Goal: Transaction & Acquisition: Purchase product/service

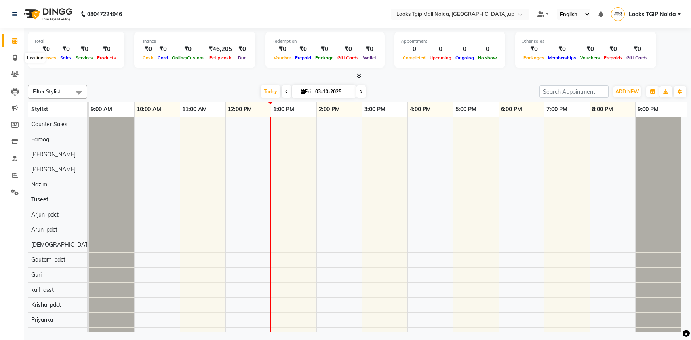
click at [10, 53] on span at bounding box center [15, 57] width 14 height 9
select select "4358"
select select "service"
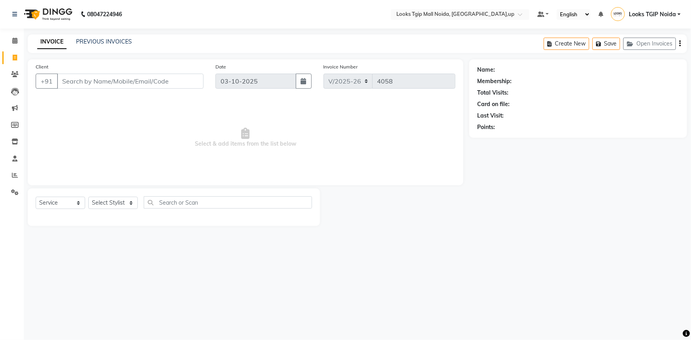
click at [79, 78] on input "Client" at bounding box center [130, 81] width 147 height 15
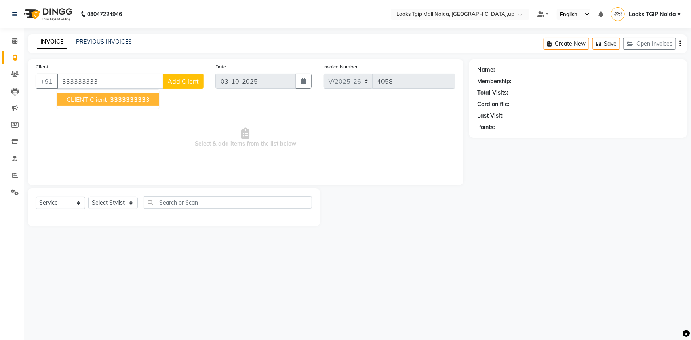
click at [152, 101] on button "CLIENT client 333333333 3" at bounding box center [108, 99] width 102 height 13
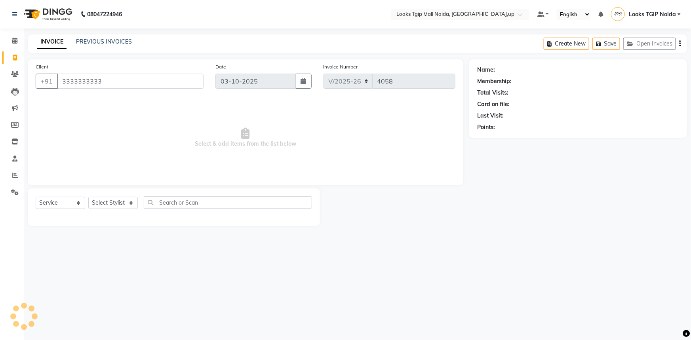
type input "3333333333"
drag, startPoint x: 107, startPoint y: 207, endPoint x: 108, endPoint y: 198, distance: 9.1
click at [107, 207] on select "Select Stylist Amaan Salmani Arjun_pdct Arun_pdct Atique Counter Sales Farooq G…" at bounding box center [113, 203] width 50 height 12
select select "1: Object"
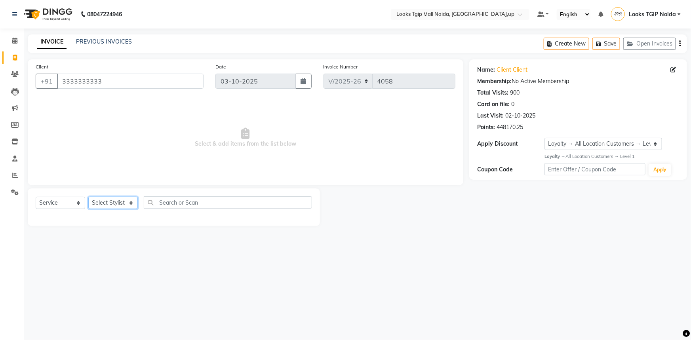
select select "23818"
click at [88, 197] on select "Select Stylist Amaan Salmani Arjun_pdct Arun_pdct Atique Counter Sales Farooq G…" at bounding box center [113, 203] width 50 height 12
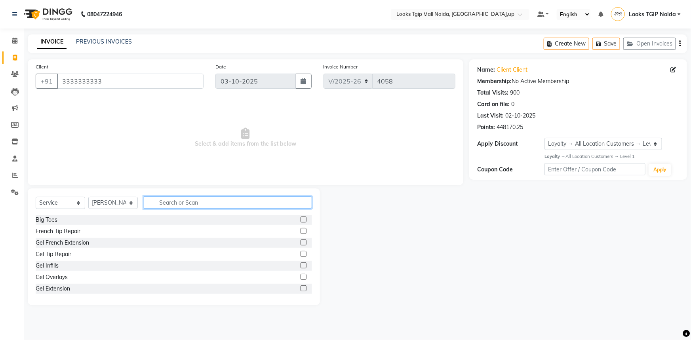
click at [162, 207] on input "text" at bounding box center [228, 202] width 168 height 12
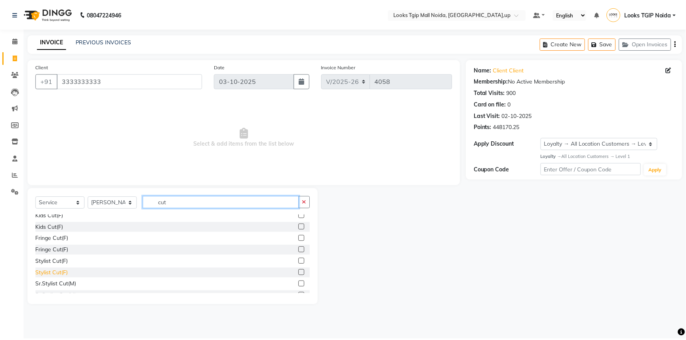
scroll to position [36, 0]
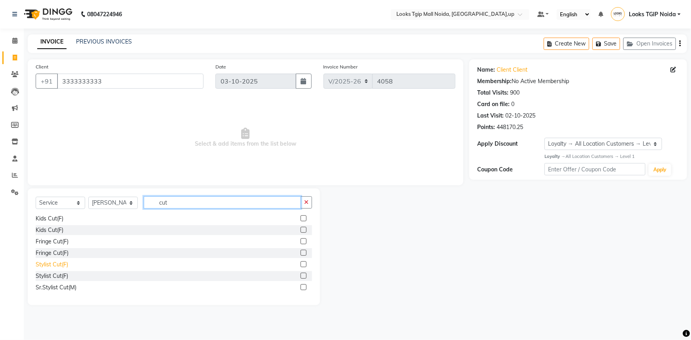
type input "cut"
click at [63, 265] on div "Stylist Cut(F)" at bounding box center [52, 265] width 32 height 8
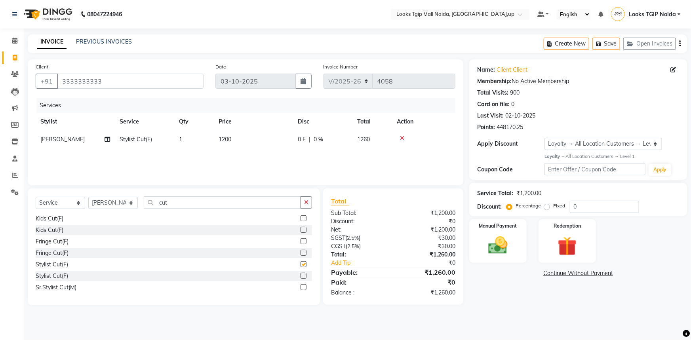
checkbox input "false"
click at [263, 148] on td "1200" at bounding box center [253, 140] width 79 height 18
select select "23818"
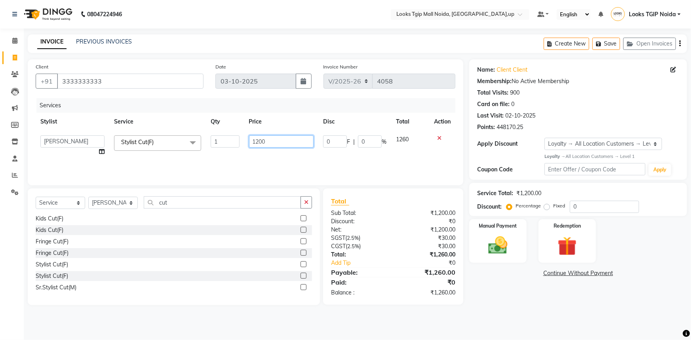
drag, startPoint x: 263, startPoint y: 148, endPoint x: 233, endPoint y: 130, distance: 35.1
click at [235, 131] on tr "Amaan Salmani Arjun_pdct Arun_pdct Atique Counter Sales Farooq Gautam_pdct Guri…" at bounding box center [246, 146] width 420 height 30
type input "1000"
drag, startPoint x: 375, startPoint y: 223, endPoint x: 396, endPoint y: 232, distance: 22.7
click at [375, 224] on div "Discount:" at bounding box center [359, 221] width 68 height 8
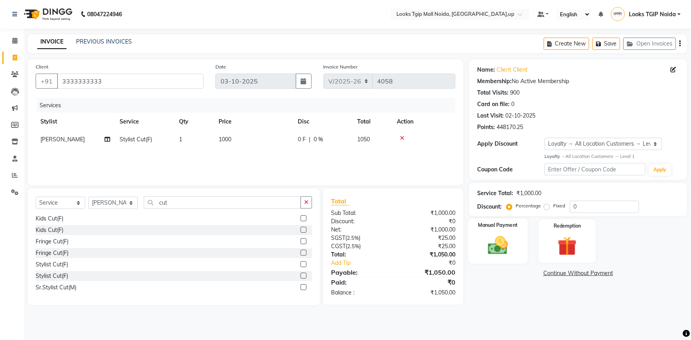
click at [474, 255] on div "Manual Payment" at bounding box center [498, 242] width 60 height 46
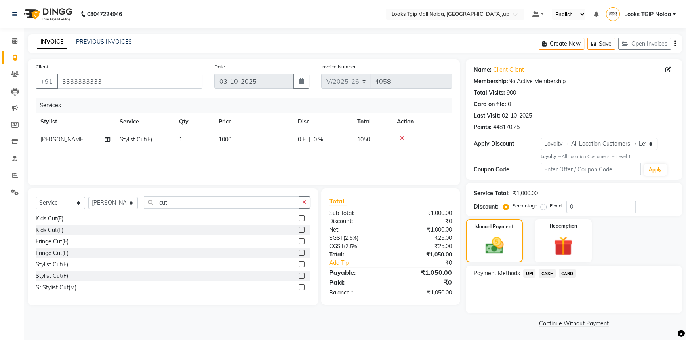
drag, startPoint x: 523, startPoint y: 276, endPoint x: 538, endPoint y: 283, distance: 17.0
click at [523, 276] on div "UPI" at bounding box center [527, 274] width 15 height 11
click at [531, 276] on span "UPI" at bounding box center [529, 273] width 12 height 9
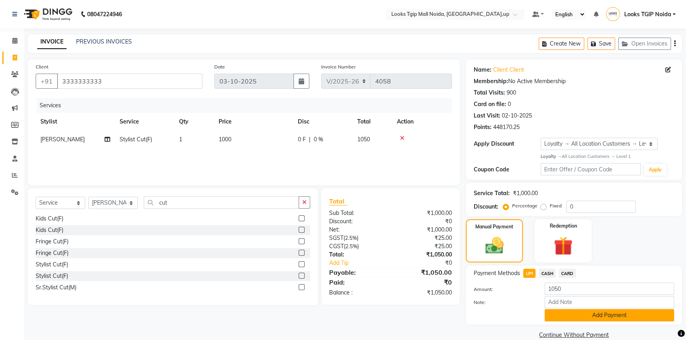
click at [551, 312] on button "Add Payment" at bounding box center [610, 315] width 130 height 12
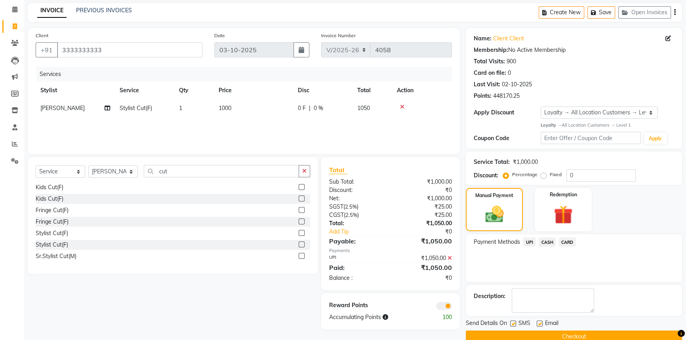
scroll to position [46, 0]
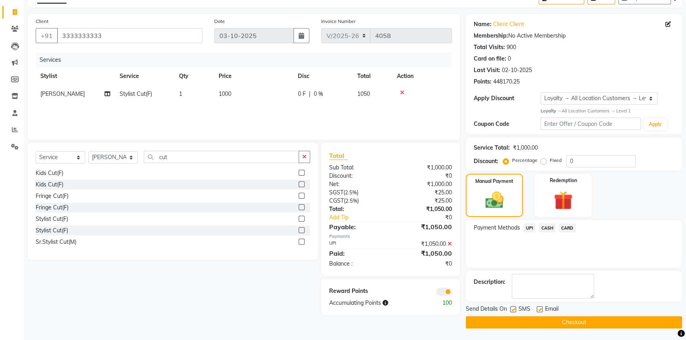
click at [515, 311] on label at bounding box center [513, 310] width 6 height 6
click at [515, 311] on input "checkbox" at bounding box center [512, 309] width 5 height 5
checkbox input "false"
click at [524, 321] on button "Checkout" at bounding box center [574, 322] width 216 height 12
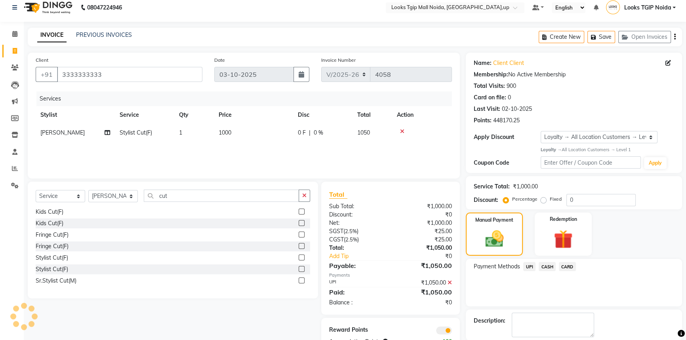
scroll to position [0, 0]
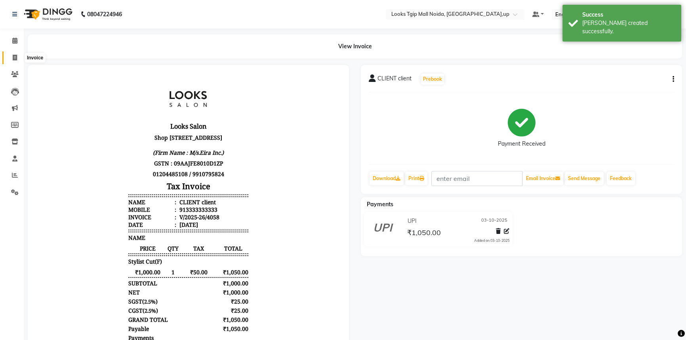
click at [11, 55] on span at bounding box center [15, 57] width 14 height 9
select select "service"
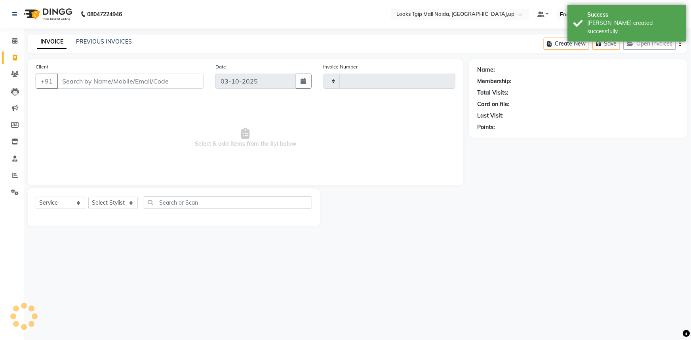
type input "4059"
select select "4358"
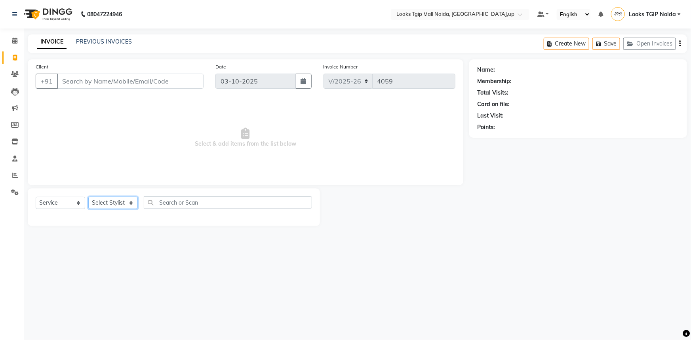
click at [117, 207] on select "Select Stylist [PERSON_NAME] Arun_pdct [PERSON_NAME] Counter Sales Farooq Gauta…" at bounding box center [113, 203] width 50 height 12
click at [119, 203] on select "Select Stylist [PERSON_NAME] Arun_pdct [PERSON_NAME] Counter Sales Farooq Gauta…" at bounding box center [113, 203] width 50 height 12
click at [119, 202] on select "Select Stylist [PERSON_NAME] Arun_pdct [PERSON_NAME] Counter Sales Farooq Gauta…" at bounding box center [113, 203] width 50 height 12
click at [88, 197] on select "Select Stylist [PERSON_NAME] Arun_pdct [PERSON_NAME] Counter Sales Farooq Gauta…" at bounding box center [113, 203] width 50 height 12
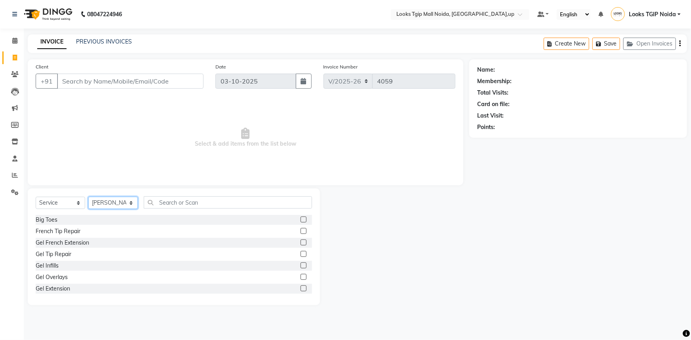
drag, startPoint x: 120, startPoint y: 206, endPoint x: 122, endPoint y: 199, distance: 7.1
click at [120, 205] on select "Select Stylist [PERSON_NAME] Arun_pdct [PERSON_NAME] Counter Sales Farooq Gauta…" at bounding box center [113, 203] width 50 height 12
select select "23814"
click at [88, 197] on select "Select Stylist [PERSON_NAME] Arun_pdct [PERSON_NAME] Counter Sales Farooq Gauta…" at bounding box center [113, 203] width 50 height 12
click at [162, 196] on div "Select Service Product Membership Package Voucher Prepaid Gift Card Select Styl…" at bounding box center [174, 247] width 292 height 117
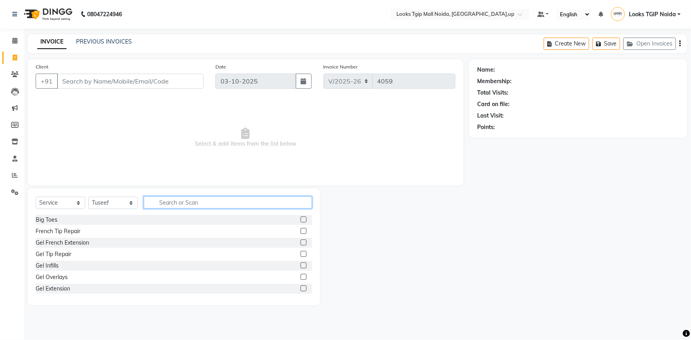
click at [162, 202] on input "text" at bounding box center [228, 202] width 168 height 12
type input "cu"
click at [67, 230] on div "Stylist Cut(M)" at bounding box center [53, 231] width 34 height 8
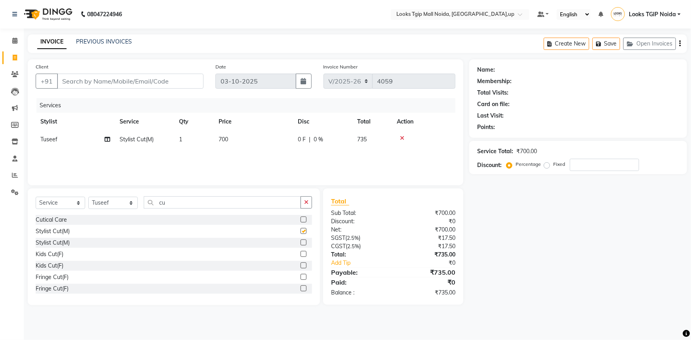
checkbox input "false"
click at [179, 204] on input "cu" at bounding box center [222, 202] width 157 height 12
drag, startPoint x: 141, startPoint y: 211, endPoint x: 22, endPoint y: 212, distance: 118.8
click at [51, 208] on div "Select Service Product Membership Package Voucher Prepaid Gift Card Select Styl…" at bounding box center [174, 205] width 276 height 19
type input "bea"
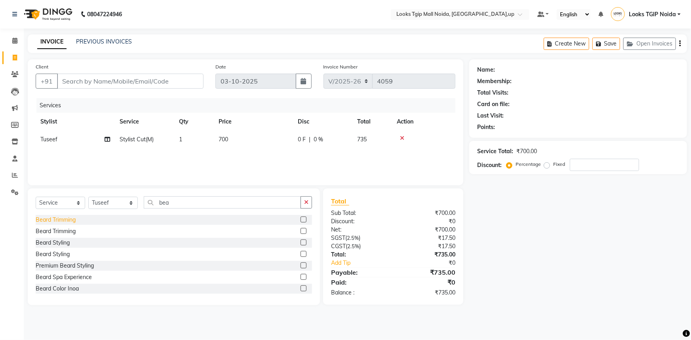
click at [71, 220] on div "Beard Trimming" at bounding box center [56, 220] width 40 height 8
checkbox input "false"
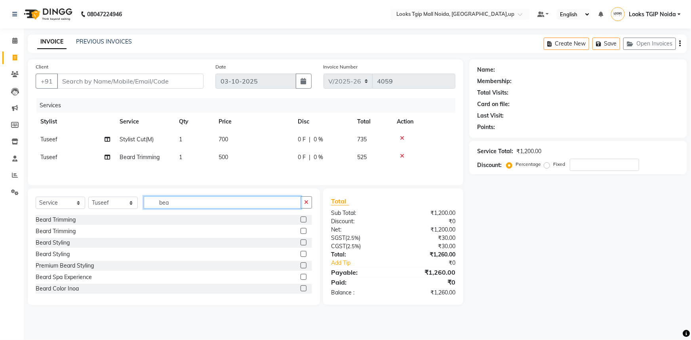
click at [189, 199] on input "bea" at bounding box center [222, 202] width 157 height 12
drag, startPoint x: 174, startPoint y: 205, endPoint x: 107, endPoint y: 199, distance: 67.6
click at [121, 198] on div "Select Service Product Membership Package Voucher Prepaid Gift Card Select Styl…" at bounding box center [174, 205] width 276 height 19
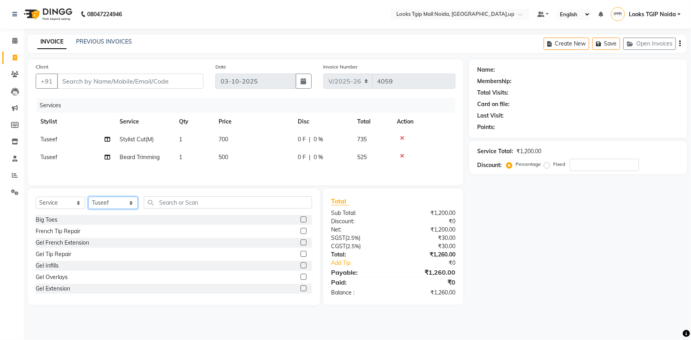
click at [107, 201] on select "Select Stylist [PERSON_NAME] Arun_pdct [PERSON_NAME] Counter Sales Farooq Gauta…" at bounding box center [113, 203] width 50 height 12
click at [88, 198] on select "Select Stylist [PERSON_NAME] Arun_pdct [PERSON_NAME] Counter Sales Farooq Gauta…" at bounding box center [113, 203] width 50 height 12
click at [122, 204] on select "Select Stylist [PERSON_NAME] Arun_pdct [PERSON_NAME] Counter Sales Farooq Gauta…" at bounding box center [113, 203] width 50 height 12
select select "31009"
click at [88, 198] on select "Select Stylist [PERSON_NAME] Arun_pdct [PERSON_NAME] Counter Sales Farooq Gauta…" at bounding box center [113, 203] width 50 height 12
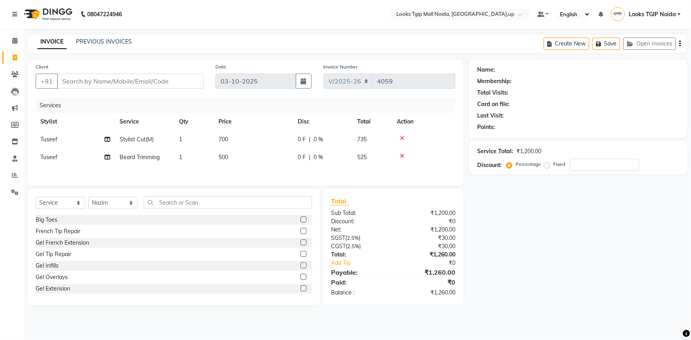
click at [167, 196] on div "Select Service Product Membership Package Voucher Prepaid Gift Card Select Styl…" at bounding box center [174, 247] width 292 height 117
click at [170, 200] on input "text" at bounding box center [228, 202] width 168 height 12
type input "cu"
click at [63, 232] on div "Stylist Cut(M)" at bounding box center [53, 231] width 34 height 8
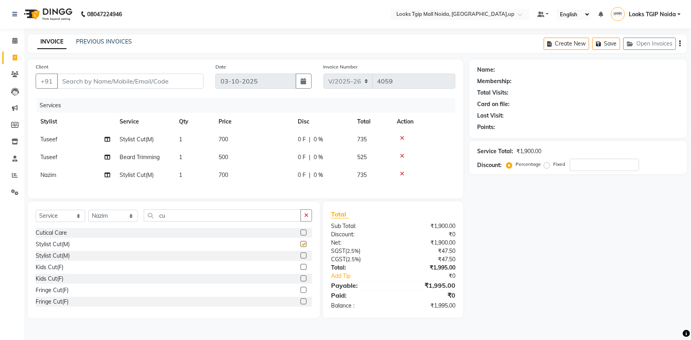
checkbox input "false"
drag, startPoint x: 147, startPoint y: 228, endPoint x: 99, endPoint y: 232, distance: 47.3
click at [115, 228] on div "Select Service Product Membership Package Voucher Prepaid Gift Card Select Styl…" at bounding box center [174, 219] width 276 height 19
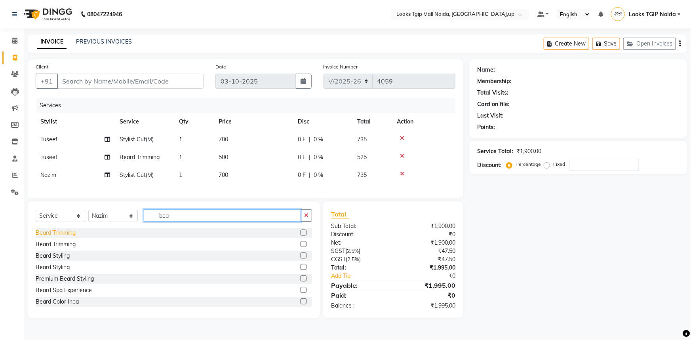
type input "bea"
drag, startPoint x: 76, startPoint y: 238, endPoint x: 212, endPoint y: 205, distance: 140.7
click at [76, 237] on div "Beard Trimming" at bounding box center [56, 233] width 40 height 8
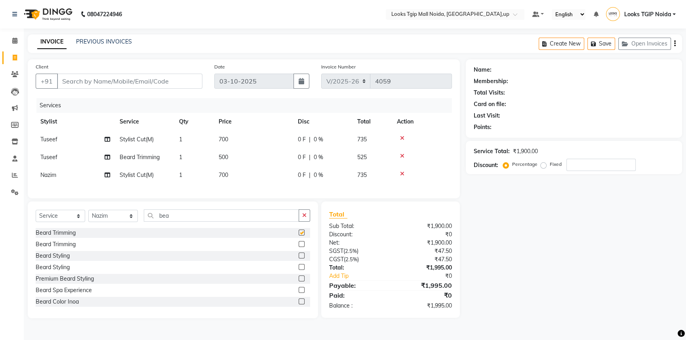
checkbox input "false"
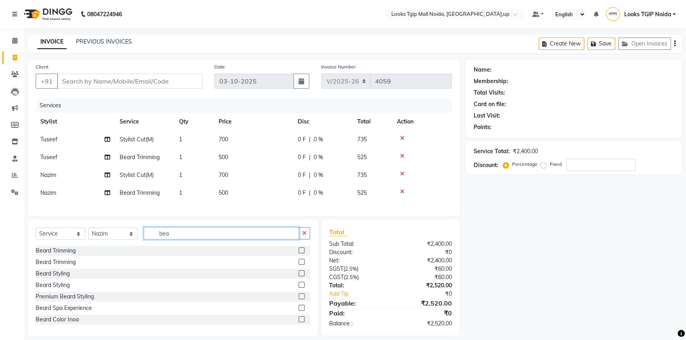
click at [184, 236] on input "bea" at bounding box center [221, 233] width 155 height 12
drag, startPoint x: 183, startPoint y: 240, endPoint x: 114, endPoint y: 248, distance: 70.1
click at [114, 246] on div "Select Service Product Membership Package Voucher Prepaid Gift Card Select Styl…" at bounding box center [173, 236] width 274 height 19
type input "de"
drag, startPoint x: 52, startPoint y: 256, endPoint x: 139, endPoint y: 237, distance: 88.4
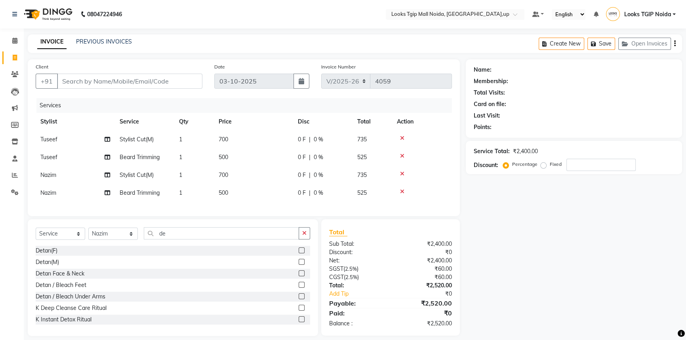
click at [53, 253] on div "Detan(F)" at bounding box center [47, 251] width 22 height 8
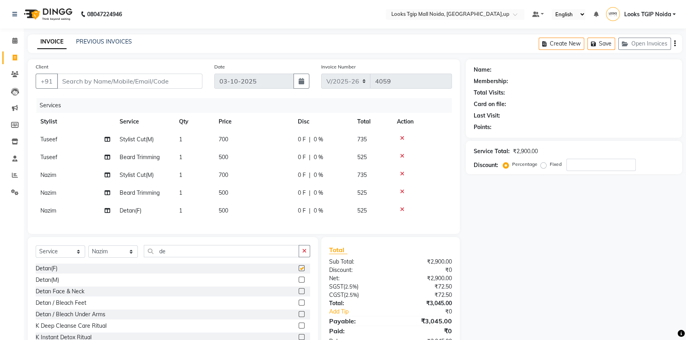
checkbox input "false"
click at [175, 257] on input "de" at bounding box center [221, 251] width 155 height 12
drag, startPoint x: 176, startPoint y: 258, endPoint x: 108, endPoint y: 258, distance: 68.1
click at [108, 258] on div "Select Service Product Membership Package Voucher Prepaid Gift Card Select Styl…" at bounding box center [173, 254] width 274 height 19
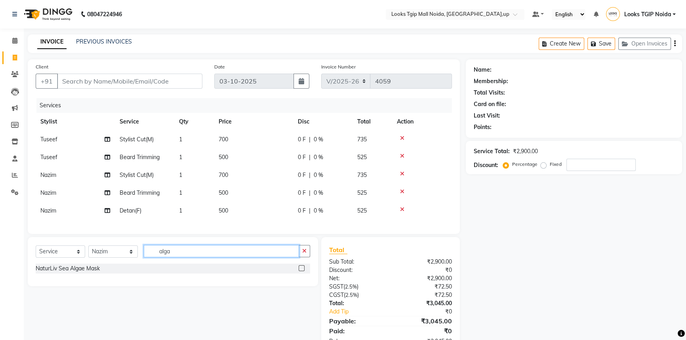
type input "alga"
click at [102, 273] on div "NaturLiv Sea Algae Mask" at bounding box center [173, 269] width 274 height 10
click at [101, 273] on div "NaturLiv Sea Algae Mask" at bounding box center [173, 269] width 274 height 10
click at [97, 273] on div "NaturLiv Sea Algae Mask" at bounding box center [68, 269] width 64 height 8
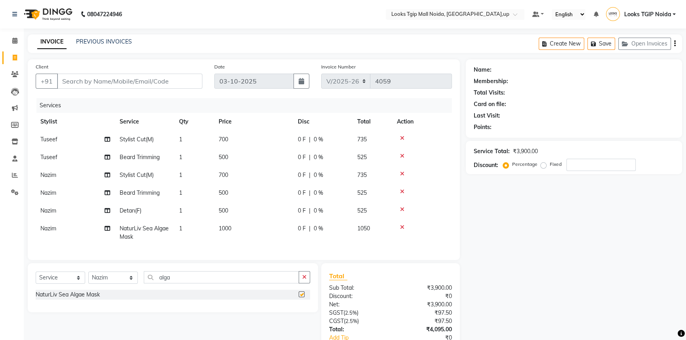
checkbox input "false"
click at [252, 230] on td "1000" at bounding box center [253, 233] width 79 height 26
select select "31009"
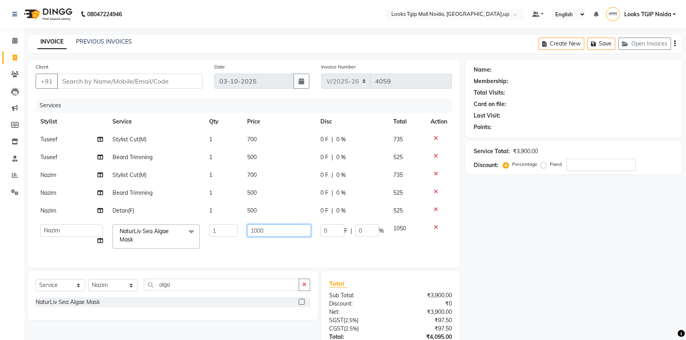
drag, startPoint x: 211, startPoint y: 234, endPoint x: 186, endPoint y: 235, distance: 25.8
click at [196, 234] on tr "Amaan Salmani Arjun_pdct Arun_pdct Atique Counter Sales Farooq Gautam_pdct Guri…" at bounding box center [244, 237] width 416 height 34
type input "1000"
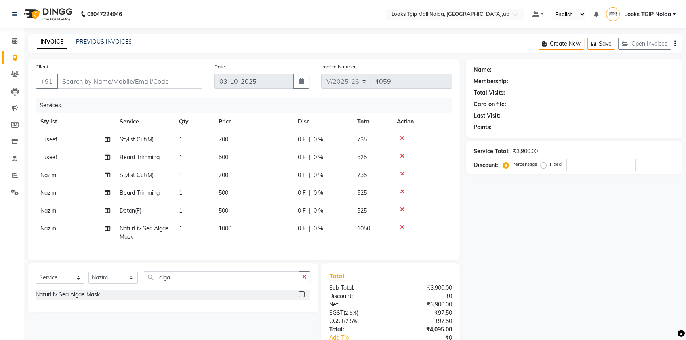
click at [268, 214] on td "500" at bounding box center [253, 211] width 79 height 18
select select "31009"
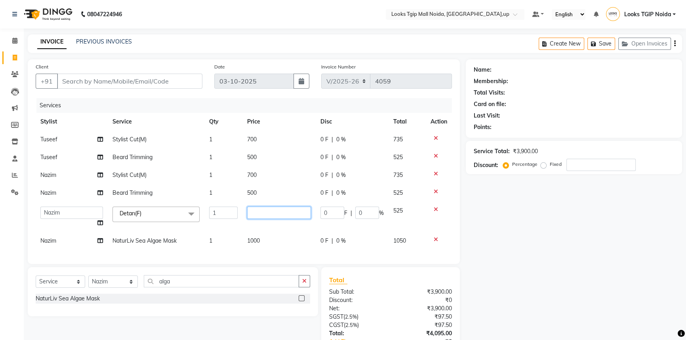
drag, startPoint x: 267, startPoint y: 208, endPoint x: 179, endPoint y: 212, distance: 88.0
click at [187, 211] on tr "Amaan Salmani Arjun_pdct Arun_pdct Atique Counter Sales Farooq Gautam_pdct Guri…" at bounding box center [244, 217] width 416 height 30
type input "1000"
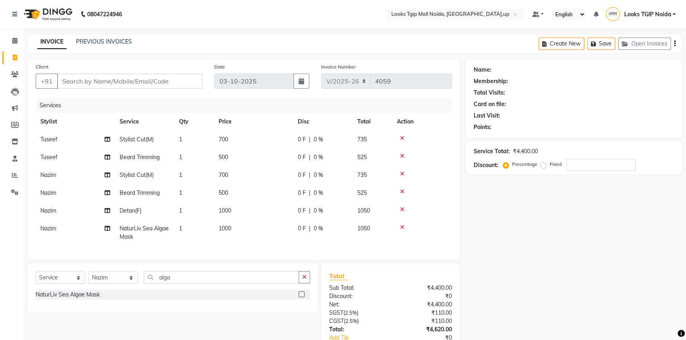
click at [273, 192] on td "500" at bounding box center [253, 193] width 79 height 18
select select "31009"
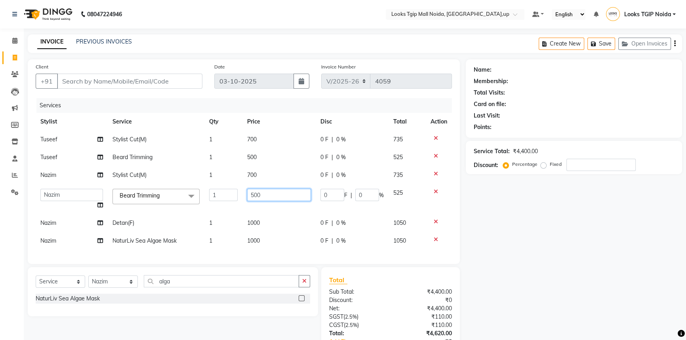
click at [275, 194] on input "500" at bounding box center [279, 195] width 64 height 12
type input "5"
type input "400"
click at [279, 179] on td "700" at bounding box center [278, 175] width 73 height 18
select select "31009"
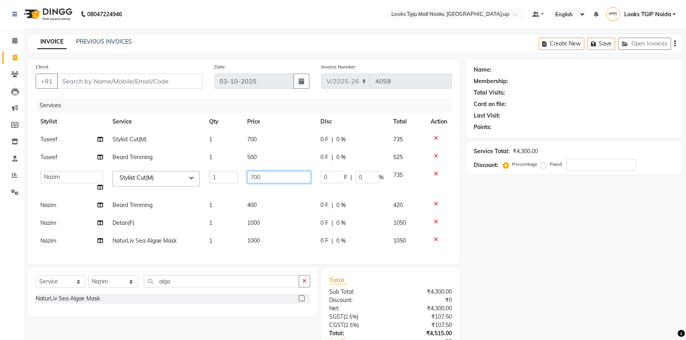
drag, startPoint x: 293, startPoint y: 175, endPoint x: 246, endPoint y: 179, distance: 46.9
click at [269, 177] on input "700" at bounding box center [279, 177] width 64 height 12
type input "7"
type input "500"
drag, startPoint x: 273, startPoint y: 152, endPoint x: 284, endPoint y: 149, distance: 11.4
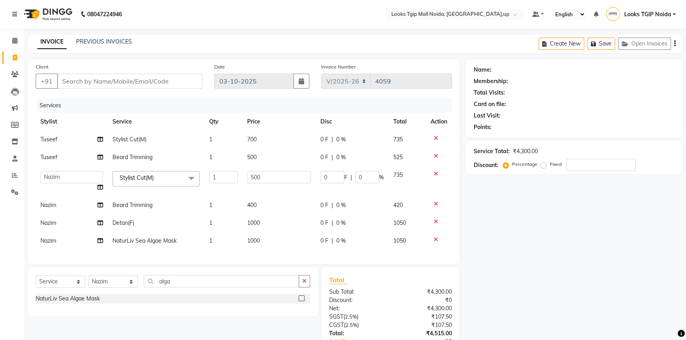
click at [274, 152] on td "500" at bounding box center [278, 158] width 73 height 18
select select "23814"
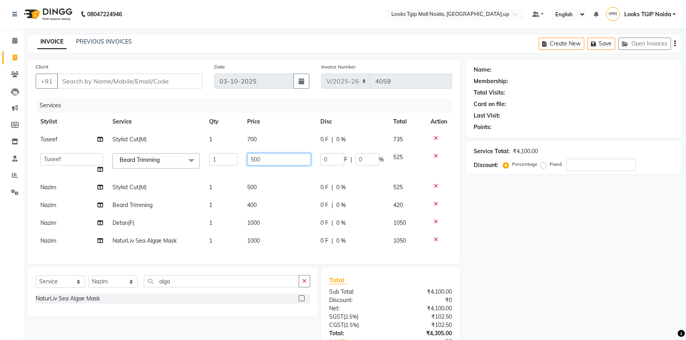
drag, startPoint x: 284, startPoint y: 149, endPoint x: 268, endPoint y: 150, distance: 15.9
click at [268, 149] on td "500" at bounding box center [278, 164] width 73 height 30
click at [284, 146] on td "700" at bounding box center [278, 140] width 73 height 18
select select "23814"
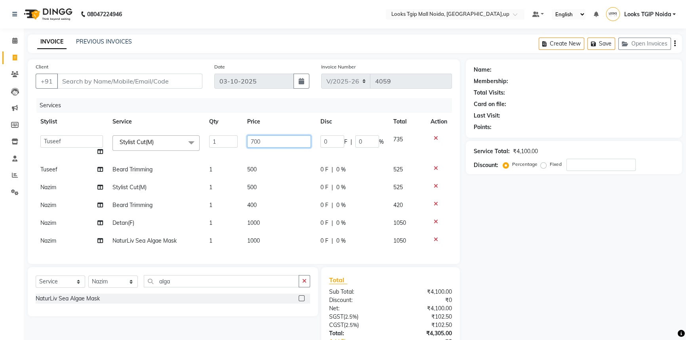
drag, startPoint x: 248, startPoint y: 150, endPoint x: 223, endPoint y: 157, distance: 25.5
click at [233, 154] on tr "Amaan Salmani Arjun_pdct Arun_pdct Atique Counter Sales Farooq Gautam_pdct Guri…" at bounding box center [244, 146] width 416 height 30
type input "500"
click at [275, 162] on td "500" at bounding box center [278, 170] width 73 height 18
select select "23814"
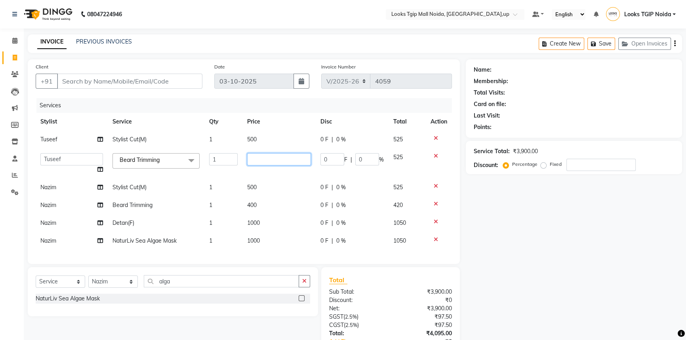
drag, startPoint x: 277, startPoint y: 160, endPoint x: 158, endPoint y: 172, distance: 119.0
click at [170, 167] on tr "Amaan Salmani Arjun_pdct Arun_pdct Atique Counter Sales Farooq Gautam_pdct Guri…" at bounding box center [244, 164] width 416 height 30
type input "400"
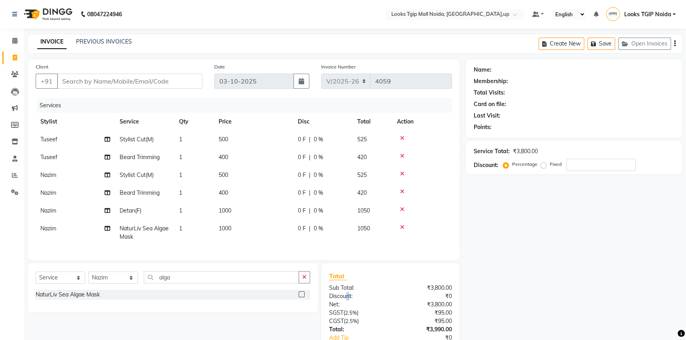
click at [348, 301] on div "Discount:" at bounding box center [356, 296] width 67 height 8
click at [114, 282] on select "Select Stylist [PERSON_NAME] Arun_pdct [PERSON_NAME] Counter Sales Farooq Gauta…" at bounding box center [113, 278] width 50 height 12
click at [202, 280] on input "alga" at bounding box center [221, 277] width 155 height 12
drag, startPoint x: 109, startPoint y: 284, endPoint x: 107, endPoint y: 278, distance: 7.0
click at [109, 283] on select "Select Stylist [PERSON_NAME] Arun_pdct [PERSON_NAME] Counter Sales Farooq Gauta…" at bounding box center [113, 278] width 50 height 12
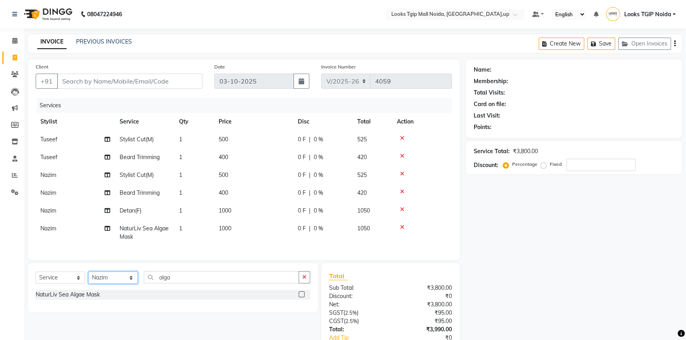
select select "23814"
click at [88, 277] on select "Select Stylist [PERSON_NAME] Arun_pdct [PERSON_NAME] Counter Sales Farooq Gauta…" at bounding box center [113, 278] width 50 height 12
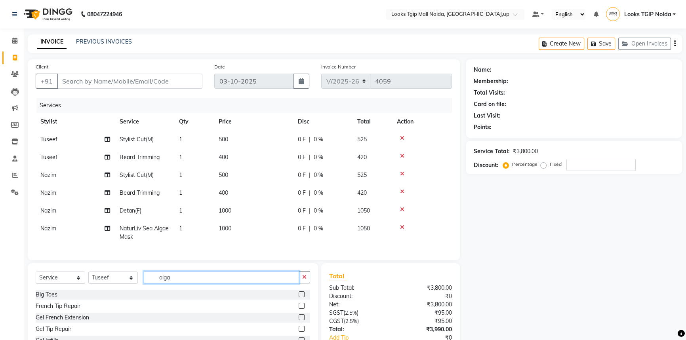
drag, startPoint x: 173, startPoint y: 279, endPoint x: 174, endPoint y: 284, distance: 5.3
click at [173, 280] on input "alga" at bounding box center [221, 277] width 155 height 12
drag, startPoint x: 174, startPoint y: 284, endPoint x: 95, endPoint y: 284, distance: 79.6
click at [109, 282] on div "Select Service Product Membership Package Voucher Prepaid Gift Card Select Styl…" at bounding box center [173, 280] width 274 height 19
type input "was"
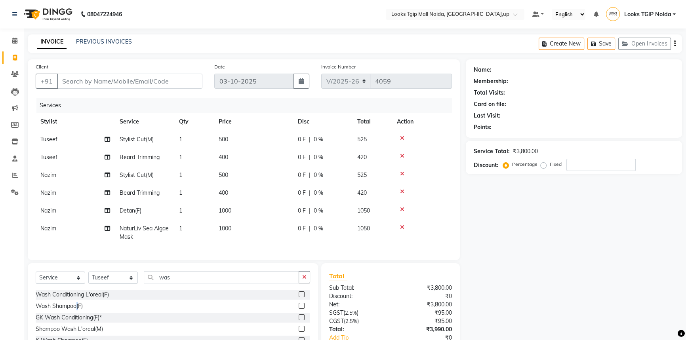
drag, startPoint x: 77, startPoint y: 311, endPoint x: 141, endPoint y: 292, distance: 66.5
click at [78, 310] on div "Wash Shampoo(F)" at bounding box center [59, 306] width 47 height 8
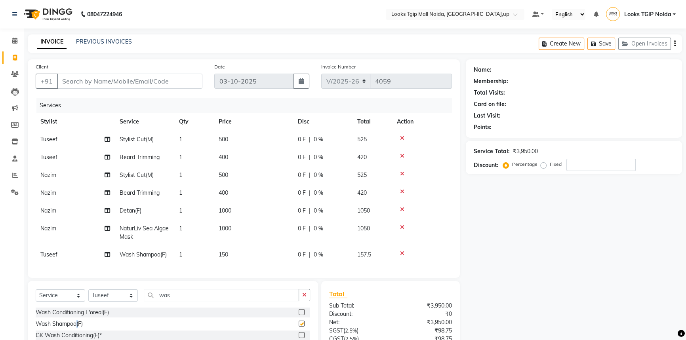
checkbox input "false"
click at [221, 261] on td "150" at bounding box center [253, 255] width 79 height 18
select select "23814"
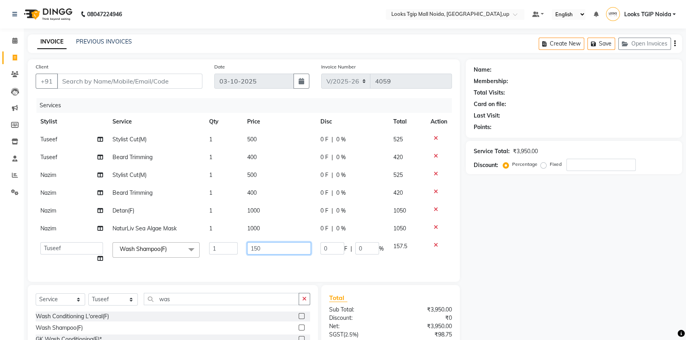
drag, startPoint x: 261, startPoint y: 247, endPoint x: 219, endPoint y: 254, distance: 43.4
click at [222, 254] on tr "Amaan Salmani Arjun_pdct Arun_pdct Atique Counter Sales Farooq Gautam_pdct Guri…" at bounding box center [244, 253] width 416 height 30
type input "200"
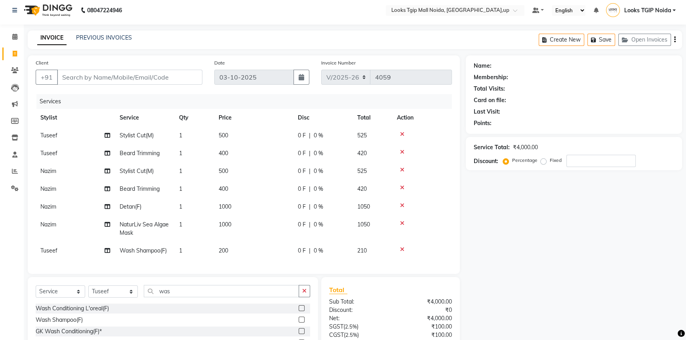
scroll to position [3, 0]
click at [101, 71] on input "Client" at bounding box center [129, 78] width 145 height 15
click at [101, 76] on input "Client" at bounding box center [129, 78] width 145 height 15
click at [102, 76] on input "Client" at bounding box center [129, 78] width 145 height 15
click at [110, 84] on input "Client" at bounding box center [129, 78] width 145 height 15
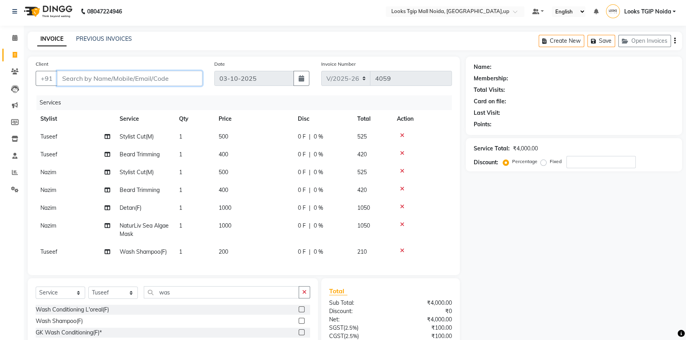
click at [109, 84] on input "Client" at bounding box center [129, 78] width 145 height 15
click at [110, 82] on input "Client" at bounding box center [129, 78] width 145 height 15
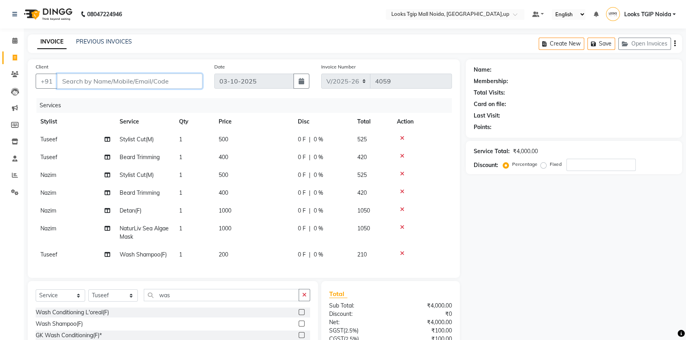
click at [152, 88] on input "Client" at bounding box center [129, 81] width 145 height 15
type input "3"
type input "0"
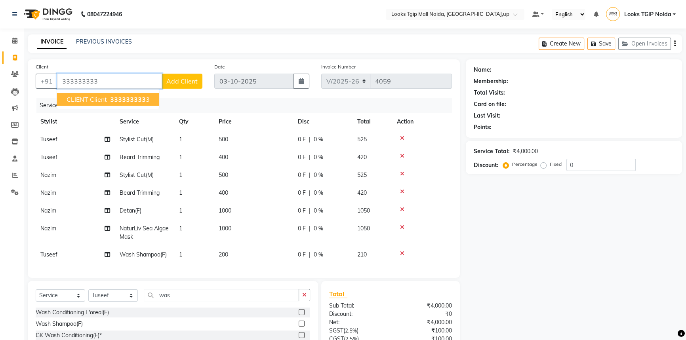
click at [128, 102] on span "333333333" at bounding box center [128, 99] width 36 height 8
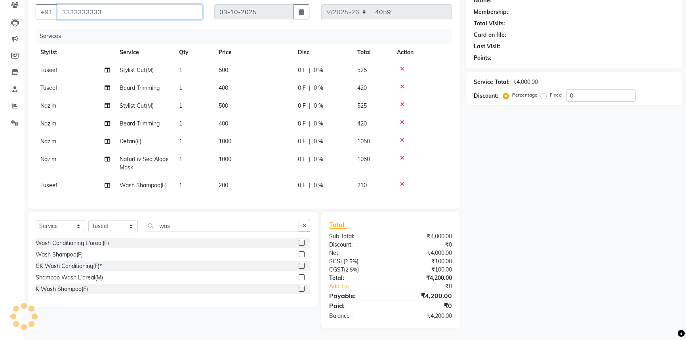
scroll to position [75, 0]
type input "3333333333"
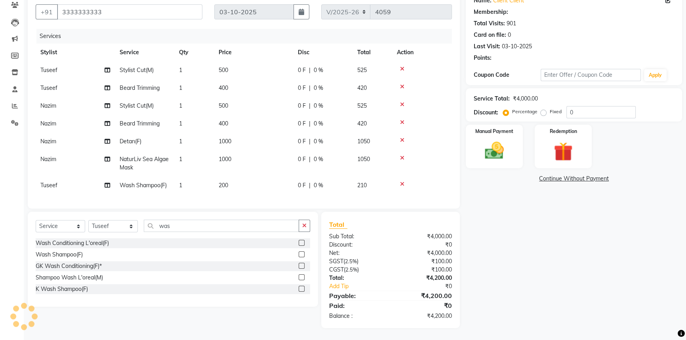
select select "1: Object"
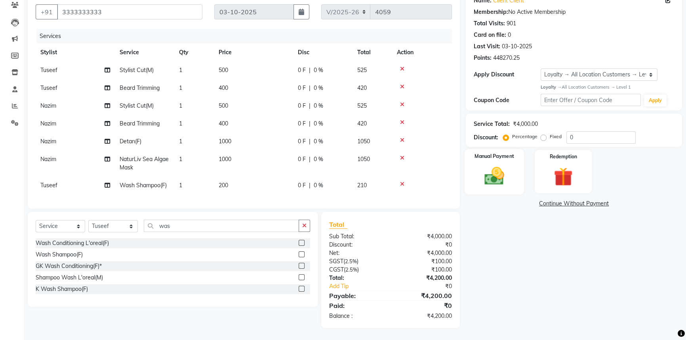
click at [493, 165] on img at bounding box center [494, 176] width 32 height 23
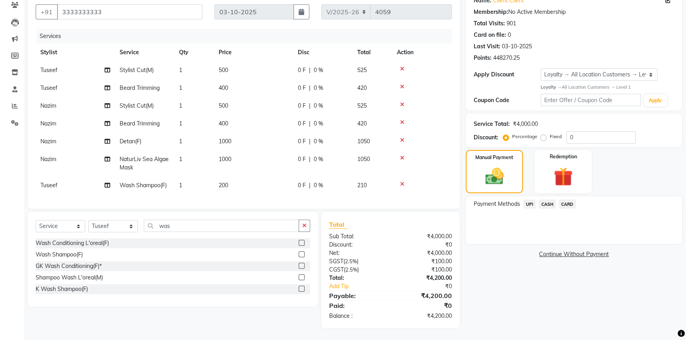
click at [550, 200] on span "CASH" at bounding box center [547, 204] width 17 height 9
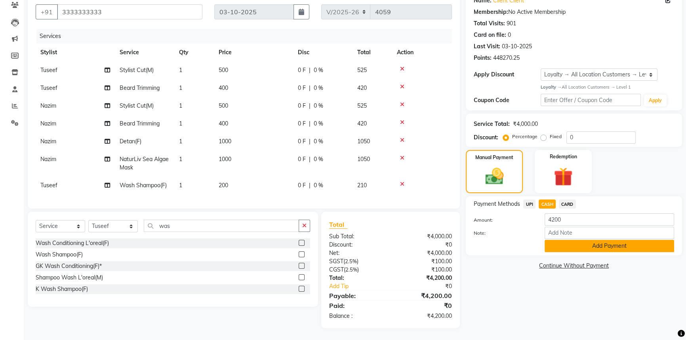
click at [562, 240] on button "Add Payment" at bounding box center [610, 246] width 130 height 12
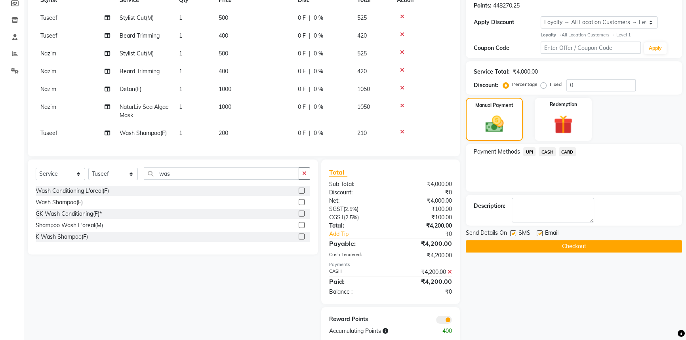
scroll to position [143, 0]
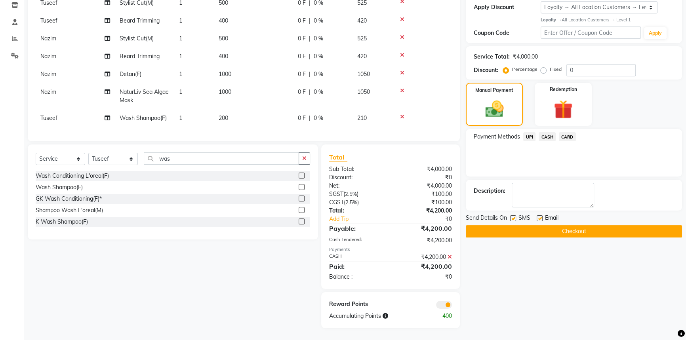
click at [514, 215] on label at bounding box center [513, 218] width 6 height 6
click at [514, 216] on input "checkbox" at bounding box center [512, 218] width 5 height 5
checkbox input "false"
click at [514, 225] on button "Checkout" at bounding box center [574, 231] width 216 height 12
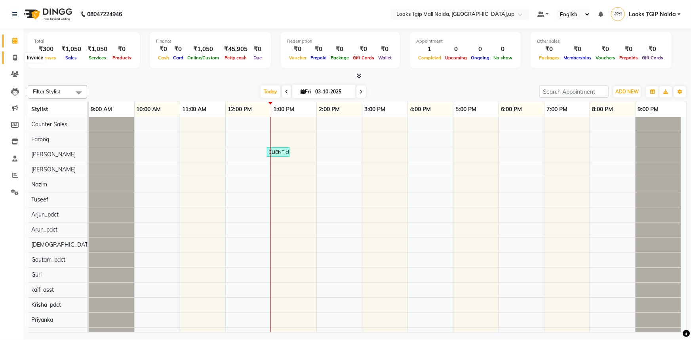
drag, startPoint x: 19, startPoint y: 55, endPoint x: 30, endPoint y: 60, distance: 12.4
click at [19, 55] on span at bounding box center [15, 57] width 14 height 9
select select "4358"
select select "service"
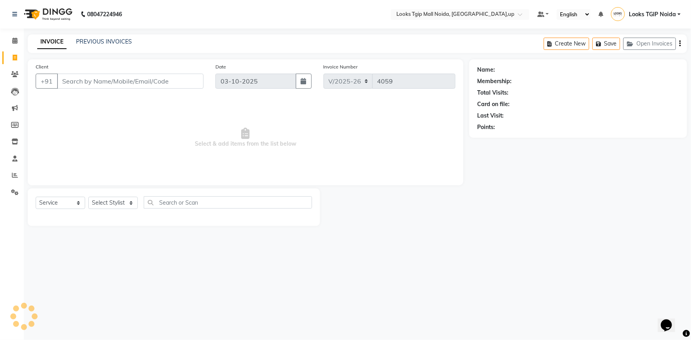
click at [93, 86] on input "Client" at bounding box center [130, 81] width 147 height 15
click at [96, 72] on div "Client +91" at bounding box center [120, 79] width 180 height 32
click at [96, 73] on div "Client +91" at bounding box center [120, 79] width 180 height 32
click at [127, 80] on input "Client" at bounding box center [130, 81] width 147 height 15
type input "3333333333333"
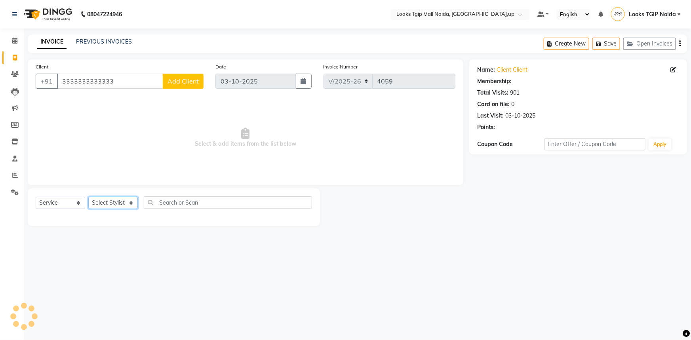
click at [128, 198] on select "Select Stylist Amaan Salmani Arjun_pdct Arun_pdct Atique Counter Sales Farooq G…" at bounding box center [113, 203] width 50 height 12
select select "1: Object"
select select "50666"
click at [88, 197] on select "Select Stylist Amaan Salmani Arjun_pdct Arun_pdct Atique Counter Sales Farooq G…" at bounding box center [113, 203] width 50 height 12
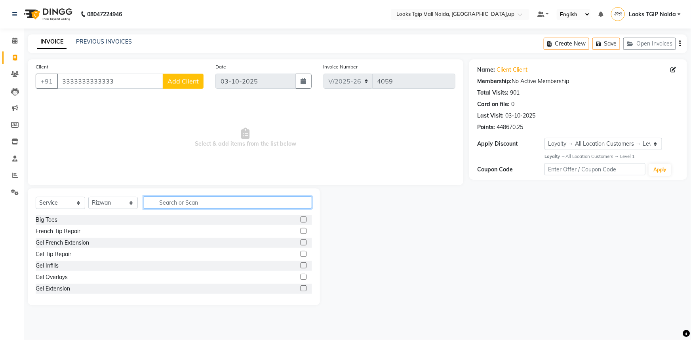
click at [179, 206] on input "text" at bounding box center [228, 202] width 168 height 12
type input "cut"
drag, startPoint x: 61, startPoint y: 229, endPoint x: 198, endPoint y: 170, distance: 148.6
click at [62, 230] on div "Stylist Cut(M)" at bounding box center [53, 231] width 34 height 8
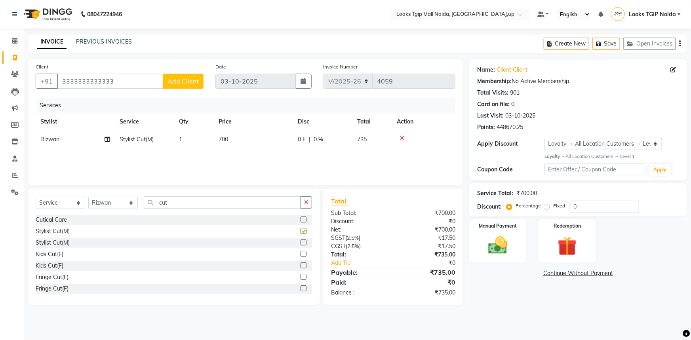
checkbox input "false"
click at [241, 141] on td "700" at bounding box center [253, 140] width 79 height 18
select select "50666"
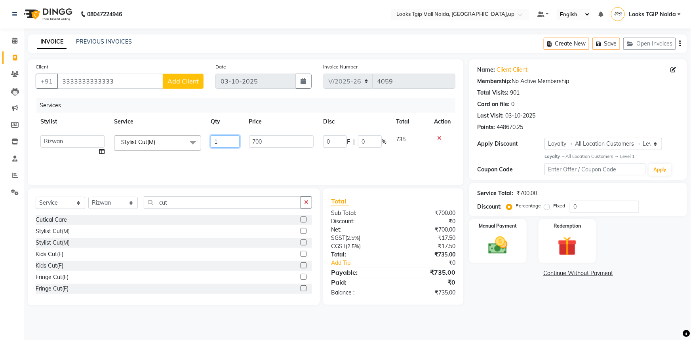
drag, startPoint x: 247, startPoint y: 141, endPoint x: 204, endPoint y: 135, distance: 42.8
click at [204, 135] on tr "Amaan Salmani Arjun_pdct Arun_pdct Atique Counter Sales Farooq Gautam_pdct Guri…" at bounding box center [246, 146] width 420 height 30
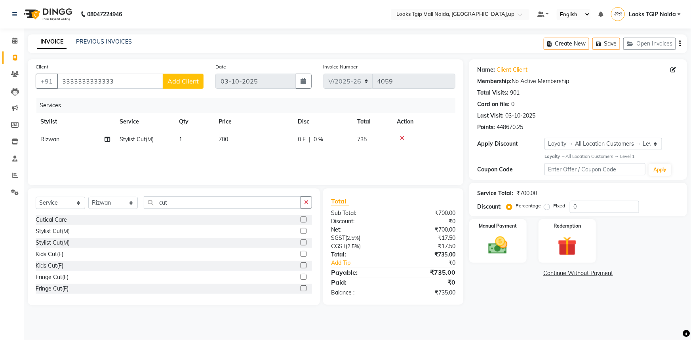
click at [269, 142] on td "700" at bounding box center [253, 140] width 79 height 18
select select "50666"
click at [256, 137] on input "700" at bounding box center [281, 141] width 65 height 12
drag, startPoint x: 274, startPoint y: 142, endPoint x: 218, endPoint y: 143, distance: 56.2
click at [221, 143] on tr "Amaan Salmani Arjun_pdct Arun_pdct Atique Counter Sales Farooq Gautam_pdct Guri…" at bounding box center [246, 146] width 420 height 30
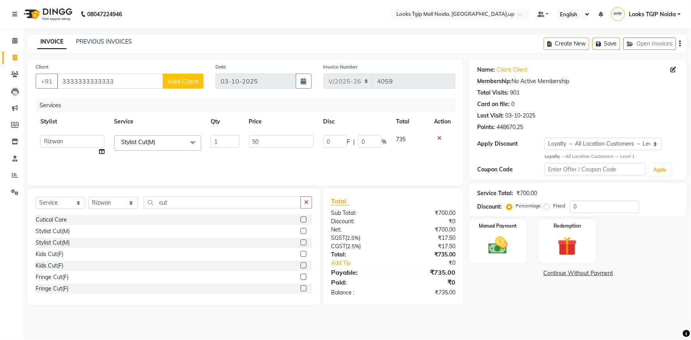
type input "500"
click at [362, 204] on div "Total" at bounding box center [393, 201] width 124 height 10
click at [486, 219] on div "Manual Payment" at bounding box center [498, 242] width 60 height 46
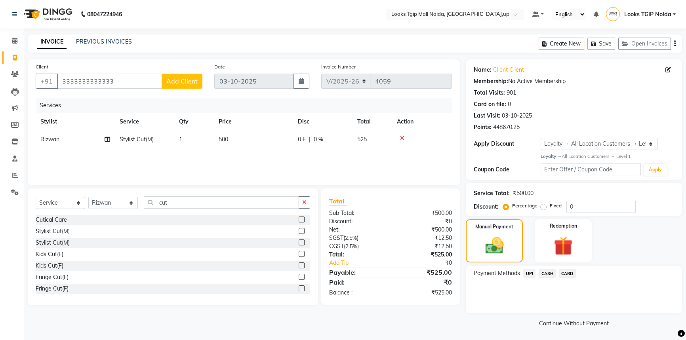
drag, startPoint x: 520, startPoint y: 271, endPoint x: 525, endPoint y: 273, distance: 5.1
click at [520, 271] on div "UPI" at bounding box center [527, 274] width 15 height 11
drag, startPoint x: 525, startPoint y: 273, endPoint x: 531, endPoint y: 273, distance: 5.5
click at [526, 273] on span "UPI" at bounding box center [529, 273] width 12 height 9
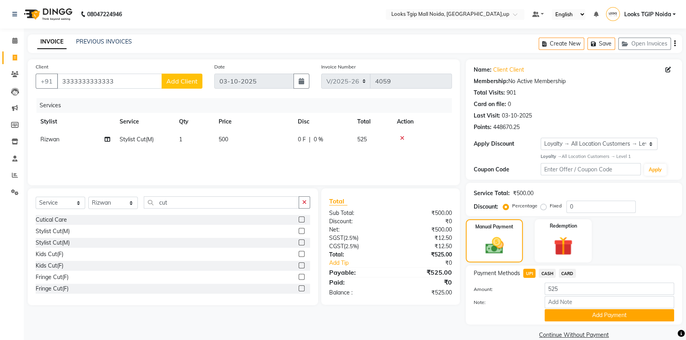
click at [565, 272] on span "CARD" at bounding box center [567, 273] width 17 height 9
click at [573, 309] on button "Add Payment" at bounding box center [610, 315] width 130 height 12
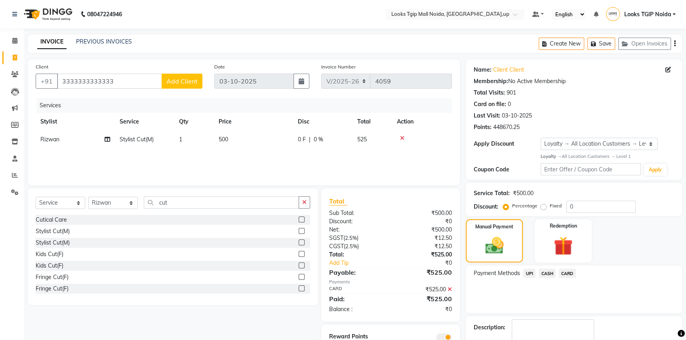
click at [552, 340] on html "08047224946 Select Location × Looks Tgip Mall Noida, Noida,up Default Panel My …" at bounding box center [343, 170] width 686 height 340
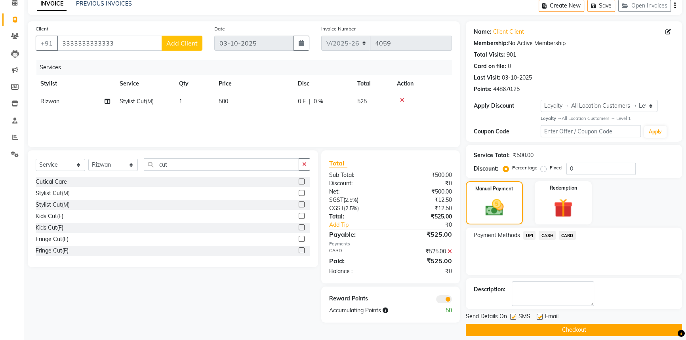
scroll to position [46, 0]
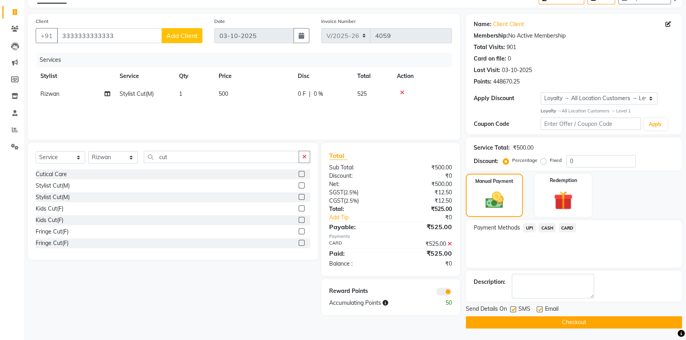
click at [512, 310] on label at bounding box center [513, 310] width 6 height 6
click at [512, 310] on input "checkbox" at bounding box center [512, 309] width 5 height 5
checkbox input "false"
click at [530, 324] on button "Checkout" at bounding box center [574, 322] width 216 height 12
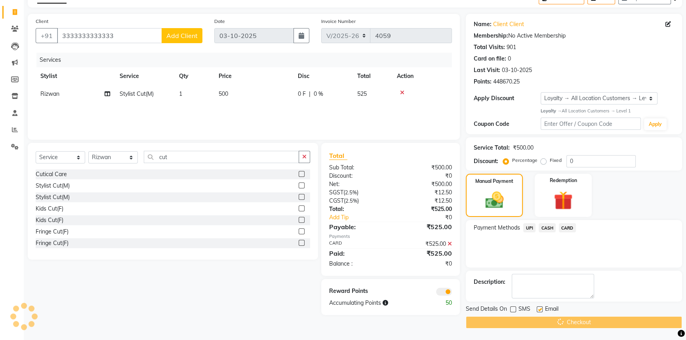
scroll to position [0, 0]
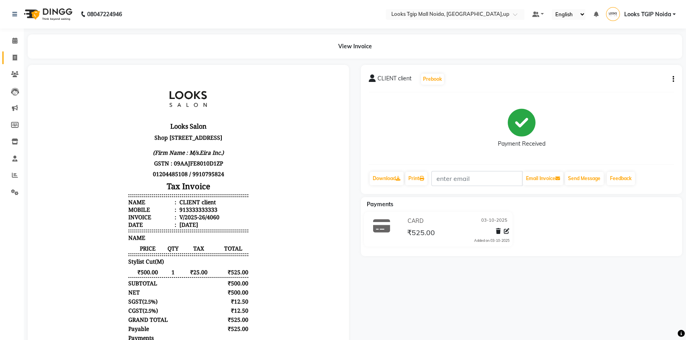
click at [10, 62] on link "Invoice" at bounding box center [11, 57] width 19 height 13
select select "service"
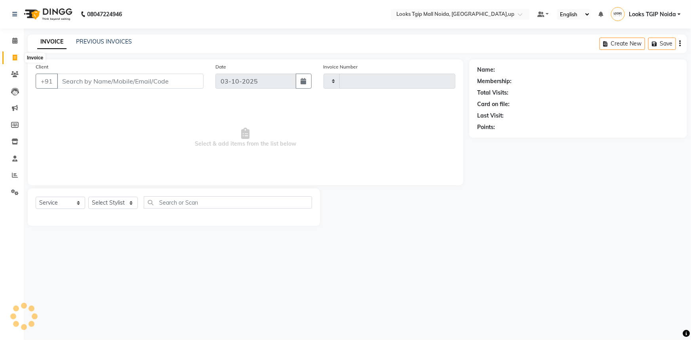
type input "4061"
select select "4358"
click at [18, 48] on li "Calendar" at bounding box center [12, 40] width 24 height 17
click at [84, 45] on div "PREVIOUS INVOICES" at bounding box center [104, 42] width 56 height 8
click at [86, 43] on link "PREVIOUS INVOICES" at bounding box center [104, 41] width 56 height 7
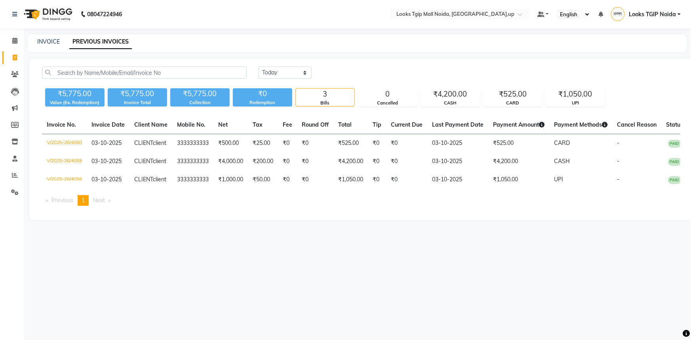
click at [18, 58] on span at bounding box center [15, 57] width 14 height 9
select select "service"
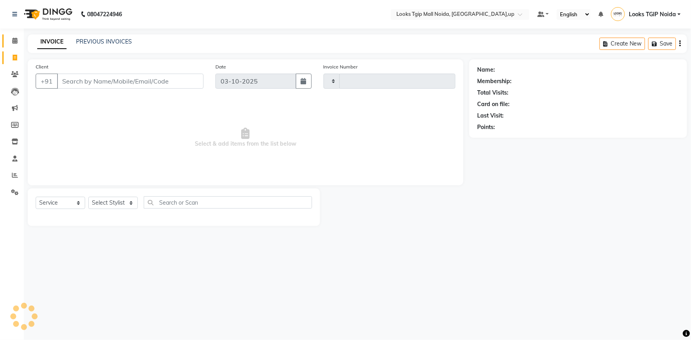
type input "4061"
select select "4358"
click at [112, 81] on input "Client" at bounding box center [130, 81] width 147 height 15
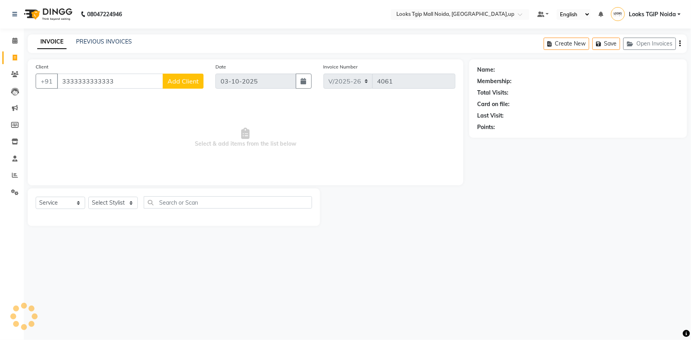
type input "3333333333333"
select select "1: Object"
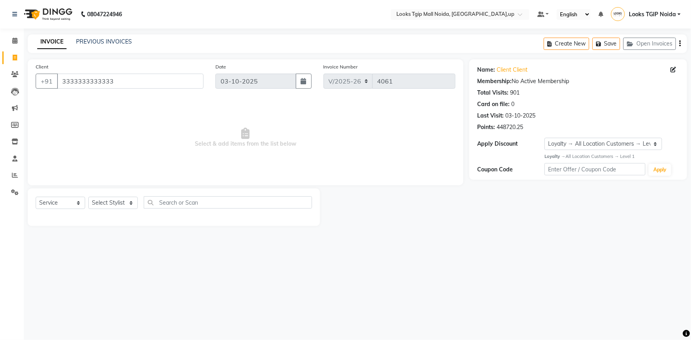
click at [125, 211] on div "Select Service Product Membership Package Voucher Prepaid Gift Card Select Styl…" at bounding box center [174, 205] width 276 height 19
drag, startPoint x: 125, startPoint y: 204, endPoint x: 126, endPoint y: 198, distance: 6.0
click at [126, 203] on select "Select Stylist [PERSON_NAME] Arun_pdct [PERSON_NAME] Counter Sales Farooq Gauta…" at bounding box center [113, 203] width 50 height 12
select select "23816"
click at [88, 197] on select "Select Stylist [PERSON_NAME] Arun_pdct [PERSON_NAME] Counter Sales Farooq Gauta…" at bounding box center [113, 203] width 50 height 12
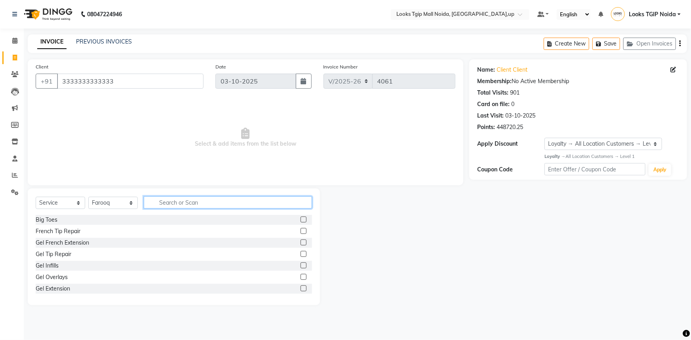
click at [183, 205] on input "text" at bounding box center [228, 202] width 168 height 12
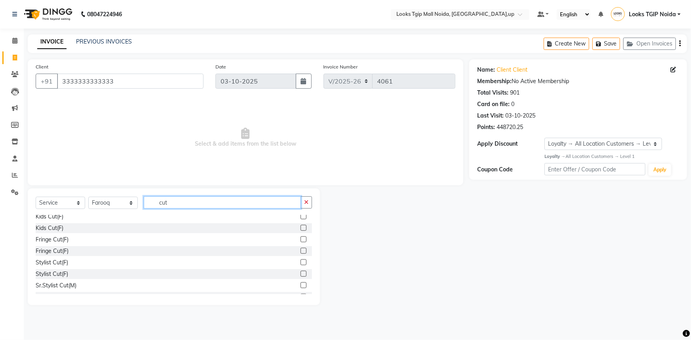
scroll to position [72, 0]
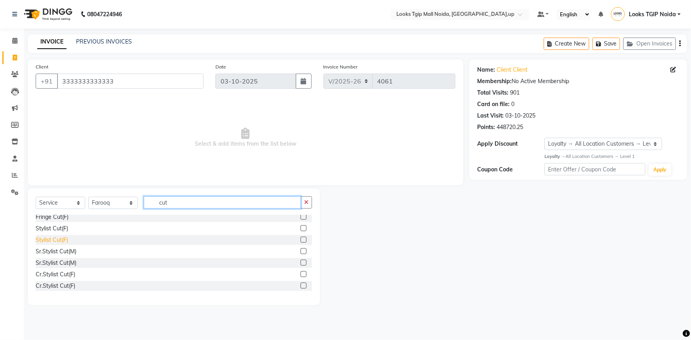
type input "cut"
click at [59, 242] on div "Stylist Cut(F)" at bounding box center [52, 240] width 32 height 8
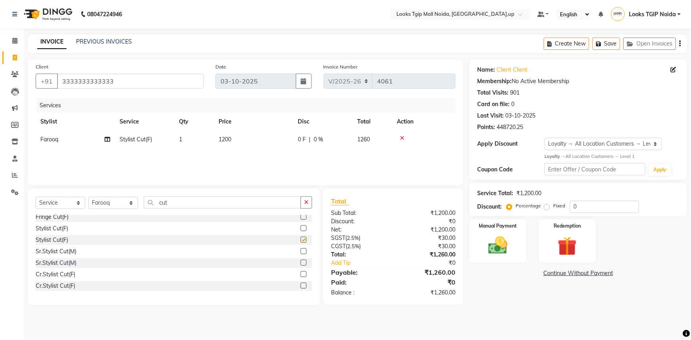
checkbox input "false"
click at [265, 135] on td "1200" at bounding box center [253, 140] width 79 height 18
select select "23816"
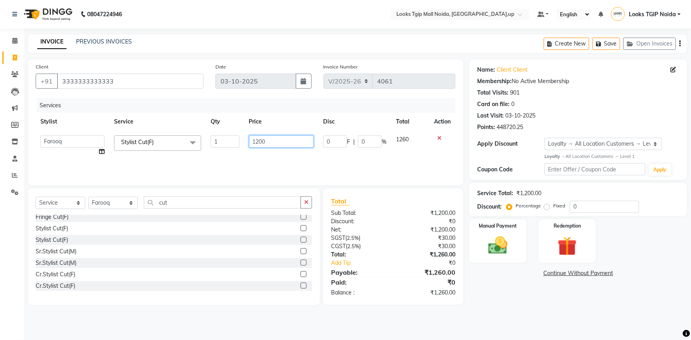
drag, startPoint x: 243, startPoint y: 140, endPoint x: 222, endPoint y: 143, distance: 20.7
click at [225, 143] on tr "Amaan Salmani Arjun_pdct Arun_pdct Atique Counter Sales Farooq Gautam_pdct Guri…" at bounding box center [246, 146] width 420 height 30
type input "1500"
click at [400, 322] on div "08047224946 Select Location × Looks Tgip Mall Noida, Noida,up Default Panel My …" at bounding box center [345, 170] width 691 height 340
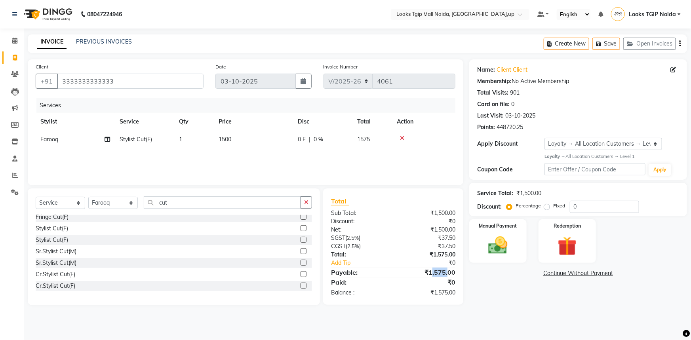
drag, startPoint x: 434, startPoint y: 276, endPoint x: 432, endPoint y: 265, distance: 10.8
click at [448, 274] on div "₹1,575.00" at bounding box center [427, 273] width 68 height 10
click at [271, 147] on td "1500" at bounding box center [253, 140] width 79 height 18
select select "23816"
click at [216, 131] on tr "Amaan Salmani Arjun_pdct Arun_pdct Atique Counter Sales Farooq Gautam_pdct Guri…" at bounding box center [246, 146] width 420 height 30
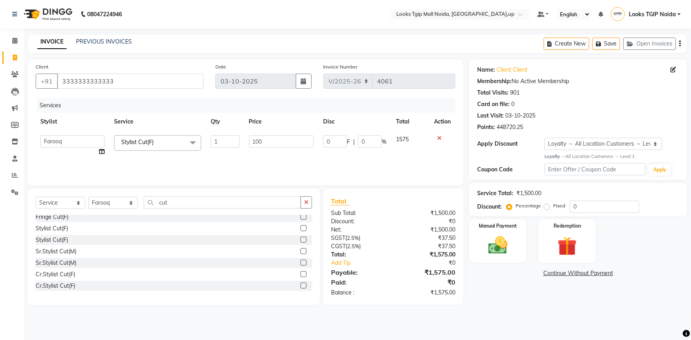
type input "1000"
click at [215, 204] on input "cut" at bounding box center [222, 202] width 157 height 12
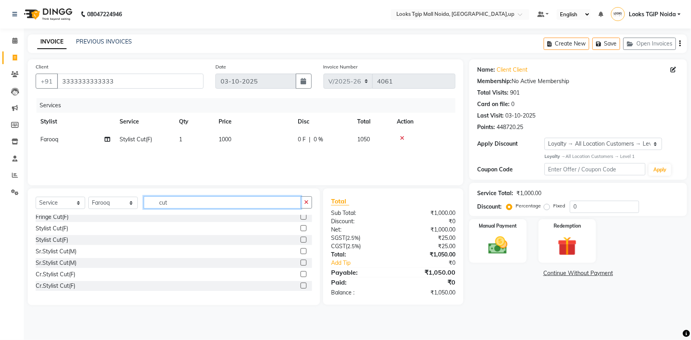
drag, startPoint x: 215, startPoint y: 204, endPoint x: 119, endPoint y: 196, distance: 96.6
click at [119, 196] on div "Select Service Product Membership Package Voucher Prepaid Gift Card Select Styl…" at bounding box center [174, 247] width 292 height 117
click at [101, 203] on select "Select Stylist [PERSON_NAME] Arun_pdct [PERSON_NAME] Counter Sales Farooq Gauta…" at bounding box center [113, 203] width 50 height 12
select select "31009"
click at [88, 197] on select "Select Stylist [PERSON_NAME] Arun_pdct [PERSON_NAME] Counter Sales Farooq Gauta…" at bounding box center [113, 203] width 50 height 12
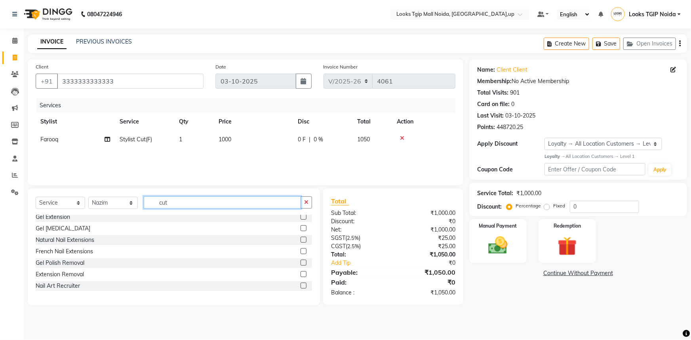
click at [186, 204] on input "cut" at bounding box center [222, 202] width 157 height 12
click at [185, 203] on input "cut" at bounding box center [222, 202] width 157 height 12
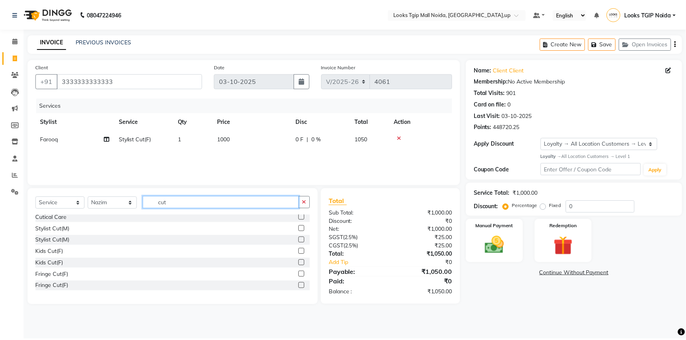
scroll to position [0, 0]
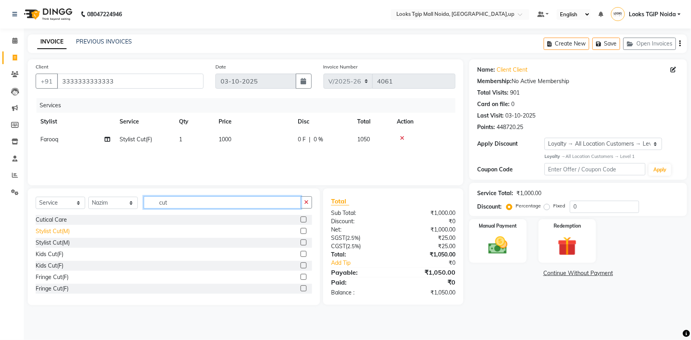
type input "cut"
drag, startPoint x: 67, startPoint y: 234, endPoint x: 183, endPoint y: 204, distance: 120.2
click at [67, 234] on div "Stylist Cut(M)" at bounding box center [53, 231] width 34 height 8
checkbox input "false"
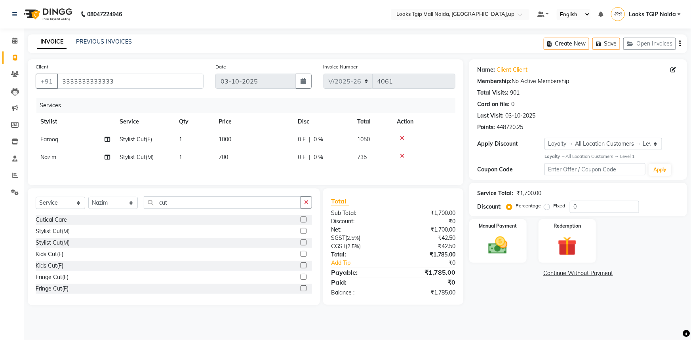
click at [254, 164] on td "700" at bounding box center [253, 158] width 79 height 18
select select "31009"
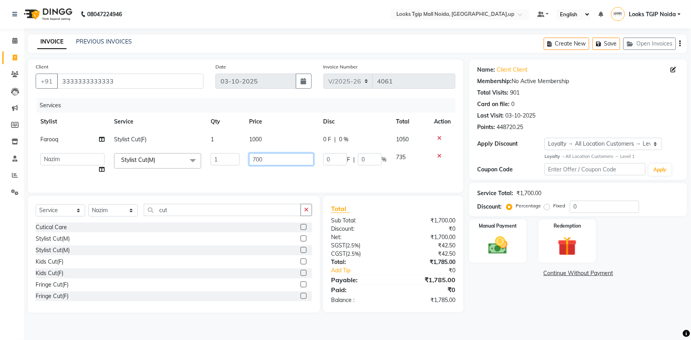
click at [225, 153] on tr "Amaan Salmani Arjun_pdct Arun_pdct Atique Counter Sales Farooq Gautam_pdct Guri…" at bounding box center [246, 164] width 420 height 30
type input "500"
click at [360, 280] on div "Total Sub Total: ₹1,700.00 Discount: ₹0 Net: ₹1,700.00 SGST ( 2.5% ) ₹42.50 CGS…" at bounding box center [393, 254] width 124 height 101
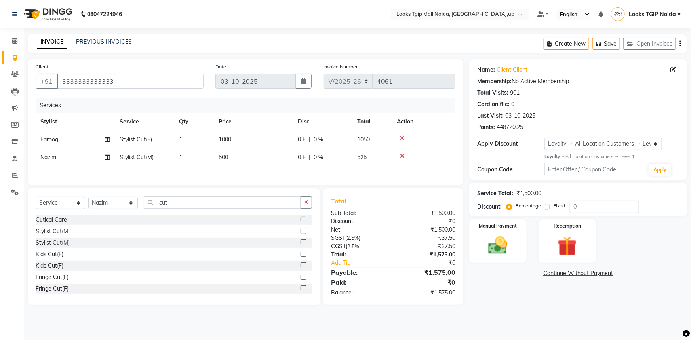
click at [468, 250] on div "Manual Payment Redemption" at bounding box center [578, 241] width 230 height 44
click at [493, 240] on img at bounding box center [498, 245] width 32 height 23
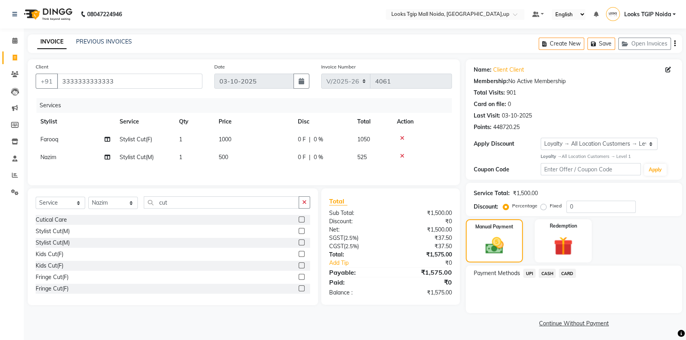
click at [549, 272] on span "CASH" at bounding box center [547, 273] width 17 height 9
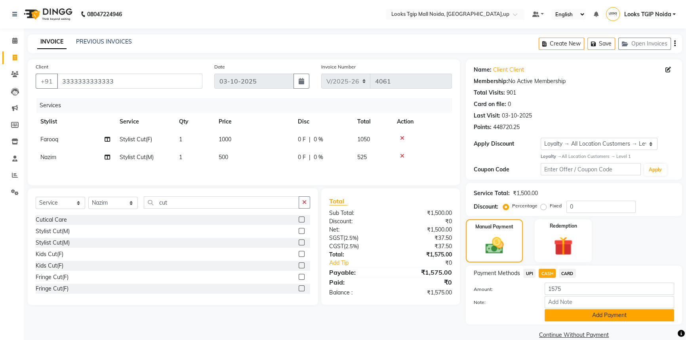
click at [562, 316] on button "Add Payment" at bounding box center [610, 315] width 130 height 12
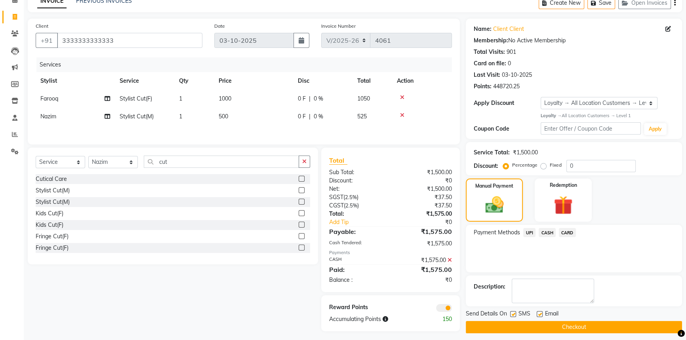
scroll to position [46, 0]
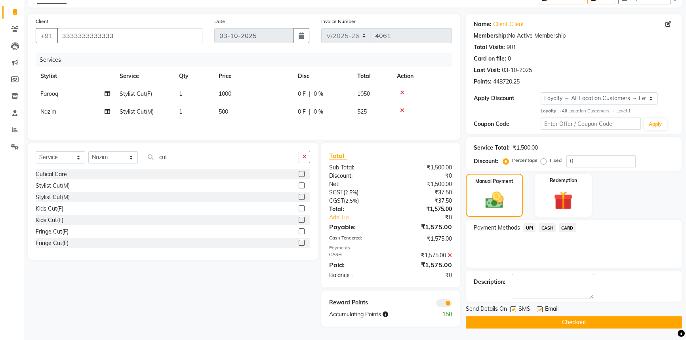
click at [515, 309] on label at bounding box center [513, 310] width 6 height 6
click at [515, 309] on input "checkbox" at bounding box center [512, 309] width 5 height 5
checkbox input "false"
click at [519, 319] on button "Checkout" at bounding box center [574, 322] width 216 height 12
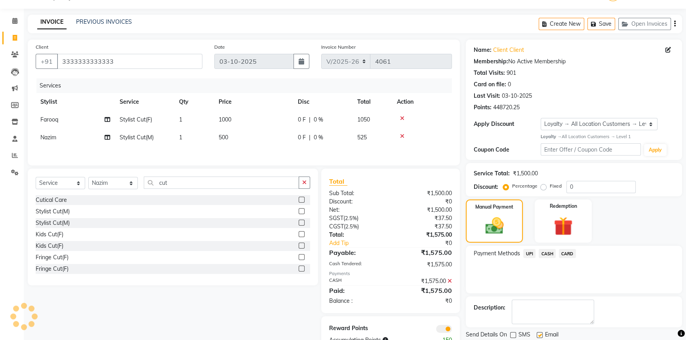
scroll to position [0, 0]
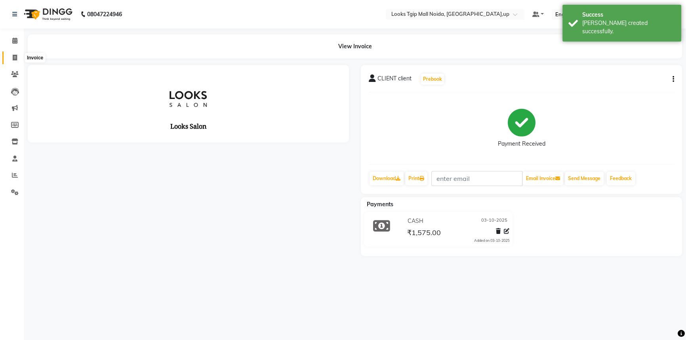
click at [8, 58] on span at bounding box center [15, 57] width 14 height 9
select select "service"
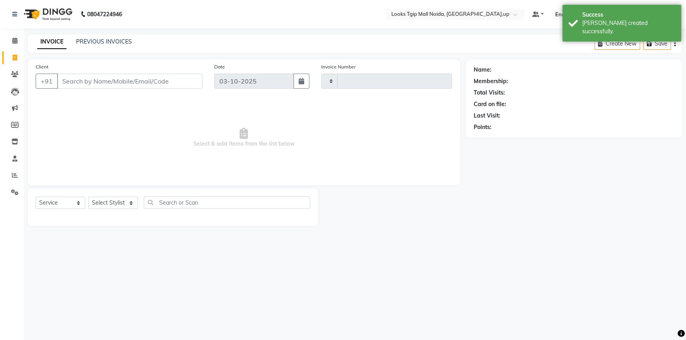
type input "4062"
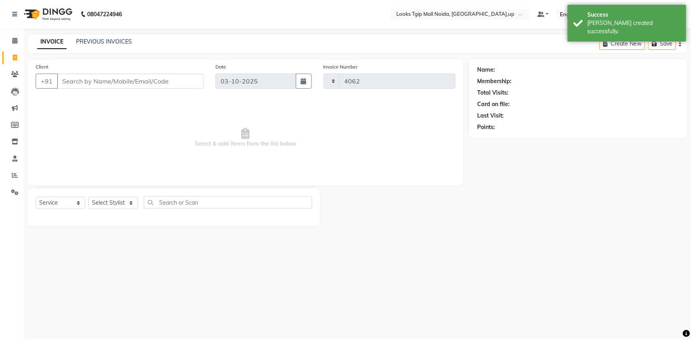
select select "4358"
click at [11, 44] on span at bounding box center [15, 40] width 14 height 9
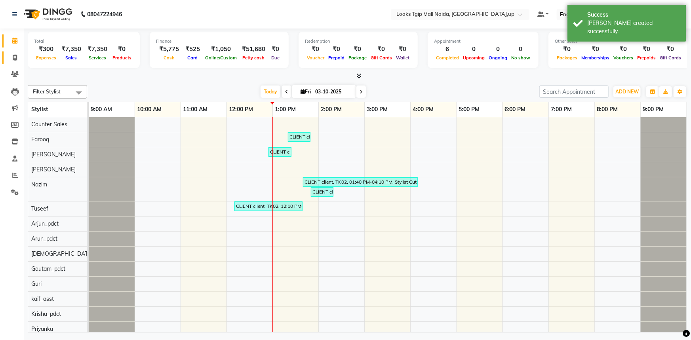
click at [16, 61] on span at bounding box center [15, 57] width 14 height 9
select select "service"
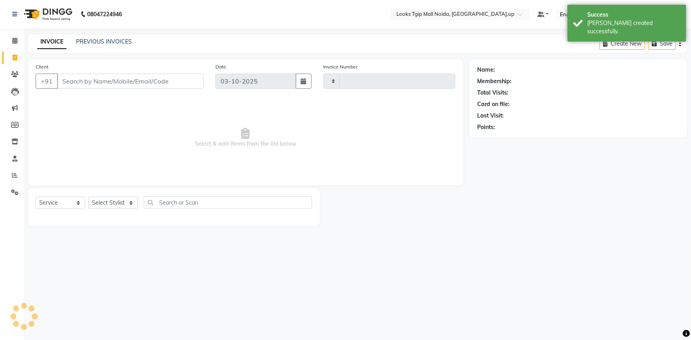
type input "4062"
select select "4358"
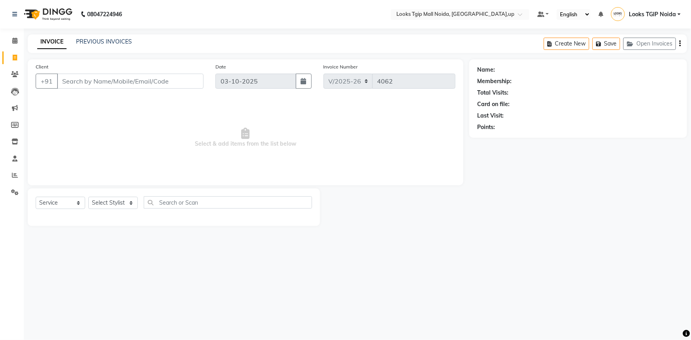
drag, startPoint x: 557, startPoint y: 175, endPoint x: 450, endPoint y: 200, distance: 110.2
click at [535, 175] on div "Name: Membership: Total Visits: Card on file: Last Visit: Points:" at bounding box center [581, 142] width 224 height 167
click at [93, 36] on div "INVOICE PREVIOUS INVOICES Create New Save Open Invoices" at bounding box center [357, 43] width 659 height 19
click at [93, 43] on link "PREVIOUS INVOICES" at bounding box center [104, 41] width 56 height 7
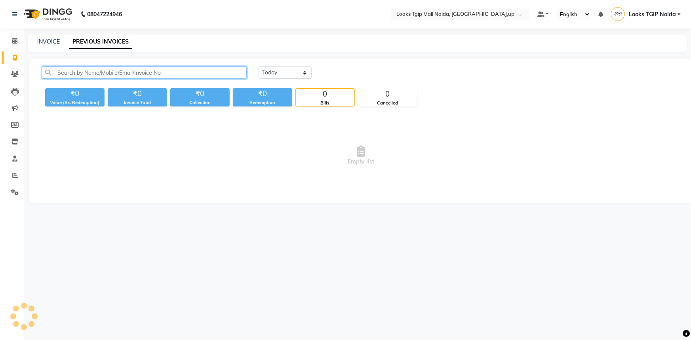
click at [103, 69] on input "text" at bounding box center [144, 73] width 205 height 12
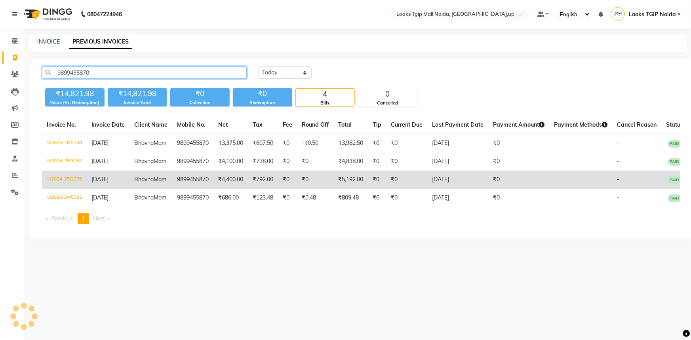
type input "9899455870"
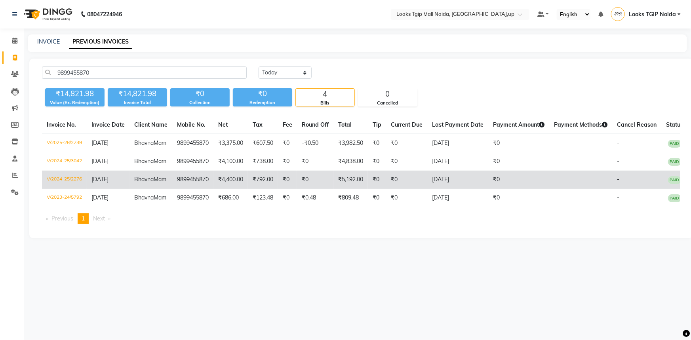
click at [301, 189] on td "₹0" at bounding box center [315, 180] width 36 height 18
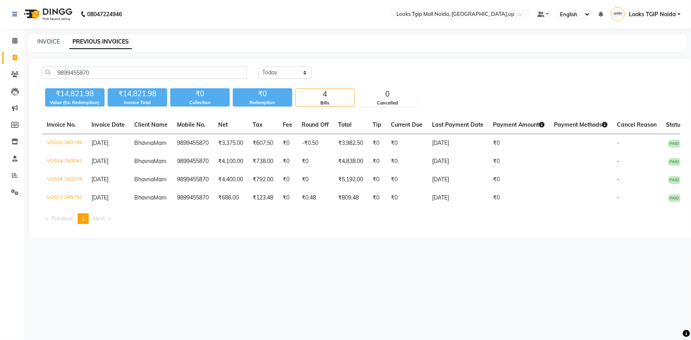
click at [4, 58] on link "Invoice" at bounding box center [11, 57] width 19 height 13
select select "4358"
select select "service"
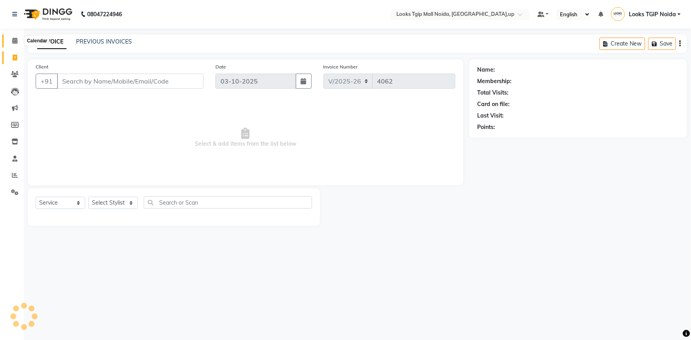
click at [10, 41] on span at bounding box center [15, 40] width 14 height 9
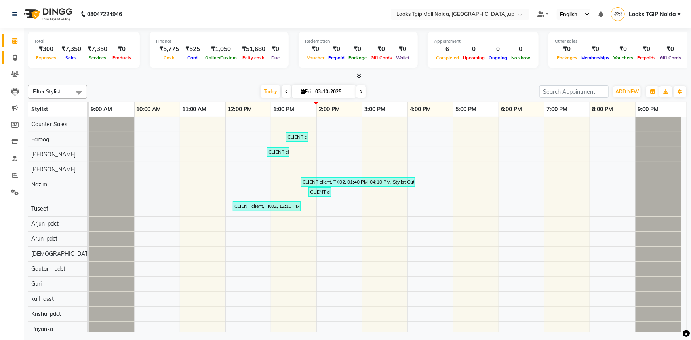
click at [10, 53] on span at bounding box center [15, 57] width 14 height 9
select select "service"
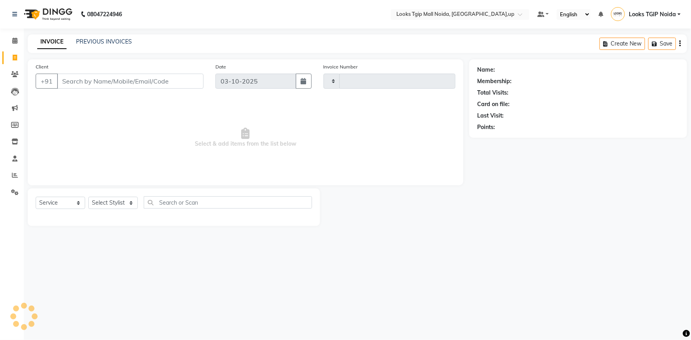
type input "4062"
select select "4358"
click at [91, 75] on input "Client" at bounding box center [130, 81] width 147 height 15
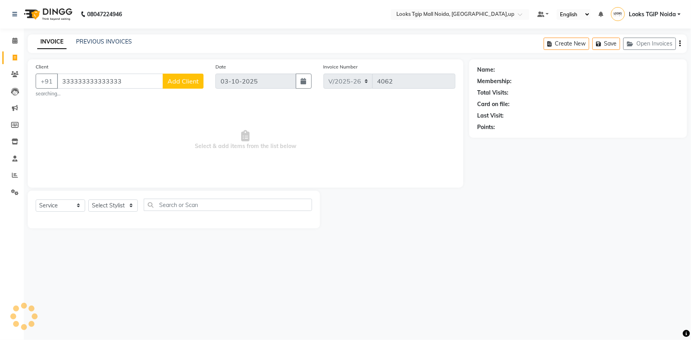
type input "333333333333333"
select select "1: Object"
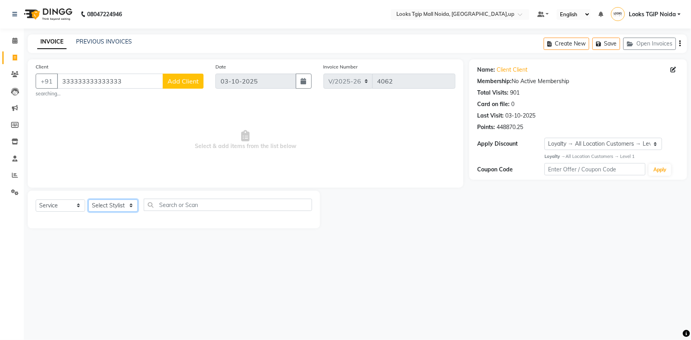
click at [103, 207] on select "Select Stylist [PERSON_NAME] Arun_pdct [PERSON_NAME] Counter Sales Farooq Gauta…" at bounding box center [113, 206] width 50 height 12
select select "43888"
click at [88, 200] on select "Select Stylist [PERSON_NAME] Arun_pdct [PERSON_NAME] Counter Sales Farooq Gauta…" at bounding box center [113, 206] width 50 height 12
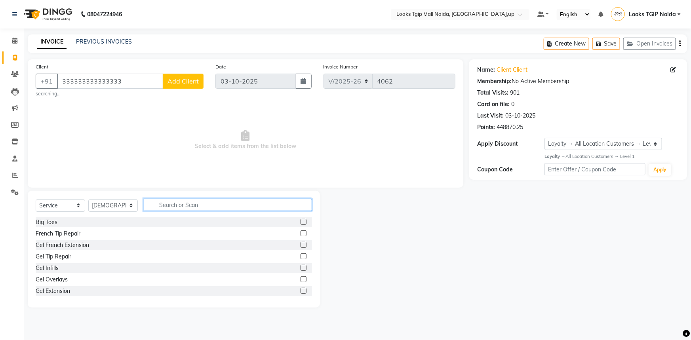
click at [166, 210] on input "text" at bounding box center [228, 205] width 168 height 12
type input "cut"
drag, startPoint x: 51, startPoint y: 232, endPoint x: 82, endPoint y: 227, distance: 31.8
click at [51, 232] on div "Stylist Cut(M)" at bounding box center [53, 234] width 34 height 8
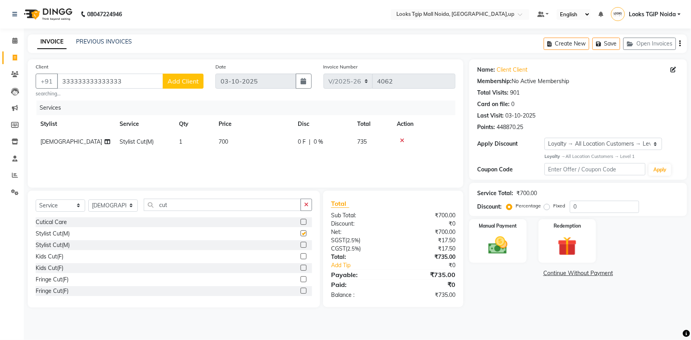
checkbox input "false"
drag, startPoint x: 230, startPoint y: 210, endPoint x: 147, endPoint y: 214, distance: 83.3
click at [148, 215] on div "Select Service Product Membership Package Voucher Prepaid Gift Card Select Styl…" at bounding box center [174, 208] width 276 height 19
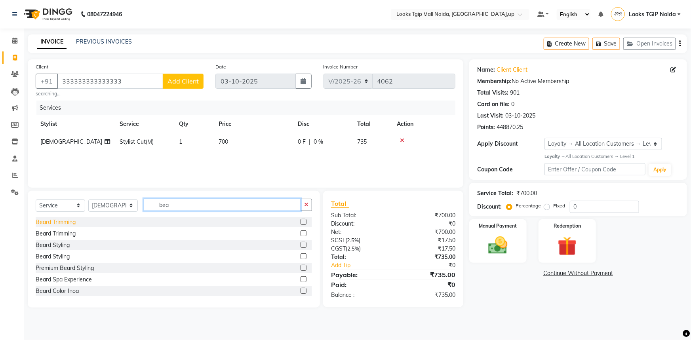
type input "bea"
click at [68, 220] on div "Beard Trimming" at bounding box center [56, 222] width 40 height 8
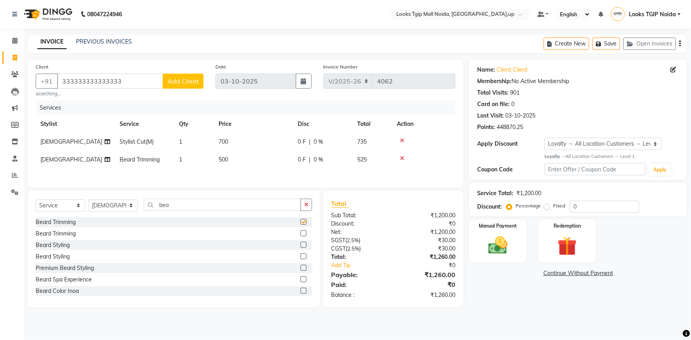
checkbox input "false"
click at [550, 207] on div "Fixed" at bounding box center [555, 206] width 19 height 10
click at [553, 206] on label "Fixed" at bounding box center [559, 205] width 12 height 7
click at [549, 206] on input "Fixed" at bounding box center [549, 206] width 6 height 6
radio input "true"
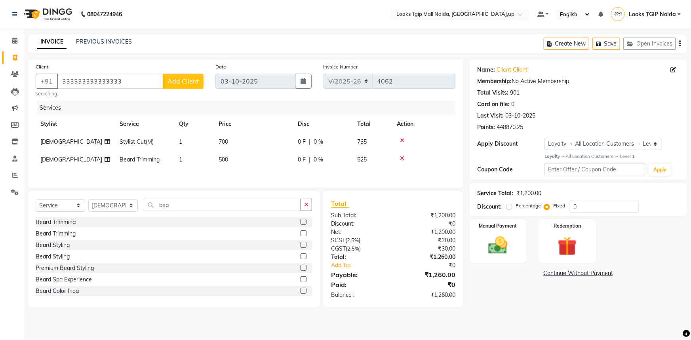
click at [616, 213] on div "Service Total: ₹1,200.00 Discount: Percentage Fixed 0" at bounding box center [578, 199] width 218 height 33
click at [614, 208] on input "0" at bounding box center [604, 207] width 69 height 12
type input "0"
click at [253, 140] on td "700" at bounding box center [253, 142] width 79 height 18
select select "43888"
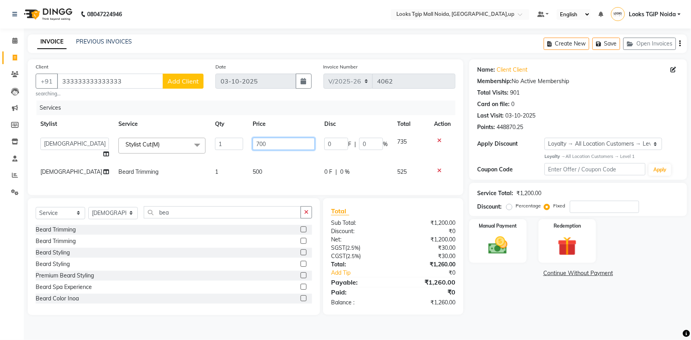
drag, startPoint x: 237, startPoint y: 140, endPoint x: 187, endPoint y: 142, distance: 49.9
click at [194, 140] on tr "Amaan Salmani Arjun_pdct Arun_pdct Atique Counter Sales Farooq Gautam_pdct Guri…" at bounding box center [246, 148] width 420 height 30
type input "600"
click at [289, 175] on div "Services Stylist Service Qty Price Disc Total Action Amaan Salmani Arjun_pdct A…" at bounding box center [246, 144] width 420 height 87
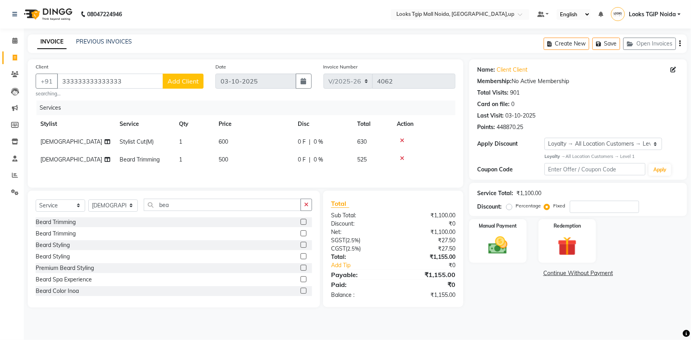
click at [295, 168] on td "0 F | 0 %" at bounding box center [322, 160] width 59 height 18
select select "43888"
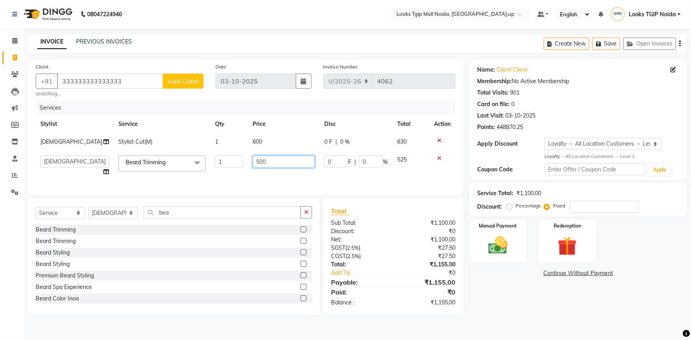
drag, startPoint x: 293, startPoint y: 166, endPoint x: 211, endPoint y: 150, distance: 84.1
click at [220, 151] on tr "Amaan Salmani Arjun_pdct Arun_pdct Atique Counter Sales Farooq Gautam_pdct Guri…" at bounding box center [246, 166] width 420 height 30
type input "400"
click at [324, 297] on div "Total Sub Total: ₹1,100.00 Discount: ₹0 Net: ₹1,100.00 SGST ( 2.5% ) ₹27.50 CGS…" at bounding box center [393, 256] width 140 height 116
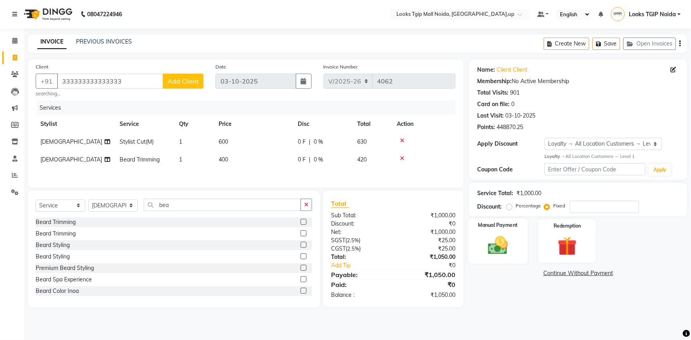
click at [494, 232] on div "Manual Payment" at bounding box center [498, 242] width 60 height 46
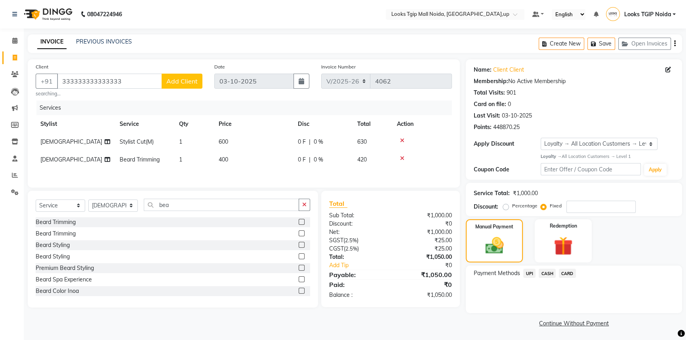
click at [527, 273] on span "UPI" at bounding box center [529, 273] width 12 height 9
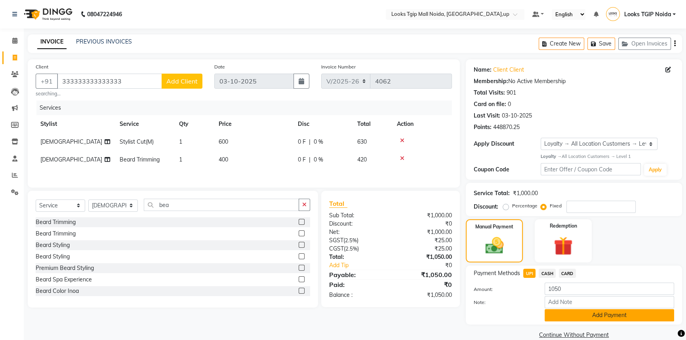
click at [575, 318] on button "Add Payment" at bounding box center [610, 315] width 130 height 12
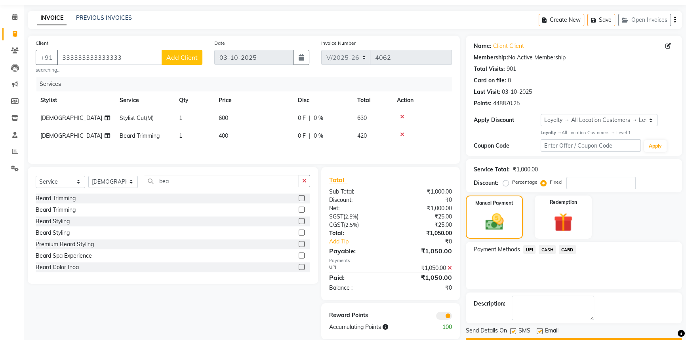
scroll to position [46, 0]
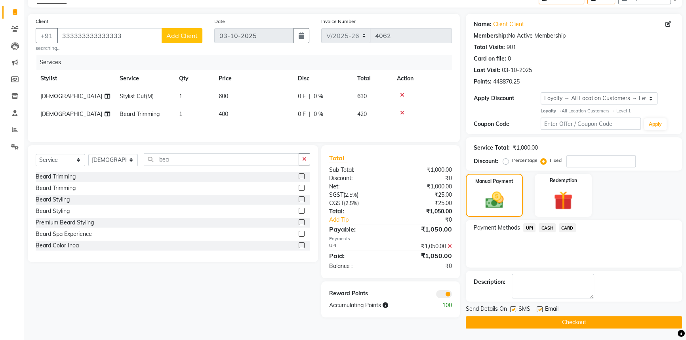
click at [514, 311] on label at bounding box center [513, 310] width 6 height 6
click at [514, 311] on input "checkbox" at bounding box center [512, 309] width 5 height 5
checkbox input "false"
click at [520, 324] on button "Checkout" at bounding box center [574, 322] width 216 height 12
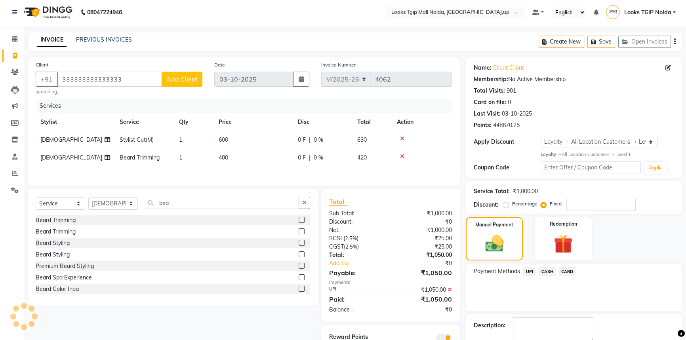
scroll to position [0, 0]
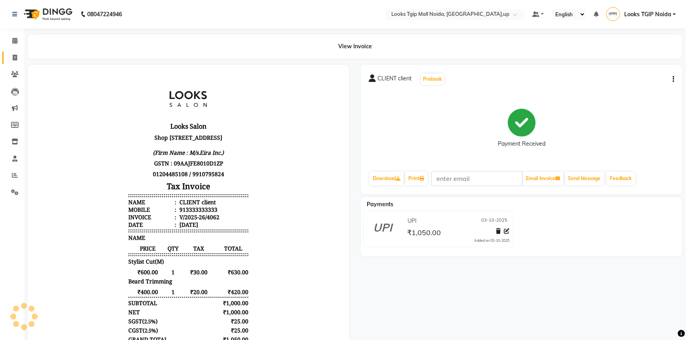
click at [13, 61] on span at bounding box center [15, 57] width 14 height 9
select select "service"
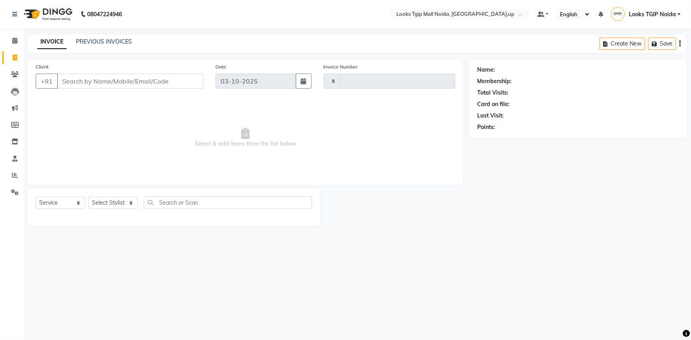
type input "4063"
select select "4358"
click at [96, 80] on input "Client" at bounding box center [130, 81] width 147 height 15
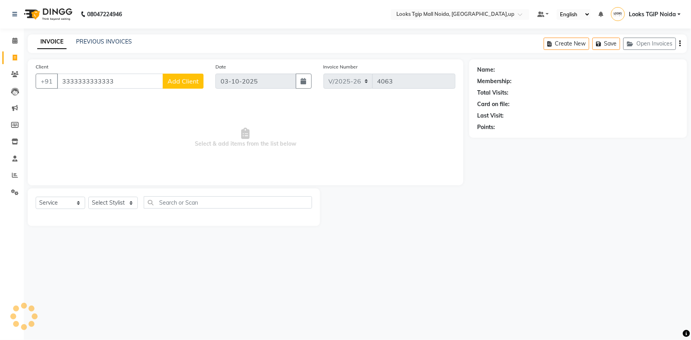
type input "3333333333333"
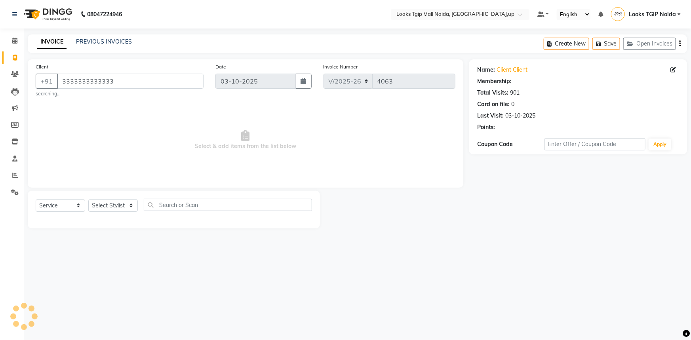
select select "1: Object"
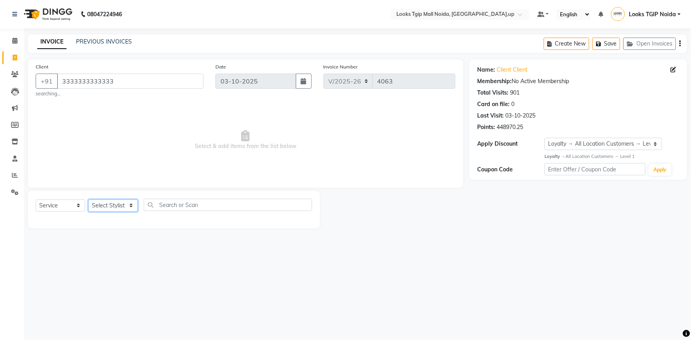
click at [103, 205] on select "Select Stylist [PERSON_NAME] Arun_pdct [PERSON_NAME] Counter Sales Farooq Gauta…" at bounding box center [113, 206] width 50 height 12
select select "48133"
click at [88, 200] on select "Select Stylist [PERSON_NAME] Arun_pdct [PERSON_NAME] Counter Sales Farooq Gauta…" at bounding box center [113, 206] width 50 height 12
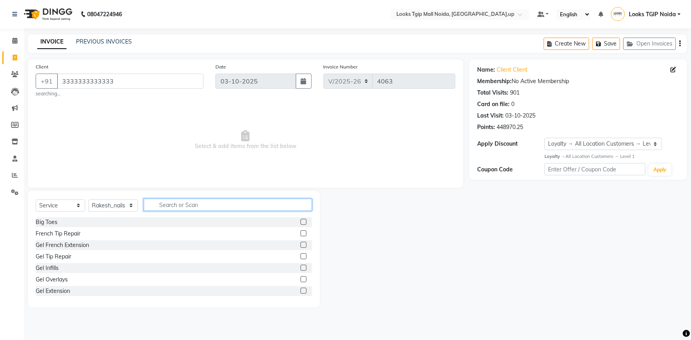
click at [177, 206] on input "text" at bounding box center [228, 205] width 168 height 12
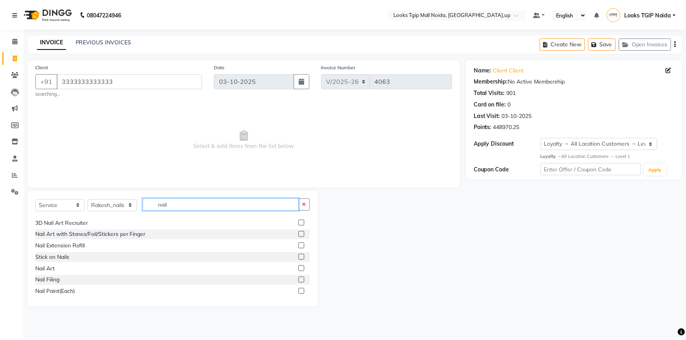
scroll to position [81, 0]
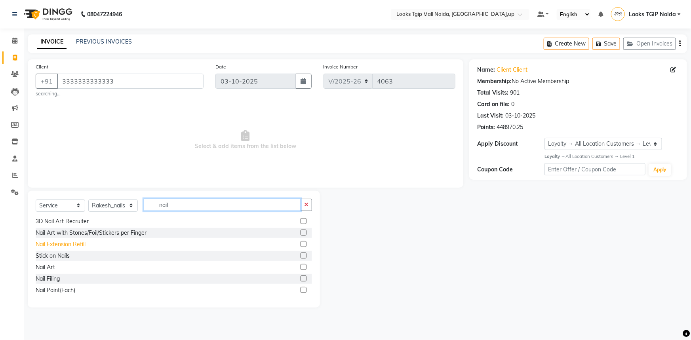
type input "nail"
click at [71, 244] on div "Nail Extension Refill" at bounding box center [61, 244] width 50 height 8
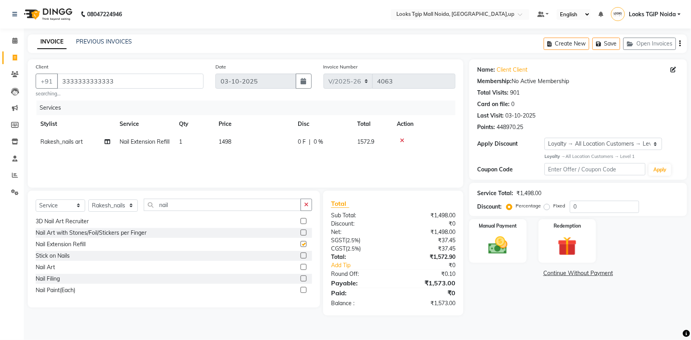
checkbox input "false"
click at [231, 144] on span "1498" at bounding box center [225, 141] width 13 height 7
select select "48133"
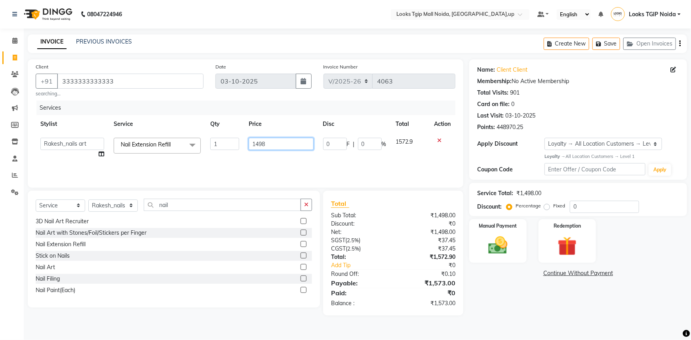
drag, startPoint x: 269, startPoint y: 147, endPoint x: 227, endPoint y: 136, distance: 43.7
click at [227, 136] on tr "Amaan Salmani Arjun_pdct Arun_pdct Atique Counter Sales Farooq Gautam_pdct Guri…" at bounding box center [246, 148] width 420 height 30
type input "1200"
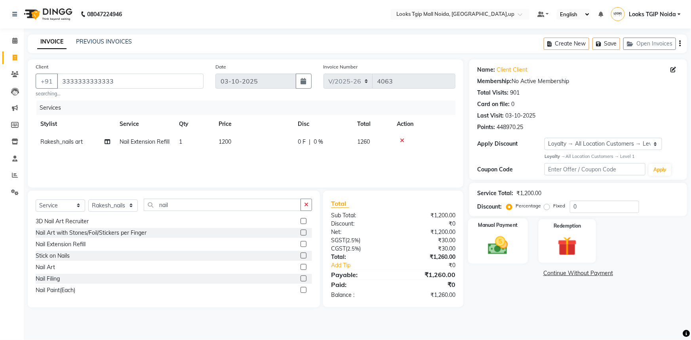
drag, startPoint x: 488, startPoint y: 247, endPoint x: 535, endPoint y: 259, distance: 48.4
click at [488, 246] on img at bounding box center [498, 245] width 32 height 23
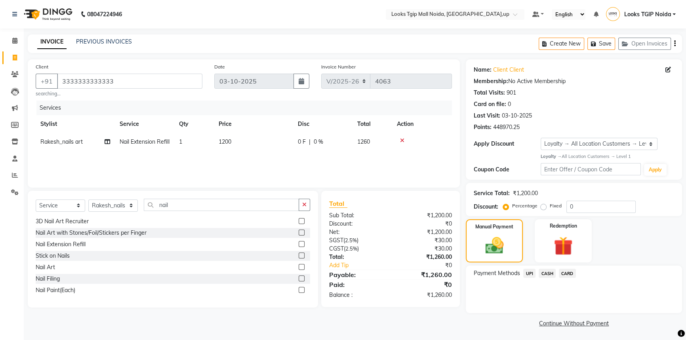
click at [552, 270] on span "CASH" at bounding box center [547, 273] width 17 height 9
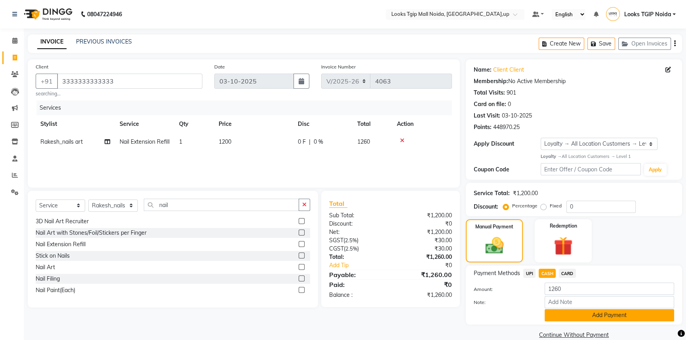
click at [557, 319] on button "Add Payment" at bounding box center [610, 315] width 130 height 12
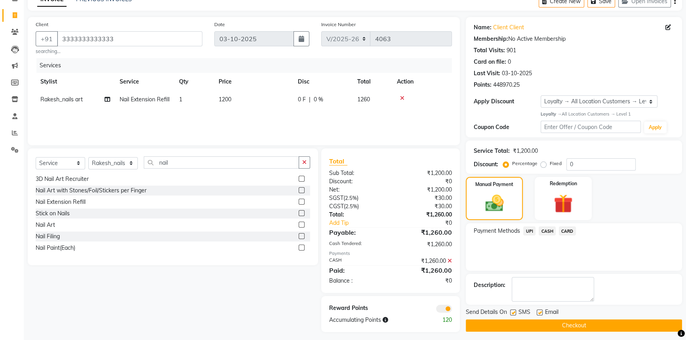
scroll to position [47, 0]
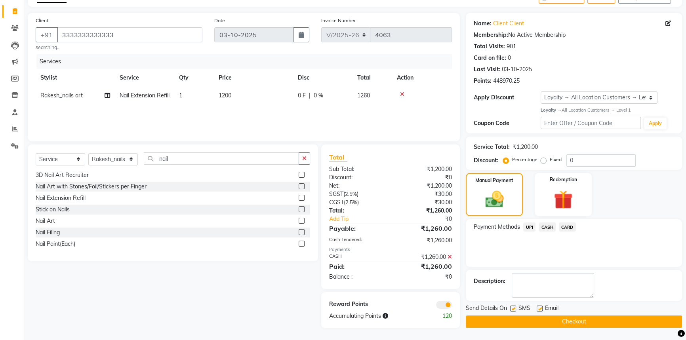
click at [516, 308] on label at bounding box center [513, 309] width 6 height 6
click at [515, 308] on input "checkbox" at bounding box center [512, 309] width 5 height 5
checkbox input "false"
click at [524, 317] on button "Checkout" at bounding box center [574, 322] width 216 height 12
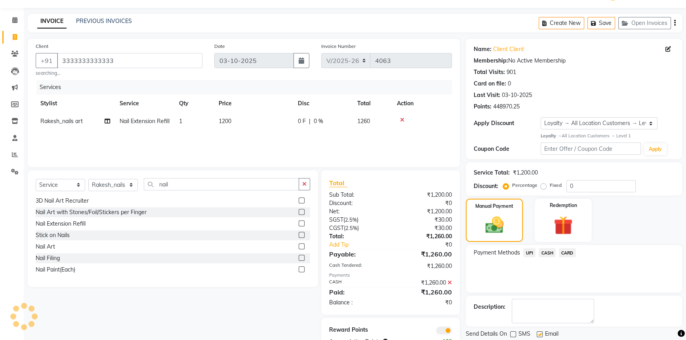
scroll to position [4, 0]
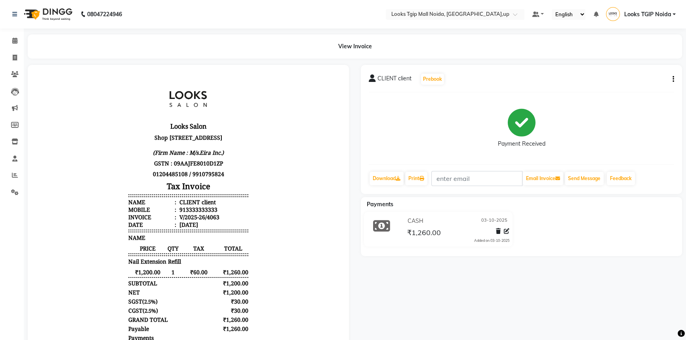
click at [24, 31] on div "08047224946 Select Location × Looks Tgip Mall Noida, Noida,up Default Panel My …" at bounding box center [343, 216] width 686 height 432
click at [8, 35] on link "Calendar" at bounding box center [11, 40] width 19 height 13
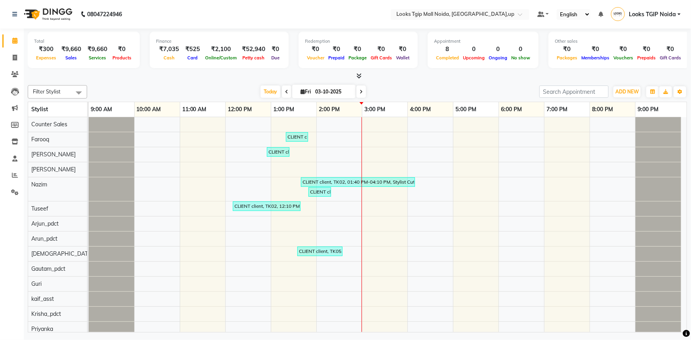
click at [253, 59] on span "Petty cash" at bounding box center [254, 58] width 26 height 6
click at [355, 78] on span at bounding box center [357, 76] width 8 height 8
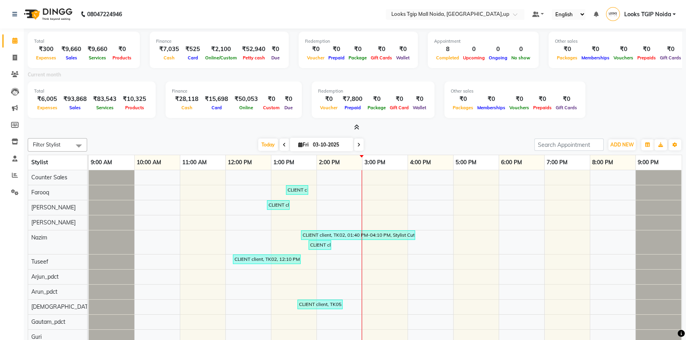
click at [352, 131] on span at bounding box center [355, 128] width 8 height 8
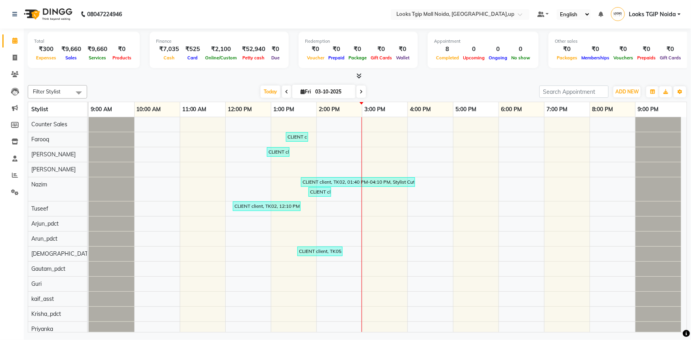
click at [354, 72] on span at bounding box center [357, 76] width 8 height 8
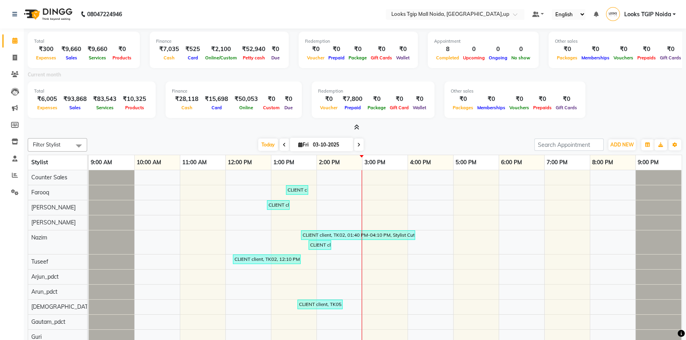
click at [358, 124] on span at bounding box center [355, 128] width 8 height 8
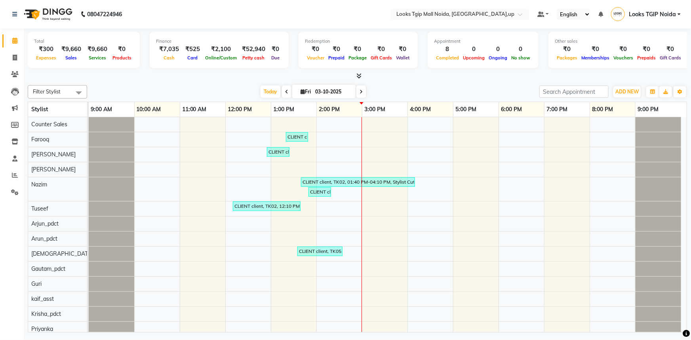
click at [357, 75] on icon at bounding box center [358, 76] width 5 height 6
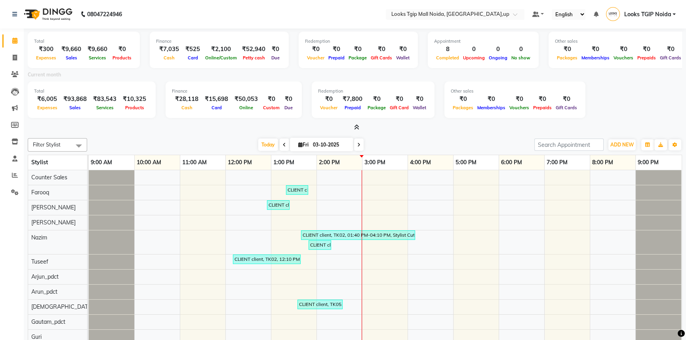
click at [362, 128] on div at bounding box center [355, 128] width 654 height 8
click at [353, 127] on span at bounding box center [355, 128] width 8 height 8
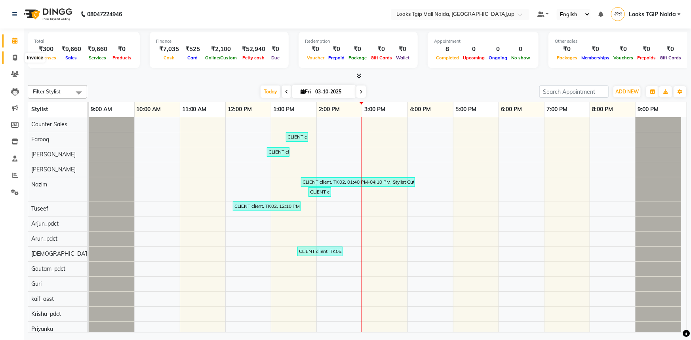
drag, startPoint x: 10, startPoint y: 62, endPoint x: 16, endPoint y: 62, distance: 6.0
click at [11, 62] on span at bounding box center [15, 57] width 14 height 9
select select "service"
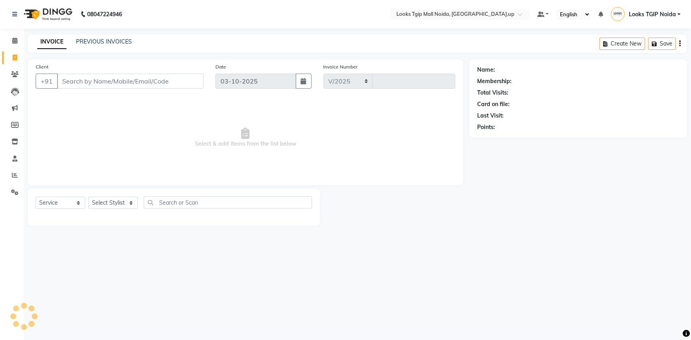
select select "4358"
type input "4064"
click at [158, 86] on input "Client" at bounding box center [130, 81] width 147 height 15
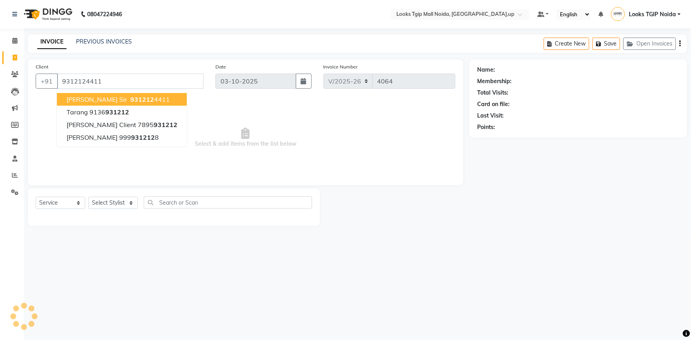
type input "9312124411"
select select "1: Object"
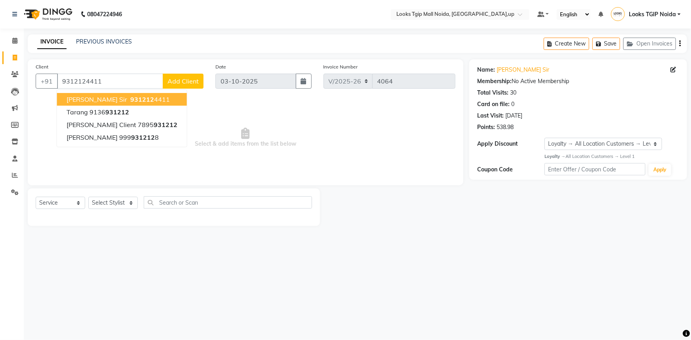
click at [269, 125] on span "Select & add items from the list below" at bounding box center [246, 137] width 420 height 79
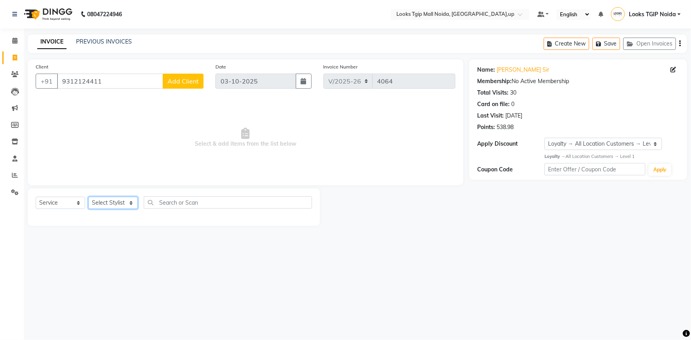
click at [118, 205] on select "Select Stylist [PERSON_NAME] Arun_pdct [PERSON_NAME] Counter Sales Farooq Gauta…" at bounding box center [113, 203] width 50 height 12
select select "23816"
click at [88, 197] on select "Select Stylist [PERSON_NAME] Arun_pdct [PERSON_NAME] Counter Sales Farooq Gauta…" at bounding box center [113, 203] width 50 height 12
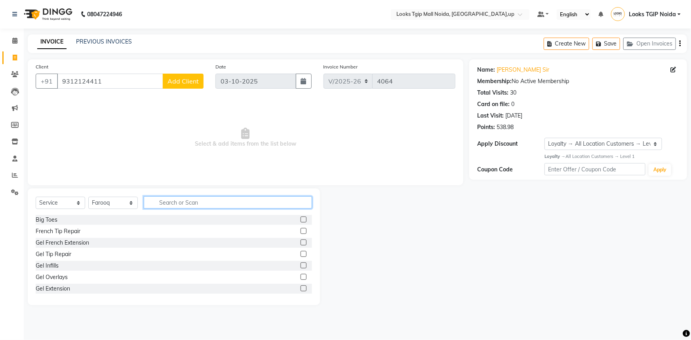
click at [166, 205] on input "text" at bounding box center [228, 202] width 168 height 12
type input "cut"
click at [55, 232] on div "Stylist Cut(M)" at bounding box center [53, 231] width 34 height 8
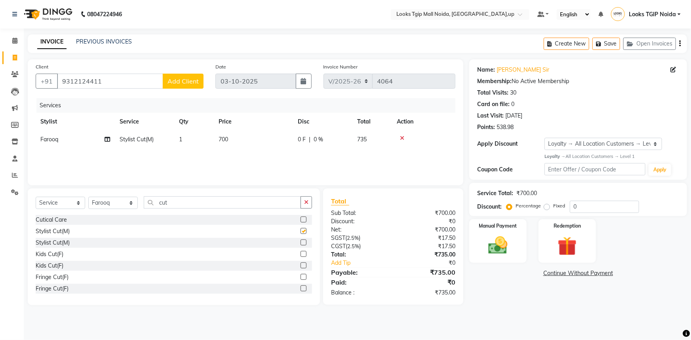
checkbox input "false"
click at [195, 201] on input "cut" at bounding box center [222, 202] width 157 height 12
drag, startPoint x: 195, startPoint y: 205, endPoint x: 92, endPoint y: 190, distance: 104.5
click at [126, 192] on div "Select Service Product Membership Package Voucher Prepaid Gift Card Select Styl…" at bounding box center [174, 247] width 292 height 117
type input "bear"
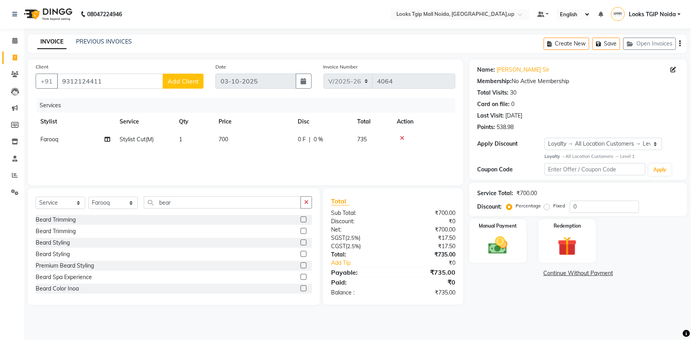
drag, startPoint x: 63, startPoint y: 221, endPoint x: 213, endPoint y: 211, distance: 150.8
click at [63, 221] on div "Beard Trimming" at bounding box center [56, 220] width 40 height 8
checkbox input "false"
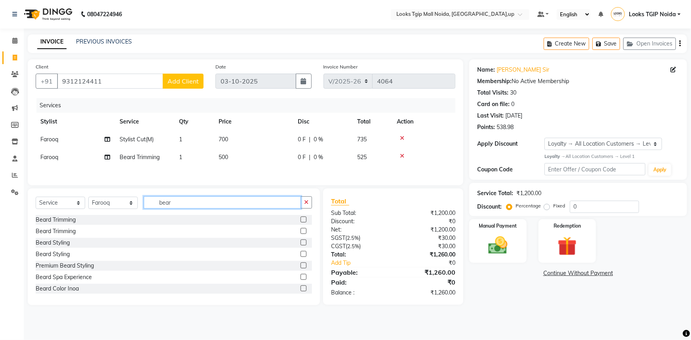
click at [221, 206] on input "bear" at bounding box center [222, 202] width 157 height 12
drag, startPoint x: 61, startPoint y: 198, endPoint x: 34, endPoint y: 194, distance: 27.6
click at [38, 194] on div "Select Service Product Membership Package Voucher Prepaid Gift Card Select Styl…" at bounding box center [174, 247] width 292 height 117
type input "de"
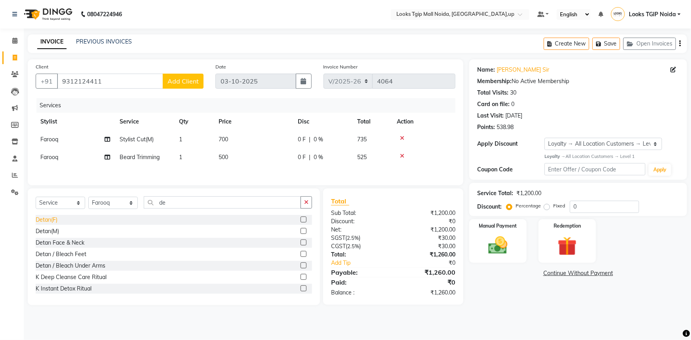
click at [50, 218] on div "Detan(F)" at bounding box center [47, 220] width 22 height 8
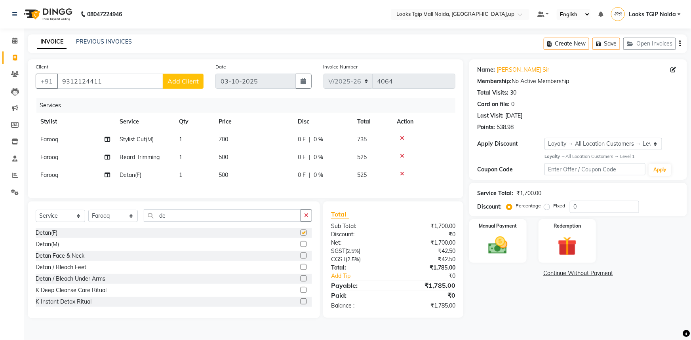
checkbox input "false"
click at [189, 218] on input "de" at bounding box center [222, 216] width 157 height 12
drag, startPoint x: 169, startPoint y: 220, endPoint x: 75, endPoint y: 211, distance: 94.3
click at [103, 217] on div "Select Service Product Membership Package Voucher Prepaid Gift Card Select Styl…" at bounding box center [174, 219] width 276 height 19
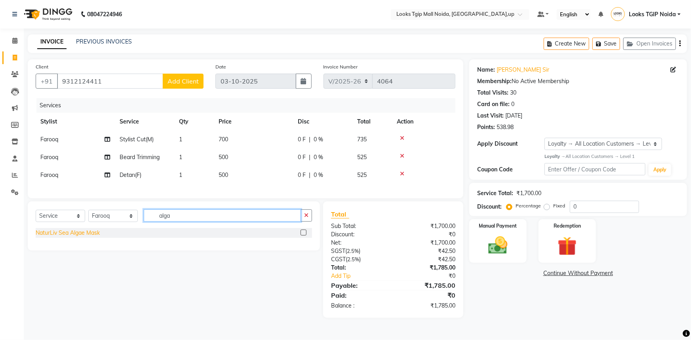
type input "alga"
drag, startPoint x: 86, startPoint y: 238, endPoint x: 91, endPoint y: 244, distance: 7.4
click at [87, 237] on div "NaturLiv Sea Algae Mask" at bounding box center [68, 233] width 64 height 8
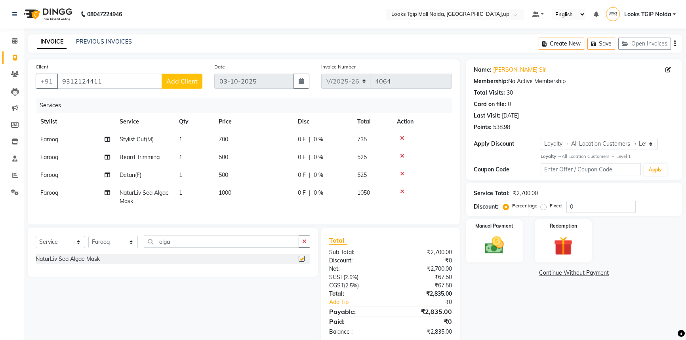
checkbox input "false"
click at [259, 172] on td "500" at bounding box center [253, 175] width 79 height 18
select select "23816"
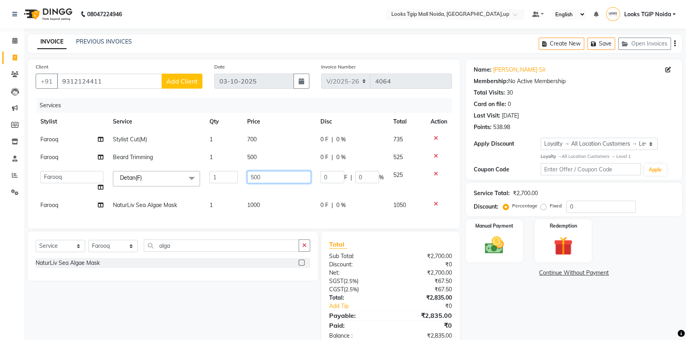
click at [78, 192] on tr "Amaan Salmani Arjun_pdct Arun_pdct Atique Counter Sales Farooq Gautam_pdct Guri…" at bounding box center [244, 181] width 416 height 30
type input "1000"
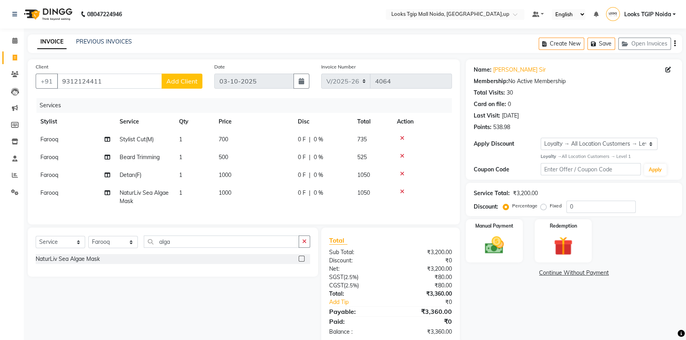
click at [272, 203] on td "1000" at bounding box center [253, 197] width 79 height 26
select select "23816"
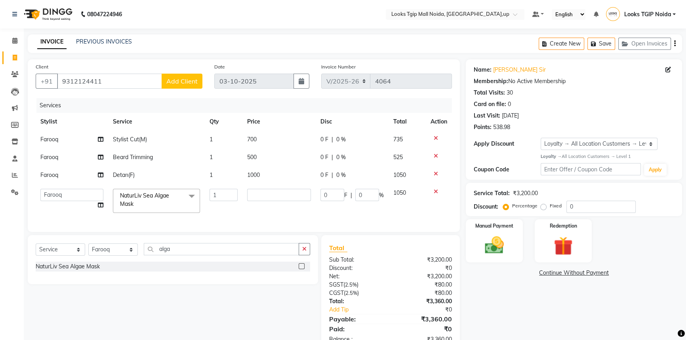
click at [72, 195] on tr "Amaan Salmani Arjun_pdct Arun_pdct Atique Counter Sales Farooq Gautam_pdct Guri…" at bounding box center [244, 201] width 416 height 34
type input "1500"
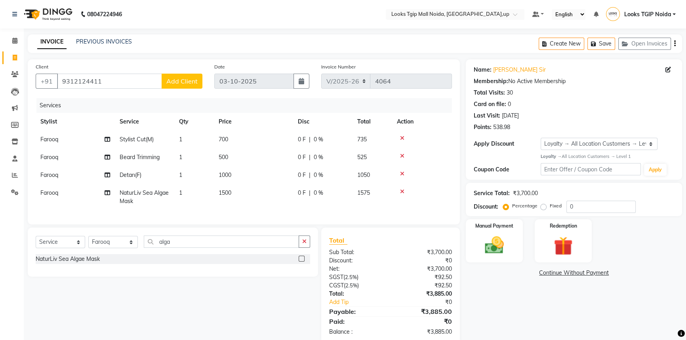
click at [273, 130] on th "Price" at bounding box center [253, 122] width 79 height 18
click at [273, 137] on td "700" at bounding box center [253, 140] width 79 height 18
select select "23816"
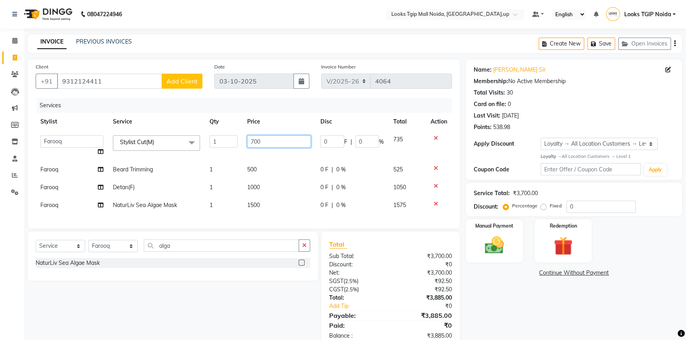
drag, startPoint x: 230, startPoint y: 139, endPoint x: 190, endPoint y: 146, distance: 40.7
click at [198, 143] on tr "Amaan Salmani Arjun_pdct Arun_pdct Atique Counter Sales Farooq Gautam_pdct Guri…" at bounding box center [244, 146] width 416 height 30
type input "600"
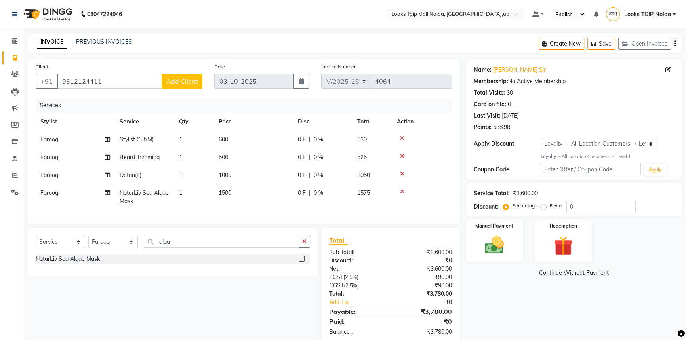
click at [278, 165] on td "500" at bounding box center [253, 158] width 79 height 18
select select "23816"
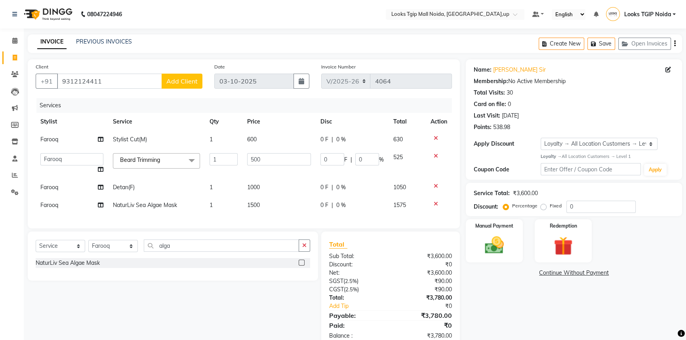
click at [189, 179] on tbody "Farooq Stylist Cut(M) 1 600 0 F | 0 % 630 Amaan Salmani Arjun_pdct Arun_pdct At…" at bounding box center [244, 173] width 416 height 84
type input "5004"
click at [271, 162] on input "5004" at bounding box center [279, 159] width 64 height 12
drag, startPoint x: 276, startPoint y: 162, endPoint x: 225, endPoint y: 163, distance: 51.5
click at [233, 162] on tr "Amaan Salmani Arjun_pdct Arun_pdct Atique Counter Sales Farooq Gautam_pdct Guri…" at bounding box center [244, 164] width 416 height 30
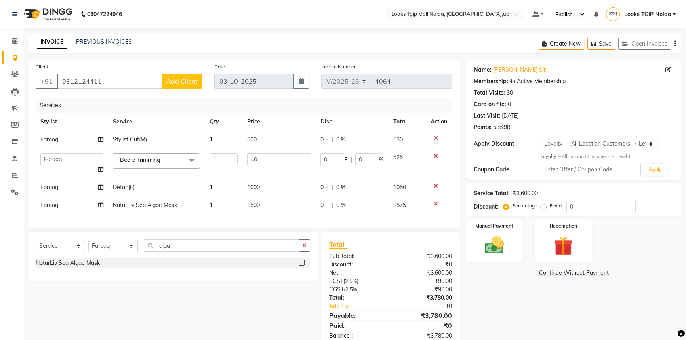
type input "400"
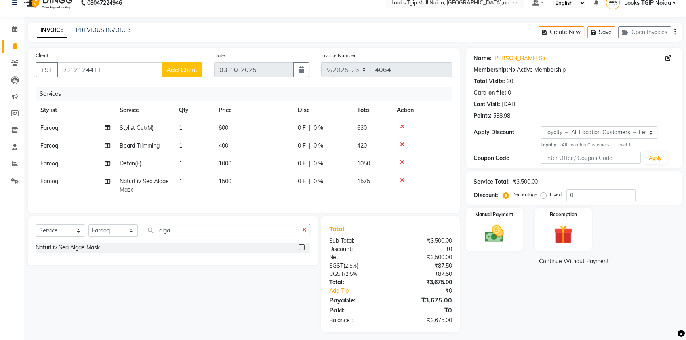
scroll to position [21, 0]
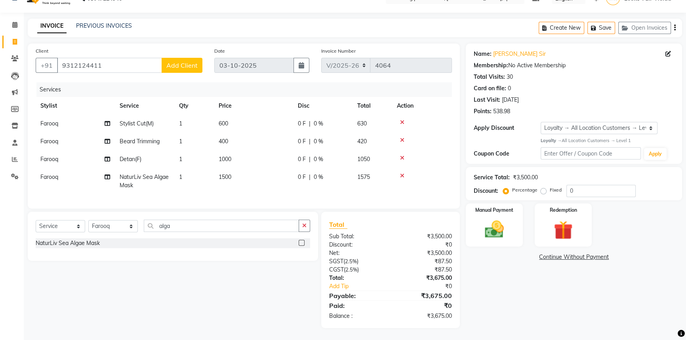
drag, startPoint x: 417, startPoint y: 302, endPoint x: 445, endPoint y: 303, distance: 28.5
click at [445, 303] on div "₹0" at bounding box center [423, 306] width 67 height 10
click at [408, 271] on div "₹87.50" at bounding box center [423, 270] width 67 height 8
click at [69, 228] on select "Select Service Product Membership Package Voucher Prepaid Gift Card" at bounding box center [61, 226] width 50 height 12
select select "product"
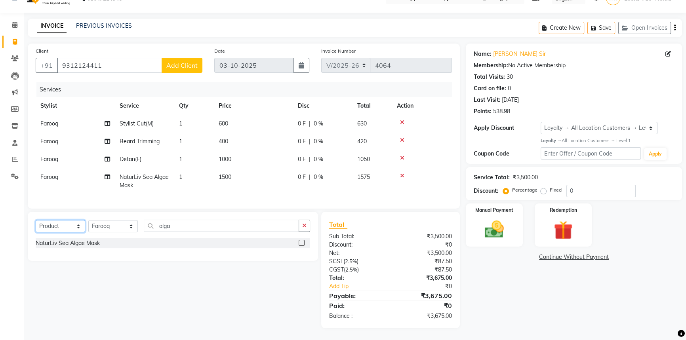
click at [36, 220] on select "Select Service Product Membership Package Voucher Prepaid Gift Card" at bounding box center [61, 226] width 50 height 12
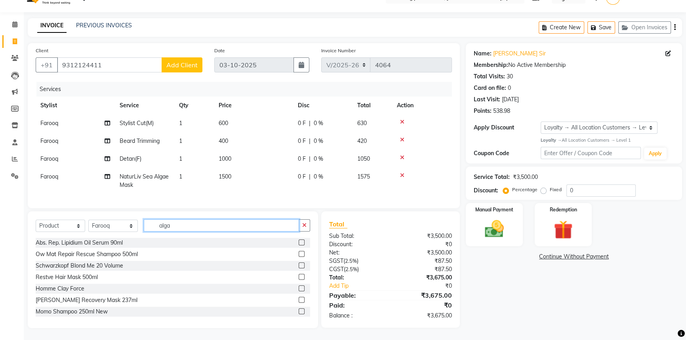
drag, startPoint x: 198, startPoint y: 225, endPoint x: 182, endPoint y: 227, distance: 15.9
click at [198, 225] on input "alga" at bounding box center [221, 225] width 155 height 12
drag, startPoint x: 147, startPoint y: 228, endPoint x: 110, endPoint y: 230, distance: 36.9
click at [120, 230] on div "Select Service Product Membership Package Voucher Prepaid Gift Card Select Styl…" at bounding box center [173, 228] width 274 height 19
click at [198, 231] on input "alga" at bounding box center [221, 225] width 155 height 12
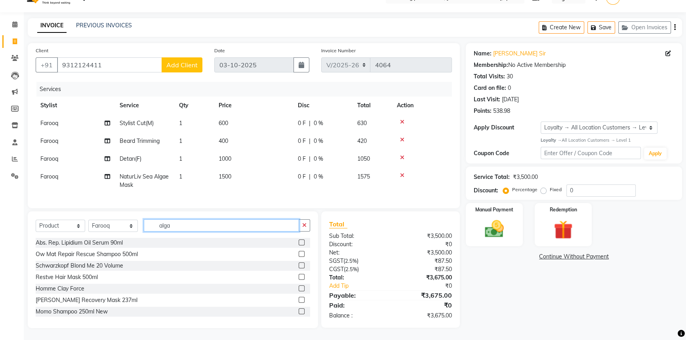
click at [199, 228] on input "alga" at bounding box center [221, 225] width 155 height 12
click at [14, 218] on app-home "08047224946 Select Location × Looks Tgip Mall Noida, Noida,up Default Panel My …" at bounding box center [343, 162] width 686 height 356
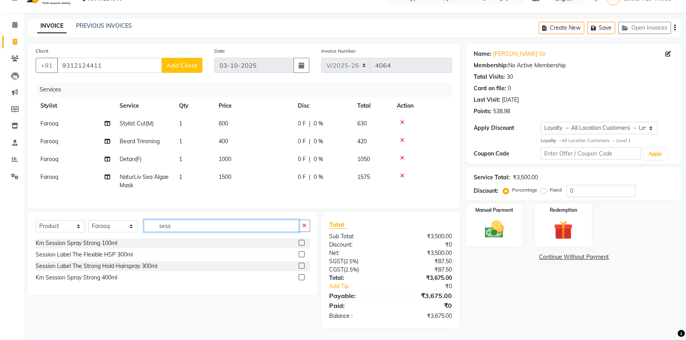
type input "sess"
click at [121, 259] on div "Session Label The Flexible HSP 300ml" at bounding box center [173, 255] width 274 height 10
click at [124, 254] on div "Session Label The Flexible HSP 300ml" at bounding box center [84, 255] width 97 height 8
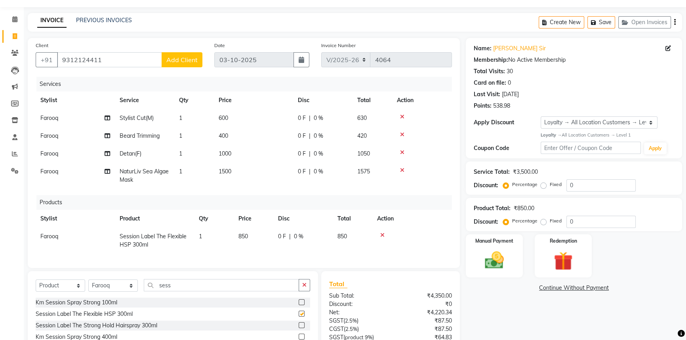
checkbox input "false"
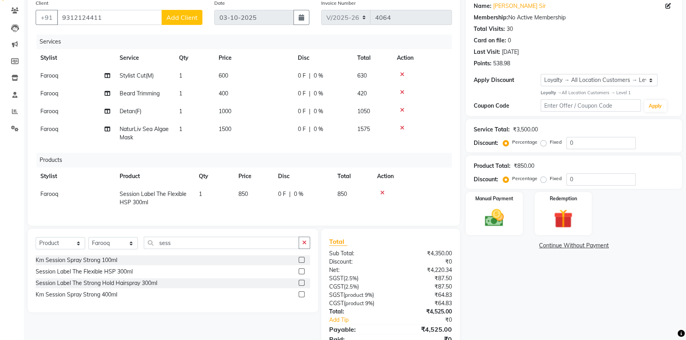
scroll to position [103, 0]
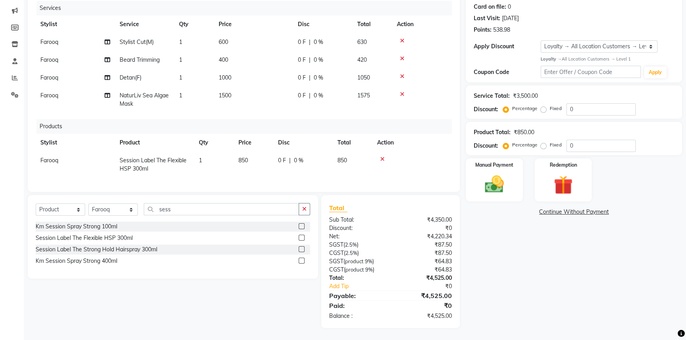
click at [424, 296] on div "₹4,525.00" at bounding box center [423, 296] width 67 height 10
click at [537, 130] on div "Product Total: ₹850.00" at bounding box center [574, 132] width 200 height 8
click at [515, 166] on div "Manual Payment" at bounding box center [494, 180] width 59 height 45
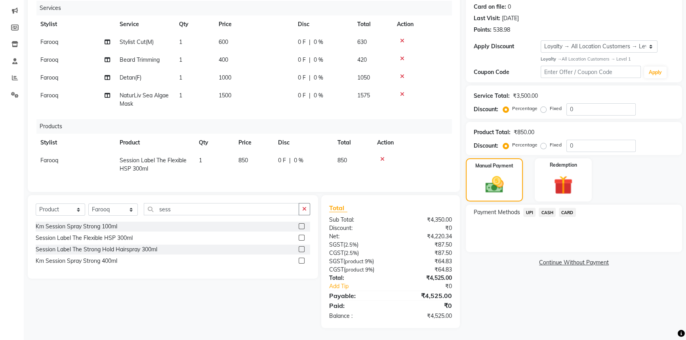
click at [529, 208] on span "UPI" at bounding box center [529, 212] width 12 height 9
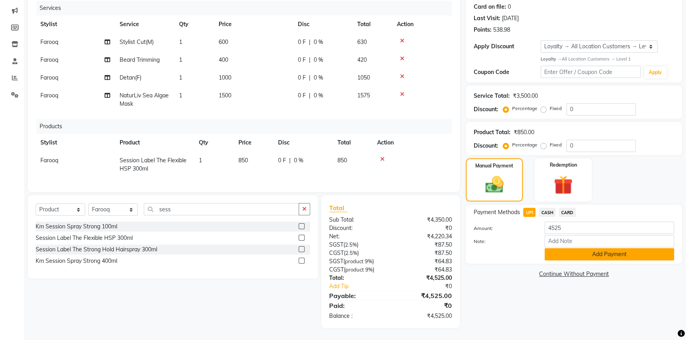
click at [562, 248] on button "Add Payment" at bounding box center [610, 254] width 130 height 12
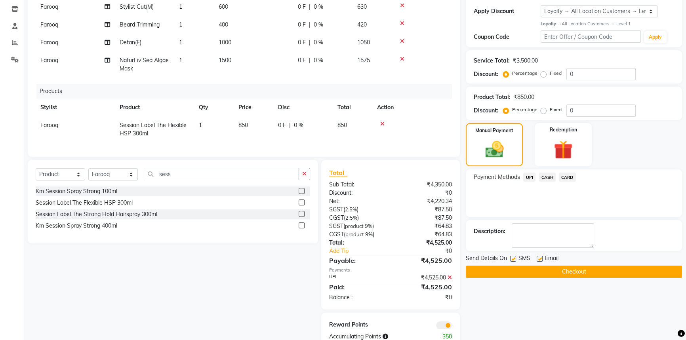
scroll to position [159, 0]
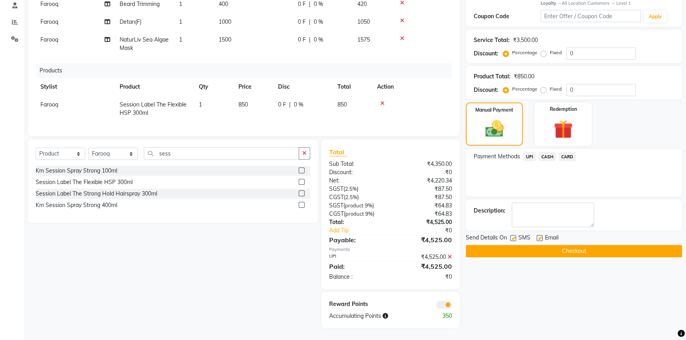
click at [514, 245] on button "Checkout" at bounding box center [574, 251] width 216 height 12
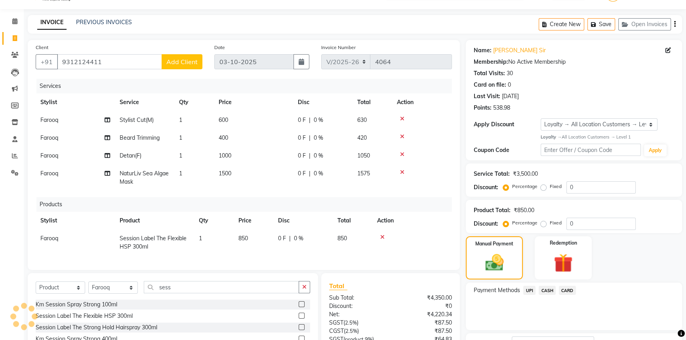
scroll to position [0, 0]
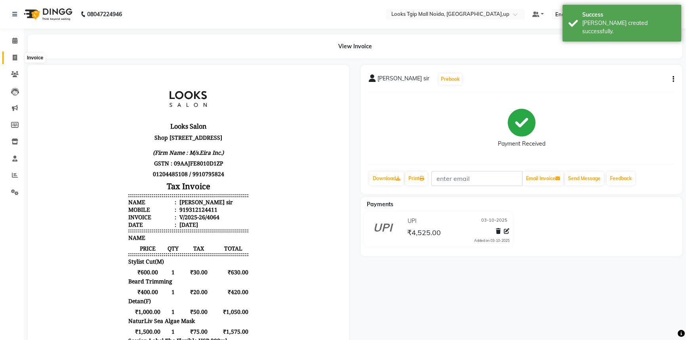
click at [15, 59] on icon at bounding box center [15, 58] width 4 height 6
select select "service"
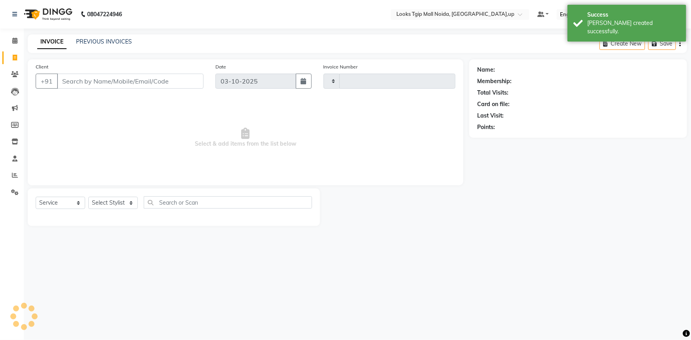
type input "4065"
select select "4358"
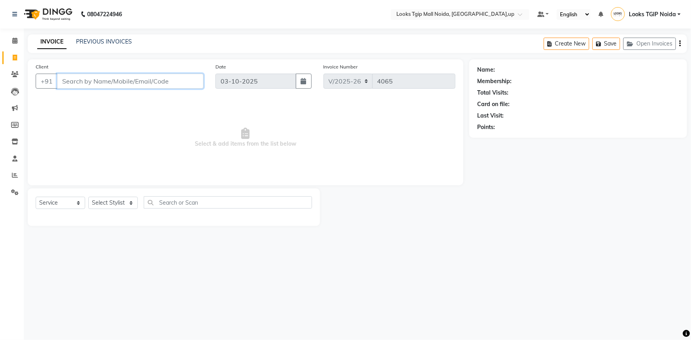
click at [99, 81] on input "Client" at bounding box center [130, 81] width 147 height 15
type input "9304368647"
click at [194, 83] on span "Add Client" at bounding box center [183, 81] width 31 height 8
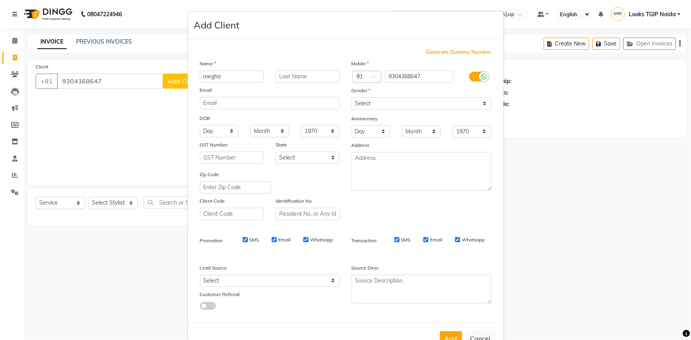
type input "megha"
type input "mam"
drag, startPoint x: 417, startPoint y: 105, endPoint x: 415, endPoint y: 109, distance: 4.5
click at [416, 105] on select "Select [DEMOGRAPHIC_DATA] [DEMOGRAPHIC_DATA] Other Prefer Not To Say" at bounding box center [422, 103] width 140 height 12
select select "[DEMOGRAPHIC_DATA]"
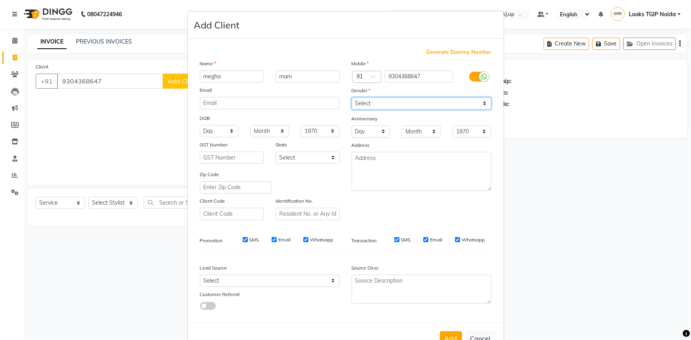
click at [352, 97] on select "Select [DEMOGRAPHIC_DATA] [DEMOGRAPHIC_DATA] Other Prefer Not To Say" at bounding box center [422, 103] width 140 height 12
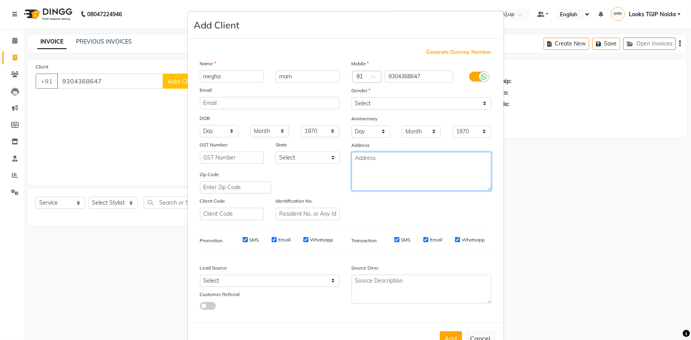
click at [399, 168] on textarea at bounding box center [422, 171] width 140 height 39
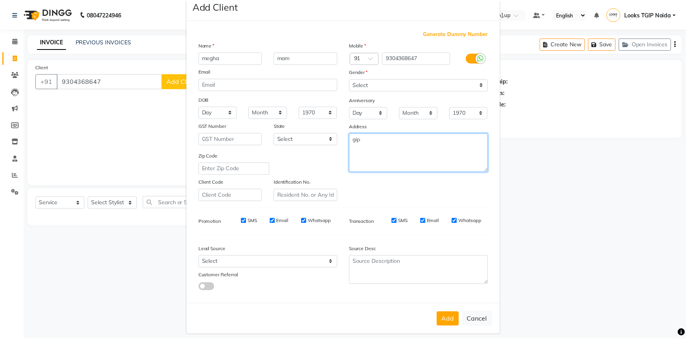
scroll to position [28, 0]
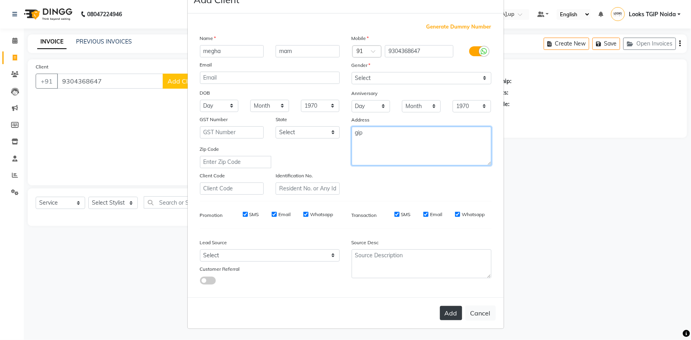
type textarea "gip"
drag, startPoint x: 452, startPoint y: 311, endPoint x: 448, endPoint y: 311, distance: 4.4
click at [452, 311] on button "Add" at bounding box center [451, 313] width 22 height 14
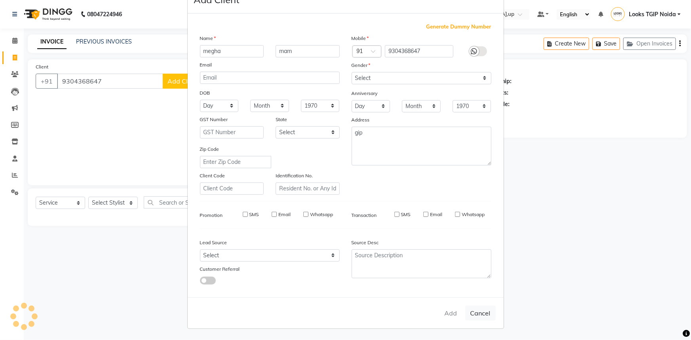
select select
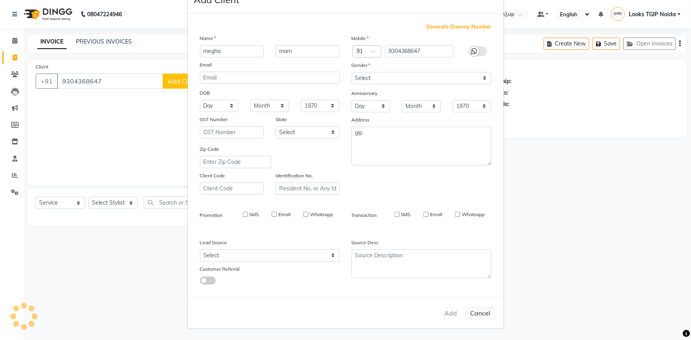
select select
checkbox input "false"
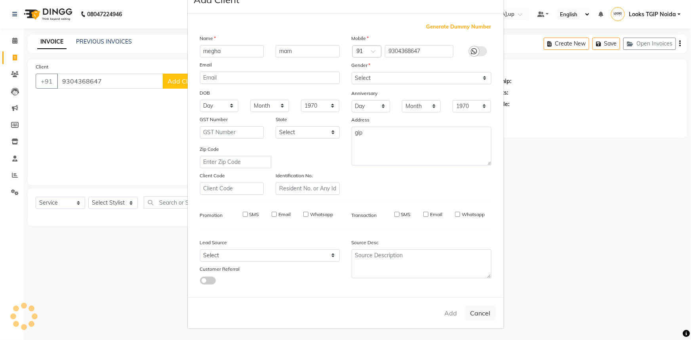
checkbox input "false"
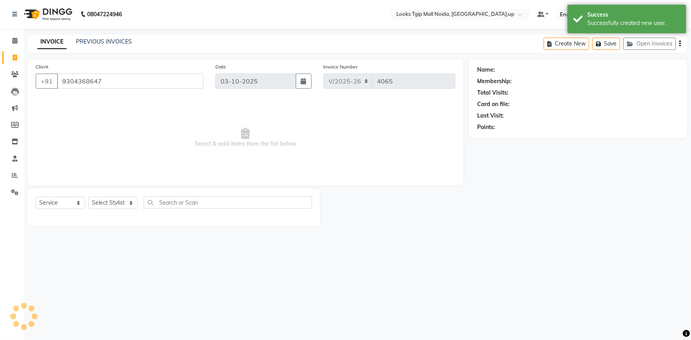
click at [115, 204] on ngb-modal-window "Add Client Generate Dummy Number Name Email DOB Day 01 02 03 04 05 06 07 08 09 …" at bounding box center [345, 170] width 691 height 340
select select "1: Object"
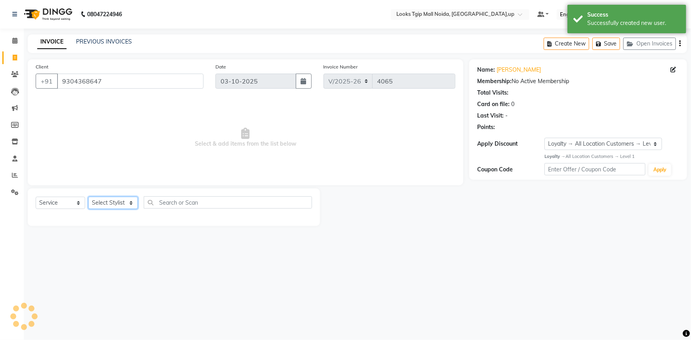
click at [115, 204] on select "Select Stylist [PERSON_NAME] Arun_pdct [PERSON_NAME] Counter Sales Farooq Gauta…" at bounding box center [113, 203] width 50 height 12
select select "23818"
click at [88, 197] on select "Select Stylist [PERSON_NAME] Arun_pdct [PERSON_NAME] Counter Sales Farooq Gauta…" at bounding box center [113, 203] width 50 height 12
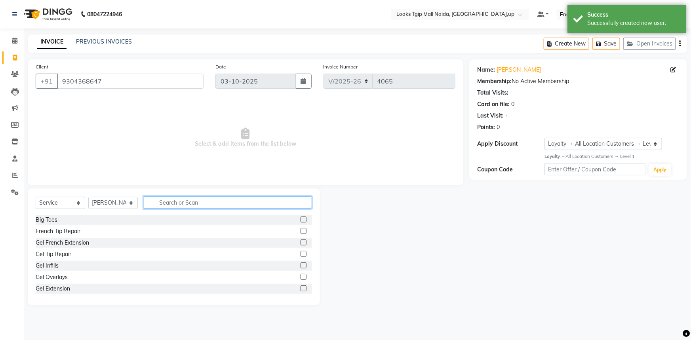
click at [174, 200] on input "text" at bounding box center [228, 202] width 168 height 12
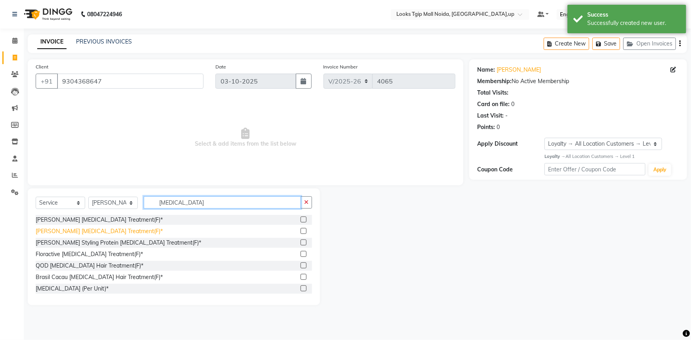
type input "botox"
click at [88, 235] on div "[PERSON_NAME] [MEDICAL_DATA] Treatment(F)*" at bounding box center [99, 231] width 127 height 8
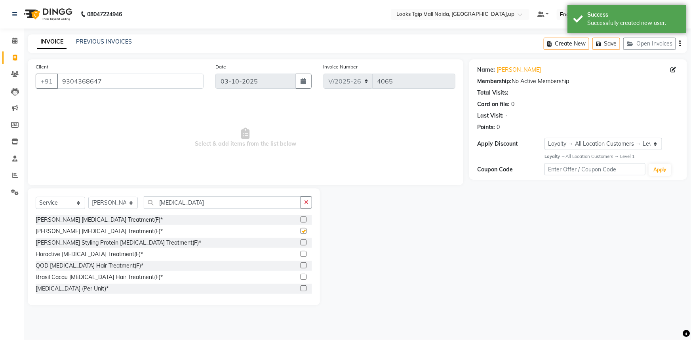
checkbox input "false"
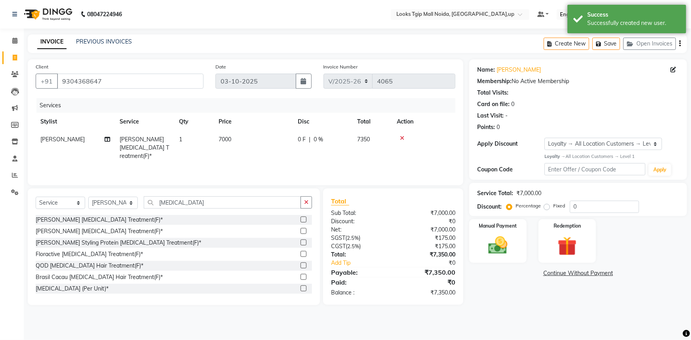
click at [267, 137] on td "7000" at bounding box center [253, 148] width 79 height 34
select select "23818"
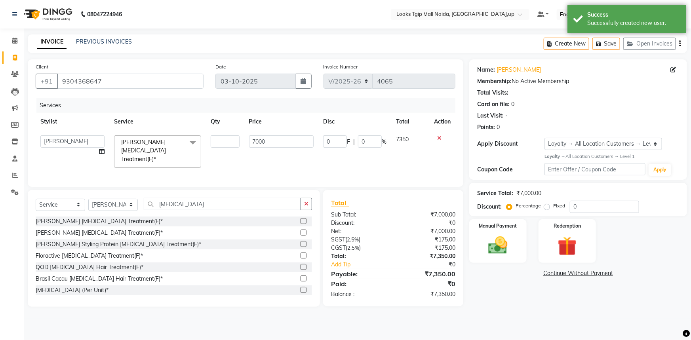
click at [190, 144] on tr "[PERSON_NAME] Arjun_pdct Arun_pdct [PERSON_NAME] Counter Sales Farooq Gautam_pd…" at bounding box center [246, 152] width 420 height 42
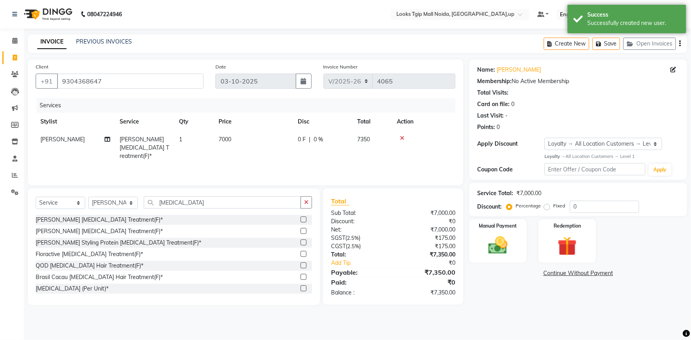
click at [289, 141] on td "7000" at bounding box center [253, 148] width 79 height 34
select select "23818"
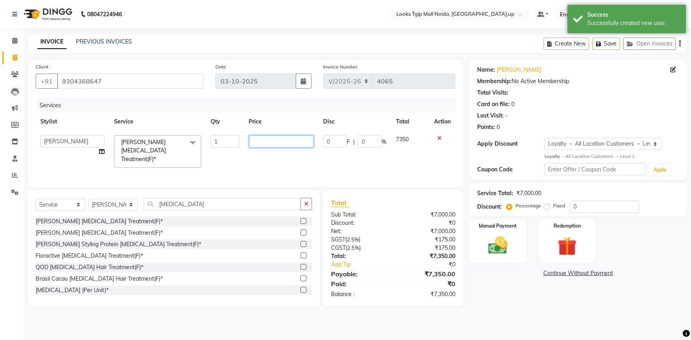
drag, startPoint x: 290, startPoint y: 140, endPoint x: 170, endPoint y: 149, distance: 120.3
click at [193, 149] on tr "[PERSON_NAME] Arjun_pdct Arun_pdct [PERSON_NAME] Counter Sales Farooq Gautam_pd…" at bounding box center [246, 152] width 420 height 42
type input "8000"
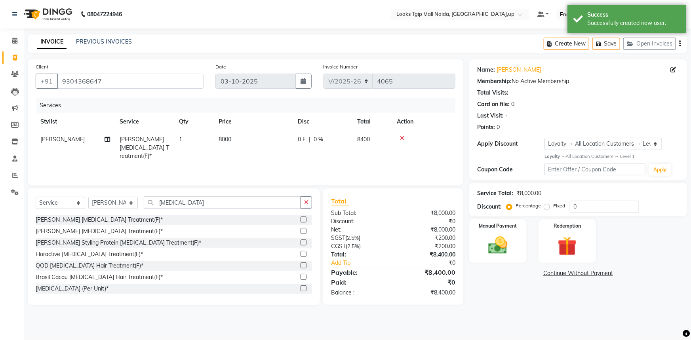
click at [367, 219] on div "Discount:" at bounding box center [359, 221] width 68 height 8
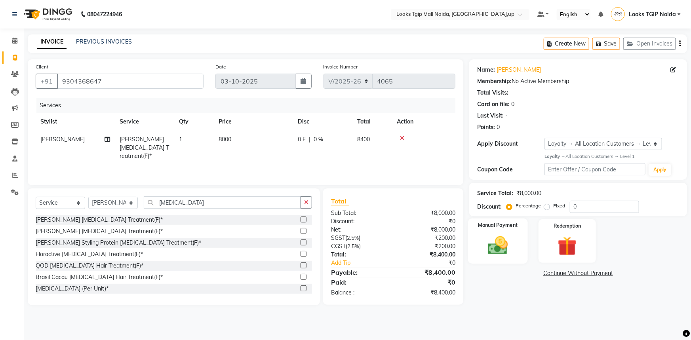
click at [502, 248] on img at bounding box center [498, 245] width 32 height 23
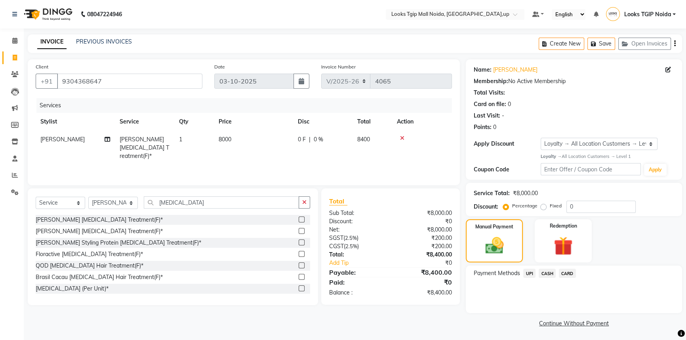
drag, startPoint x: 535, startPoint y: 273, endPoint x: 541, endPoint y: 282, distance: 10.2
click at [534, 272] on span "UPI" at bounding box center [529, 273] width 12 height 9
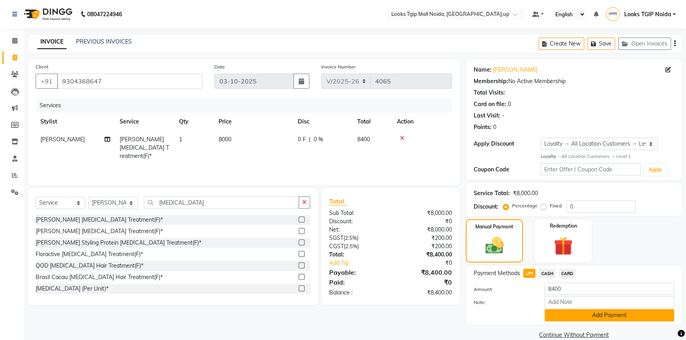
drag, startPoint x: 567, startPoint y: 312, endPoint x: 555, endPoint y: 305, distance: 13.7
click at [567, 312] on button "Add Payment" at bounding box center [610, 315] width 130 height 12
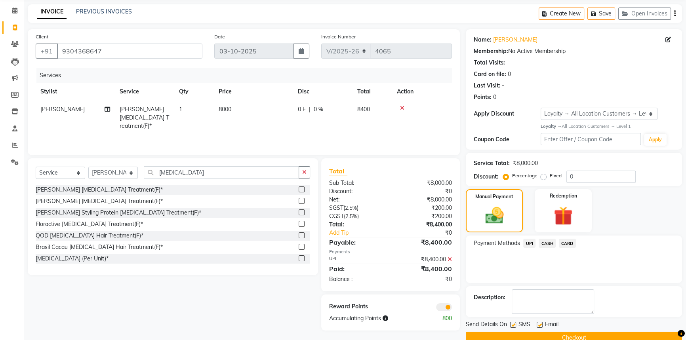
scroll to position [46, 0]
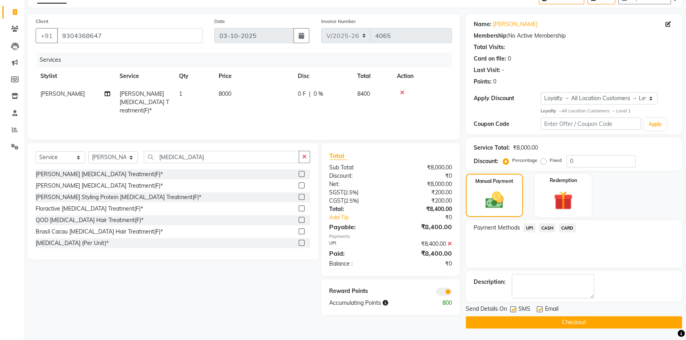
click at [515, 310] on label at bounding box center [513, 310] width 6 height 6
click at [515, 310] on input "checkbox" at bounding box center [512, 309] width 5 height 5
checkbox input "false"
click at [519, 322] on button "Checkout" at bounding box center [574, 322] width 216 height 12
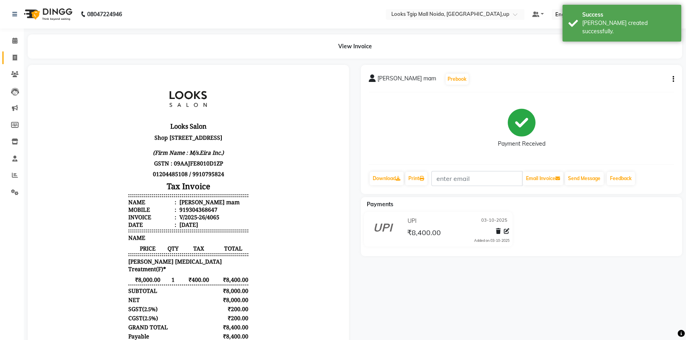
click at [11, 57] on span at bounding box center [15, 57] width 14 height 9
select select "service"
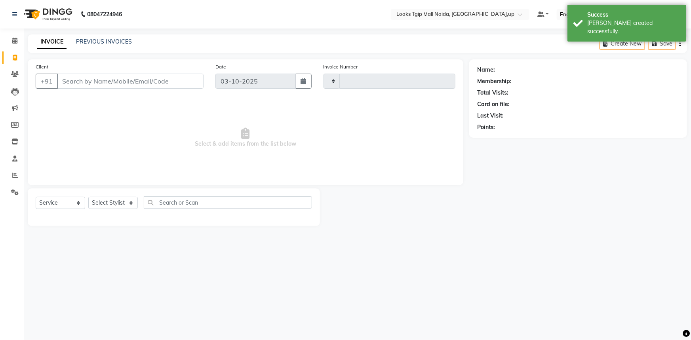
type input "4066"
select select "4358"
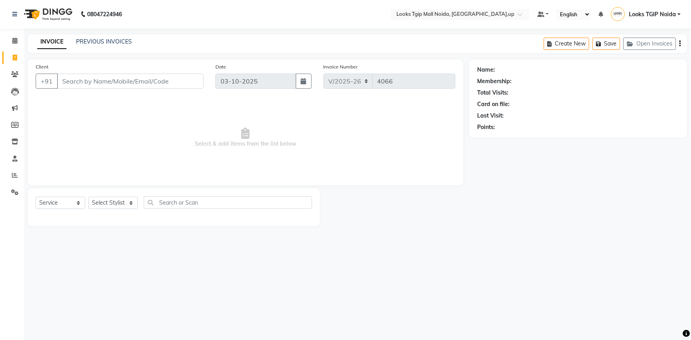
click at [169, 83] on input "Client" at bounding box center [130, 81] width 147 height 15
type input "8527476329"
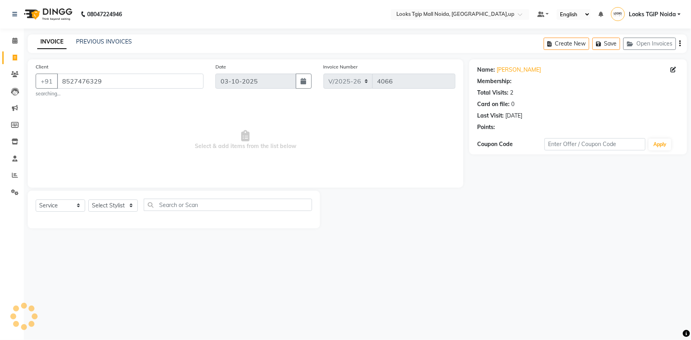
click at [379, 158] on span "Select & add items from the list below" at bounding box center [246, 140] width 420 height 79
click at [114, 210] on select "Select Stylist [PERSON_NAME] Arun_pdct [PERSON_NAME] Counter Sales Farooq Gauta…" at bounding box center [113, 206] width 50 height 12
select select "1: Object"
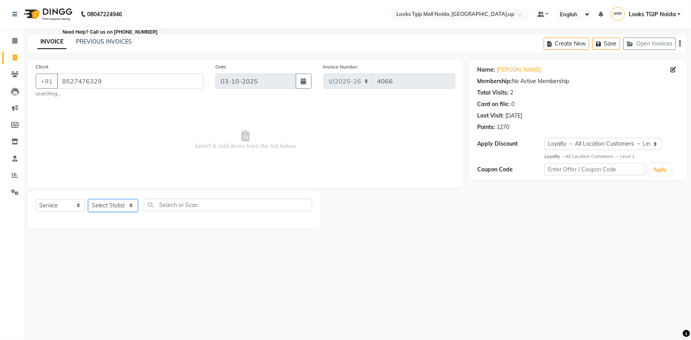
select select "23816"
click at [88, 200] on select "Select Stylist [PERSON_NAME] Arun_pdct [PERSON_NAME] Counter Sales Farooq Gauta…" at bounding box center [113, 206] width 50 height 12
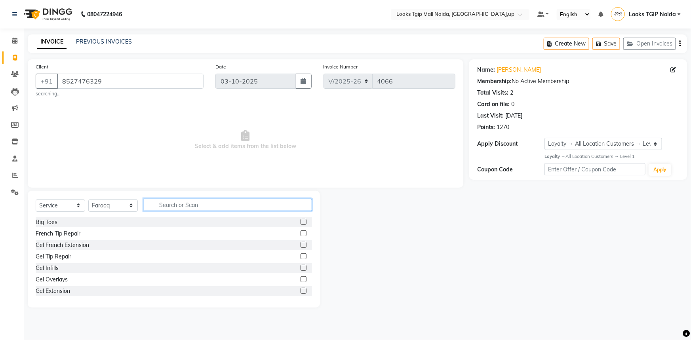
click at [174, 203] on input "text" at bounding box center [228, 205] width 168 height 12
type input "k"
type input "e"
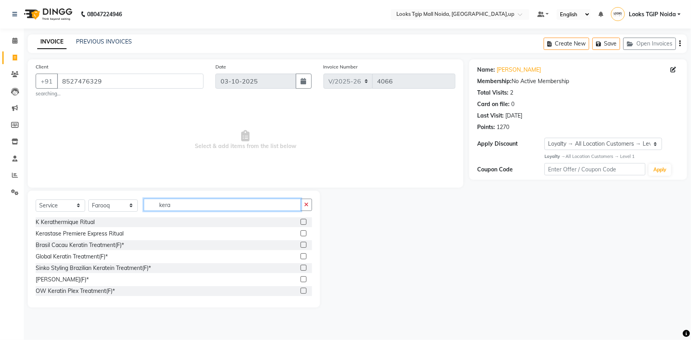
scroll to position [1, 0]
type input "kera"
click at [79, 277] on div "[PERSON_NAME](F)*" at bounding box center [62, 279] width 53 height 8
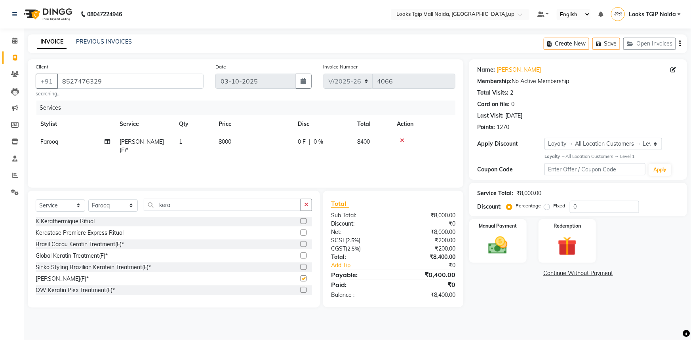
checkbox input "false"
click at [263, 143] on td "8000" at bounding box center [253, 146] width 79 height 26
select select "23816"
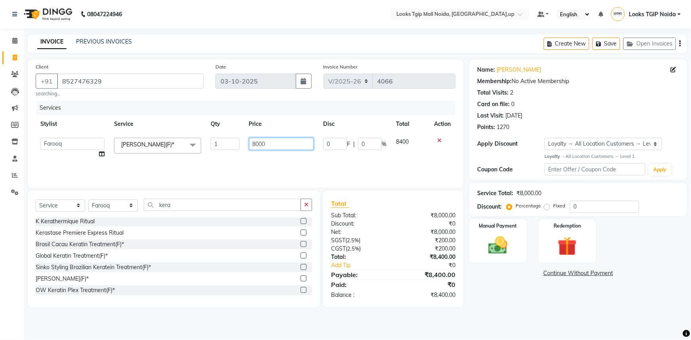
drag, startPoint x: 261, startPoint y: 141, endPoint x: 188, endPoint y: 139, distance: 73.7
click at [188, 139] on tr "Amaan Salmani Arjun_pdct Arun_pdct Atique Counter Sales Farooq Gautam_pdct Guri…" at bounding box center [246, 148] width 420 height 30
type input "8000"
click at [403, 229] on div "₹8,000.00" at bounding box center [427, 232] width 68 height 8
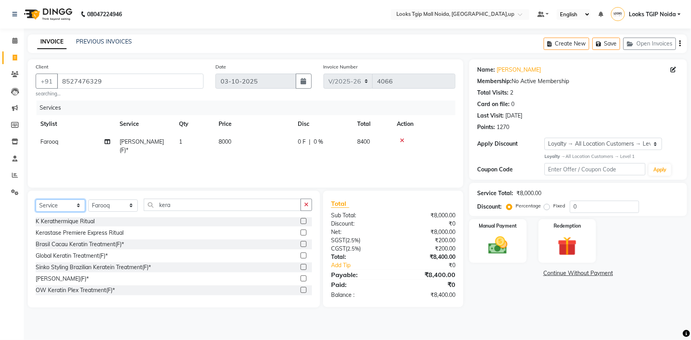
click at [55, 203] on select "Select Service Product Membership Package Voucher Prepaid Gift Card" at bounding box center [61, 206] width 50 height 12
select select "product"
click at [36, 200] on select "Select Service Product Membership Package Voucher Prepaid Gift Card" at bounding box center [61, 206] width 50 height 12
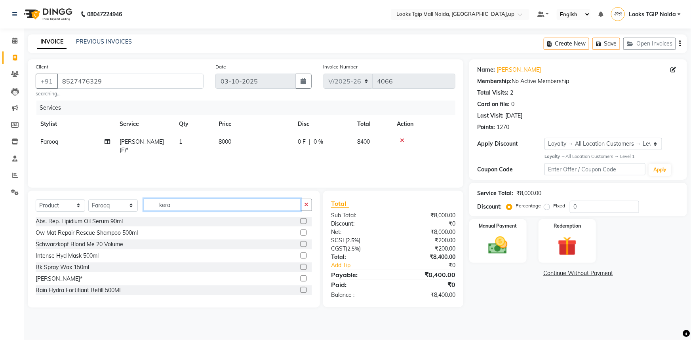
click at [188, 204] on input "kera" at bounding box center [222, 205] width 157 height 12
click at [112, 199] on div "Select Service Product Membership Package Voucher Prepaid Gift Card Select Styl…" at bounding box center [174, 208] width 276 height 19
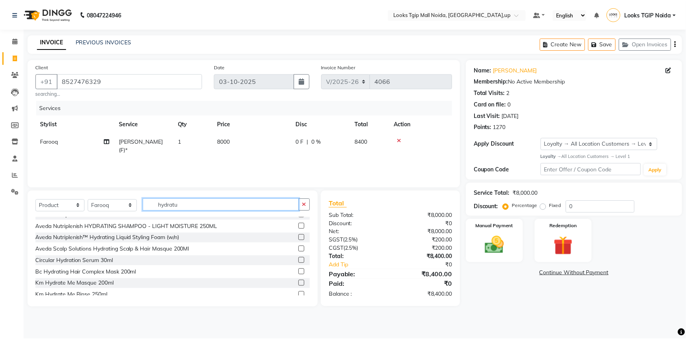
scroll to position [0, 0]
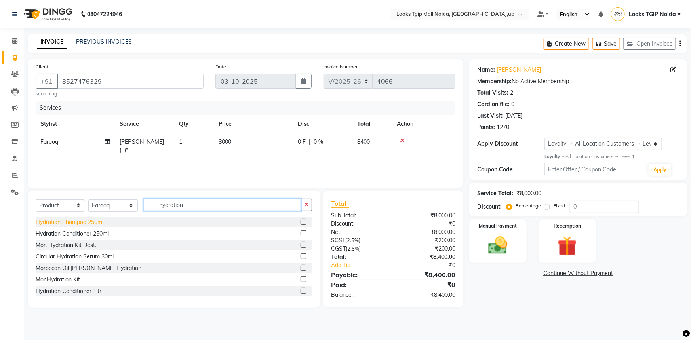
type input "hydration"
click at [78, 222] on div "Hydration Shampoo 250ml" at bounding box center [70, 222] width 68 height 8
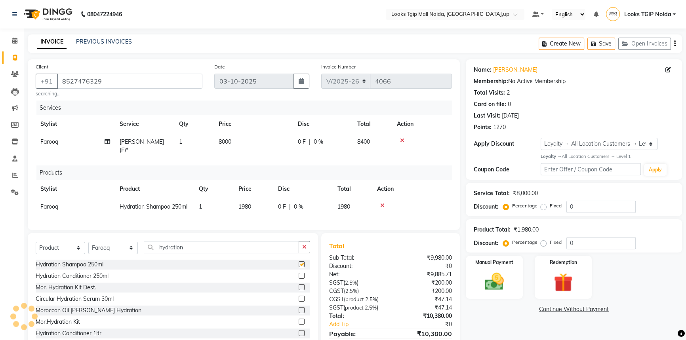
checkbox input "false"
click at [90, 280] on div "Hydration Conditioner 250ml" at bounding box center [72, 276] width 73 height 8
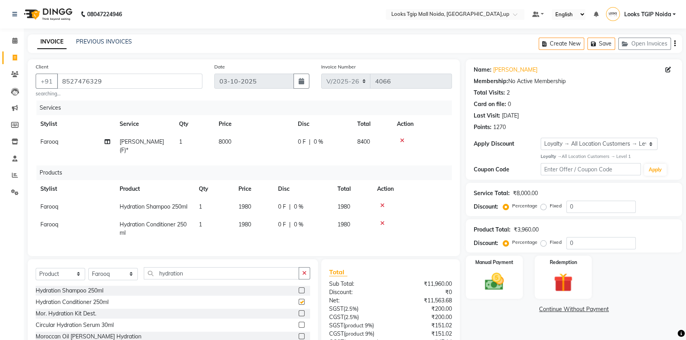
checkbox input "false"
click at [199, 280] on input "hydration" at bounding box center [221, 273] width 155 height 12
drag, startPoint x: 200, startPoint y: 281, endPoint x: 43, endPoint y: 279, distance: 157.2
click at [44, 279] on div "Select Service Product Membership Package Voucher Prepaid Gift Card Select Styl…" at bounding box center [173, 276] width 274 height 19
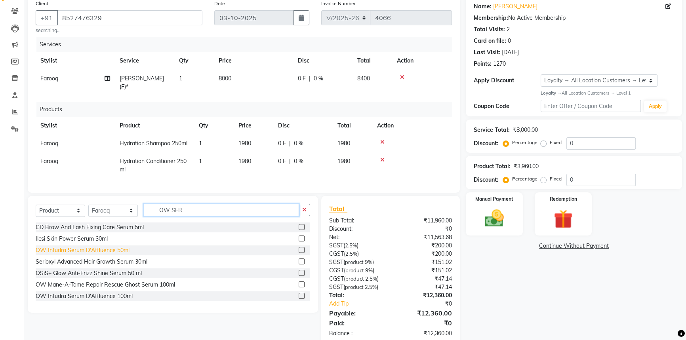
scroll to position [51, 0]
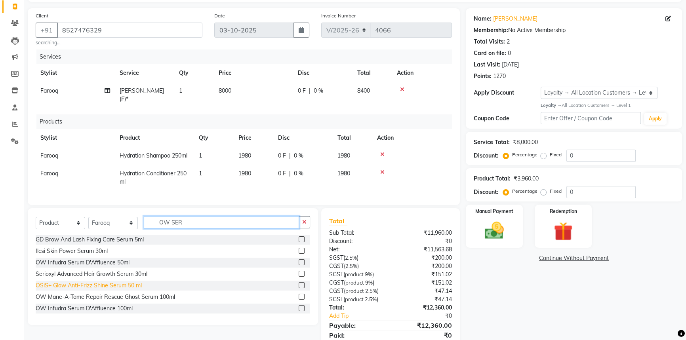
type input "OW SER"
click at [123, 289] on div "OSiS+ Glow Anti-Frizz Shine Serum 50 ml" at bounding box center [89, 286] width 106 height 8
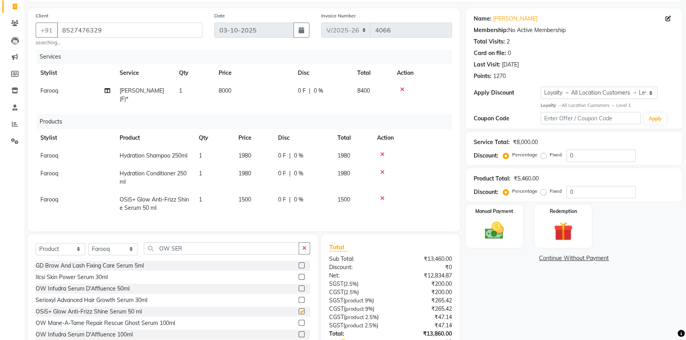
checkbox input "false"
click at [265, 177] on td "1980" at bounding box center [254, 178] width 40 height 26
select select "23816"
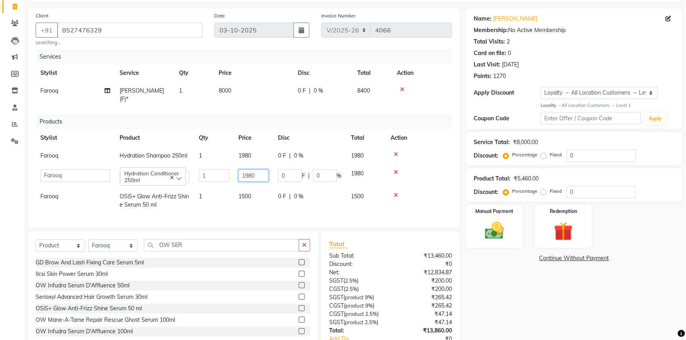
drag, startPoint x: 269, startPoint y: 175, endPoint x: 208, endPoint y: 178, distance: 60.3
click at [208, 178] on tr "Amaan Salmani Arjun_pdct Arun_pdct Atique Counter Sales Farooq Gautam_pdct Guri…" at bounding box center [244, 176] width 416 height 23
type input "2610"
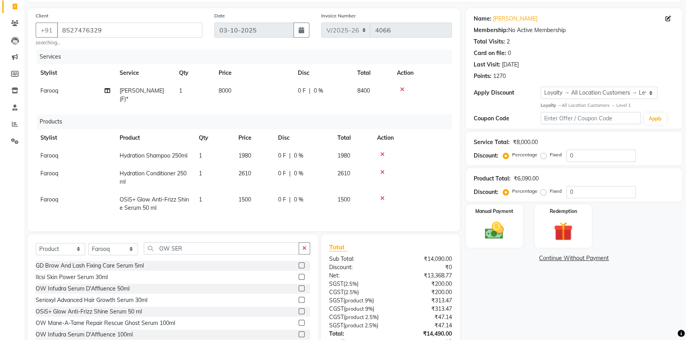
drag, startPoint x: 335, startPoint y: 261, endPoint x: 277, endPoint y: 217, distance: 72.4
click at [335, 260] on div "Total Sub Total: ₹14,090.00 Discount: ₹0 Net: ₹13,368.77 SGST ( 2.5% ) ₹200.00 …" at bounding box center [390, 309] width 123 height 134
drag, startPoint x: 247, startPoint y: 162, endPoint x: 274, endPoint y: 162, distance: 26.9
click at [249, 161] on td "1980" at bounding box center [254, 156] width 40 height 18
select select "23816"
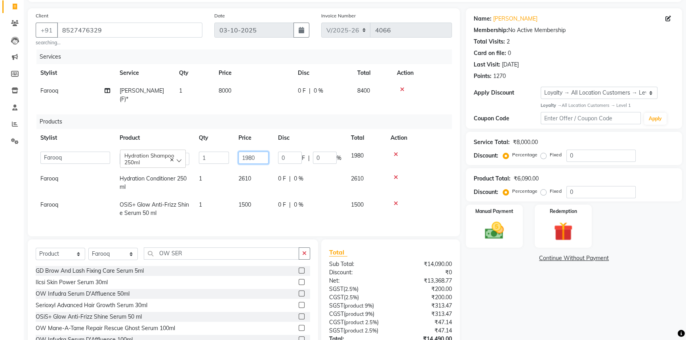
drag, startPoint x: 253, startPoint y: 158, endPoint x: 205, endPoint y: 160, distance: 48.3
click at [227, 158] on tr "Amaan Salmani Arjun_pdct Arun_pdct Atique Counter Sales Farooq Gautam_pdct Guri…" at bounding box center [244, 158] width 416 height 23
type input "2610"
click at [360, 227] on div "Services Stylist Service Qty Price Disc Total Action Farooq Kera Smoothening(F)…" at bounding box center [244, 139] width 416 height 179
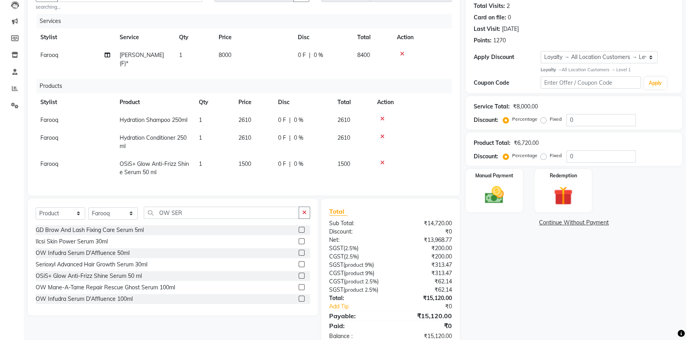
scroll to position [113, 0]
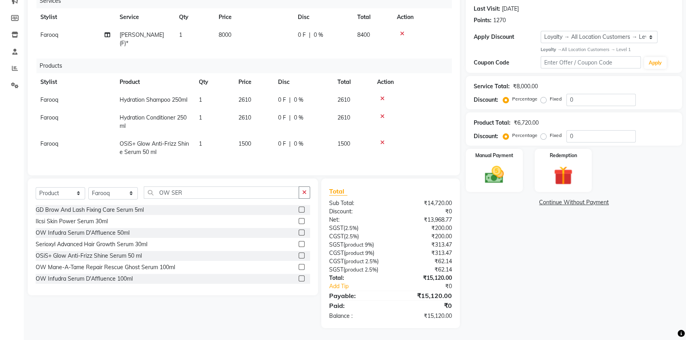
click at [416, 278] on div "₹15,120.00" at bounding box center [423, 278] width 67 height 8
click at [503, 164] on img at bounding box center [494, 175] width 32 height 23
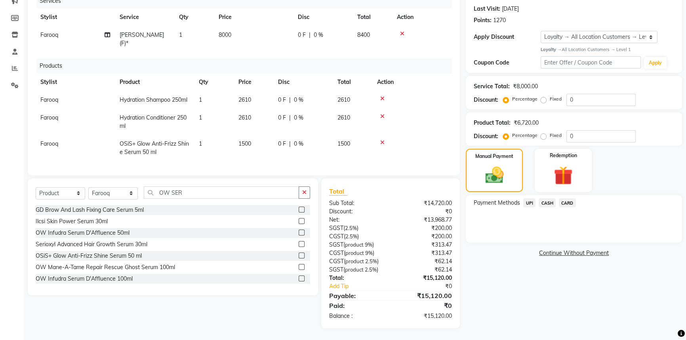
click at [564, 198] on span "CARD" at bounding box center [567, 202] width 17 height 9
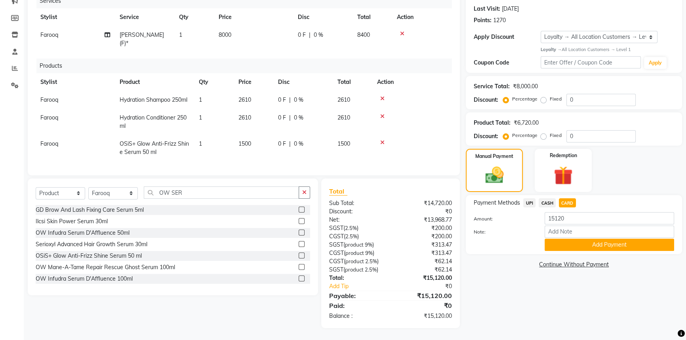
drag, startPoint x: 575, startPoint y: 235, endPoint x: 528, endPoint y: 206, distance: 55.5
click at [574, 239] on button "Add Payment" at bounding box center [610, 245] width 130 height 12
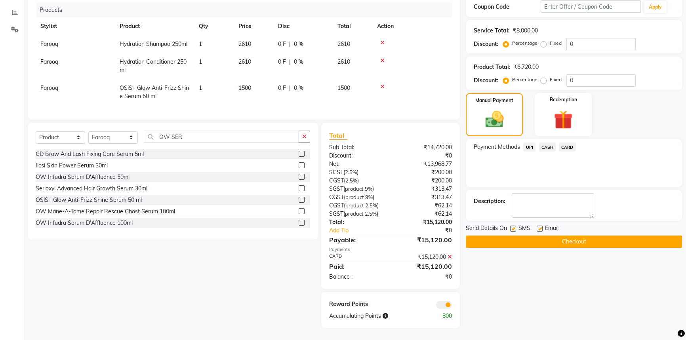
scroll to position [169, 0]
click at [514, 226] on label at bounding box center [513, 229] width 6 height 6
click at [514, 227] on input "checkbox" at bounding box center [512, 229] width 5 height 5
checkbox input "false"
click at [519, 236] on button "Checkout" at bounding box center [574, 242] width 216 height 12
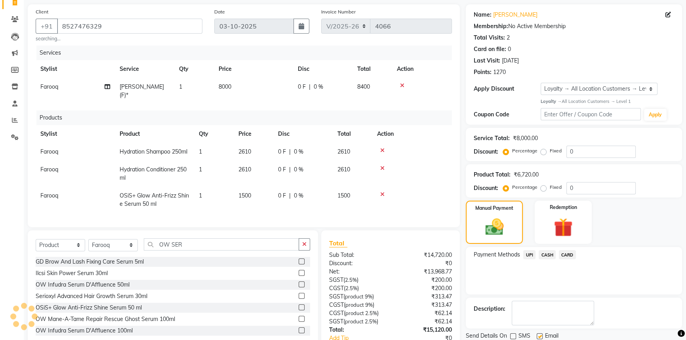
scroll to position [0, 0]
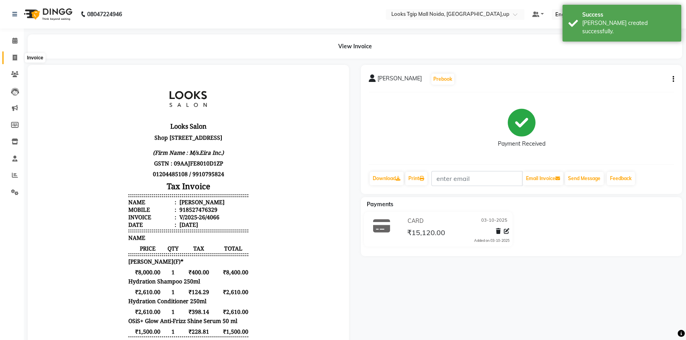
click at [15, 59] on icon at bounding box center [15, 58] width 4 height 6
select select "service"
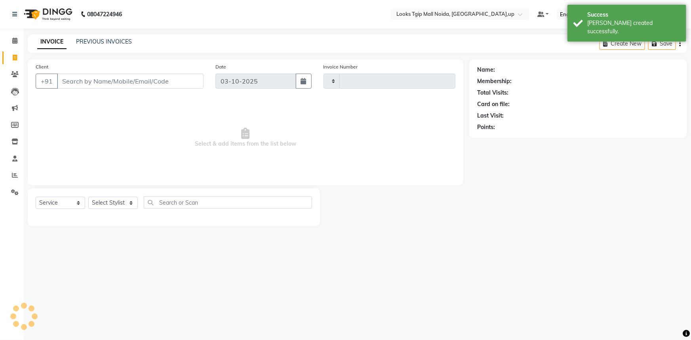
type input "4067"
select select "4358"
click at [21, 38] on span at bounding box center [15, 40] width 14 height 9
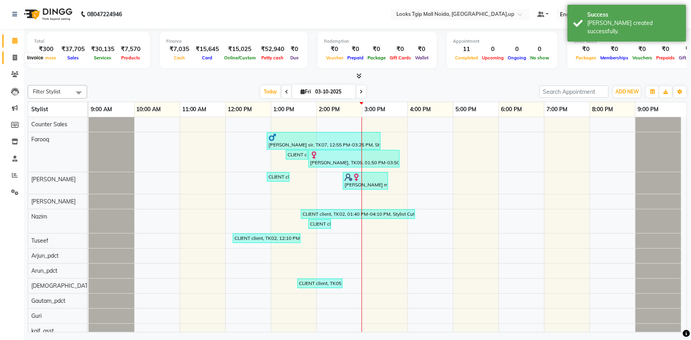
click at [11, 55] on span at bounding box center [15, 57] width 14 height 9
select select "4358"
select select "service"
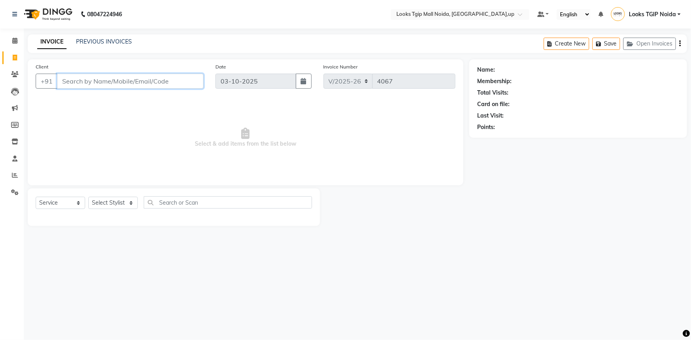
click at [124, 78] on input "Client" at bounding box center [130, 81] width 147 height 15
type input "3333333333"
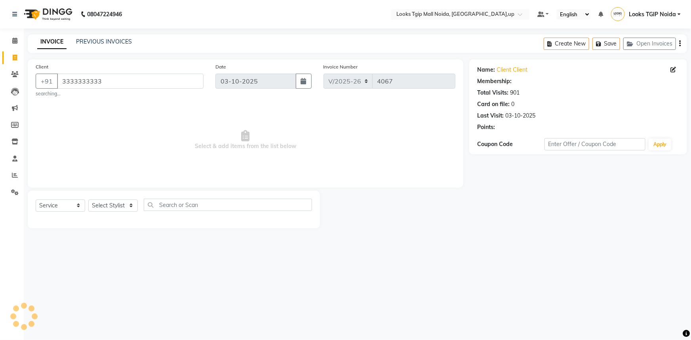
select select "1: Object"
drag, startPoint x: 139, startPoint y: 174, endPoint x: 134, endPoint y: 185, distance: 12.4
click at [137, 175] on span "Select & add items from the list below" at bounding box center [246, 140] width 420 height 79
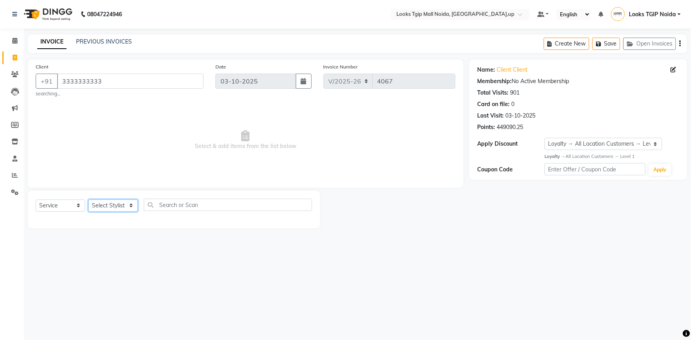
click at [130, 200] on select "Select Stylist [PERSON_NAME] Arun_pdct [PERSON_NAME] Counter Sales Farooq Gauta…" at bounding box center [113, 206] width 50 height 12
select select "23823"
click at [88, 200] on select "Select Stylist [PERSON_NAME] Arun_pdct [PERSON_NAME] Counter Sales Farooq Gauta…" at bounding box center [113, 206] width 50 height 12
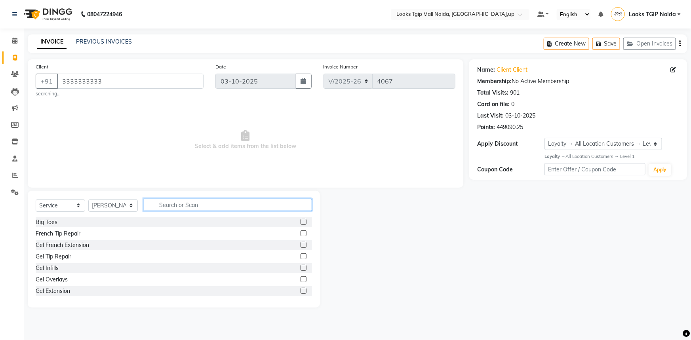
click at [173, 209] on input "text" at bounding box center [228, 205] width 168 height 12
type input "EYE"
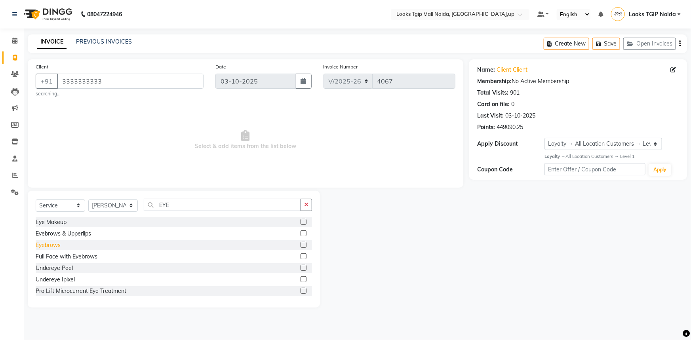
click at [55, 245] on div "Eyebrows" at bounding box center [48, 245] width 25 height 8
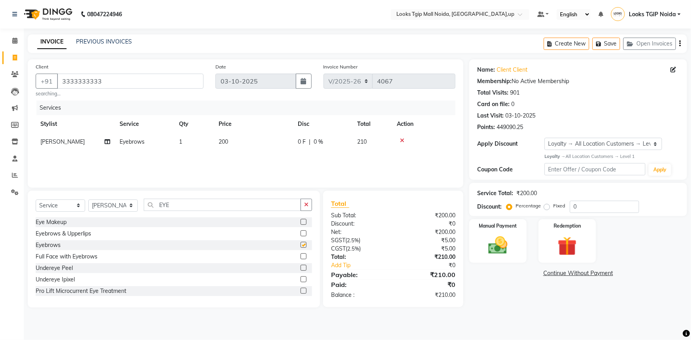
checkbox input "false"
click at [263, 140] on td "200" at bounding box center [253, 142] width 79 height 18
select select "23823"
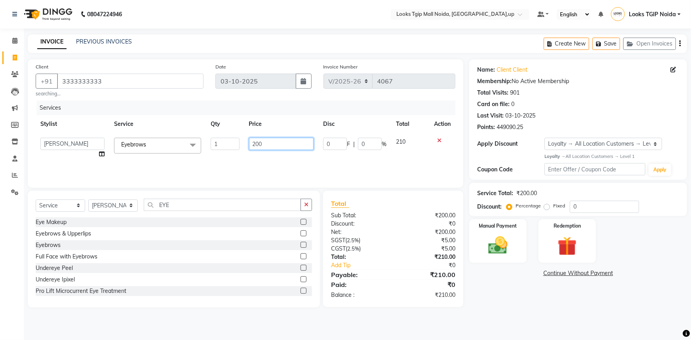
drag, startPoint x: 253, startPoint y: 147, endPoint x: 213, endPoint y: 147, distance: 40.4
click at [213, 147] on tr "Amaan Salmani Arjun_pdct Arun_pdct Atique Counter Sales Farooq Gautam_pdct Guri…" at bounding box center [246, 148] width 420 height 30
type input "100"
click at [296, 207] on input "EYE" at bounding box center [222, 205] width 157 height 12
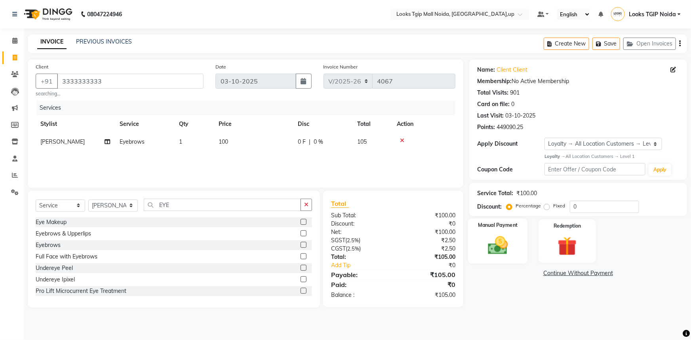
click at [507, 262] on div "Manual Payment" at bounding box center [498, 242] width 60 height 46
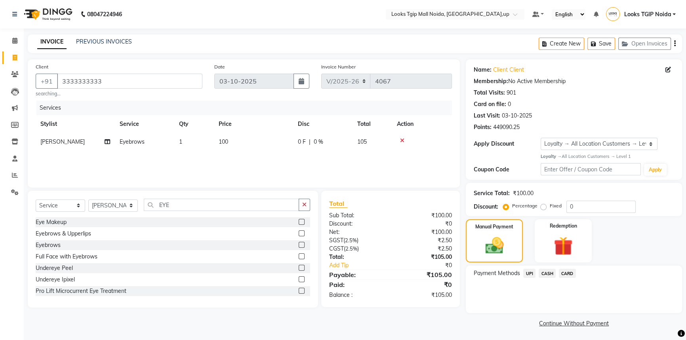
drag, startPoint x: 529, startPoint y: 272, endPoint x: 545, endPoint y: 282, distance: 18.8
click at [529, 272] on span "UPI" at bounding box center [529, 273] width 12 height 9
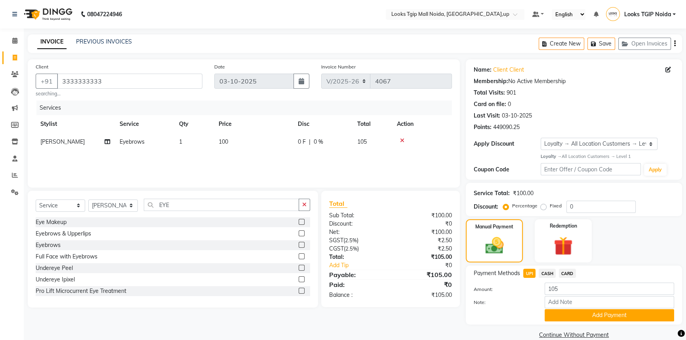
click at [583, 313] on button "Add Payment" at bounding box center [610, 315] width 130 height 12
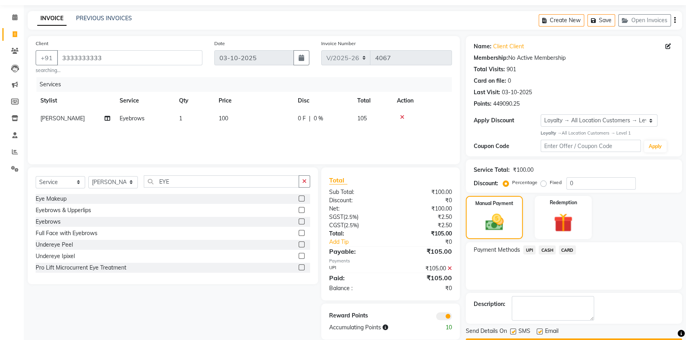
scroll to position [46, 0]
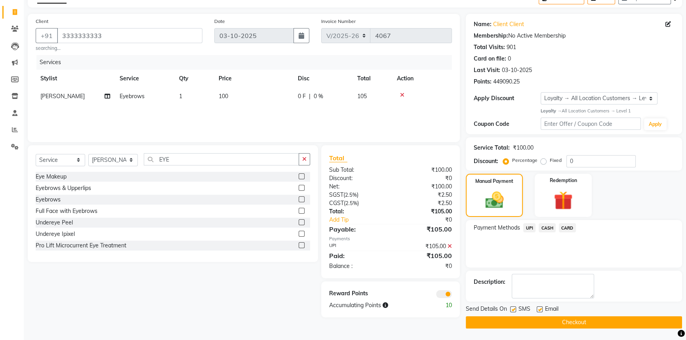
click at [514, 310] on label at bounding box center [513, 310] width 6 height 6
click at [514, 310] on input "checkbox" at bounding box center [512, 309] width 5 height 5
checkbox input "false"
click at [520, 318] on button "Checkout" at bounding box center [574, 322] width 216 height 12
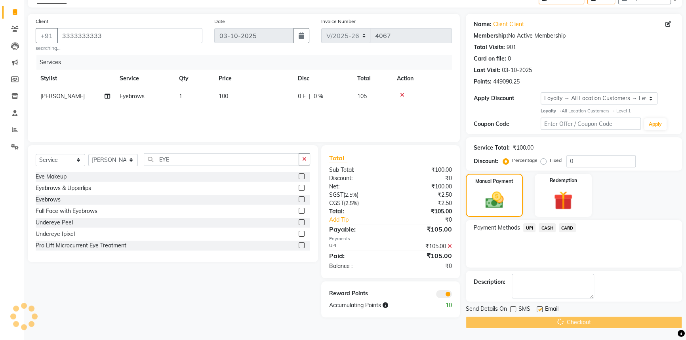
scroll to position [20, 0]
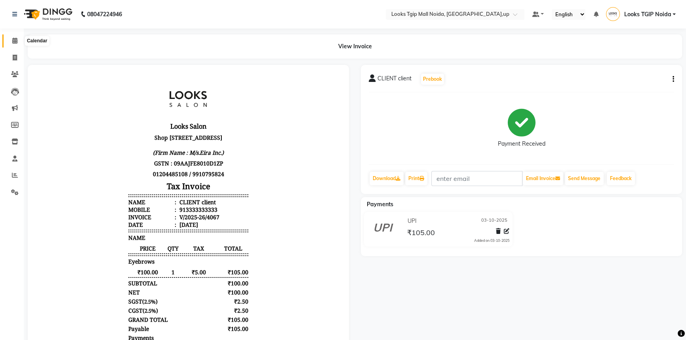
drag, startPoint x: 10, startPoint y: 42, endPoint x: 13, endPoint y: 51, distance: 8.9
click at [10, 42] on span at bounding box center [15, 40] width 14 height 9
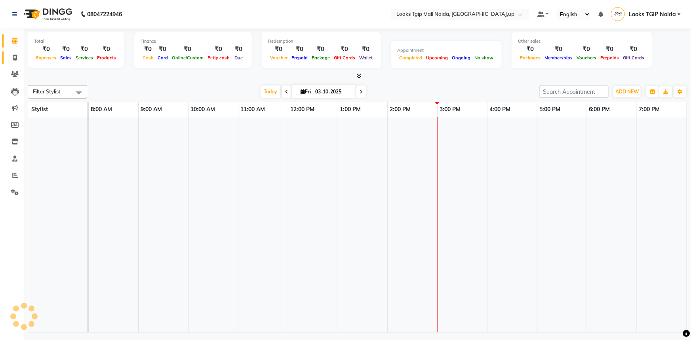
click at [15, 57] on icon at bounding box center [15, 58] width 4 height 6
select select "service"
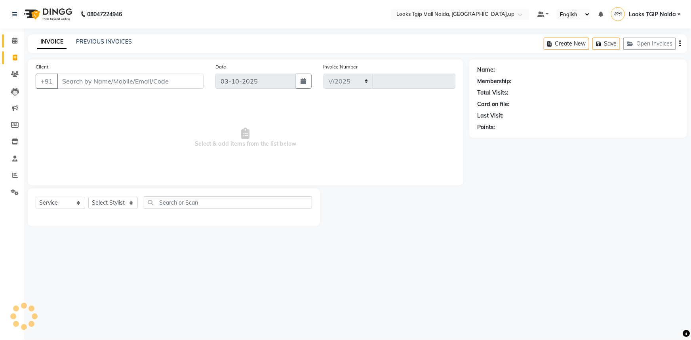
select select "4358"
type input "4068"
click at [16, 38] on icon at bounding box center [14, 41] width 5 height 6
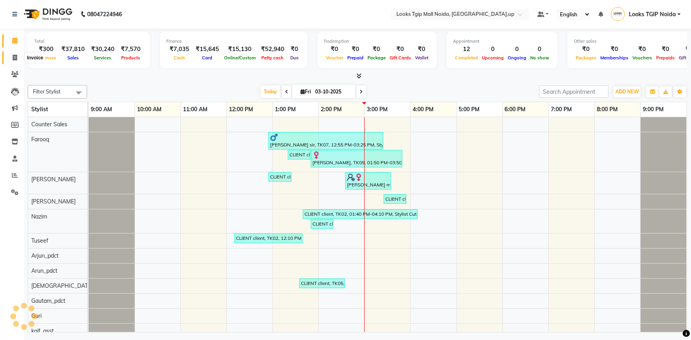
click at [16, 56] on icon at bounding box center [15, 58] width 4 height 6
select select "4358"
select select "service"
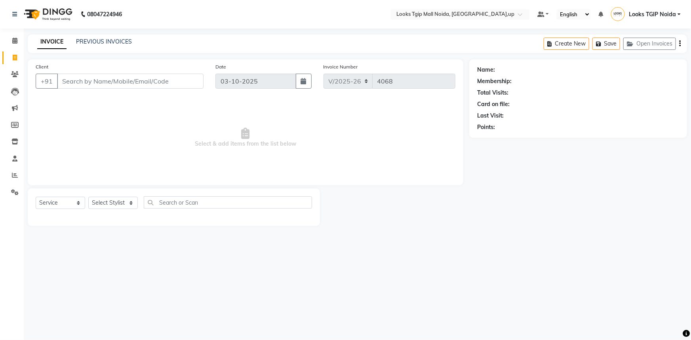
click at [16, 57] on icon at bounding box center [15, 58] width 4 height 6
select select "service"
type input "4068"
select select "4358"
click at [13, 38] on icon at bounding box center [14, 41] width 5 height 6
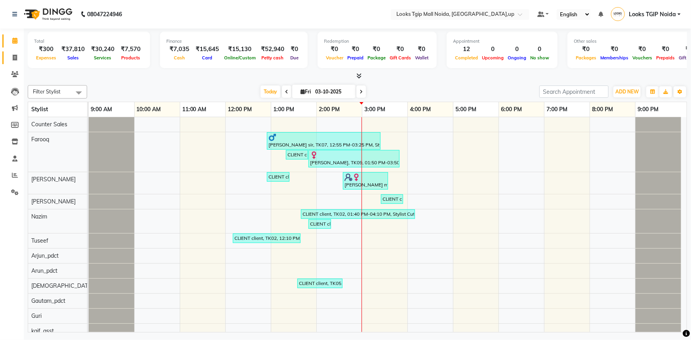
click at [10, 56] on span at bounding box center [15, 57] width 14 height 9
select select "service"
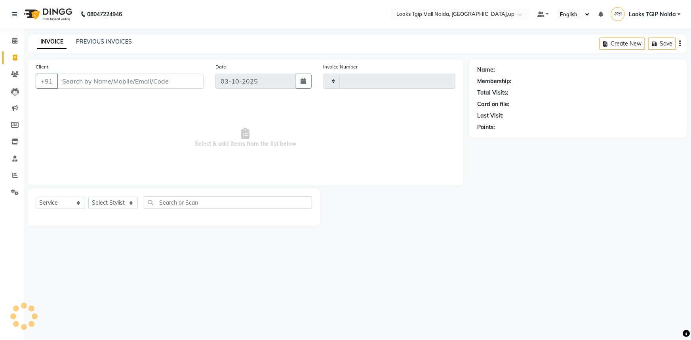
type input "4068"
select select "4358"
click at [108, 37] on div "INVOICE PREVIOUS INVOICES Create New Save Open Invoices" at bounding box center [357, 43] width 659 height 19
click at [124, 37] on div "INVOICE PREVIOUS INVOICES Create New Save Open Invoices" at bounding box center [357, 43] width 659 height 19
click at [124, 41] on link "PREVIOUS INVOICES" at bounding box center [104, 41] width 56 height 7
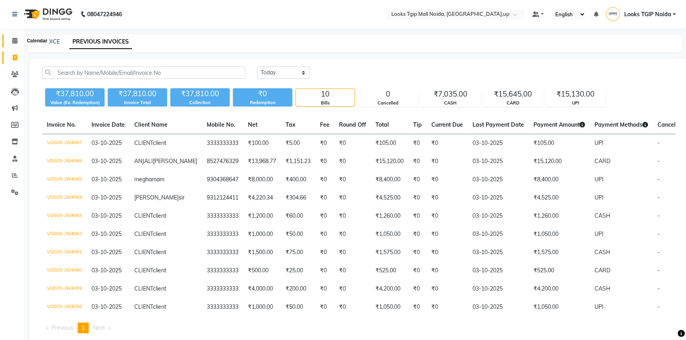
click at [11, 41] on span at bounding box center [15, 40] width 14 height 9
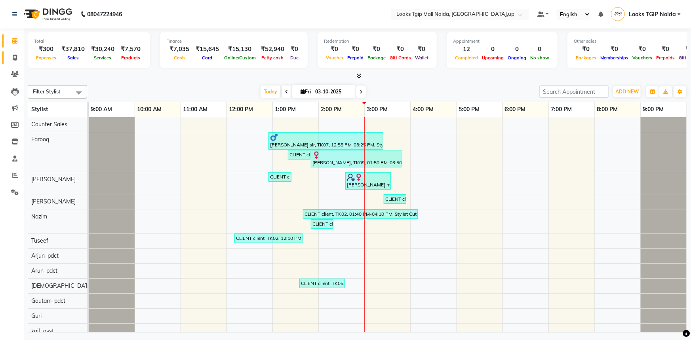
click at [8, 57] on span at bounding box center [15, 57] width 14 height 9
select select "service"
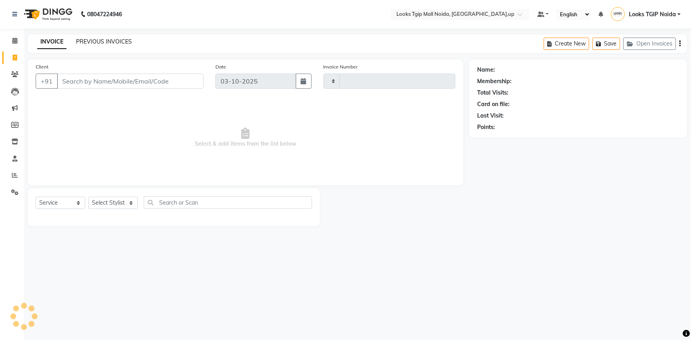
click at [111, 45] on link "PREVIOUS INVOICES" at bounding box center [104, 41] width 56 height 7
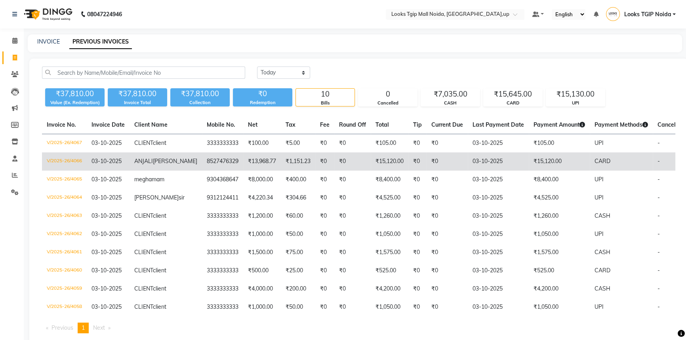
click at [371, 171] on td "₹15,120.00" at bounding box center [390, 161] width 38 height 18
click at [202, 171] on td "8527476329" at bounding box center [222, 161] width 41 height 18
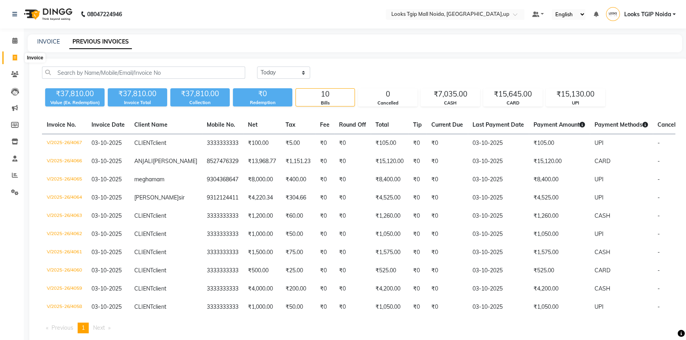
drag, startPoint x: 15, startPoint y: 54, endPoint x: 28, endPoint y: 60, distance: 14.5
click at [15, 54] on span at bounding box center [15, 57] width 14 height 9
select select "service"
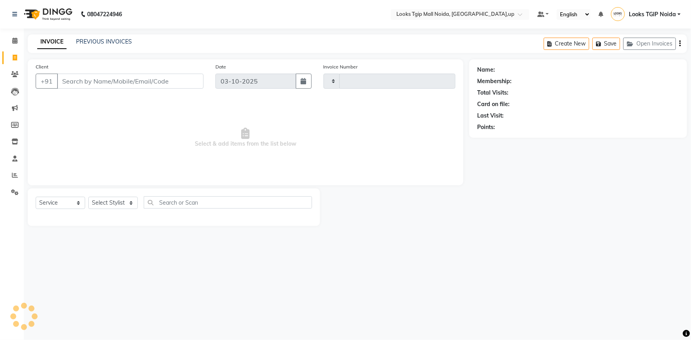
type input "4070"
select select "4358"
click at [98, 82] on input "Client" at bounding box center [130, 81] width 147 height 15
click at [11, 38] on span at bounding box center [15, 40] width 14 height 9
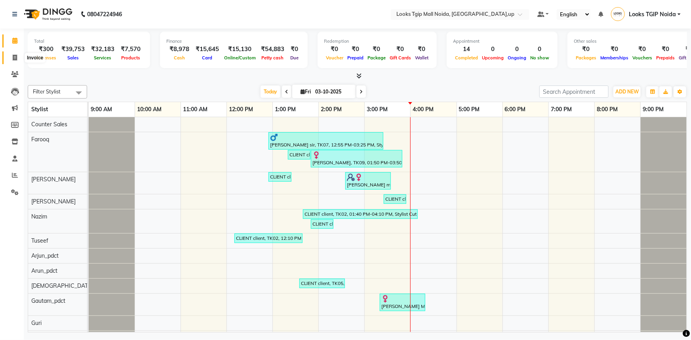
drag, startPoint x: 15, startPoint y: 56, endPoint x: 21, endPoint y: 53, distance: 6.4
click at [15, 55] on icon at bounding box center [15, 58] width 4 height 6
select select "service"
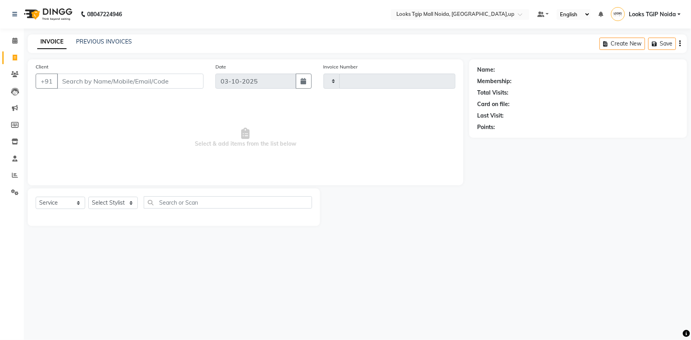
type input "4070"
select select "4358"
click at [123, 40] on link "PREVIOUS INVOICES" at bounding box center [104, 41] width 56 height 7
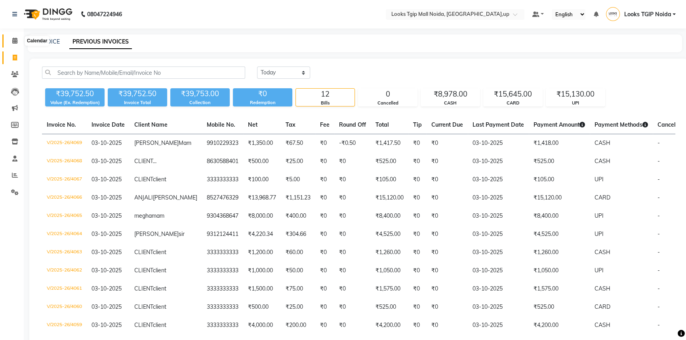
click at [10, 41] on span at bounding box center [15, 40] width 14 height 9
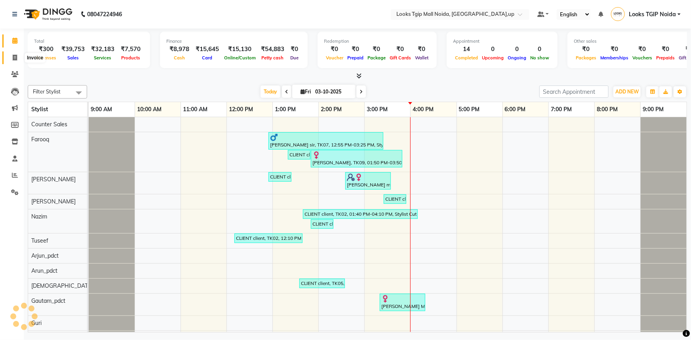
drag, startPoint x: 13, startPoint y: 54, endPoint x: 26, endPoint y: 63, distance: 14.8
click at [13, 55] on icon at bounding box center [15, 58] width 4 height 6
select select "service"
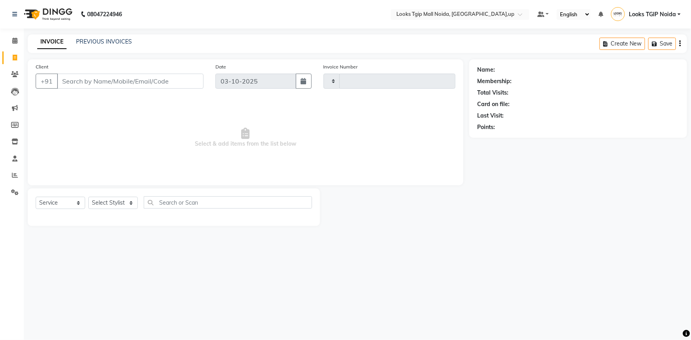
type input "4070"
select select "4358"
click at [14, 43] on icon at bounding box center [14, 41] width 5 height 6
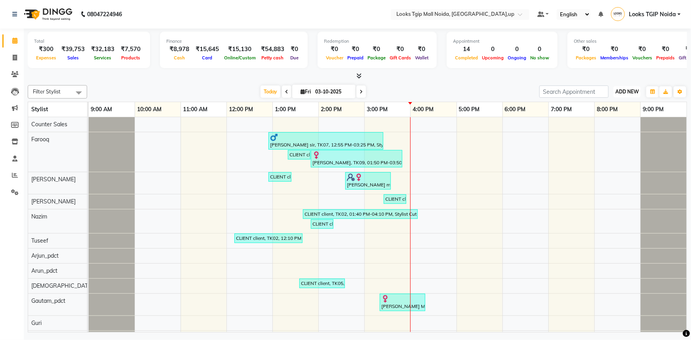
click at [625, 92] on span "ADD NEW" at bounding box center [626, 92] width 23 height 6
click at [608, 129] on link "Add Expense" at bounding box center [609, 127] width 63 height 10
select select "1"
select select "3164"
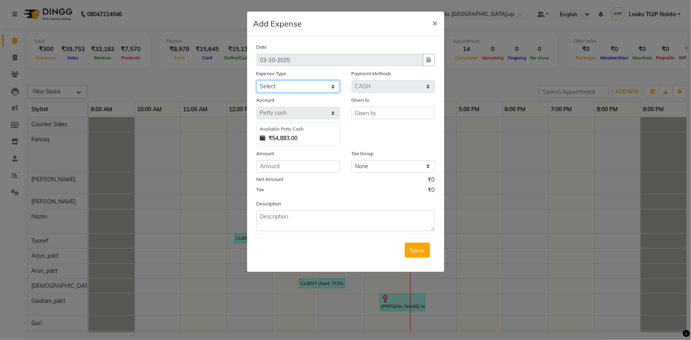
click at [310, 81] on select "Select Accommodation Aesthetics Bank Deposit BLINKIT Cash Handover Client Refun…" at bounding box center [298, 86] width 83 height 12
click at [296, 81] on select "Select Accommodation Aesthetics Bank Deposit BLINKIT Cash Handover Client Refun…" at bounding box center [298, 86] width 83 height 12
click at [301, 82] on div "Expense Type Select Accommodation Aesthetics Bank Deposit BLINKIT Cash Handover…" at bounding box center [298, 80] width 95 height 23
click at [301, 84] on select "Select Accommodation Aesthetics Bank Deposit BLINKIT Cash Handover Client Refun…" at bounding box center [298, 86] width 83 height 12
select select "24372"
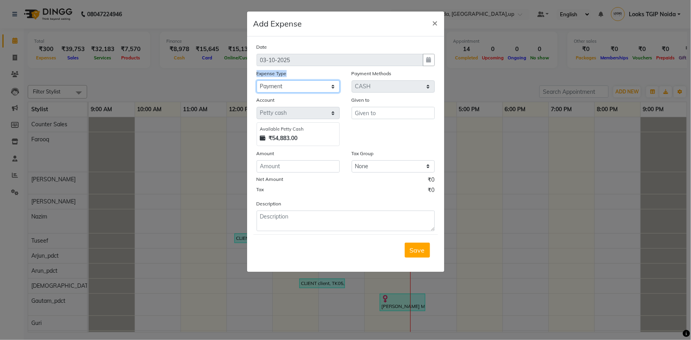
click at [257, 81] on select "Select Accommodation Aesthetics Bank Deposit BLINKIT Cash Handover Client Refun…" at bounding box center [298, 86] width 83 height 12
click at [383, 112] on input "text" at bounding box center [393, 113] width 83 height 12
type input "a"
type input "chetan enterprises"
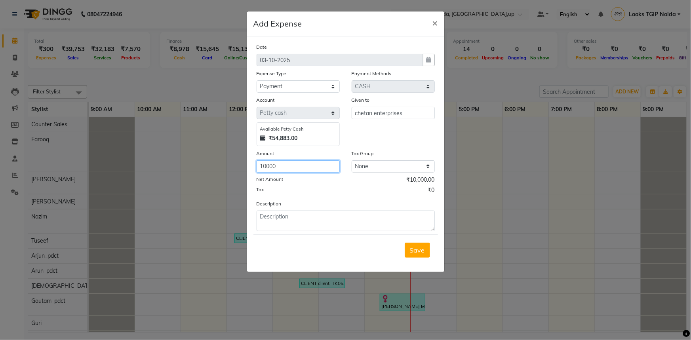
type input "10000"
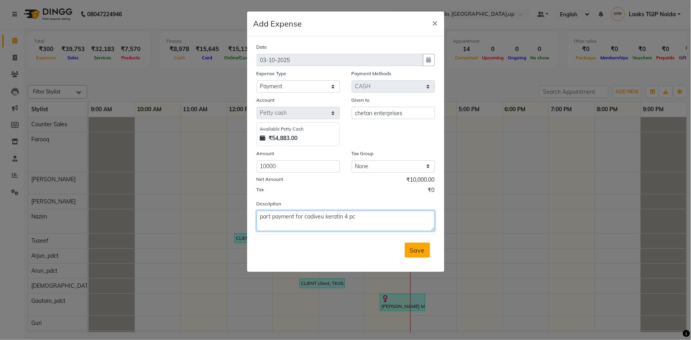
type textarea "part payment for cadiveu keratin 4 pc"
click at [420, 253] on span "Save" at bounding box center [417, 250] width 15 height 8
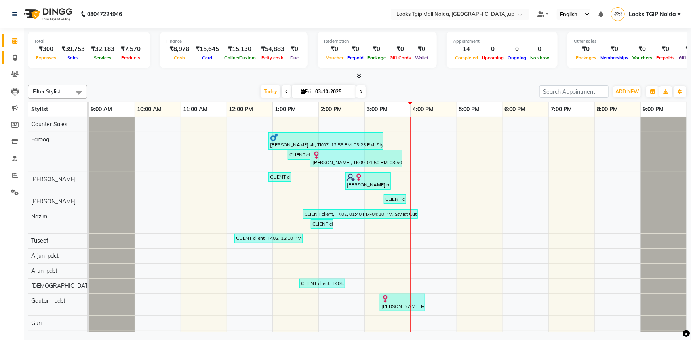
click at [8, 59] on span at bounding box center [15, 57] width 14 height 9
select select "service"
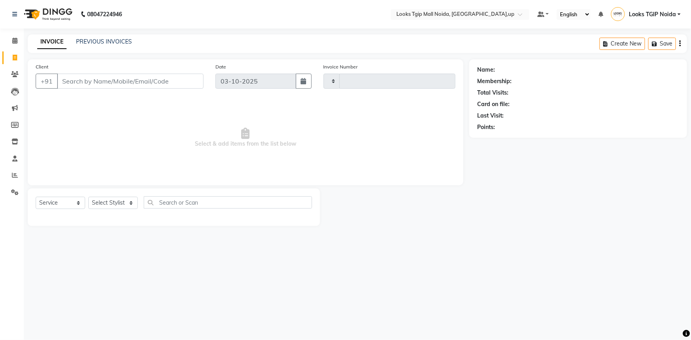
type input "4070"
select select "4358"
click at [95, 80] on input "Client" at bounding box center [130, 81] width 147 height 15
type input "3333333333333"
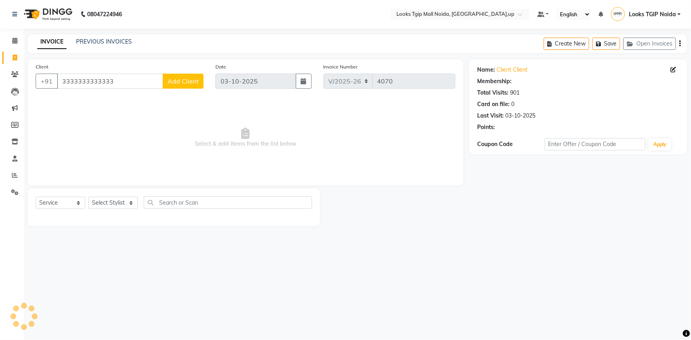
select select "1: Object"
drag, startPoint x: 118, startPoint y: 211, endPoint x: 116, endPoint y: 206, distance: 5.7
click at [118, 210] on div "Select Service Product Membership Package Voucher Prepaid Gift Card Select Styl…" at bounding box center [174, 205] width 276 height 19
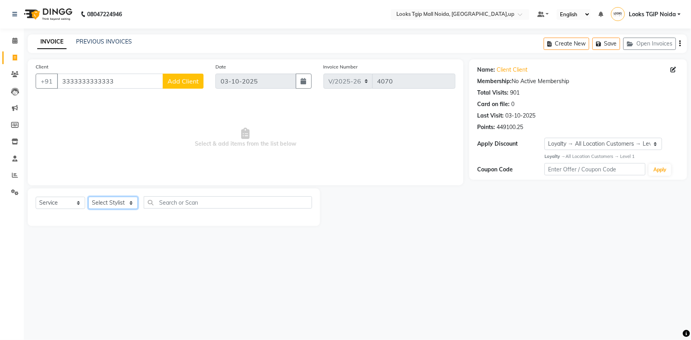
click at [116, 206] on select "Select Stylist [PERSON_NAME] Arun_pdct [PERSON_NAME] Counter Sales Farooq Gauta…" at bounding box center [113, 203] width 50 height 12
select select "31009"
click at [88, 197] on select "Select Stylist [PERSON_NAME] Arun_pdct [PERSON_NAME] Counter Sales Farooq Gauta…" at bounding box center [113, 203] width 50 height 12
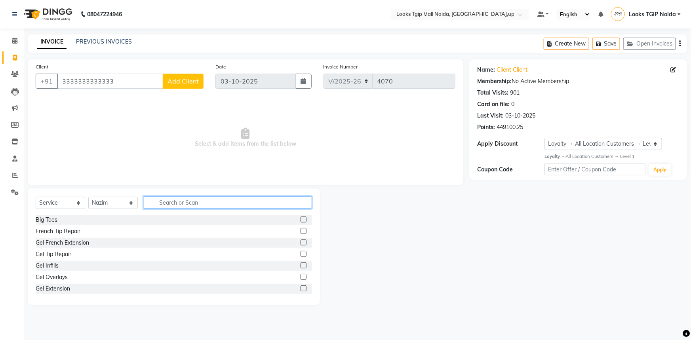
click at [167, 200] on input "text" at bounding box center [228, 202] width 168 height 12
type input "cut"
drag, startPoint x: 42, startPoint y: 237, endPoint x: 54, endPoint y: 233, distance: 12.5
click at [43, 237] on div "Cutical Care Stylist Cut(M) Stylist Cut(M) Kids Cut(F) Kids Cut(F) Fringe Cut(F…" at bounding box center [174, 254] width 276 height 79
click at [58, 233] on div "Stylist Cut(M)" at bounding box center [53, 231] width 34 height 8
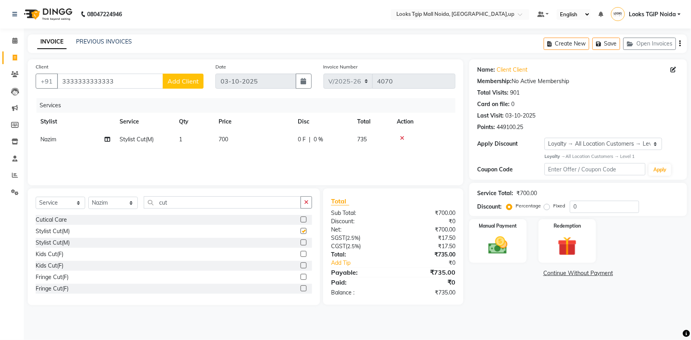
checkbox input "false"
drag, startPoint x: 173, startPoint y: 204, endPoint x: 78, endPoint y: 202, distance: 95.9
click at [122, 204] on div "Select Service Product Membership Package Voucher Prepaid Gift Card Select Styl…" at bounding box center [174, 205] width 276 height 19
click at [68, 217] on div "Beard Trimming" at bounding box center [56, 220] width 40 height 8
click at [581, 198] on div "Service Total: ₹1,200.00 Discount: Percentage Fixed 0" at bounding box center [578, 199] width 202 height 27
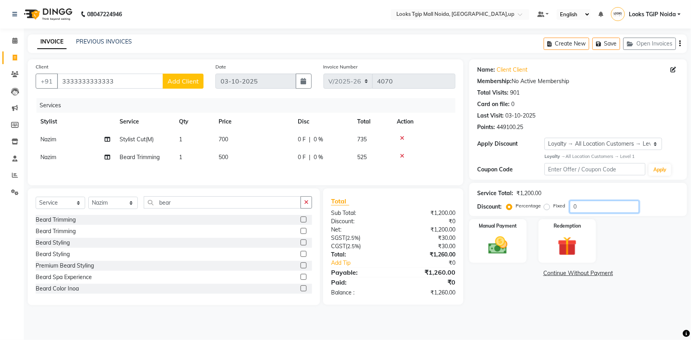
click at [586, 204] on input "0" at bounding box center [604, 207] width 69 height 12
click at [535, 232] on div "Manual Payment Redemption" at bounding box center [578, 241] width 230 height 44
click at [516, 245] on div "Manual Payment" at bounding box center [498, 242] width 60 height 46
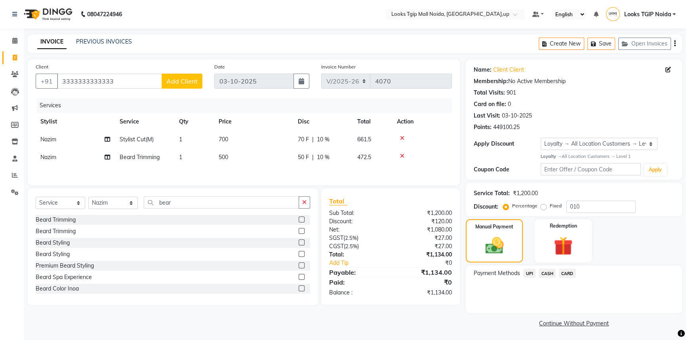
click at [567, 276] on span "CARD" at bounding box center [567, 273] width 17 height 9
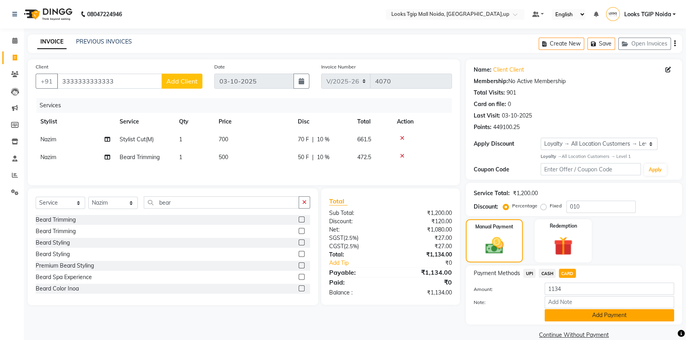
click at [570, 320] on button "Add Payment" at bounding box center [610, 315] width 130 height 12
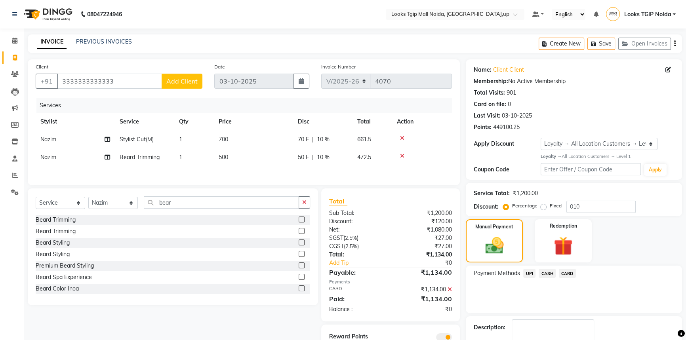
scroll to position [46, 0]
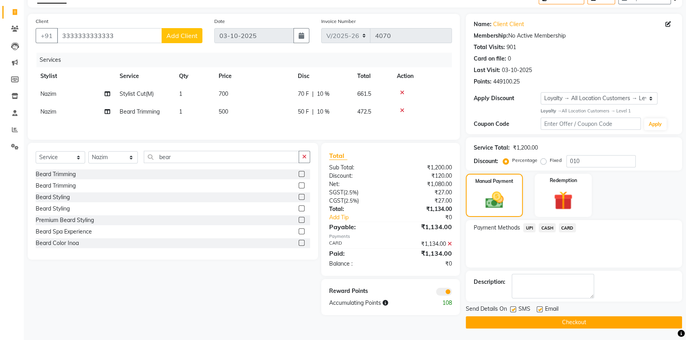
click at [515, 311] on label at bounding box center [513, 310] width 6 height 6
click at [515, 311] on input "checkbox" at bounding box center [512, 309] width 5 height 5
click at [521, 322] on button "Checkout" at bounding box center [574, 322] width 216 height 12
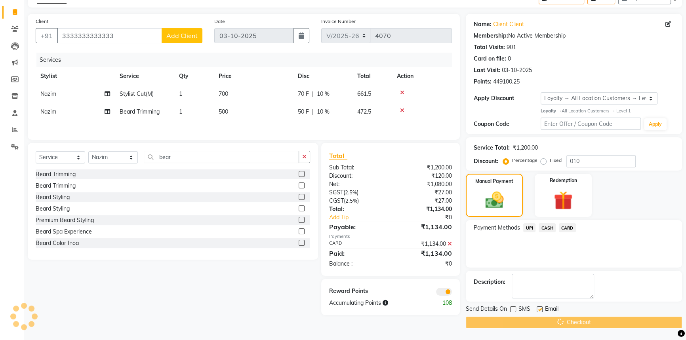
scroll to position [26, 0]
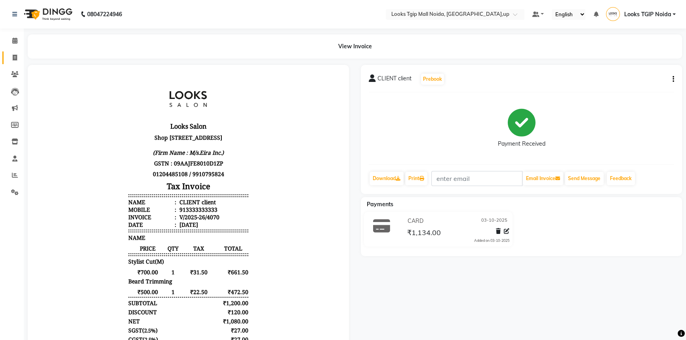
drag, startPoint x: 4, startPoint y: 65, endPoint x: 19, endPoint y: 57, distance: 16.8
click at [5, 64] on li "Invoice" at bounding box center [12, 58] width 24 height 17
click at [20, 57] on span at bounding box center [15, 57] width 14 height 9
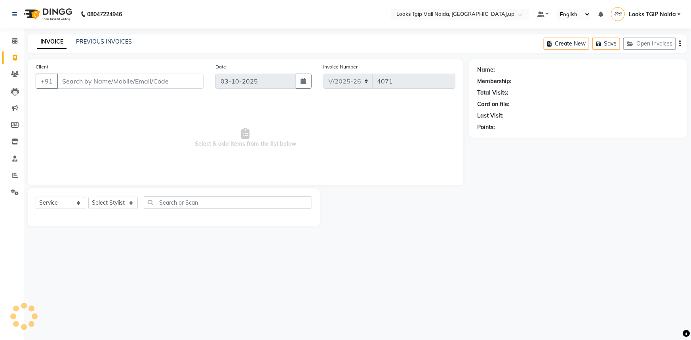
click at [115, 75] on input "Client" at bounding box center [130, 81] width 147 height 15
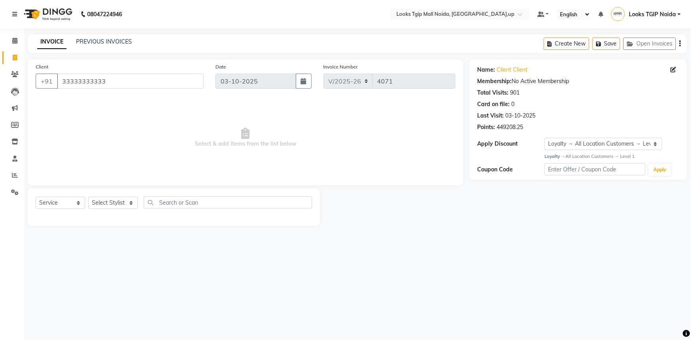
click at [132, 195] on div "Select Service Product Membership Package Voucher Prepaid Gift Card Select Styl…" at bounding box center [174, 208] width 292 height 38
click at [129, 200] on select "Select Stylist [PERSON_NAME] Arun_pdct [PERSON_NAME] Counter Sales Farooq Gauta…" at bounding box center [113, 203] width 50 height 12
click at [88, 197] on select "Select Stylist [PERSON_NAME] Arun_pdct [PERSON_NAME] Counter Sales Farooq Gauta…" at bounding box center [113, 203] width 50 height 12
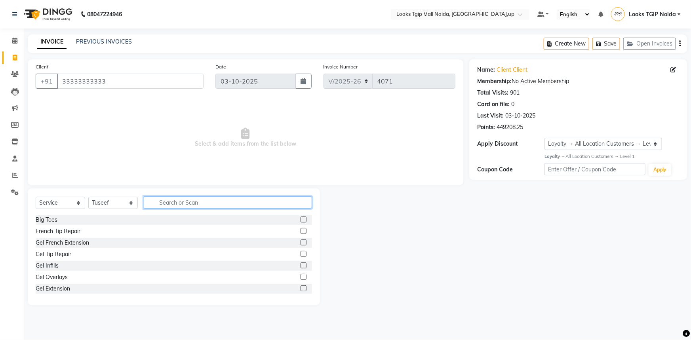
click at [190, 204] on input "text" at bounding box center [228, 202] width 168 height 12
drag, startPoint x: 61, startPoint y: 229, endPoint x: 87, endPoint y: 218, distance: 28.0
click at [63, 229] on div "Stylist Cut(M)" at bounding box center [53, 231] width 34 height 8
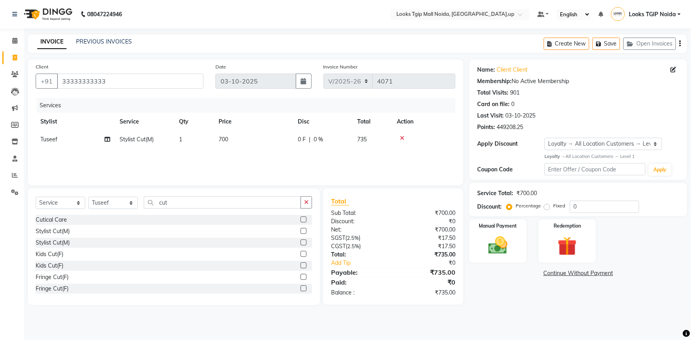
drag, startPoint x: 245, startPoint y: 146, endPoint x: 280, endPoint y: 148, distance: 34.9
click at [246, 145] on td "700" at bounding box center [253, 140] width 79 height 18
click at [203, 141] on tr "Amaan Salmani Arjun_pdct Arun_pdct Atique Counter Sales Farooq Gautam_pdct Guri…" at bounding box center [246, 146] width 420 height 30
click at [355, 218] on div "Discount:" at bounding box center [359, 221] width 68 height 8
click at [501, 245] on img at bounding box center [498, 245] width 32 height 23
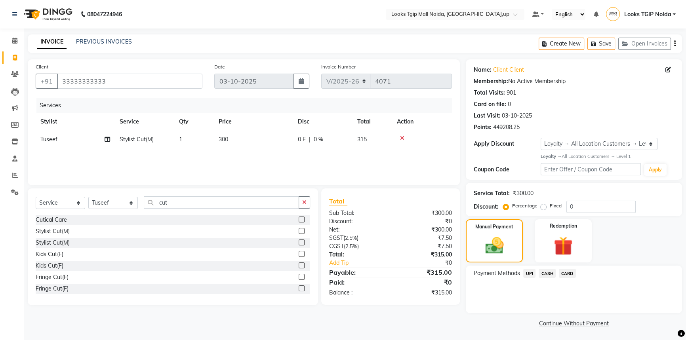
click at [525, 271] on span "UPI" at bounding box center [529, 273] width 12 height 9
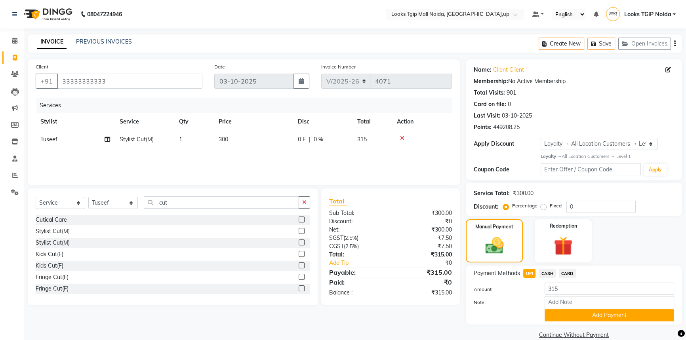
click at [570, 315] on button "Add Payment" at bounding box center [610, 315] width 130 height 12
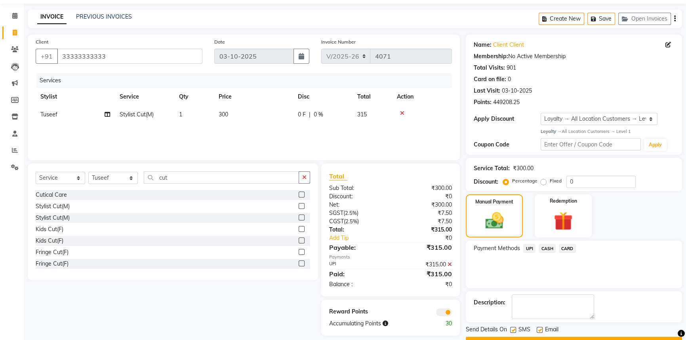
scroll to position [46, 0]
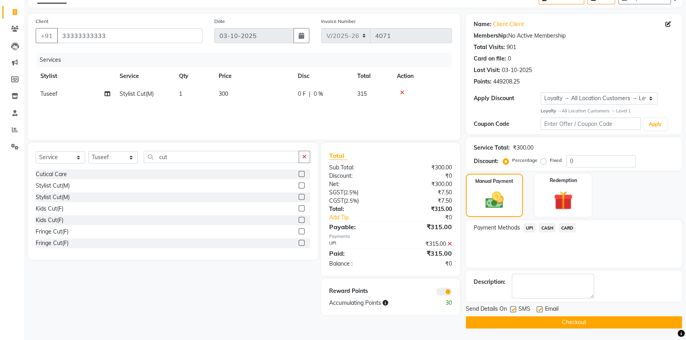
click at [513, 311] on label at bounding box center [513, 310] width 6 height 6
click at [513, 311] on input "checkbox" at bounding box center [512, 309] width 5 height 5
click at [524, 324] on button "Checkout" at bounding box center [574, 322] width 216 height 12
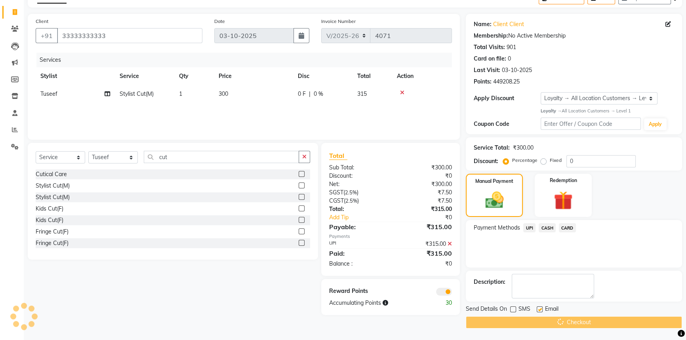
scroll to position [20, 0]
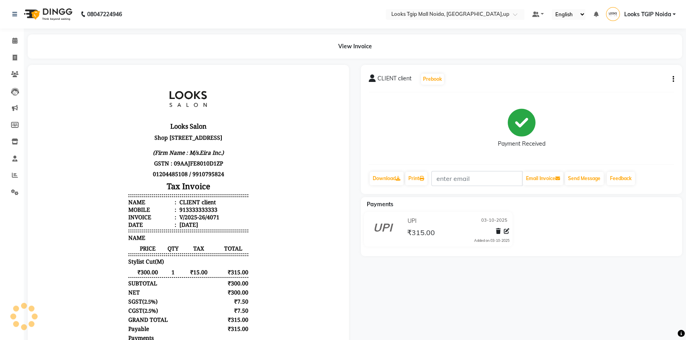
click at [102, 57] on div "View Invoice" at bounding box center [355, 46] width 654 height 24
click at [21, 59] on span at bounding box center [15, 57] width 14 height 9
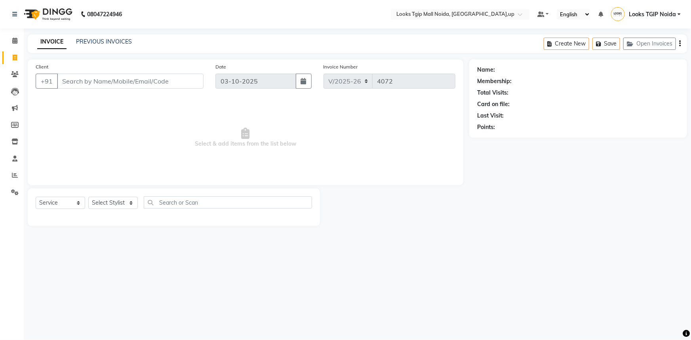
click at [126, 76] on input "Client" at bounding box center [130, 81] width 147 height 15
click at [129, 86] on input "Client" at bounding box center [130, 81] width 147 height 15
click at [195, 80] on span "Add Client" at bounding box center [183, 81] width 31 height 8
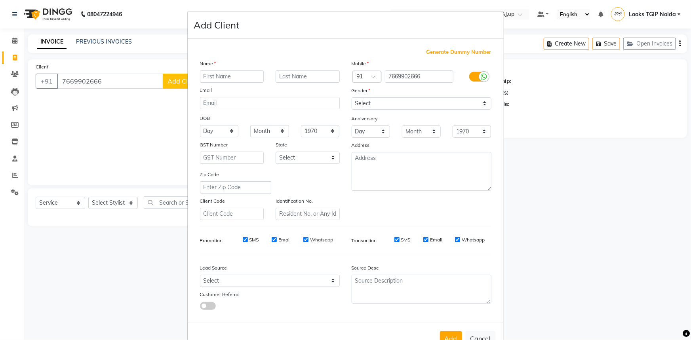
drag, startPoint x: 144, startPoint y: 71, endPoint x: 130, endPoint y: 85, distance: 19.3
click at [143, 72] on ngb-modal-window "Add Client Generate Dummy Number Name Email DOB Day 01 02 03 04 05 06 07 08 09 …" at bounding box center [345, 170] width 691 height 340
click at [126, 86] on ngb-modal-window "Add Client Generate Dummy Number Name Email DOB Day 01 02 03 04 05 06 07 08 09 …" at bounding box center [345, 170] width 691 height 340
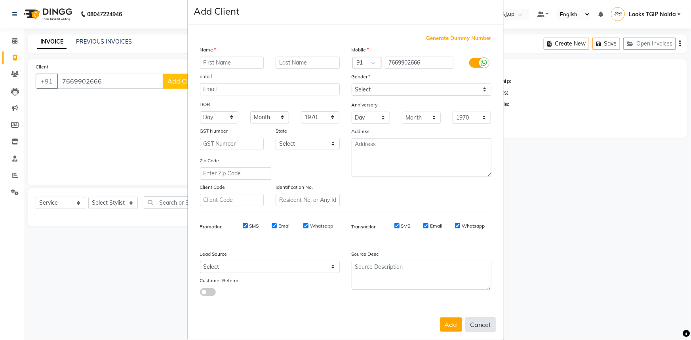
scroll to position [28, 0]
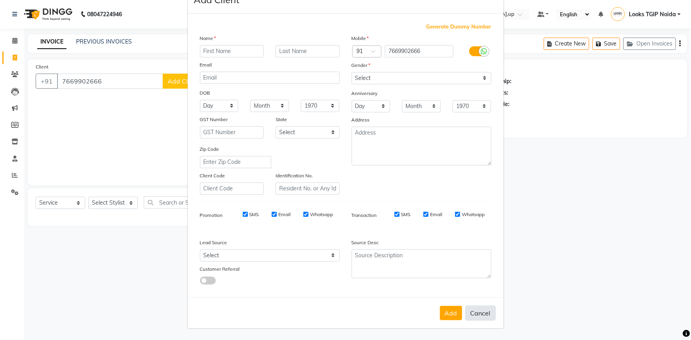
click at [479, 312] on button "Cancel" at bounding box center [480, 313] width 30 height 15
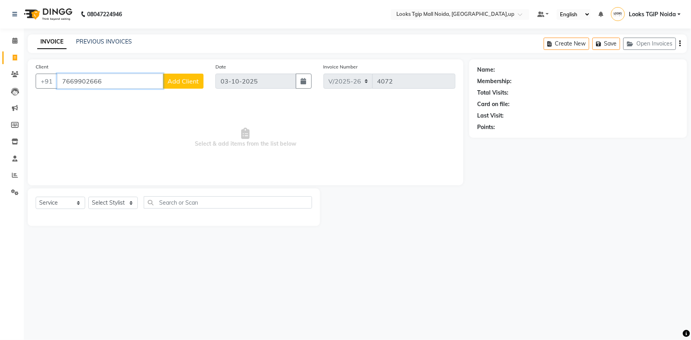
drag, startPoint x: 126, startPoint y: 88, endPoint x: 56, endPoint y: 67, distance: 72.9
click at [55, 68] on div "Client +91 7669902666 Add Client" at bounding box center [120, 79] width 180 height 32
click at [116, 94] on div "Client +91 7669902666 Add Client" at bounding box center [120, 79] width 180 height 32
drag, startPoint x: 128, startPoint y: 84, endPoint x: 182, endPoint y: 85, distance: 54.3
click at [128, 84] on input "7669902666" at bounding box center [110, 81] width 106 height 15
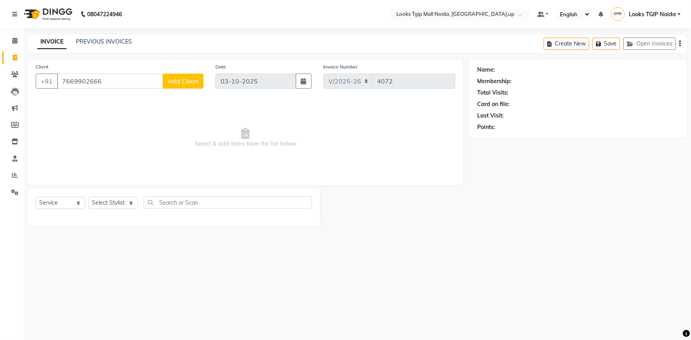
click at [189, 82] on span "Add Client" at bounding box center [183, 81] width 31 height 8
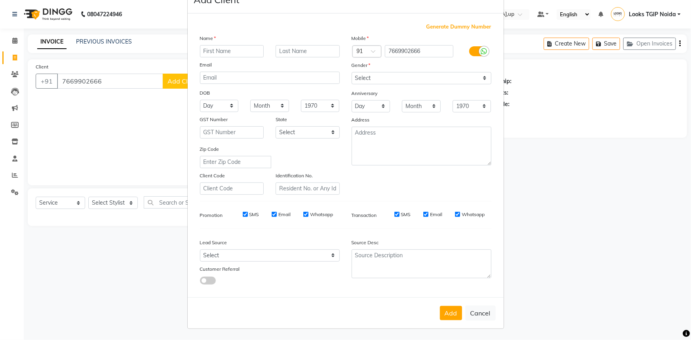
click at [484, 321] on div "Add Cancel" at bounding box center [346, 312] width 316 height 31
click at [486, 317] on button "Cancel" at bounding box center [480, 313] width 30 height 15
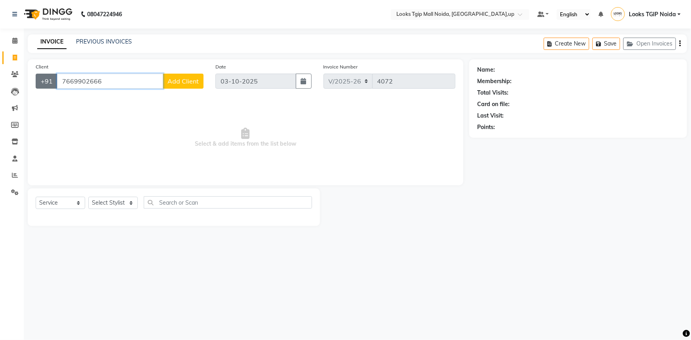
drag, startPoint x: 151, startPoint y: 82, endPoint x: 39, endPoint y: 81, distance: 112.1
click at [39, 81] on div "+91 7669902666 Add Client" at bounding box center [120, 81] width 168 height 15
click at [115, 82] on input "7669902666" at bounding box center [110, 81] width 106 height 15
drag, startPoint x: 115, startPoint y: 82, endPoint x: 10, endPoint y: 76, distance: 105.1
click at [13, 77] on app-home "08047224946 Select Location × Looks Tgip Mall Noida, Noida,up Default Panel My …" at bounding box center [345, 119] width 691 height 238
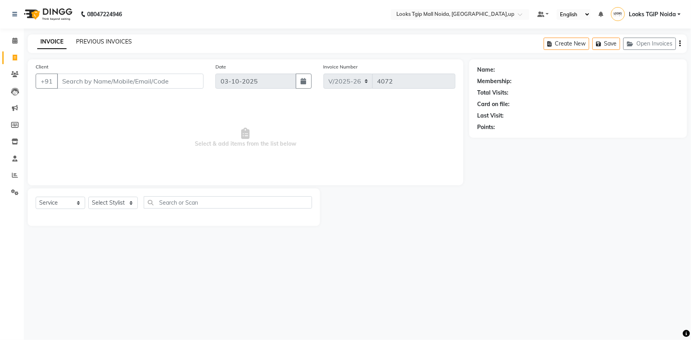
click at [103, 39] on link "PREVIOUS INVOICES" at bounding box center [104, 41] width 56 height 7
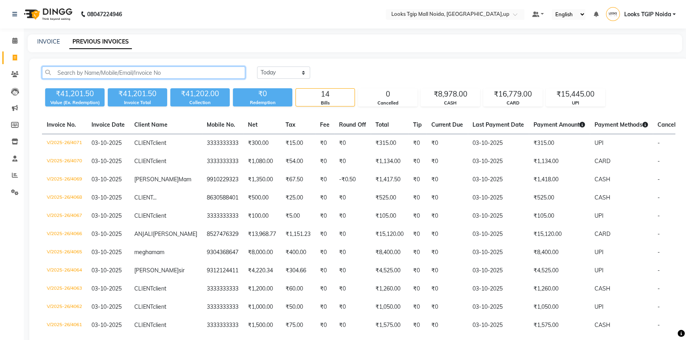
click at [163, 75] on input "text" at bounding box center [143, 73] width 203 height 12
click at [158, 72] on input "text" at bounding box center [143, 73] width 203 height 12
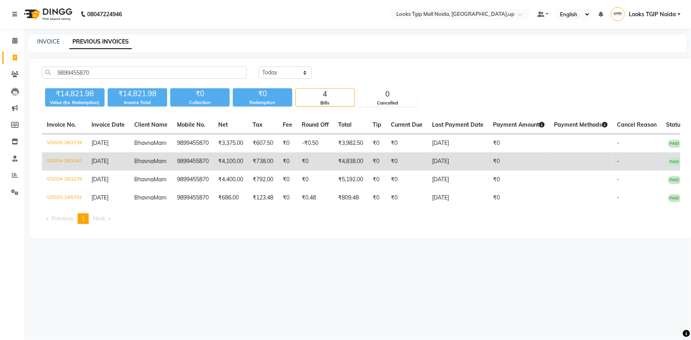
click at [383, 171] on td "₹0" at bounding box center [377, 161] width 18 height 18
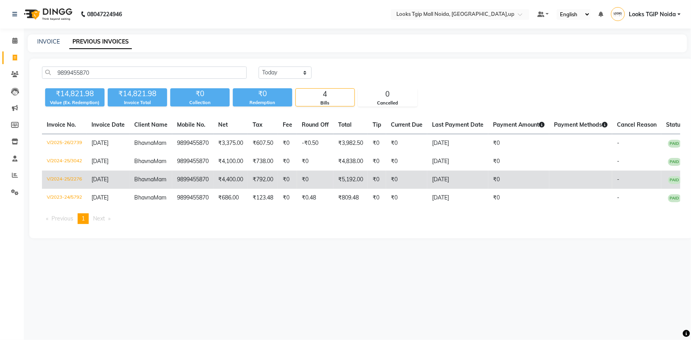
click at [340, 189] on td "₹5,192.00" at bounding box center [350, 180] width 34 height 18
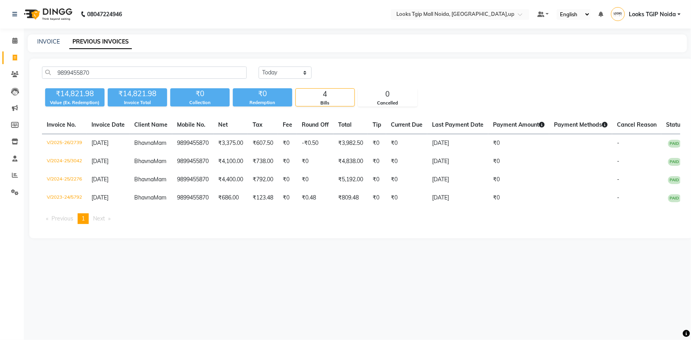
click at [15, 51] on link "Invoice" at bounding box center [11, 57] width 19 height 13
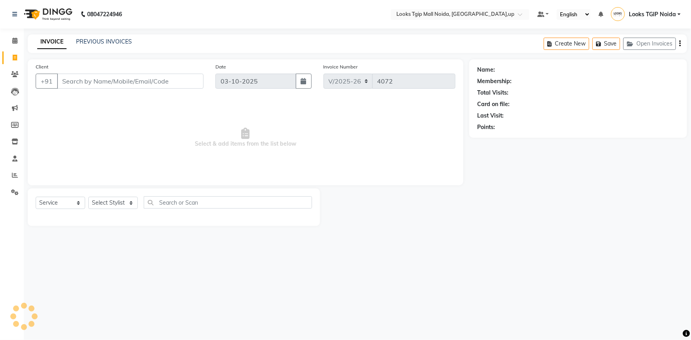
click at [80, 83] on input "Client" at bounding box center [130, 81] width 147 height 15
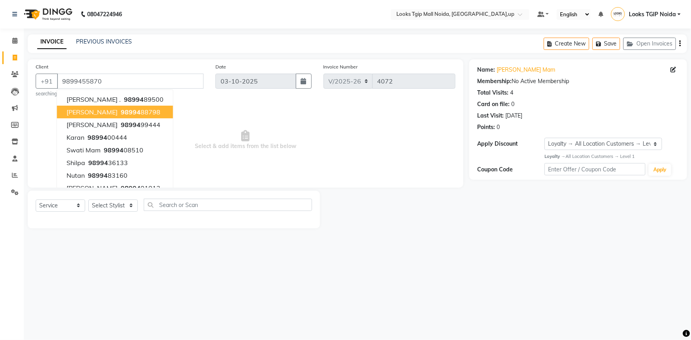
click at [453, 218] on div at bounding box center [394, 210] width 149 height 38
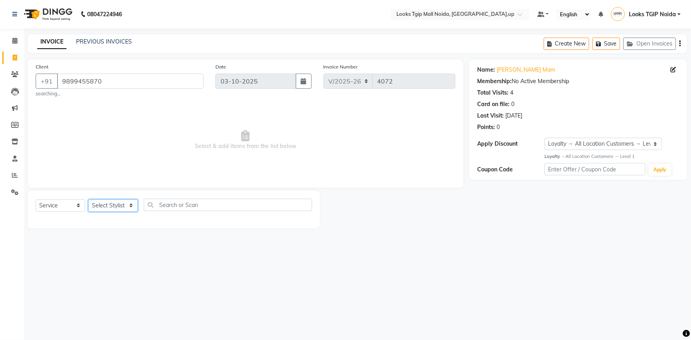
click at [118, 207] on select "Select Stylist [PERSON_NAME] Arun_pdct [PERSON_NAME] Counter Sales Farooq Gauta…" at bounding box center [113, 206] width 50 height 12
click at [139, 204] on div "Select Service Product Membership Package Voucher Prepaid Gift Card Select Styl…" at bounding box center [174, 208] width 276 height 19
click at [131, 210] on select "Select Stylist [PERSON_NAME] Arun_pdct [PERSON_NAME] Counter Sales Farooq Gauta…" at bounding box center [113, 206] width 50 height 12
click at [124, 201] on select "Select Stylist [PERSON_NAME] Arun_pdct [PERSON_NAME] Counter Sales Farooq Gauta…" at bounding box center [113, 206] width 50 height 12
click at [88, 200] on select "Select Stylist [PERSON_NAME] Arun_pdct [PERSON_NAME] Counter Sales Farooq Gauta…" at bounding box center [113, 206] width 50 height 12
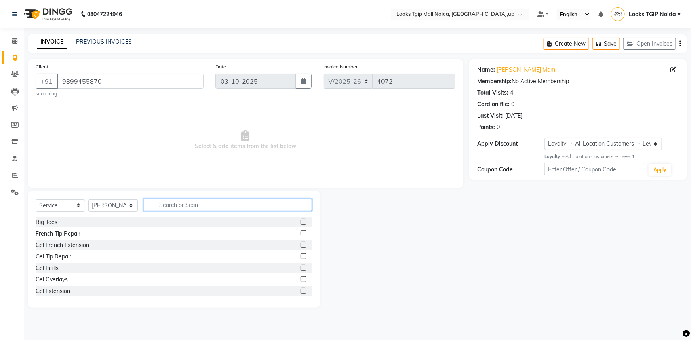
click at [188, 208] on input "text" at bounding box center [228, 205] width 168 height 12
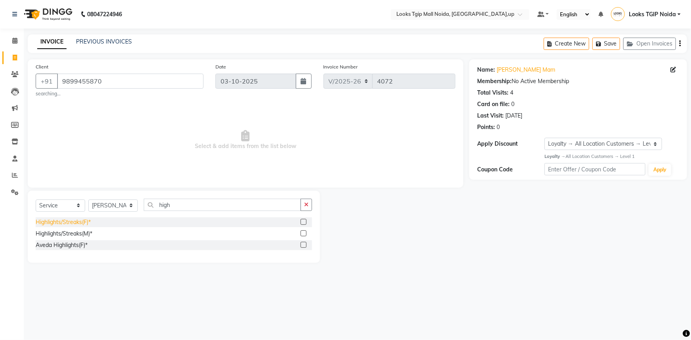
click at [65, 224] on div "Highlights/Streaks(F)*" at bounding box center [63, 222] width 55 height 8
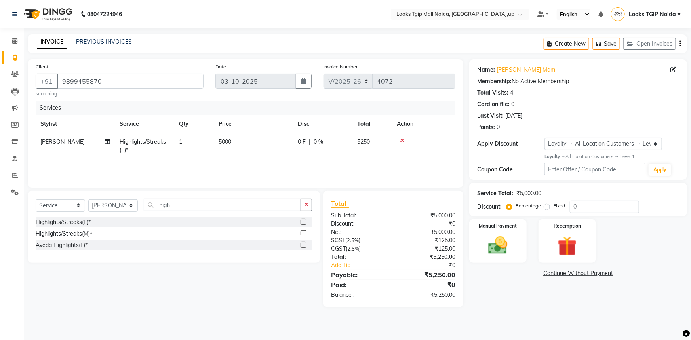
click at [270, 145] on td "5000" at bounding box center [253, 146] width 79 height 26
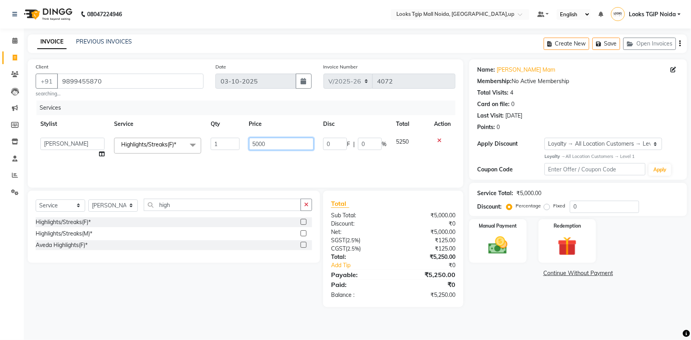
drag, startPoint x: 278, startPoint y: 139, endPoint x: 160, endPoint y: 140, distance: 118.0
click at [189, 139] on tr "Amaan Salmani Arjun_pdct Arun_pdct Atique Counter Sales Farooq Gautam_pdct Guri…" at bounding box center [246, 148] width 420 height 30
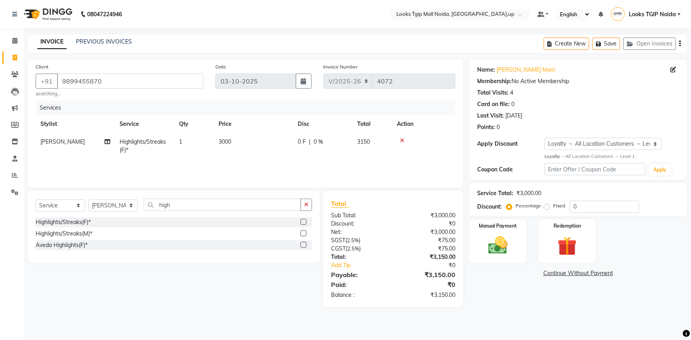
click at [196, 188] on div "Client +91 9899455870 searching... Date 03-10-2025 Invoice Number V/2025 V/2025…" at bounding box center [246, 183] width 448 height 248
click at [190, 201] on input "high" at bounding box center [222, 205] width 157 height 12
drag, startPoint x: 188, startPoint y: 204, endPoint x: 103, endPoint y: 193, distance: 85.4
click at [114, 198] on div "Select Service Product Membership Package Voucher Prepaid Gift Card Select Styl…" at bounding box center [174, 227] width 292 height 72
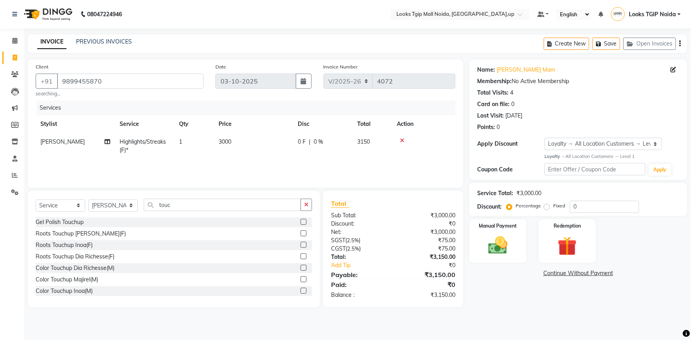
drag, startPoint x: 90, startPoint y: 245, endPoint x: 174, endPoint y: 220, distance: 87.7
click at [90, 245] on div "Roots Touchup Inoa(F)" at bounding box center [64, 245] width 57 height 8
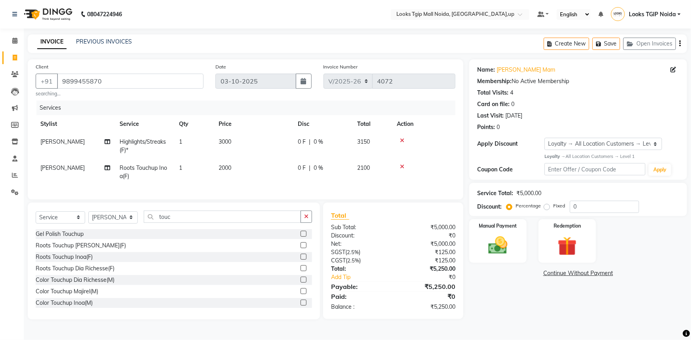
click at [252, 172] on td "2000" at bounding box center [253, 172] width 79 height 26
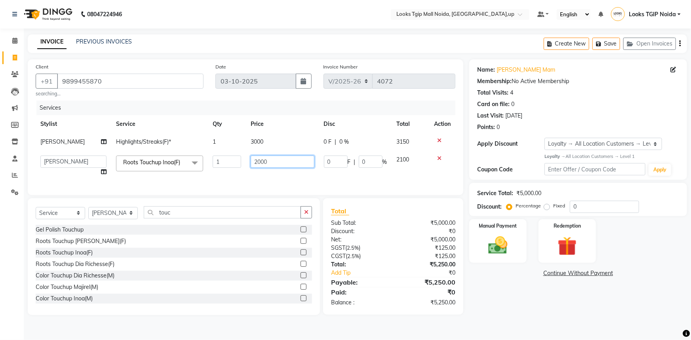
drag, startPoint x: 274, startPoint y: 158, endPoint x: 78, endPoint y: 148, distance: 197.1
click at [181, 150] on tbody "Waseem Highlights/Streaks(F)* 1 3000 0 F | 0 % 3150 Amaan Salmani Arjun_pdct Ar…" at bounding box center [246, 157] width 420 height 48
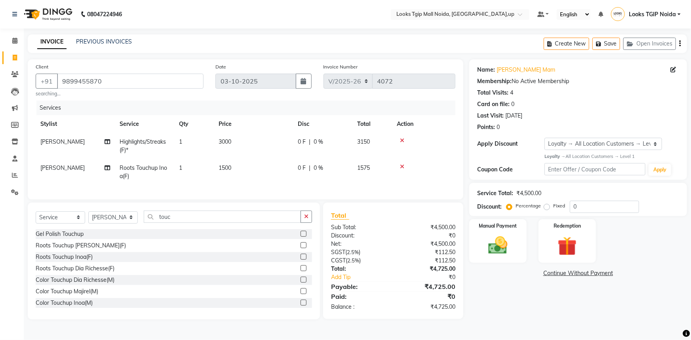
click at [369, 272] on div "Total:" at bounding box center [359, 269] width 68 height 8
click at [542, 203] on div "Percentage Fixed" at bounding box center [539, 206] width 62 height 10
click at [553, 205] on label "Fixed" at bounding box center [559, 205] width 12 height 7
click at [546, 205] on input "Fixed" at bounding box center [549, 206] width 6 height 6
click at [594, 209] on input "0" at bounding box center [604, 207] width 69 height 12
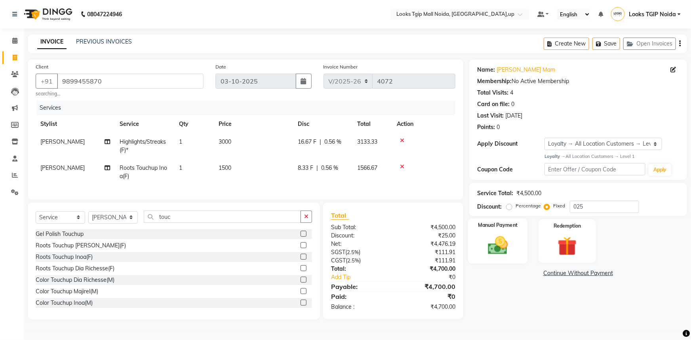
click at [514, 264] on div "Name: Bhavna Mam Membership: No Active Membership Total Visits: 4 Card on file:…" at bounding box center [581, 189] width 224 height 260
click at [514, 261] on div "Manual Payment" at bounding box center [498, 242] width 60 height 46
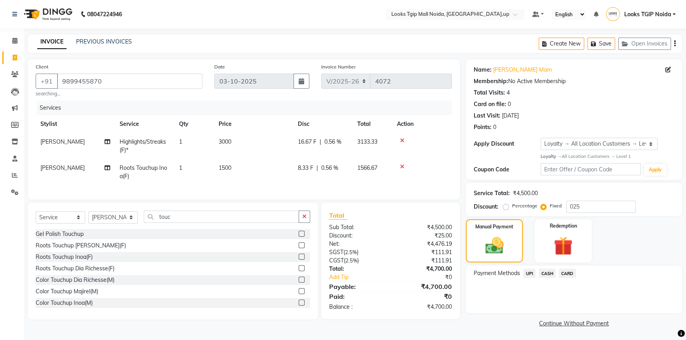
click at [552, 268] on div "Payment Methods UPI CASH CARD" at bounding box center [574, 290] width 216 height 48
click at [527, 275] on span "UPI" at bounding box center [529, 273] width 12 height 9
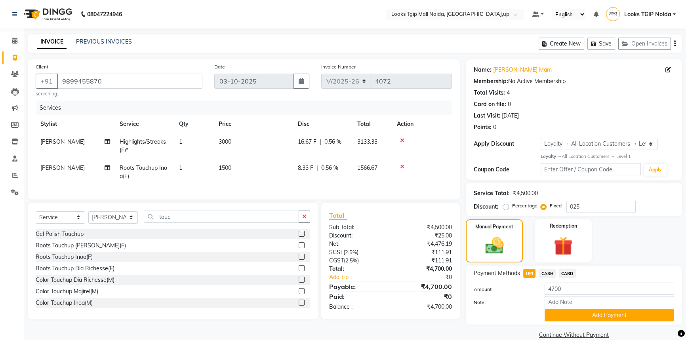
click at [544, 275] on span "CASH" at bounding box center [547, 273] width 17 height 9
click at [568, 278] on span "CARD" at bounding box center [567, 273] width 17 height 9
click at [564, 314] on button "Add Payment" at bounding box center [610, 315] width 130 height 12
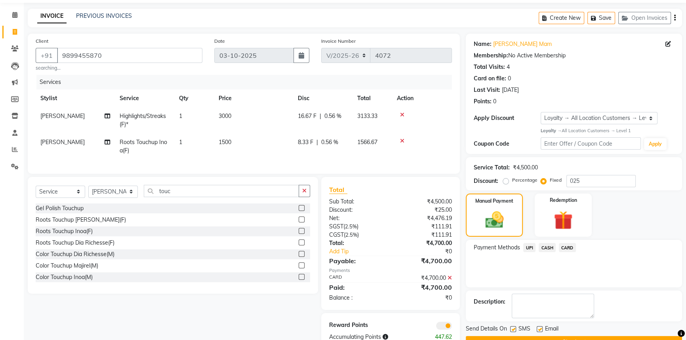
scroll to position [53, 0]
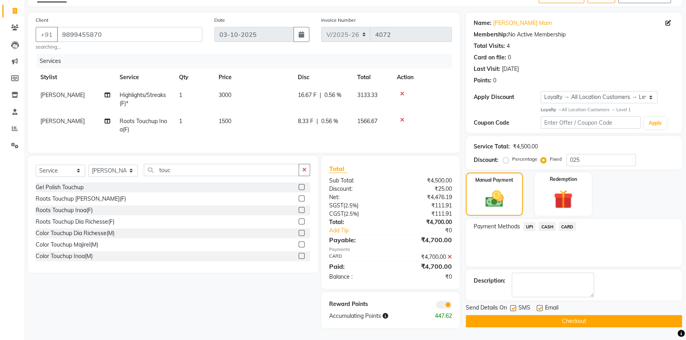
click at [513, 305] on label at bounding box center [513, 308] width 6 height 6
click at [513, 306] on input "checkbox" at bounding box center [512, 308] width 5 height 5
click at [515, 309] on div "Send Details On SMS Email Checkout" at bounding box center [574, 316] width 216 height 24
click at [480, 316] on button "Checkout" at bounding box center [574, 321] width 216 height 12
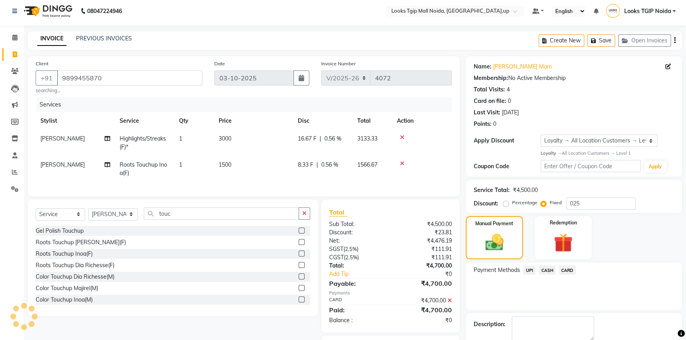
scroll to position [0, 0]
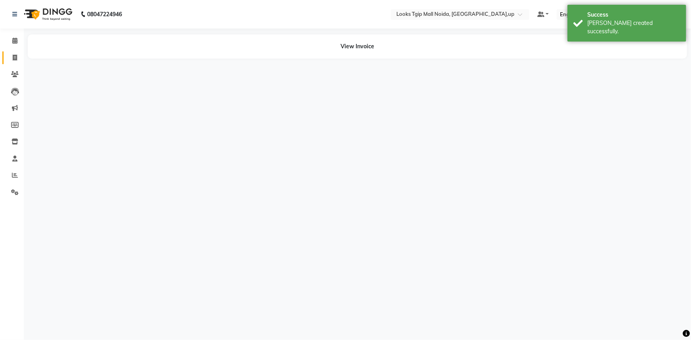
click at [10, 54] on span at bounding box center [15, 57] width 14 height 9
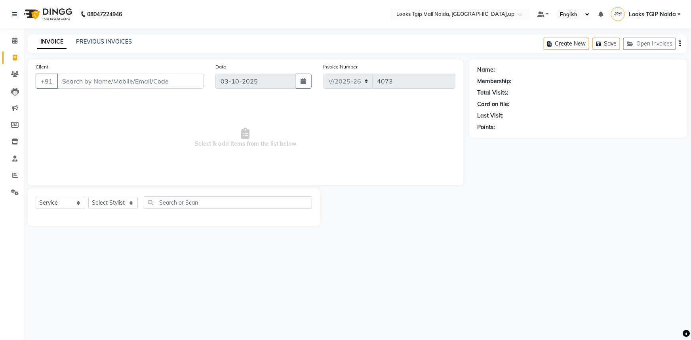
click at [90, 78] on input "Client" at bounding box center [130, 81] width 147 height 15
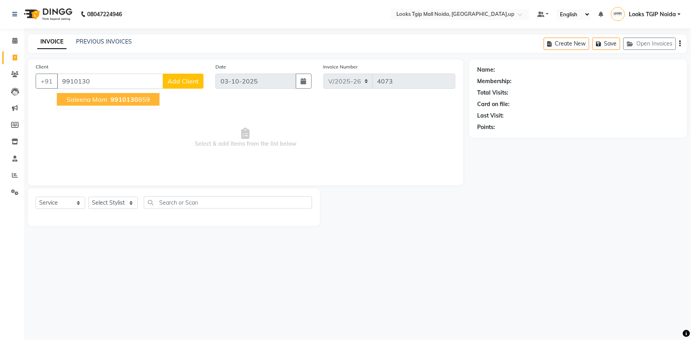
click at [131, 99] on span "9910130" at bounding box center [124, 99] width 28 height 8
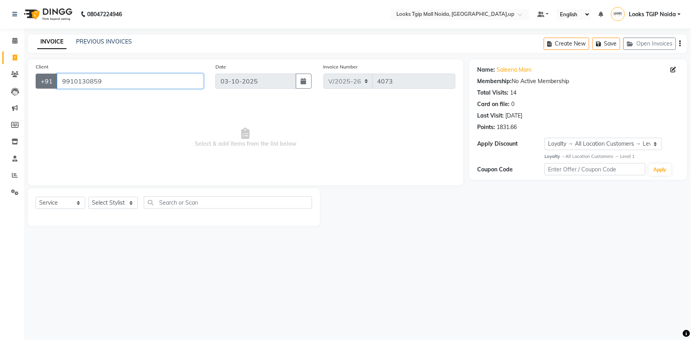
drag, startPoint x: 120, startPoint y: 82, endPoint x: 38, endPoint y: 88, distance: 82.3
click at [38, 88] on div "+91 9910130859" at bounding box center [120, 81] width 168 height 15
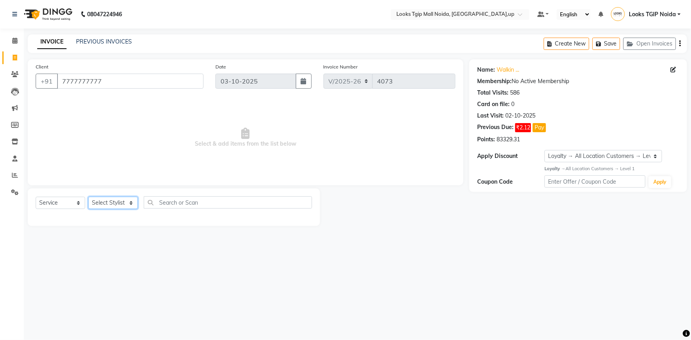
click at [101, 203] on select "Select Stylist [PERSON_NAME] Arun_pdct [PERSON_NAME] Counter Sales Farooq Gauta…" at bounding box center [113, 203] width 50 height 12
click at [88, 197] on select "Select Stylist [PERSON_NAME] Arun_pdct [PERSON_NAME] Counter Sales Farooq Gauta…" at bounding box center [113, 203] width 50 height 12
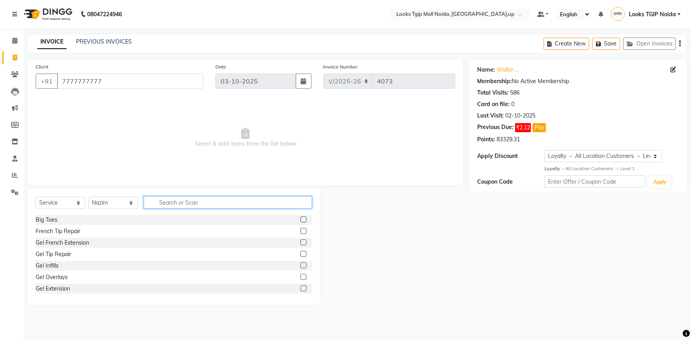
click at [173, 206] on input "text" at bounding box center [228, 202] width 168 height 12
click at [59, 234] on div "Stylist Cut(M)" at bounding box center [53, 231] width 34 height 8
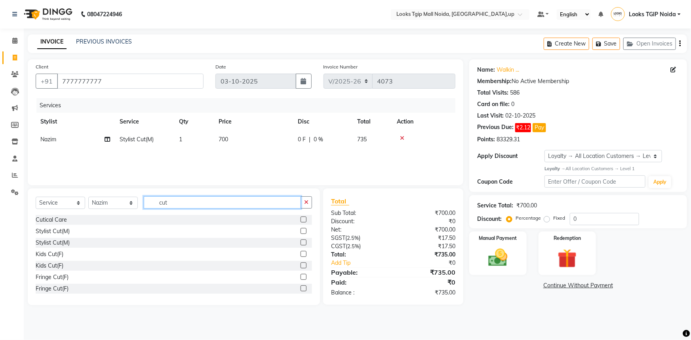
drag, startPoint x: 178, startPoint y: 205, endPoint x: 147, endPoint y: 206, distance: 30.9
click at [147, 206] on input "cut" at bounding box center [222, 202] width 157 height 12
click at [66, 222] on div "Beard Trimming" at bounding box center [56, 220] width 40 height 8
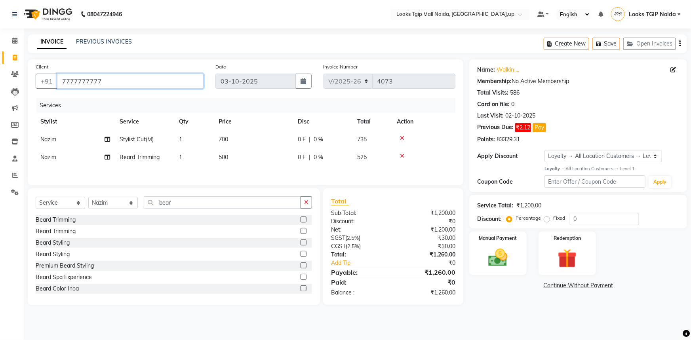
click at [111, 80] on input "7777777777" at bounding box center [130, 81] width 147 height 15
drag, startPoint x: 113, startPoint y: 82, endPoint x: 50, endPoint y: 76, distance: 62.9
click at [50, 76] on div "+91 7777777777" at bounding box center [120, 81] width 168 height 15
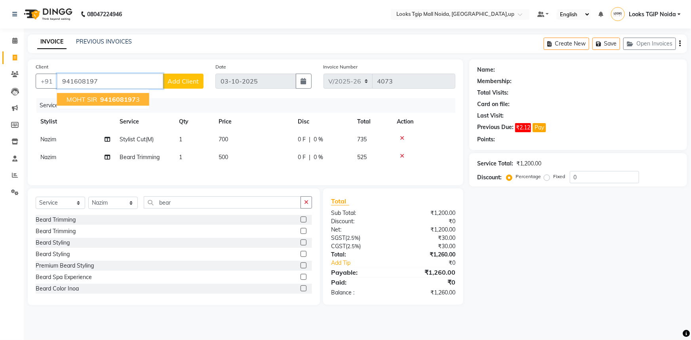
click at [131, 98] on span "941608197" at bounding box center [118, 99] width 36 height 8
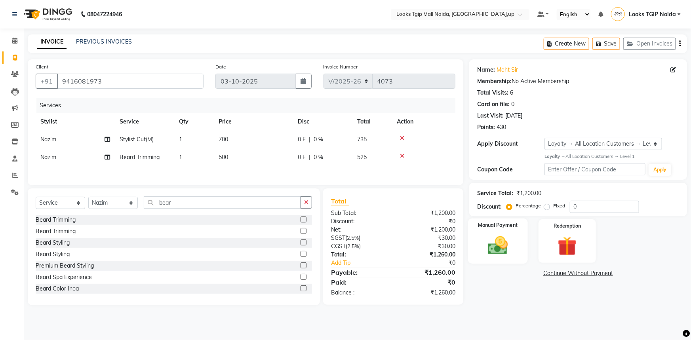
click at [518, 235] on div "Manual Payment" at bounding box center [498, 242] width 60 height 46
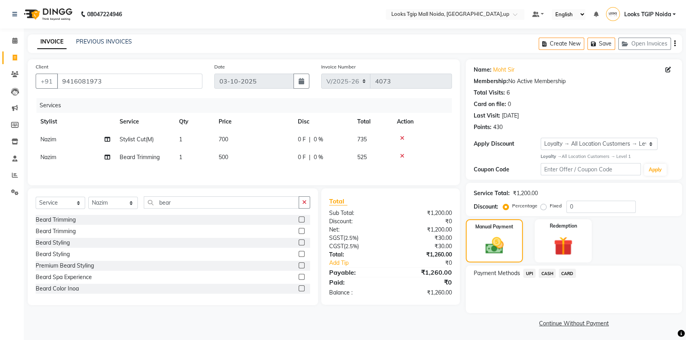
click at [548, 274] on span "CASH" at bounding box center [547, 273] width 17 height 9
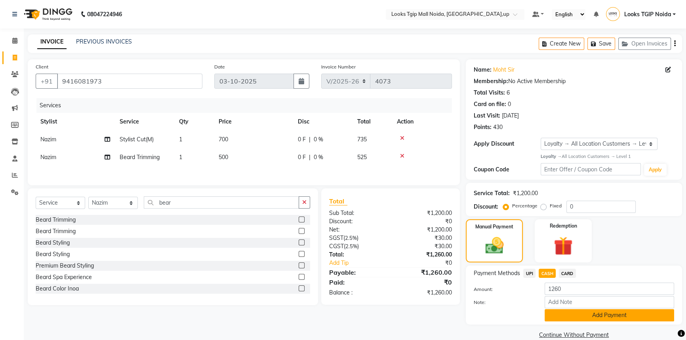
click at [611, 315] on button "Add Payment" at bounding box center [610, 315] width 130 height 12
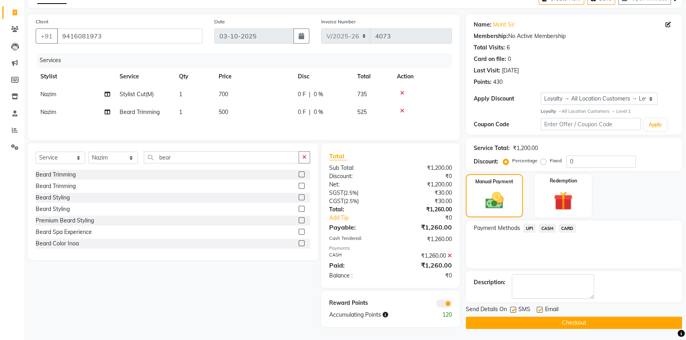
scroll to position [46, 0]
click at [582, 321] on button "Checkout" at bounding box center [574, 322] width 216 height 12
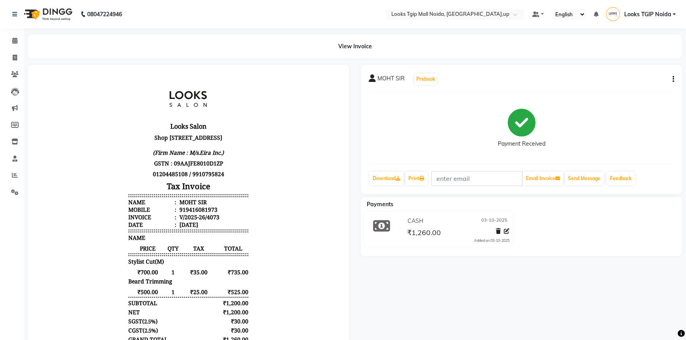
drag, startPoint x: 478, startPoint y: 46, endPoint x: 470, endPoint y: 2, distance: 44.5
click at [482, 25] on app-home "08047224946 Select Location × Looks Tgip Mall Noida, Noida,up Default Panel My …" at bounding box center [343, 226] width 686 height 452
drag, startPoint x: 9, startPoint y: 56, endPoint x: 25, endPoint y: 59, distance: 15.9
click at [9, 56] on span at bounding box center [15, 57] width 14 height 9
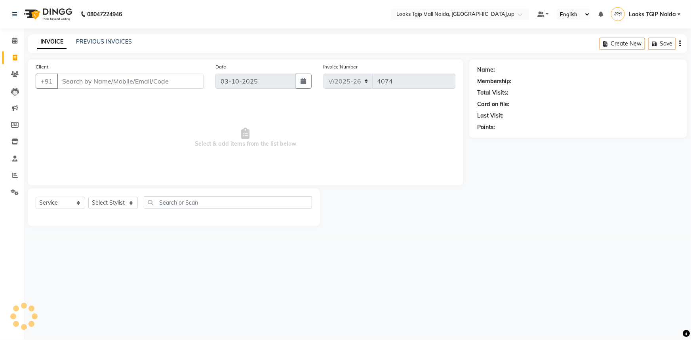
click at [101, 82] on input "Client" at bounding box center [130, 81] width 147 height 15
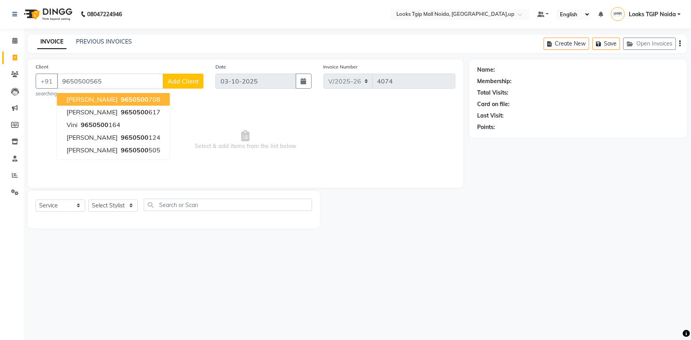
click at [193, 85] on span "Add Client" at bounding box center [183, 81] width 31 height 8
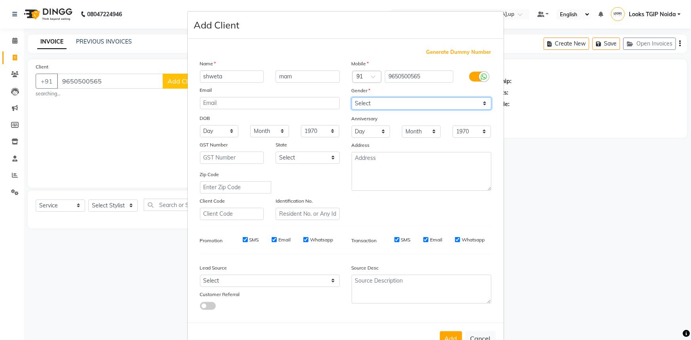
click at [387, 106] on select "Select [DEMOGRAPHIC_DATA] [DEMOGRAPHIC_DATA] Other Prefer Not To Say" at bounding box center [422, 103] width 140 height 12
click at [352, 97] on select "Select [DEMOGRAPHIC_DATA] [DEMOGRAPHIC_DATA] Other Prefer Not To Say" at bounding box center [422, 103] width 140 height 12
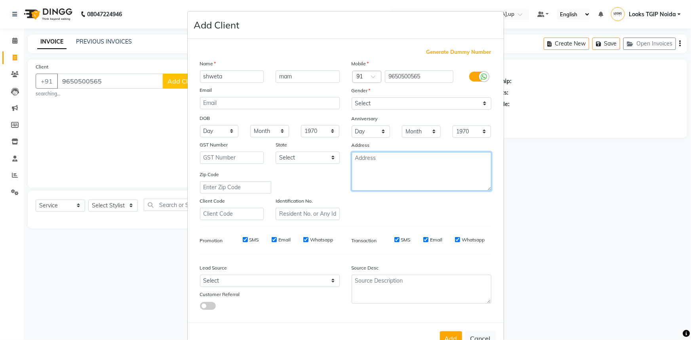
click at [409, 179] on textarea at bounding box center [422, 171] width 140 height 39
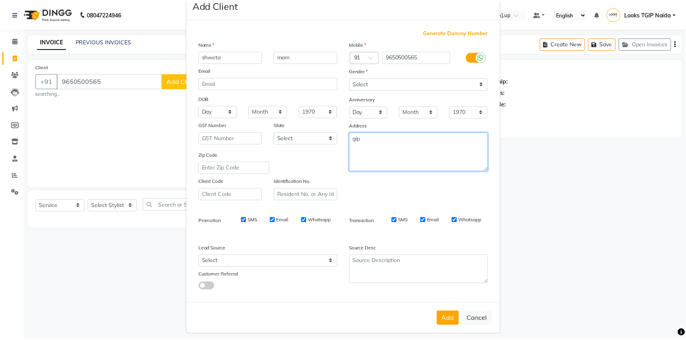
scroll to position [28, 0]
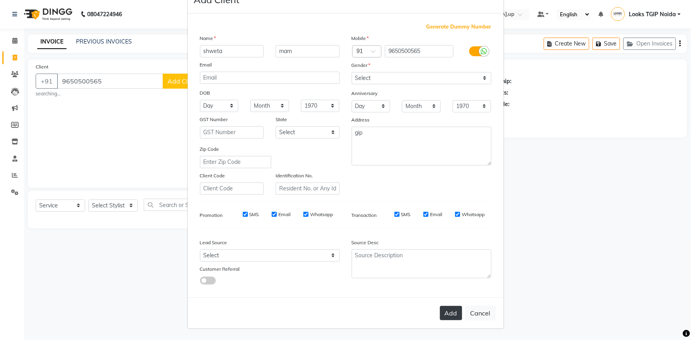
click at [446, 310] on button "Add" at bounding box center [451, 313] width 22 height 14
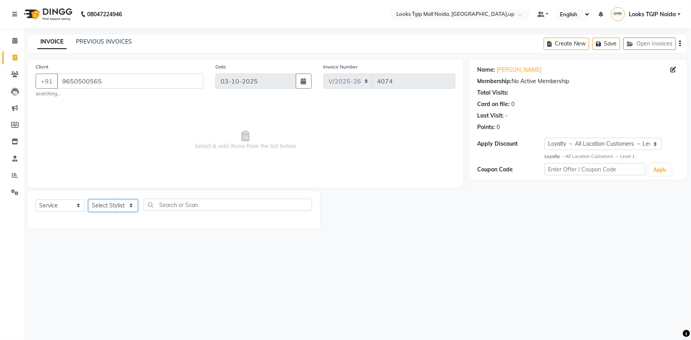
click at [109, 208] on select "Select Stylist [PERSON_NAME] Arun_pdct [PERSON_NAME] Counter Sales Farooq Gauta…" at bounding box center [113, 206] width 50 height 12
click at [88, 200] on select "Select Stylist [PERSON_NAME] Arun_pdct [PERSON_NAME] Counter Sales Farooq Gauta…" at bounding box center [113, 206] width 50 height 12
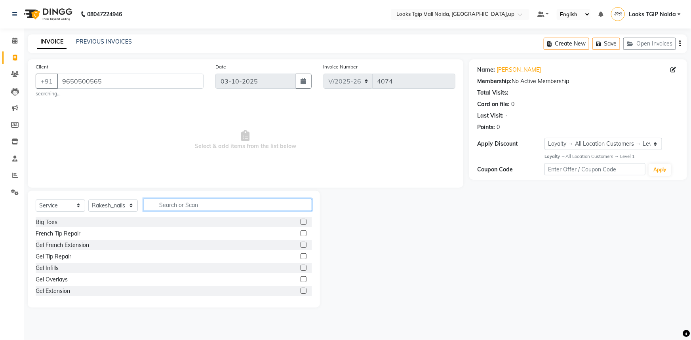
click at [182, 210] on input "text" at bounding box center [228, 205] width 168 height 12
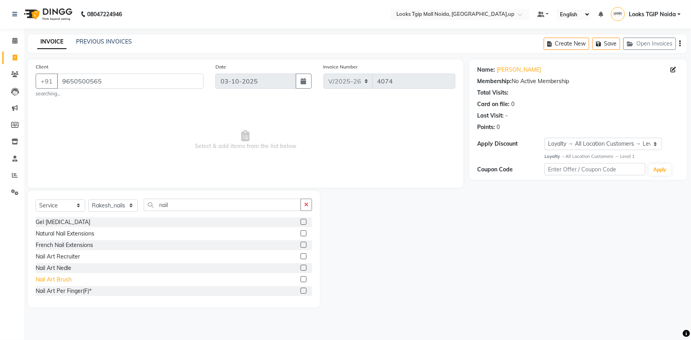
click at [67, 276] on div "Nail Art Brush" at bounding box center [54, 280] width 36 height 8
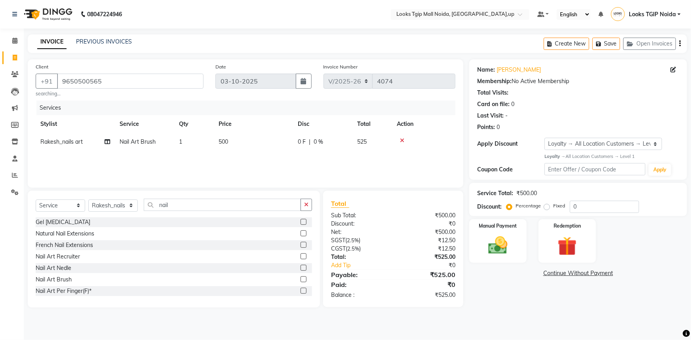
click at [257, 147] on td "500" at bounding box center [253, 142] width 79 height 18
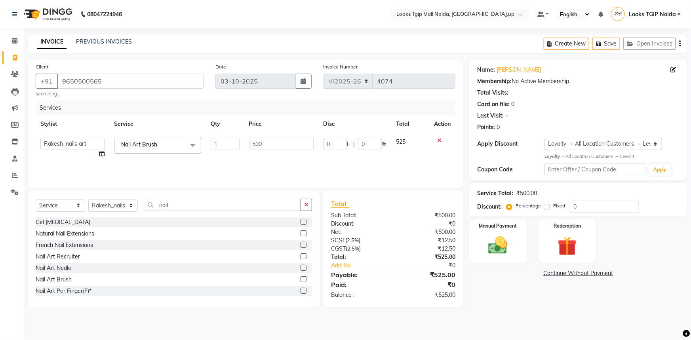
click at [170, 154] on tr "Amaan Salmani Arjun_pdct Arun_pdct Atique Counter Sales Farooq Gautam_pdct Guri…" at bounding box center [246, 148] width 420 height 30
drag, startPoint x: 396, startPoint y: 261, endPoint x: 411, endPoint y: 260, distance: 15.5
click at [397, 261] on div "₹525.00" at bounding box center [427, 257] width 68 height 8
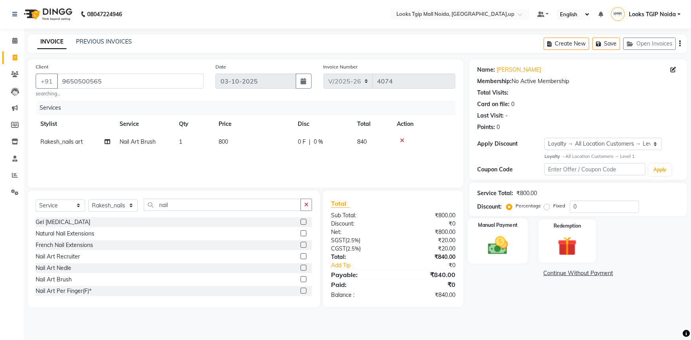
click at [499, 249] on img at bounding box center [498, 245] width 32 height 23
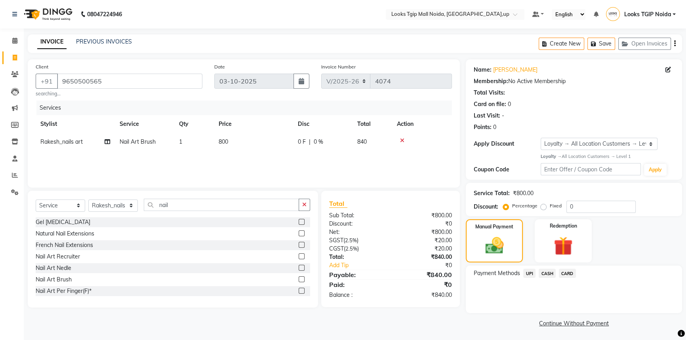
click at [526, 276] on span "UPI" at bounding box center [529, 273] width 12 height 9
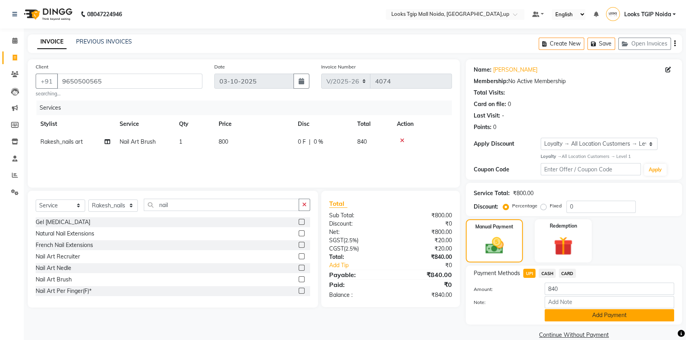
click at [570, 317] on button "Add Payment" at bounding box center [610, 315] width 130 height 12
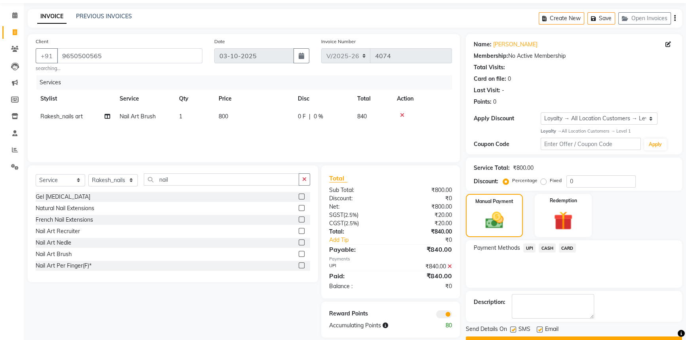
scroll to position [46, 0]
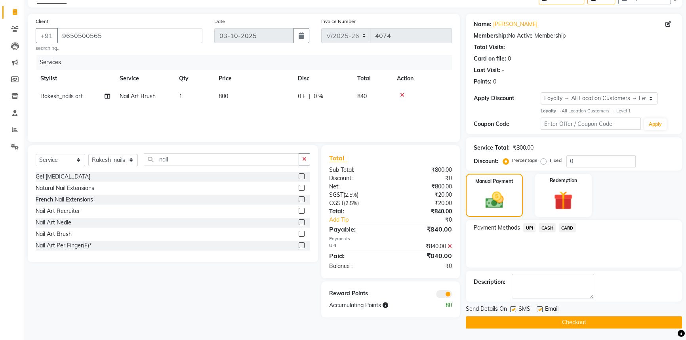
click at [511, 310] on label at bounding box center [513, 310] width 6 height 6
click at [511, 310] on input "checkbox" at bounding box center [512, 309] width 5 height 5
click at [514, 318] on button "Checkout" at bounding box center [574, 322] width 216 height 12
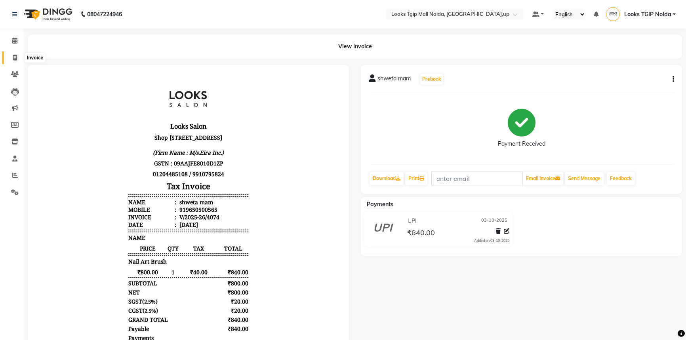
click at [18, 61] on span at bounding box center [15, 57] width 14 height 9
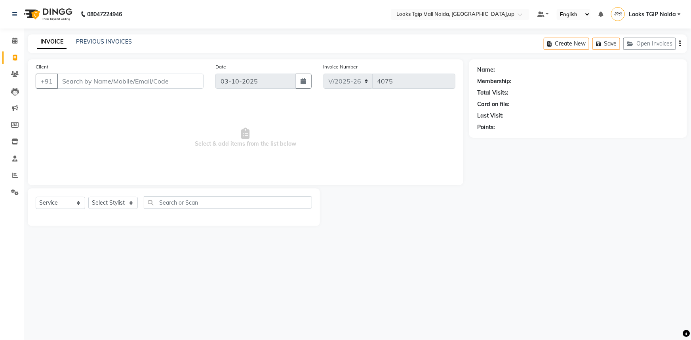
click at [123, 73] on div "Client +91" at bounding box center [120, 79] width 180 height 32
click at [120, 82] on input "Client" at bounding box center [130, 81] width 147 height 15
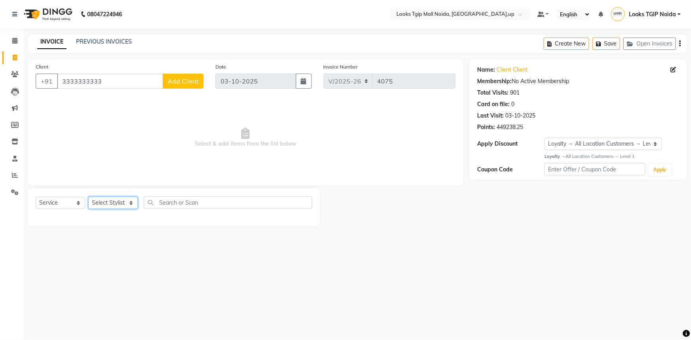
click at [107, 205] on select "Select Stylist [PERSON_NAME] Arun_pdct [PERSON_NAME] Counter Sales Farooq Gauta…" at bounding box center [113, 203] width 50 height 12
click at [88, 197] on select "Select Stylist [PERSON_NAME] Arun_pdct [PERSON_NAME] Counter Sales Farooq Gauta…" at bounding box center [113, 203] width 50 height 12
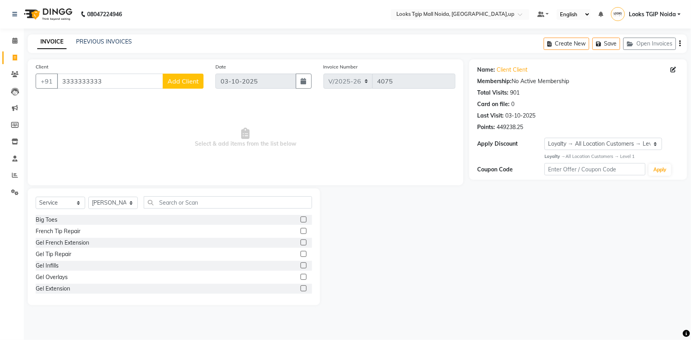
click at [175, 191] on div "Select Service Product Membership Package Voucher Prepaid Gift Card Select Styl…" at bounding box center [174, 247] width 292 height 117
click at [172, 203] on input "text" at bounding box center [228, 202] width 168 height 12
drag, startPoint x: 45, startPoint y: 246, endPoint x: 169, endPoint y: 219, distance: 126.4
click at [46, 246] on div "Eyebrows" at bounding box center [48, 243] width 25 height 8
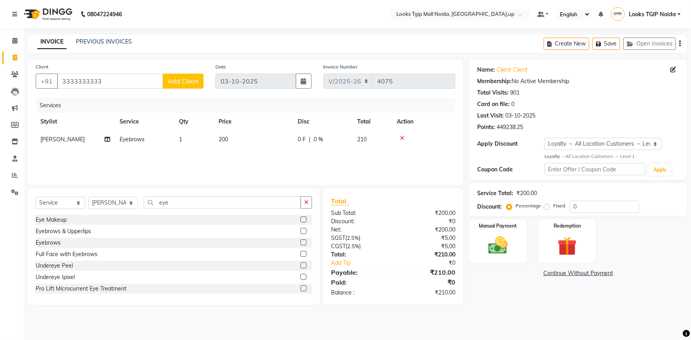
drag, startPoint x: 239, startPoint y: 144, endPoint x: 247, endPoint y: 145, distance: 8.0
click at [240, 145] on td "200" at bounding box center [253, 140] width 79 height 18
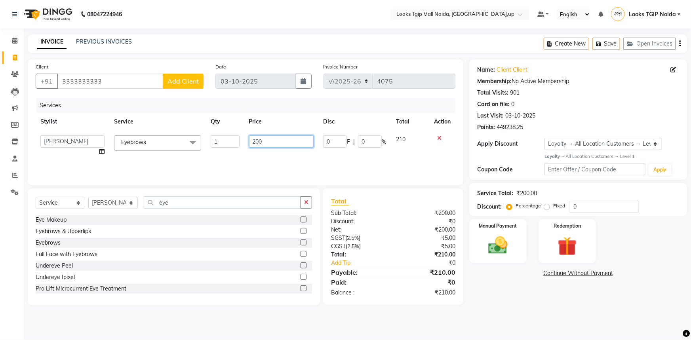
drag, startPoint x: 198, startPoint y: 133, endPoint x: 177, endPoint y: 128, distance: 21.5
click at [186, 130] on table "Stylist Service Qty Price Disc Total Action Amaan Salmani Arjun_pdct Arun_pdct …" at bounding box center [246, 137] width 420 height 48
click at [398, 261] on link "Add Tip" at bounding box center [364, 263] width 79 height 8
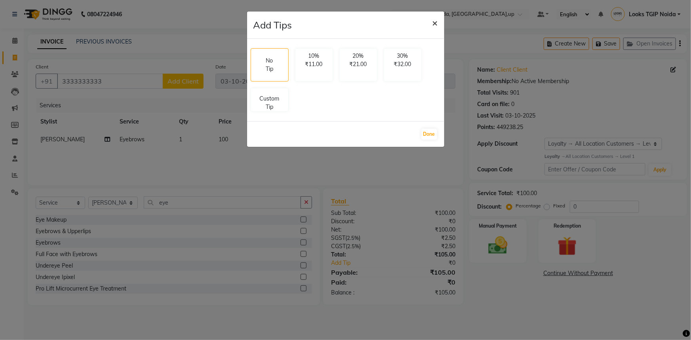
click at [429, 19] on button "×" at bounding box center [435, 22] width 18 height 22
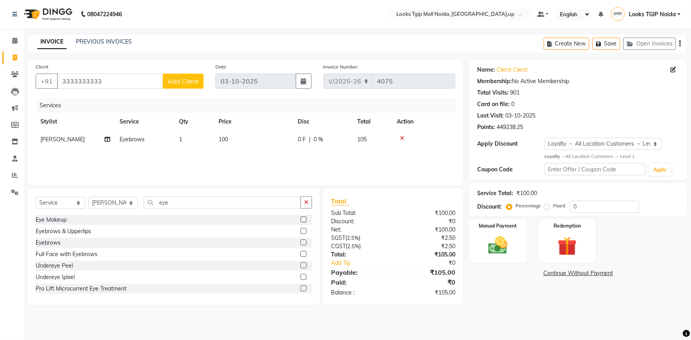
click at [553, 206] on label "Fixed" at bounding box center [559, 205] width 12 height 7
click at [546, 206] on input "Fixed" at bounding box center [549, 206] width 6 height 6
click at [579, 208] on input "0" at bounding box center [604, 207] width 69 height 12
click at [508, 238] on img at bounding box center [498, 245] width 32 height 23
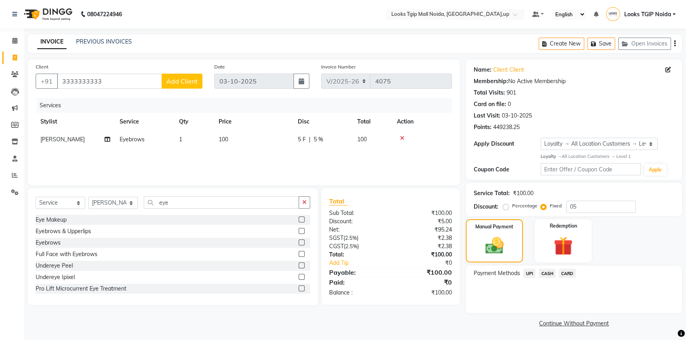
drag, startPoint x: 550, startPoint y: 273, endPoint x: 550, endPoint y: 278, distance: 5.1
click at [550, 273] on span "CASH" at bounding box center [547, 273] width 17 height 9
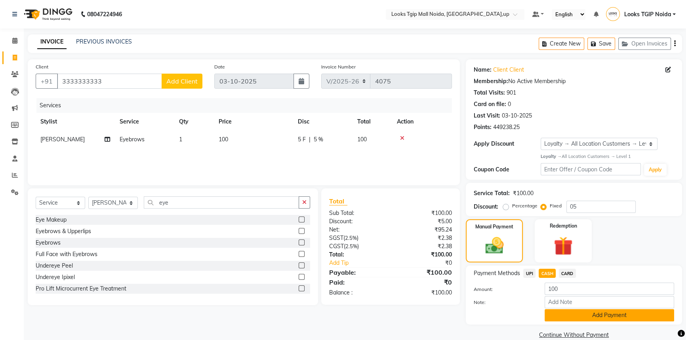
click at [554, 313] on button "Add Payment" at bounding box center [610, 315] width 130 height 12
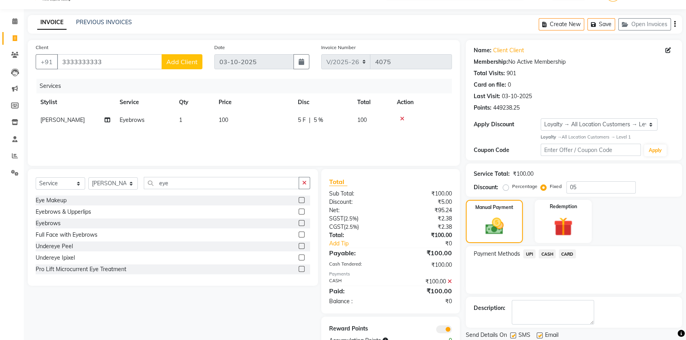
scroll to position [46, 0]
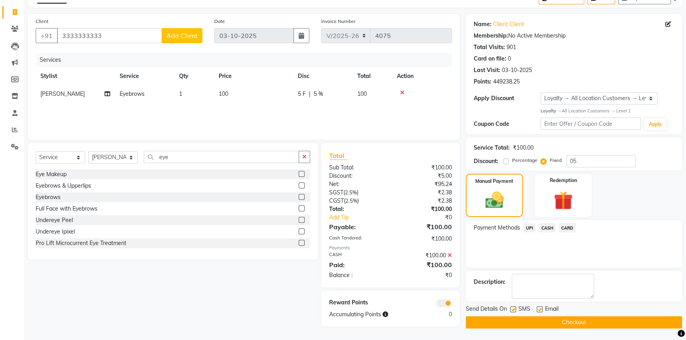
click at [514, 310] on label at bounding box center [513, 310] width 6 height 6
click at [514, 310] on input "checkbox" at bounding box center [512, 309] width 5 height 5
click at [515, 318] on button "Checkout" at bounding box center [574, 322] width 216 height 12
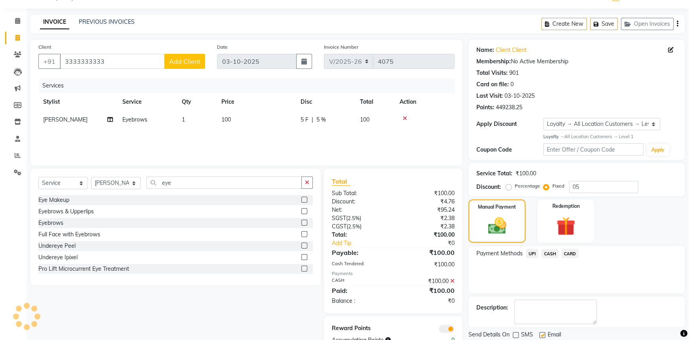
scroll to position [0, 0]
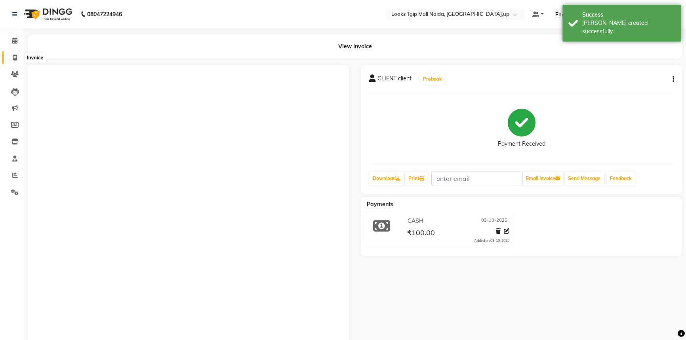
click at [13, 55] on icon at bounding box center [15, 58] width 4 height 6
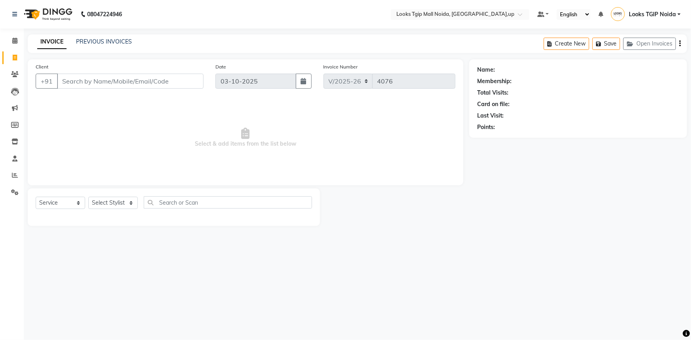
click at [172, 86] on input "Client" at bounding box center [130, 81] width 147 height 15
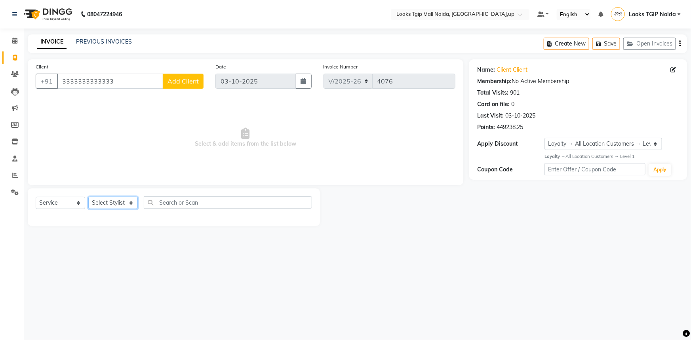
click at [118, 197] on select "Select Stylist [PERSON_NAME] Arun_pdct [PERSON_NAME] Counter Sales Farooq Gauta…" at bounding box center [113, 203] width 50 height 12
click at [88, 197] on select "Select Stylist [PERSON_NAME] Arun_pdct [PERSON_NAME] Counter Sales Farooq Gauta…" at bounding box center [113, 203] width 50 height 12
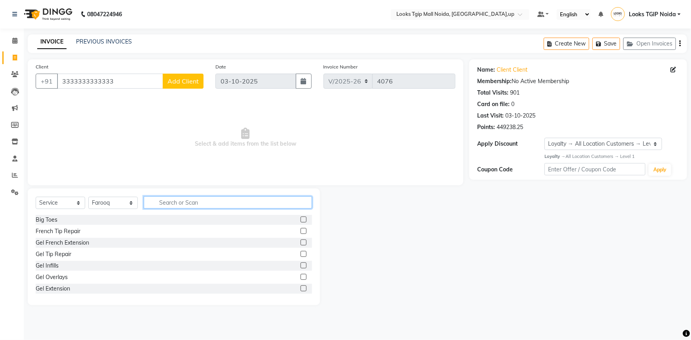
click at [173, 201] on input "text" at bounding box center [228, 202] width 168 height 12
click at [61, 238] on div "Stylist Cut(M)" at bounding box center [174, 243] width 276 height 10
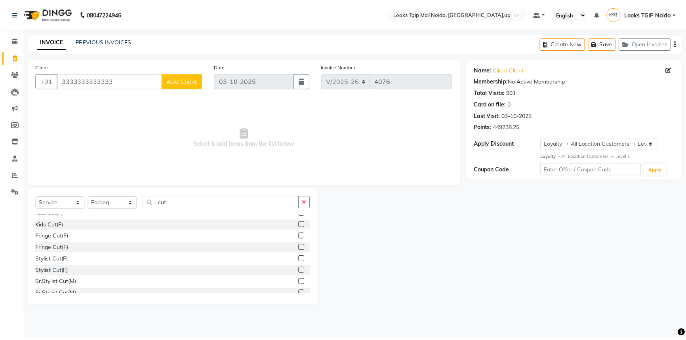
scroll to position [144, 0]
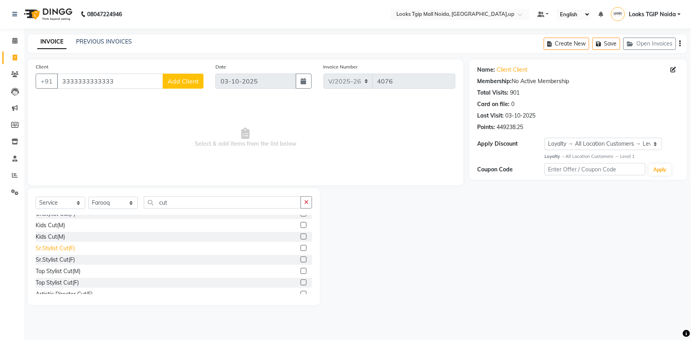
click at [66, 246] on div "Sr.Stylist Cut(F)" at bounding box center [55, 248] width 39 height 8
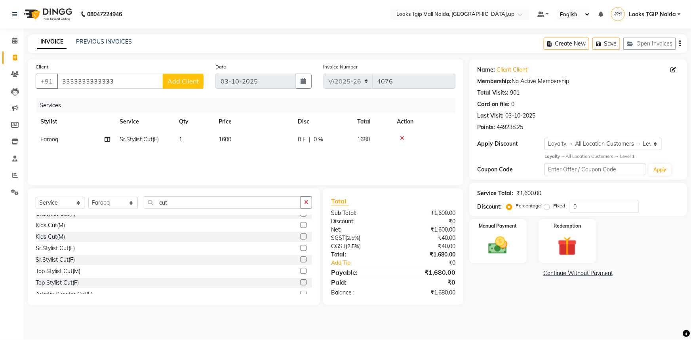
click at [301, 149] on td "0 F | 0 %" at bounding box center [322, 140] width 59 height 18
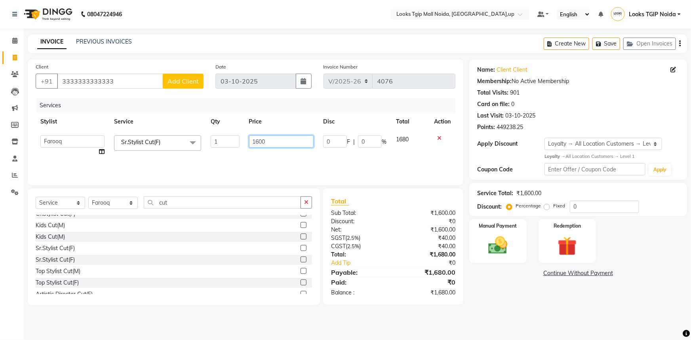
drag, startPoint x: 293, startPoint y: 147, endPoint x: 214, endPoint y: 139, distance: 79.2
click at [219, 140] on tr "Amaan Salmani Arjun_pdct Arun_pdct Atique Counter Sales Farooq Gautam_pdct Guri…" at bounding box center [246, 146] width 420 height 30
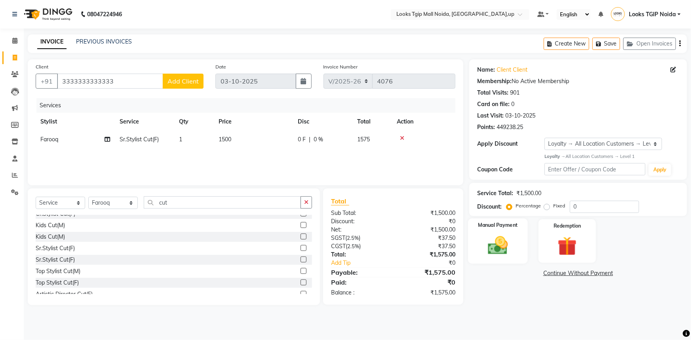
click at [480, 242] on div "Manual Payment" at bounding box center [498, 242] width 60 height 46
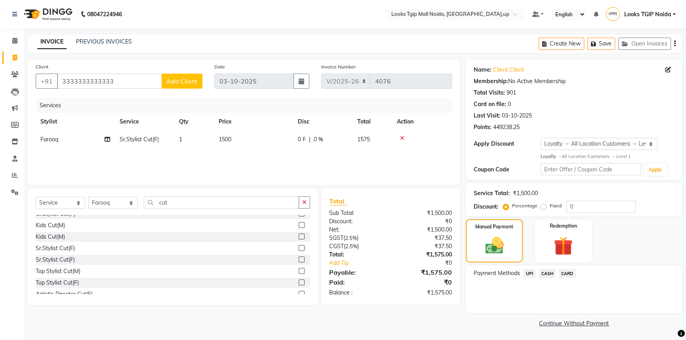
click at [534, 272] on span "UPI" at bounding box center [529, 273] width 12 height 9
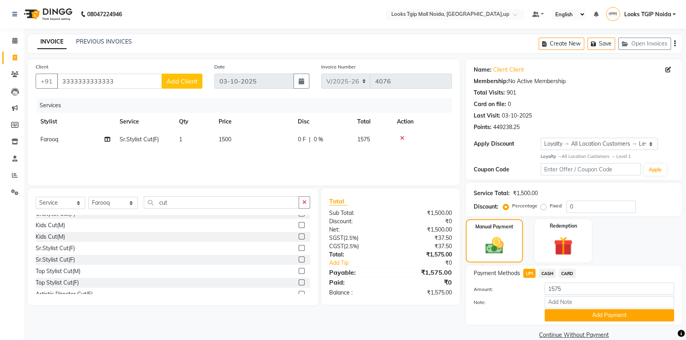
drag, startPoint x: 578, startPoint y: 311, endPoint x: 569, endPoint y: 309, distance: 8.6
click at [577, 311] on button "Add Payment" at bounding box center [610, 315] width 130 height 12
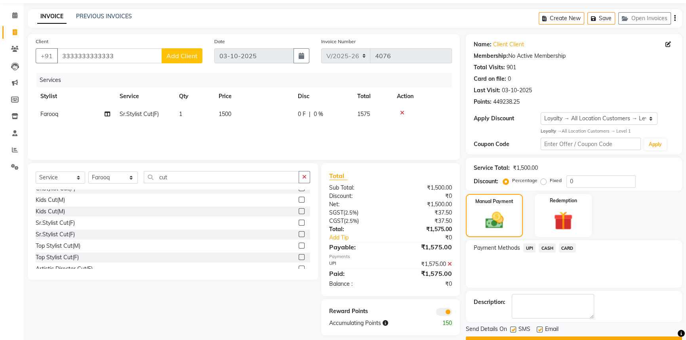
scroll to position [46, 0]
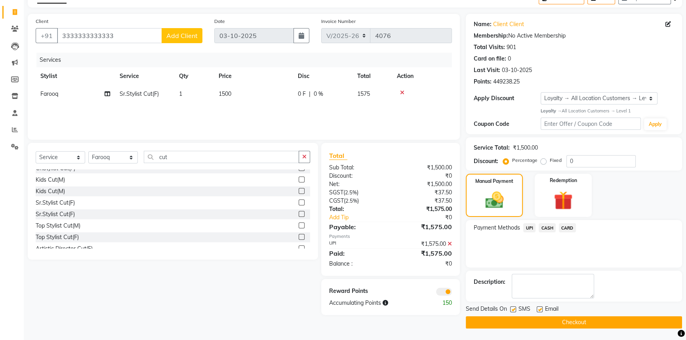
click at [514, 310] on label at bounding box center [513, 310] width 6 height 6
click at [514, 310] on input "checkbox" at bounding box center [512, 309] width 5 height 5
click at [515, 321] on button "Checkout" at bounding box center [574, 322] width 216 height 12
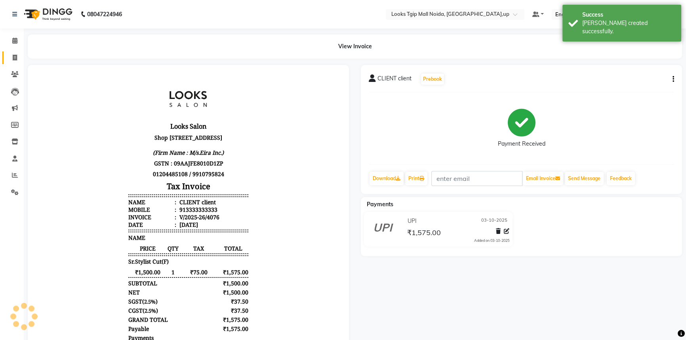
click at [13, 60] on icon at bounding box center [15, 58] width 4 height 6
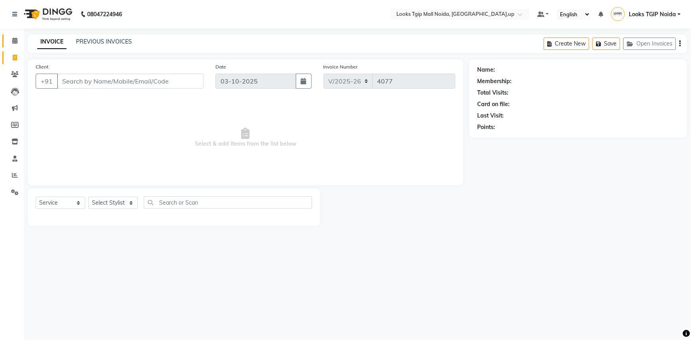
click at [17, 42] on icon at bounding box center [14, 41] width 5 height 6
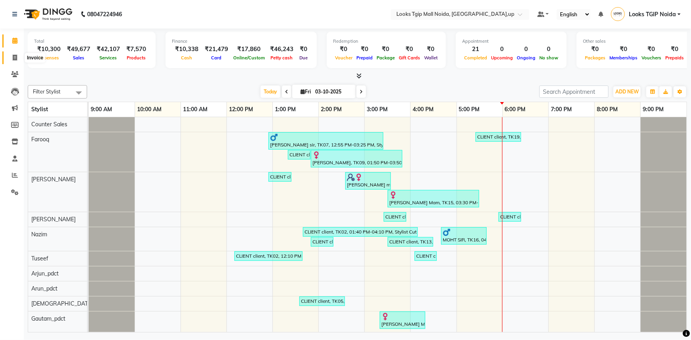
click at [17, 57] on span at bounding box center [15, 57] width 14 height 9
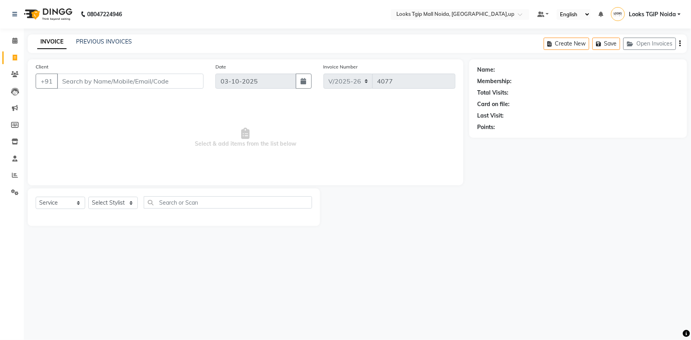
click at [112, 216] on div at bounding box center [174, 216] width 276 height 3
click at [111, 199] on select "Select Stylist [PERSON_NAME] Arun_pdct [PERSON_NAME] Counter Sales Farooq Gauta…" at bounding box center [113, 203] width 50 height 12
click at [88, 197] on select "Select Stylist [PERSON_NAME] Arun_pdct [PERSON_NAME] Counter Sales Farooq Gauta…" at bounding box center [113, 203] width 50 height 12
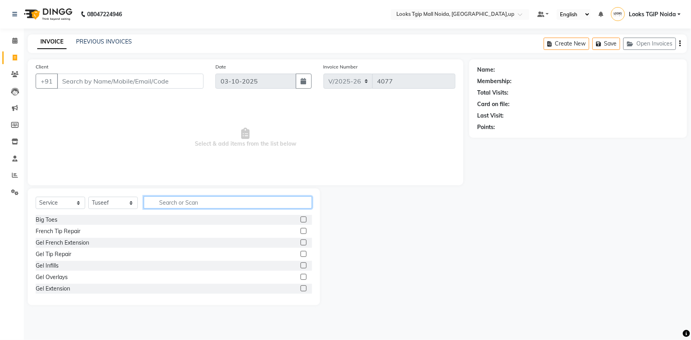
click at [175, 199] on input "text" at bounding box center [228, 202] width 168 height 12
click at [127, 83] on input "Client" at bounding box center [130, 81] width 147 height 15
click at [152, 85] on input "Client" at bounding box center [130, 81] width 147 height 15
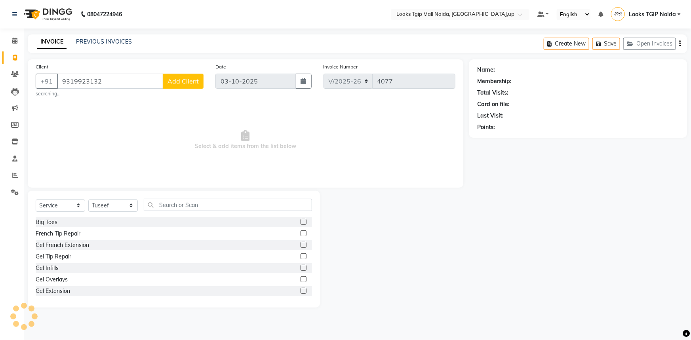
click at [177, 78] on span "Add Client" at bounding box center [183, 81] width 31 height 8
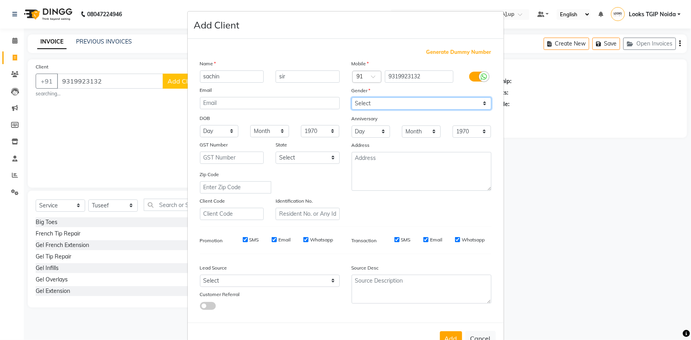
click at [376, 102] on select "Select [DEMOGRAPHIC_DATA] [DEMOGRAPHIC_DATA] Other Prefer Not To Say" at bounding box center [422, 103] width 140 height 12
click at [352, 97] on select "Select [DEMOGRAPHIC_DATA] [DEMOGRAPHIC_DATA] Other Prefer Not To Say" at bounding box center [422, 103] width 140 height 12
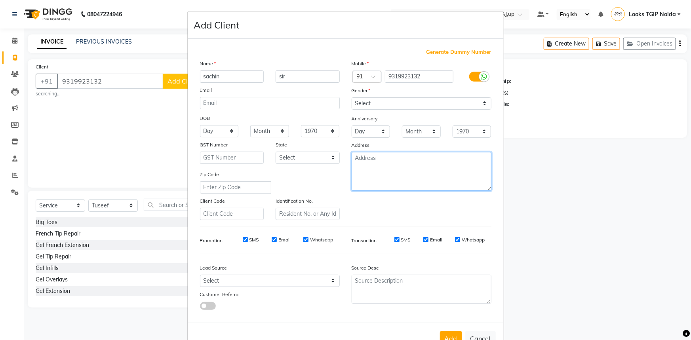
click at [377, 178] on textarea at bounding box center [422, 171] width 140 height 39
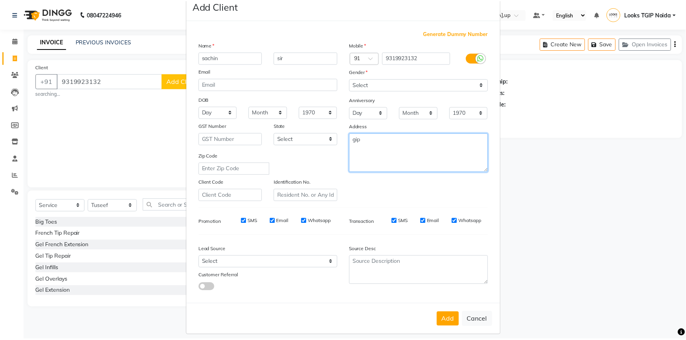
scroll to position [28, 0]
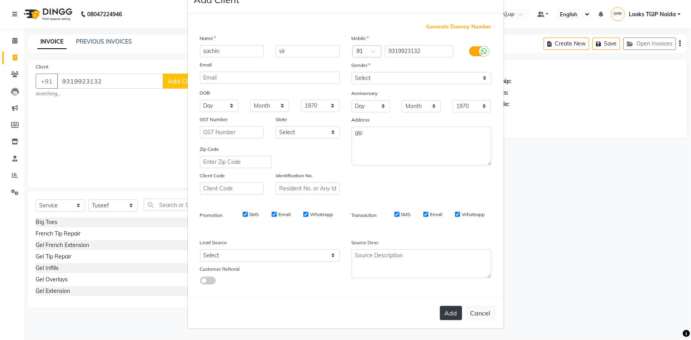
click at [449, 312] on button "Add" at bounding box center [451, 313] width 22 height 14
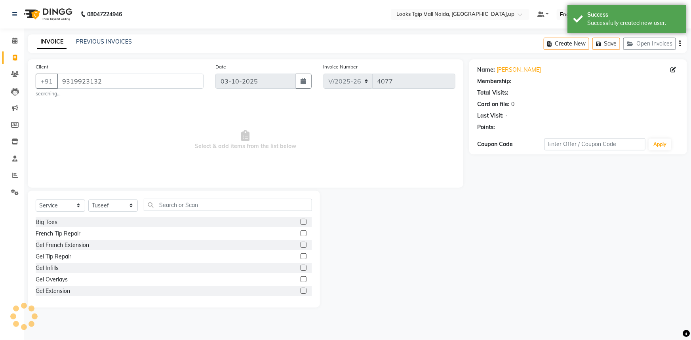
click at [120, 204] on ngb-modal-window "Add Client Generate Dummy Number Name Email DOB Day 01 02 03 04 05 06 07 08 09 …" at bounding box center [345, 170] width 691 height 340
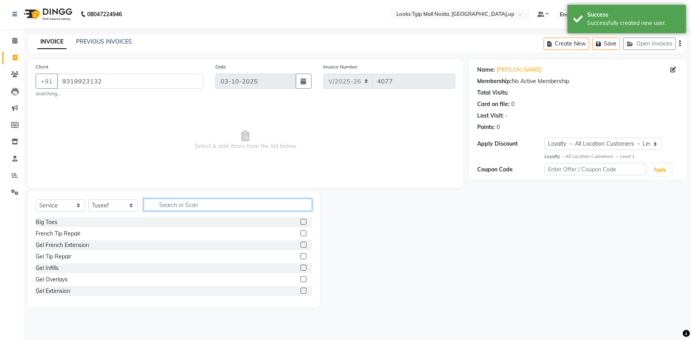
click at [166, 206] on input "text" at bounding box center [228, 205] width 168 height 12
click at [61, 208] on select "Select Service Product Membership Package Voucher Prepaid Gift Card" at bounding box center [61, 206] width 50 height 12
click at [36, 200] on select "Select Service Product Membership Package Voucher Prepaid Gift Card" at bounding box center [61, 206] width 50 height 12
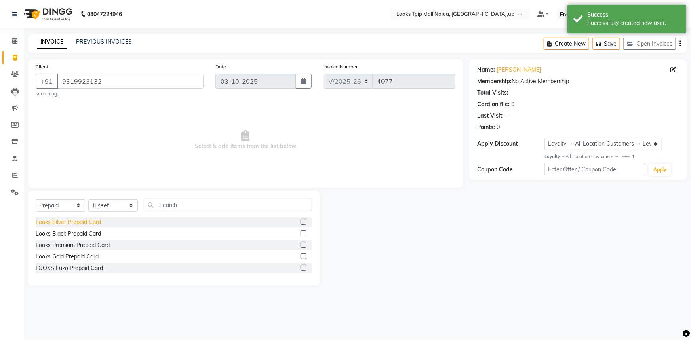
drag, startPoint x: 93, startPoint y: 220, endPoint x: 186, endPoint y: 170, distance: 105.3
click at [93, 220] on div "Looks Silver Prepaid Card" at bounding box center [68, 222] width 65 height 8
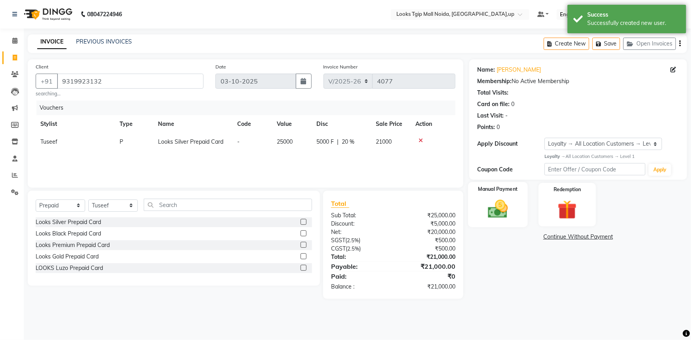
click at [509, 211] on img at bounding box center [498, 209] width 32 height 23
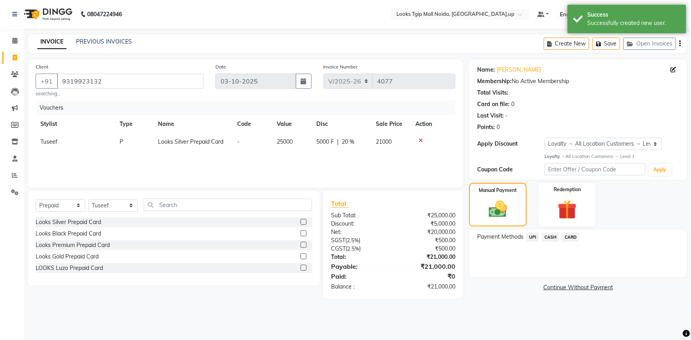
click at [532, 236] on span "UPI" at bounding box center [533, 237] width 12 height 9
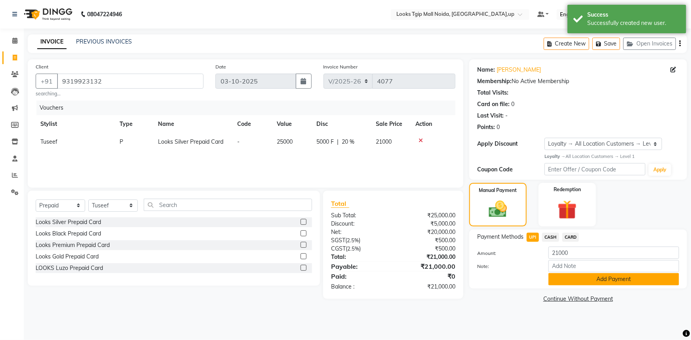
click at [571, 276] on button "Add Payment" at bounding box center [614, 279] width 131 height 12
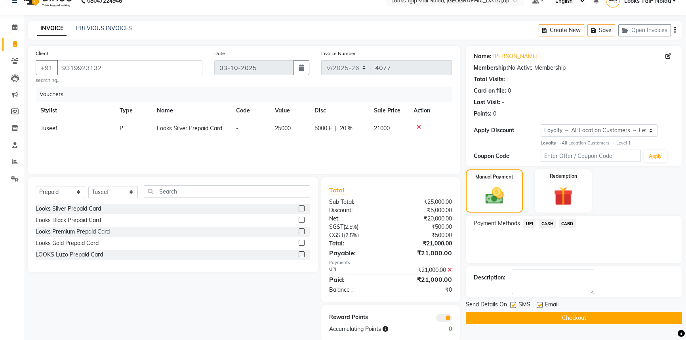
scroll to position [27, 0]
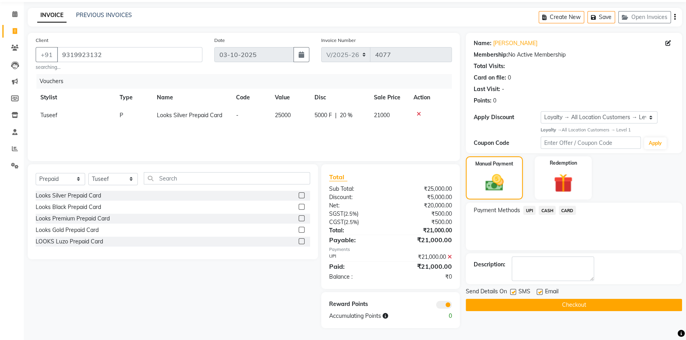
click at [519, 303] on button "Checkout" at bounding box center [574, 305] width 216 height 12
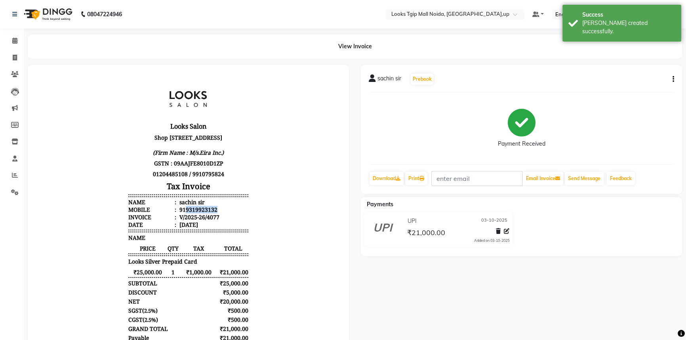
drag, startPoint x: 217, startPoint y: 223, endPoint x: 179, endPoint y: 227, distance: 38.3
click at [179, 213] on li "Mobile : 919319923132" at bounding box center [188, 210] width 120 height 8
copy div "9319923132"
click at [16, 61] on span at bounding box center [15, 57] width 14 height 9
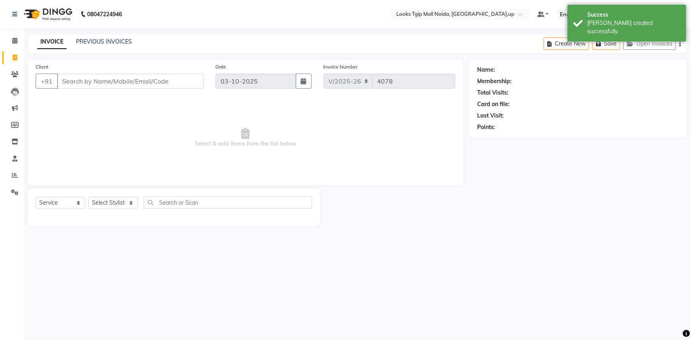
click at [87, 80] on input "Client" at bounding box center [130, 81] width 147 height 15
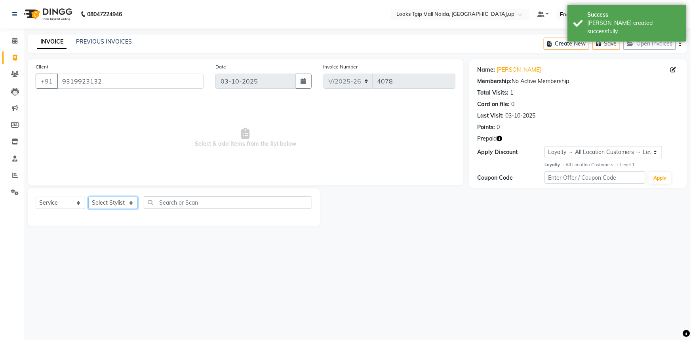
click at [101, 202] on select "Select Stylist [PERSON_NAME] Arun_pdct [PERSON_NAME] Counter Sales Farooq Gauta…" at bounding box center [113, 203] width 50 height 12
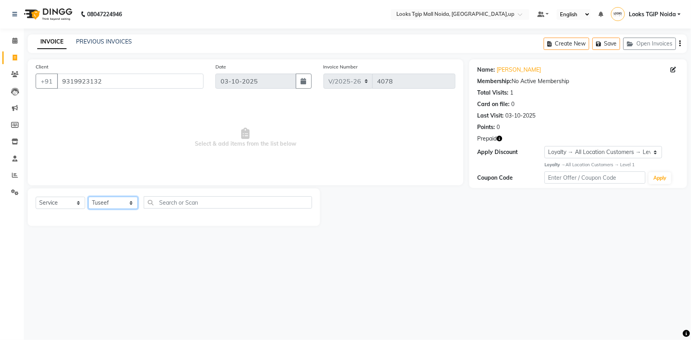
click at [88, 197] on select "Select Stylist [PERSON_NAME] Arun_pdct [PERSON_NAME] Counter Sales Farooq Gauta…" at bounding box center [113, 203] width 50 height 12
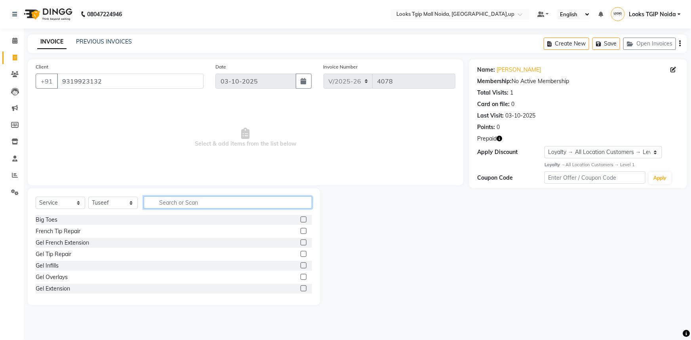
click at [183, 197] on input "text" at bounding box center [228, 202] width 168 height 12
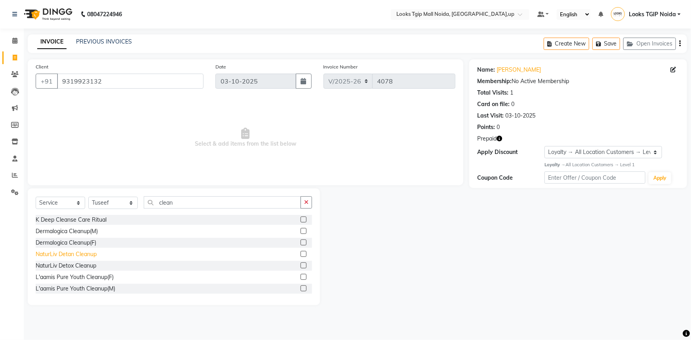
click at [85, 252] on div "NaturLiv Detan Cleanup" at bounding box center [66, 254] width 61 height 8
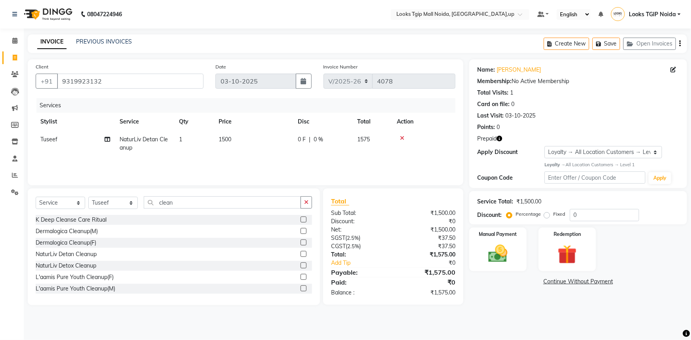
click at [256, 138] on td "1500" at bounding box center [253, 144] width 79 height 26
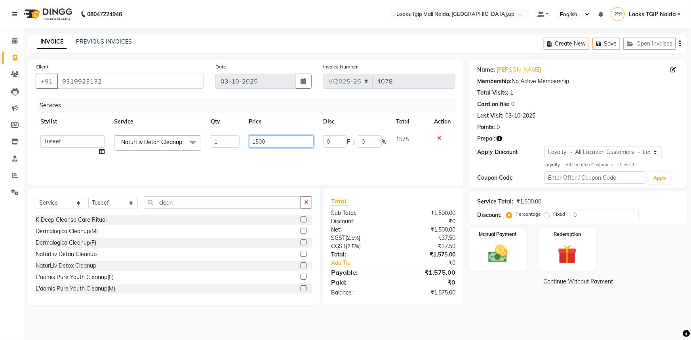
drag, startPoint x: 268, startPoint y: 139, endPoint x: 157, endPoint y: 147, distance: 111.2
click at [171, 144] on tr "Amaan Salmani Arjun_pdct Arun_pdct Atique Counter Sales Farooq Gautam_pdct Guri…" at bounding box center [246, 146] width 420 height 30
click at [169, 201] on input "clean" at bounding box center [222, 202] width 157 height 12
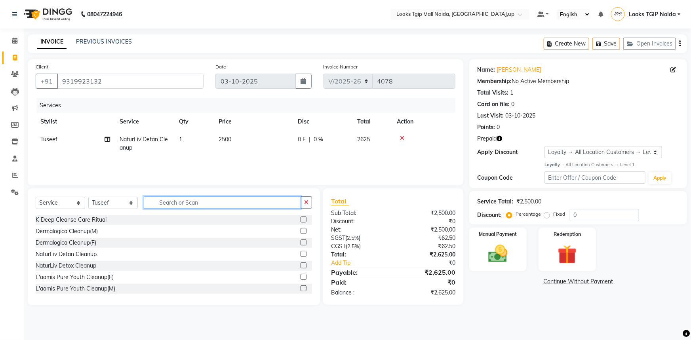
click at [17, 194] on app-home "08047224946 Select Location × Looks Tgip Mall Noida, Noida,up Default Panel My …" at bounding box center [345, 158] width 691 height 317
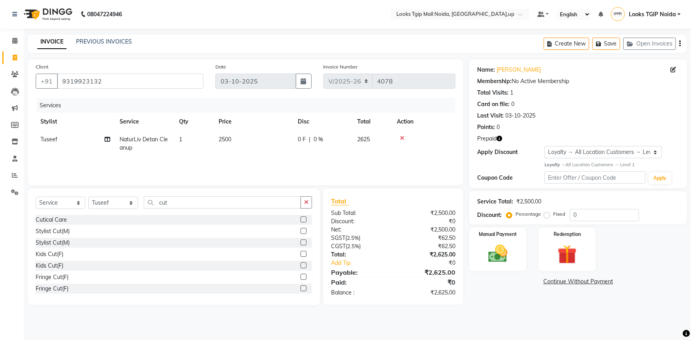
drag, startPoint x: 68, startPoint y: 236, endPoint x: 71, endPoint y: 230, distance: 6.3
click at [68, 235] on div "Stylist Cut(M)" at bounding box center [53, 231] width 34 height 8
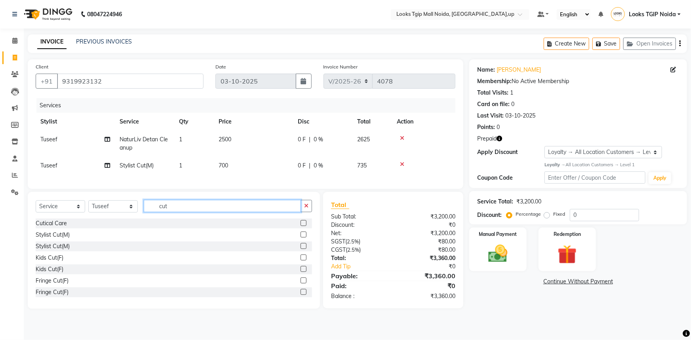
drag, startPoint x: 187, startPoint y: 210, endPoint x: 88, endPoint y: 207, distance: 98.3
click at [111, 209] on div "Select Service Product Membership Package Voucher Prepaid Gift Card Select Styl…" at bounding box center [174, 209] width 276 height 19
drag, startPoint x: 64, startPoint y: 231, endPoint x: 73, endPoint y: 229, distance: 9.4
click at [64, 228] on div "Beard Trimming" at bounding box center [56, 223] width 40 height 8
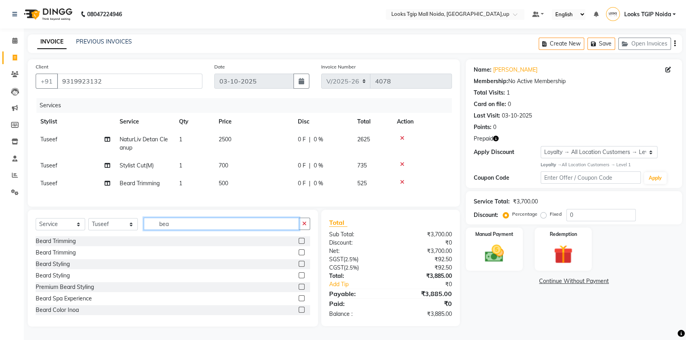
drag, startPoint x: 189, startPoint y: 226, endPoint x: 196, endPoint y: 231, distance: 8.2
click at [189, 226] on input "bea" at bounding box center [221, 224] width 155 height 12
drag, startPoint x: 196, startPoint y: 231, endPoint x: 87, endPoint y: 226, distance: 109.0
click at [110, 226] on div "Select Service Product Membership Package Voucher Prepaid Gift Card Select Styl…" at bounding box center [173, 227] width 274 height 19
click at [57, 246] on div "Detan(F)" at bounding box center [47, 241] width 22 height 8
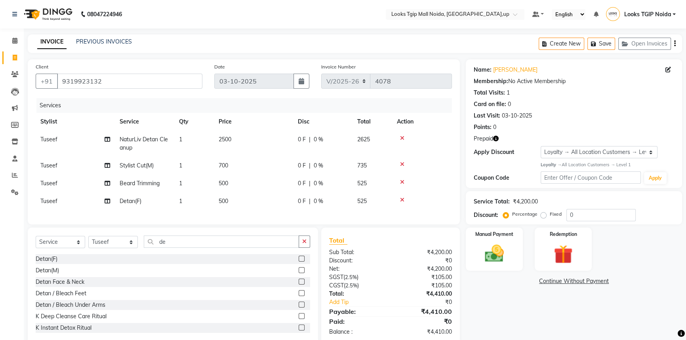
click at [269, 205] on td "500" at bounding box center [253, 201] width 79 height 18
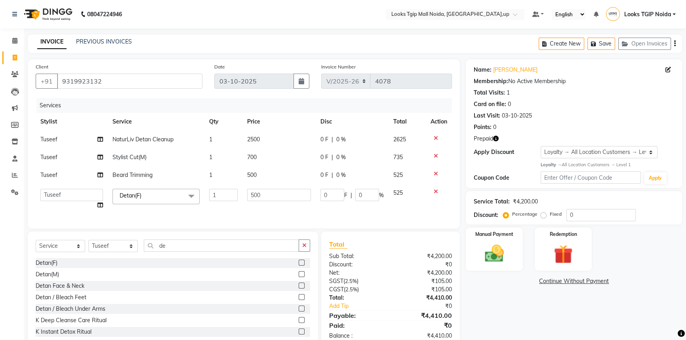
click at [167, 190] on tr "Amaan Salmani Arjun_pdct Arun_pdct Atique Counter Sales Farooq Gautam_pdct Guri…" at bounding box center [244, 199] width 416 height 30
drag, startPoint x: 442, startPoint y: 297, endPoint x: 477, endPoint y: 290, distance: 35.6
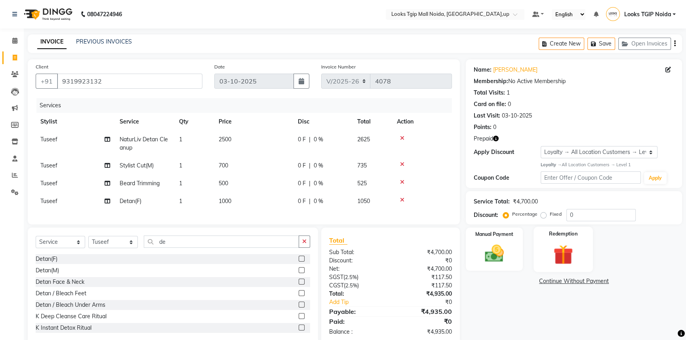
click at [541, 241] on div "Redemption" at bounding box center [562, 249] width 59 height 45
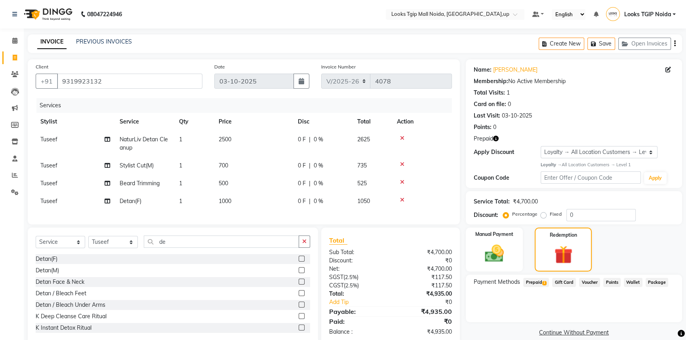
click at [537, 283] on span "Prepaid 1" at bounding box center [536, 282] width 26 height 9
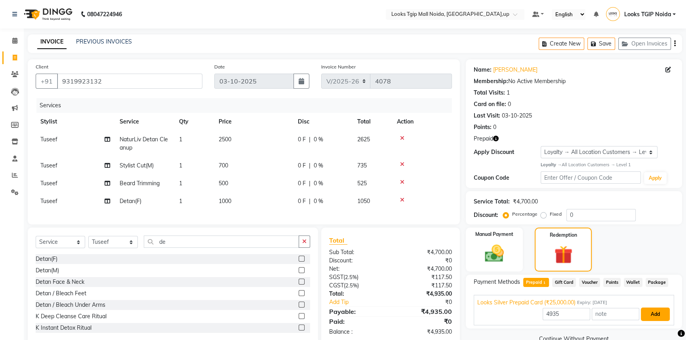
click at [658, 312] on button "Add" at bounding box center [655, 314] width 29 height 13
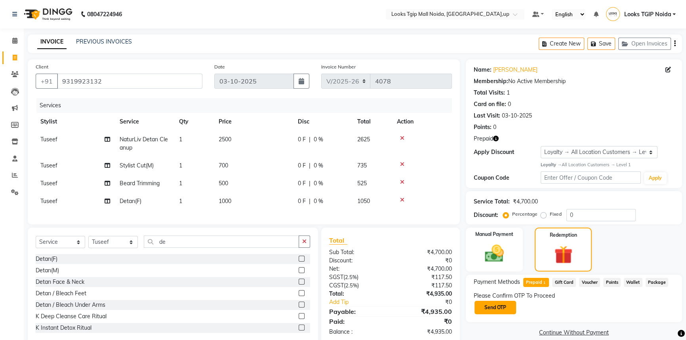
click at [503, 313] on button "Send OTP" at bounding box center [495, 307] width 42 height 13
click at [492, 316] on div "Resend OTP" at bounding box center [574, 318] width 200 height 7
click at [491, 309] on input "text" at bounding box center [513, 307] width 79 height 12
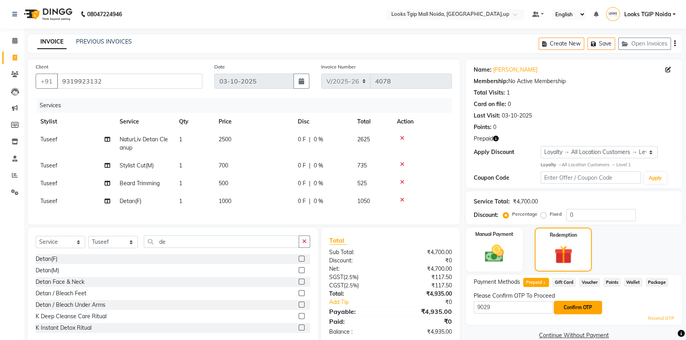
click at [577, 304] on button "Confirm OTP" at bounding box center [578, 307] width 48 height 13
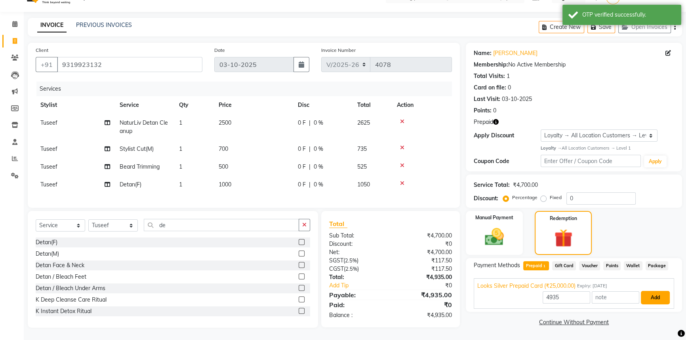
click at [663, 292] on button "Add" at bounding box center [655, 297] width 29 height 13
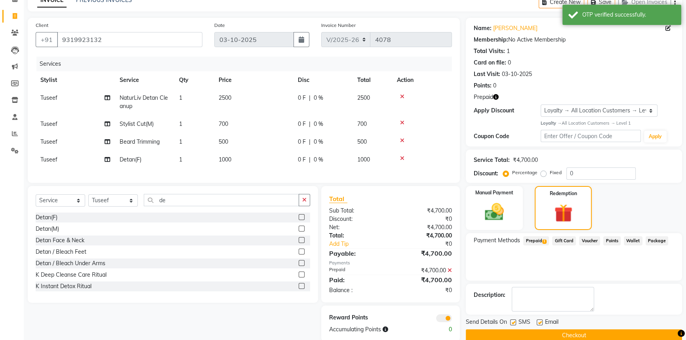
scroll to position [61, 0]
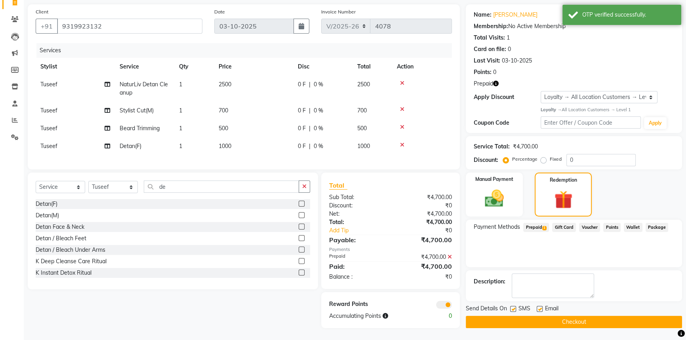
click at [514, 306] on label at bounding box center [513, 309] width 6 height 6
click at [514, 307] on input "checkbox" at bounding box center [512, 309] width 5 height 5
click at [511, 316] on button "Checkout" at bounding box center [574, 322] width 216 height 12
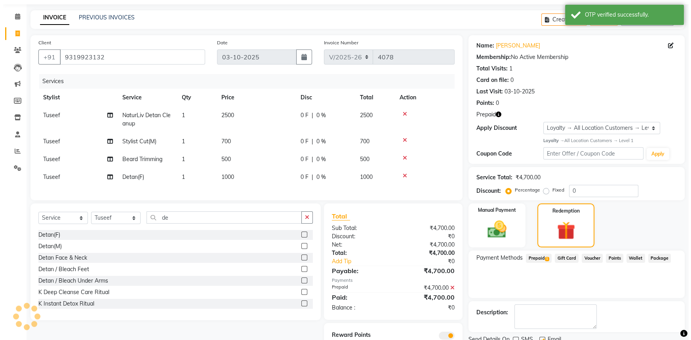
scroll to position [0, 0]
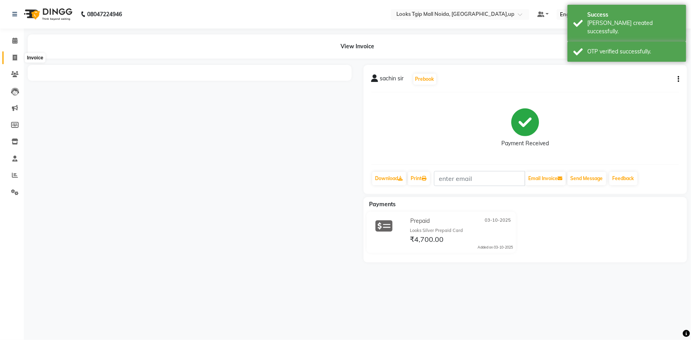
click at [8, 58] on span at bounding box center [15, 57] width 14 height 9
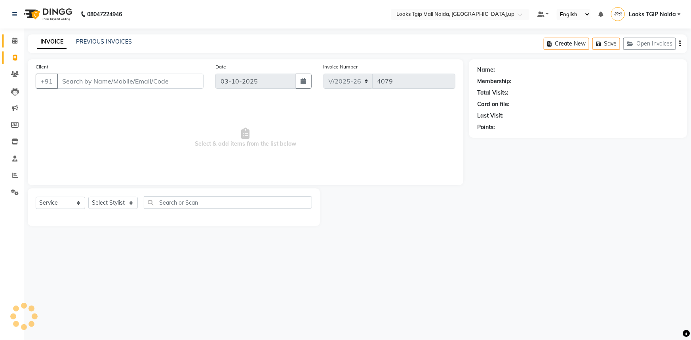
click at [14, 35] on link "Calendar" at bounding box center [11, 40] width 19 height 13
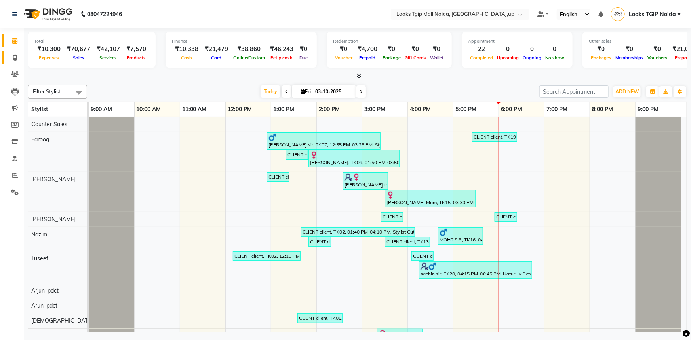
click at [15, 53] on span at bounding box center [15, 57] width 14 height 9
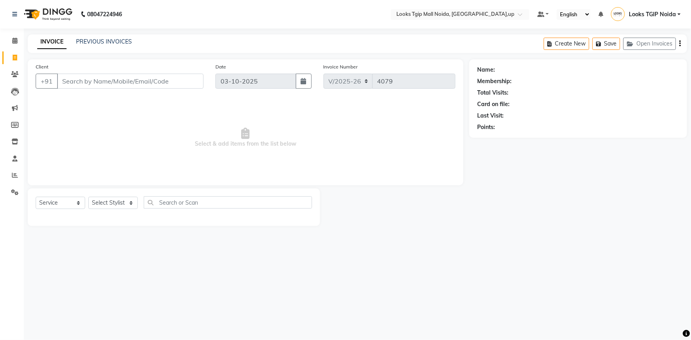
click at [114, 83] on input "Client" at bounding box center [130, 81] width 147 height 15
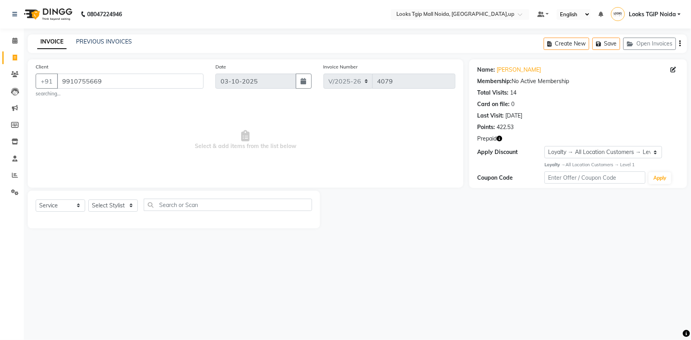
click at [501, 141] on icon "button" at bounding box center [500, 139] width 6 height 6
click at [261, 176] on span "Select & add items from the list below" at bounding box center [246, 140] width 420 height 79
drag, startPoint x: 170, startPoint y: 75, endPoint x: 54, endPoint y: 83, distance: 116.3
click at [53, 88] on div "+91 9910755669" at bounding box center [120, 81] width 168 height 15
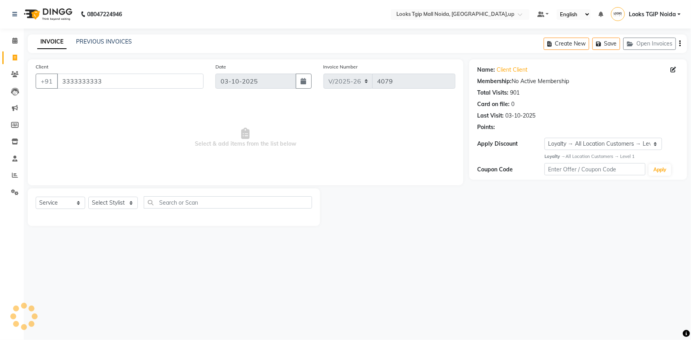
click at [219, 166] on span "Select & add items from the list below" at bounding box center [246, 137] width 420 height 79
click at [132, 199] on select "Select Stylist [PERSON_NAME] Arun_pdct [PERSON_NAME] Counter Sales Farooq Gauta…" at bounding box center [113, 203] width 50 height 12
click at [88, 197] on select "Select Stylist [PERSON_NAME] Arun_pdct [PERSON_NAME] Counter Sales Farooq Gauta…" at bounding box center [113, 203] width 50 height 12
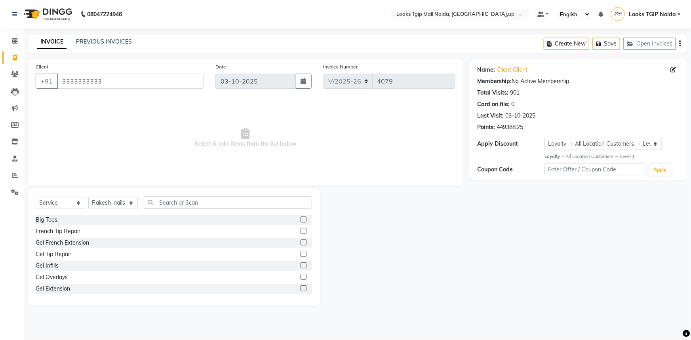
click at [166, 196] on div "Select Service Product Membership Package Voucher Prepaid Gift Card Select Styl…" at bounding box center [174, 247] width 292 height 117
click at [160, 202] on input "text" at bounding box center [228, 202] width 168 height 12
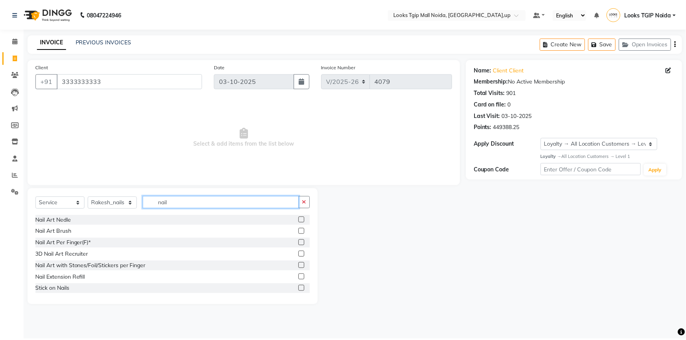
scroll to position [81, 0]
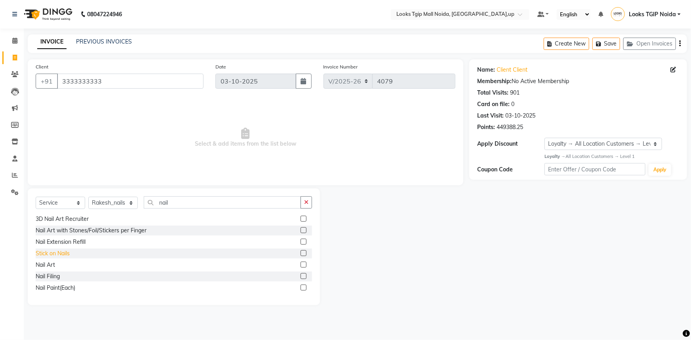
click at [54, 254] on div "Stick on Nails" at bounding box center [53, 254] width 34 height 8
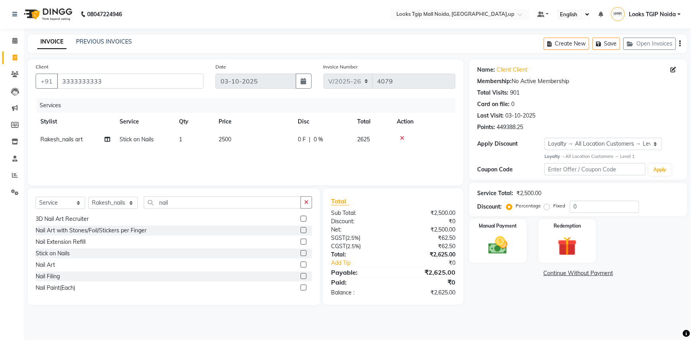
click at [272, 139] on td "2500" at bounding box center [253, 140] width 79 height 18
click at [222, 138] on tr "Amaan Salmani Arjun_pdct Arun_pdct Atique Counter Sales Farooq Gautam_pdct Guri…" at bounding box center [246, 146] width 420 height 30
drag, startPoint x: 451, startPoint y: 280, endPoint x: 453, endPoint y: 276, distance: 5.1
click at [452, 278] on div "₹0" at bounding box center [427, 283] width 68 height 10
drag, startPoint x: 474, startPoint y: 230, endPoint x: 482, endPoint y: 232, distance: 8.2
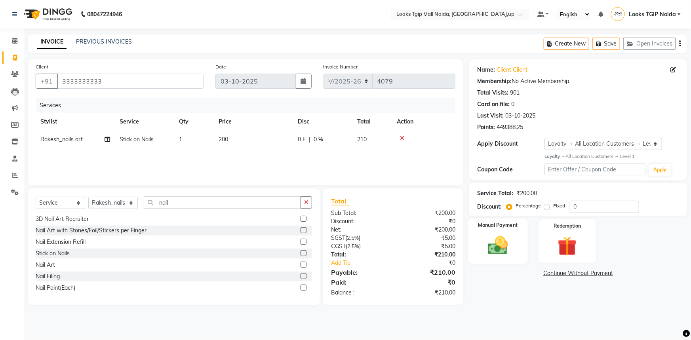
click at [475, 230] on div "Manual Payment" at bounding box center [498, 242] width 60 height 46
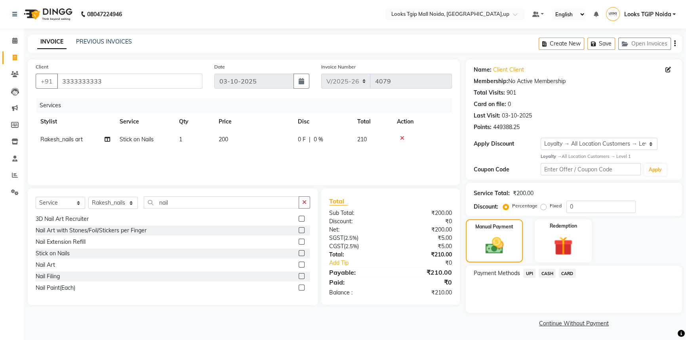
drag, startPoint x: 528, startPoint y: 273, endPoint x: 537, endPoint y: 281, distance: 12.1
click at [528, 273] on span "UPI" at bounding box center [529, 273] width 12 height 9
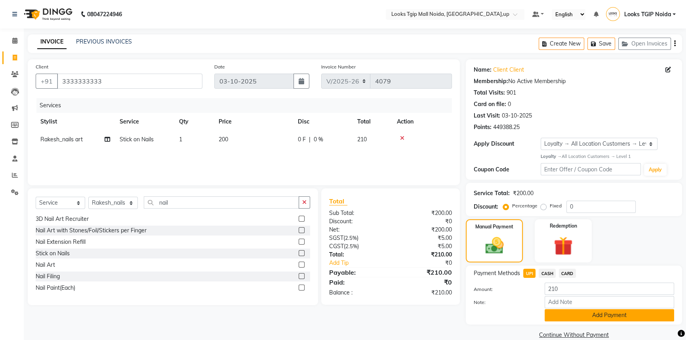
click at [581, 321] on div "Payment Methods UPI CASH CARD Amount: 210 Note: Add Payment" at bounding box center [574, 295] width 216 height 59
click at [571, 314] on button "Add Payment" at bounding box center [610, 315] width 130 height 12
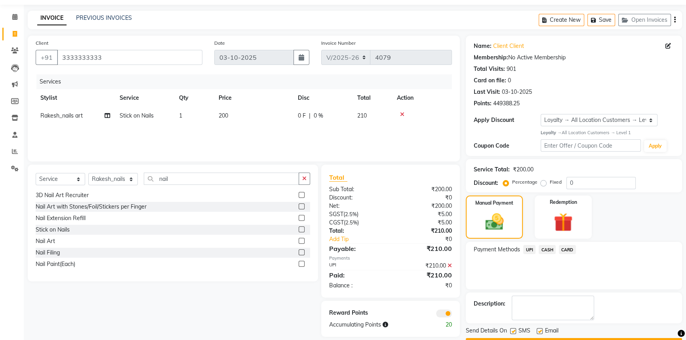
scroll to position [46, 0]
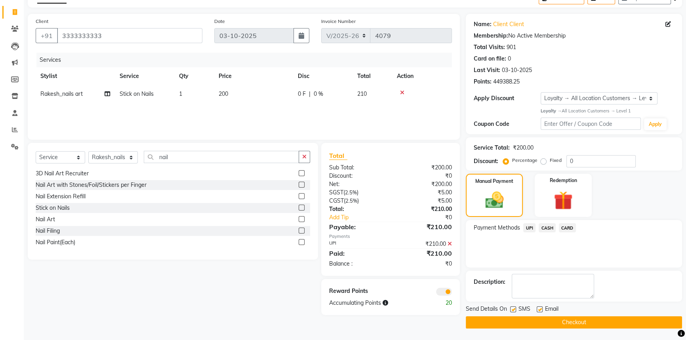
click at [515, 312] on label at bounding box center [513, 310] width 6 height 6
click at [515, 312] on input "checkbox" at bounding box center [512, 309] width 5 height 5
drag, startPoint x: 519, startPoint y: 321, endPoint x: 511, endPoint y: 309, distance: 14.2
click at [519, 321] on button "Checkout" at bounding box center [574, 322] width 216 height 12
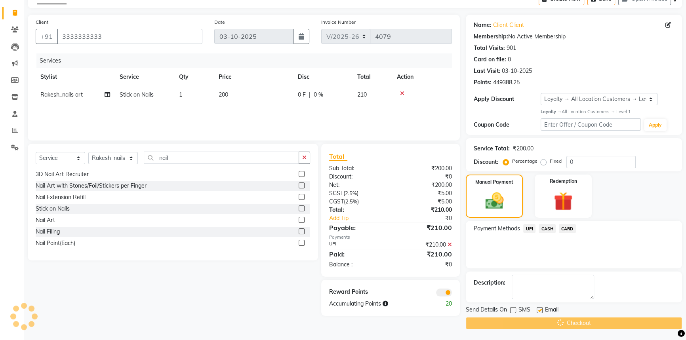
scroll to position [28, 0]
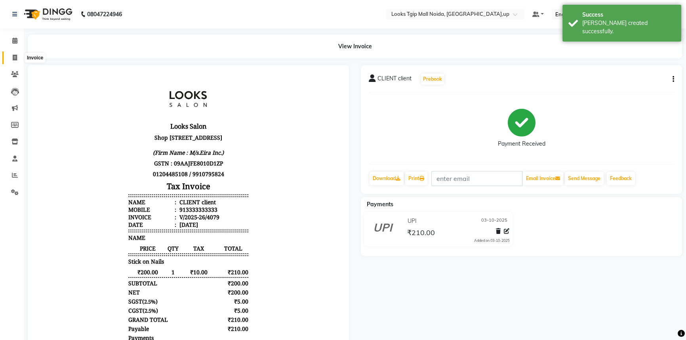
click at [13, 62] on span at bounding box center [15, 57] width 14 height 9
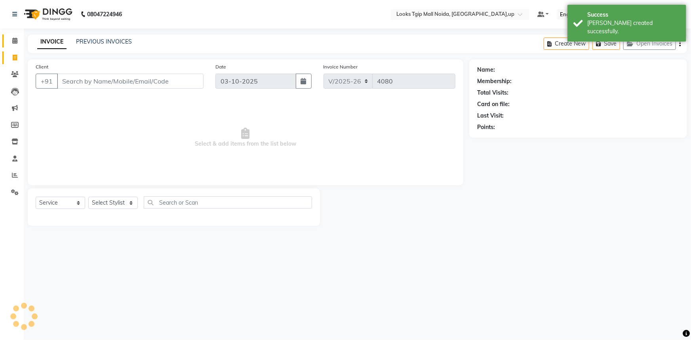
click at [9, 37] on span at bounding box center [15, 40] width 14 height 9
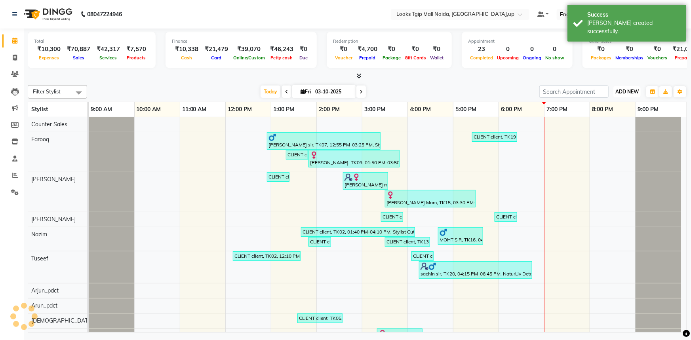
click at [626, 94] on button "ADD NEW Toggle Dropdown" at bounding box center [626, 91] width 27 height 11
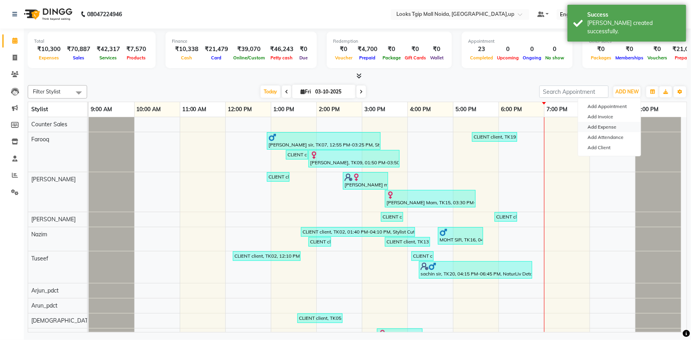
click at [618, 128] on link "Add Expense" at bounding box center [609, 127] width 63 height 10
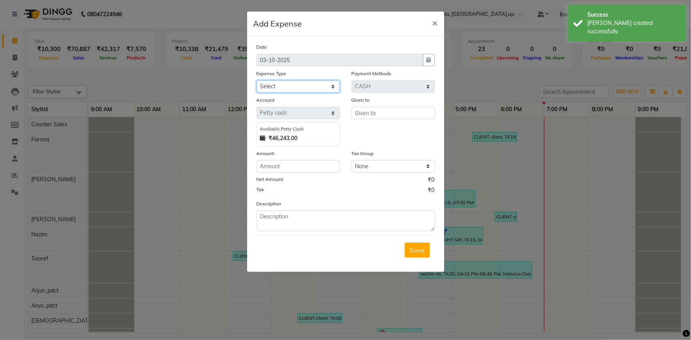
drag, startPoint x: 297, startPoint y: 88, endPoint x: 299, endPoint y: 92, distance: 4.6
click at [297, 88] on select "Select Accommodation Aesthetics Bank Deposit BLINKIT Cash Handover Client Refun…" at bounding box center [298, 86] width 83 height 12
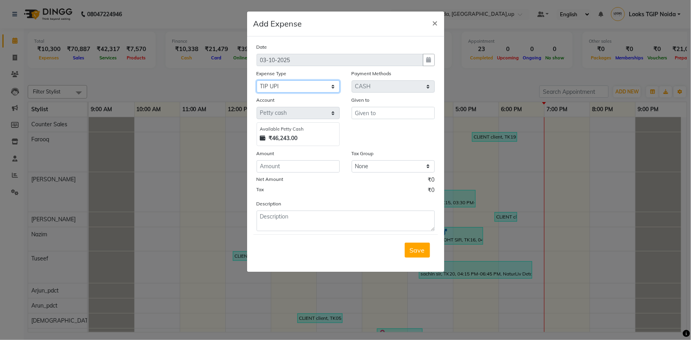
click at [257, 81] on select "Select Accommodation Aesthetics Bank Deposit BLINKIT Cash Handover Client Refun…" at bounding box center [298, 86] width 83 height 12
click at [368, 116] on input "text" at bounding box center [393, 113] width 83 height 12
click at [423, 248] on span "Save" at bounding box center [417, 250] width 15 height 8
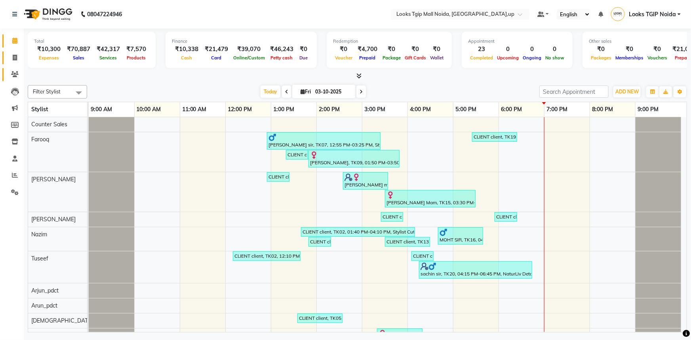
click at [7, 59] on link "Invoice" at bounding box center [11, 57] width 19 height 13
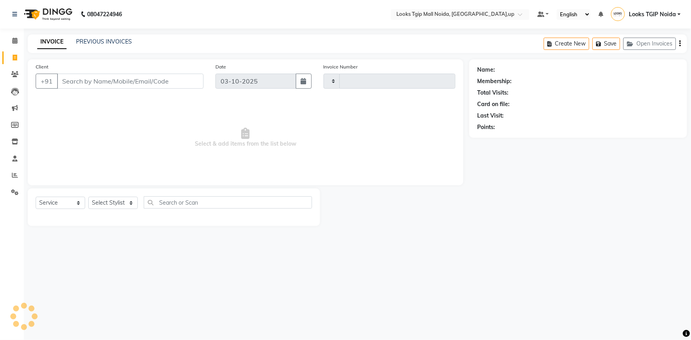
click at [125, 86] on input "Client" at bounding box center [130, 81] width 147 height 15
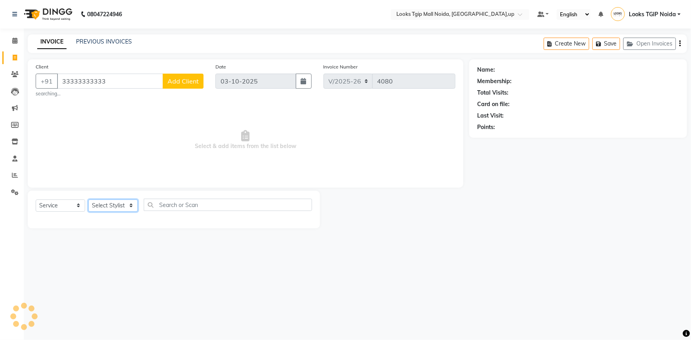
click at [100, 203] on select "Select Stylist [PERSON_NAME] Arun_pdct [PERSON_NAME] Counter Sales Farooq Gauta…" at bounding box center [113, 206] width 50 height 12
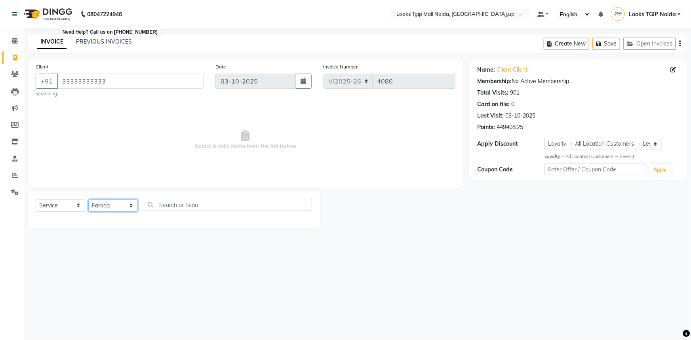
click at [88, 200] on select "Select Stylist [PERSON_NAME] Arun_pdct [PERSON_NAME] Counter Sales Farooq Gauta…" at bounding box center [113, 206] width 50 height 12
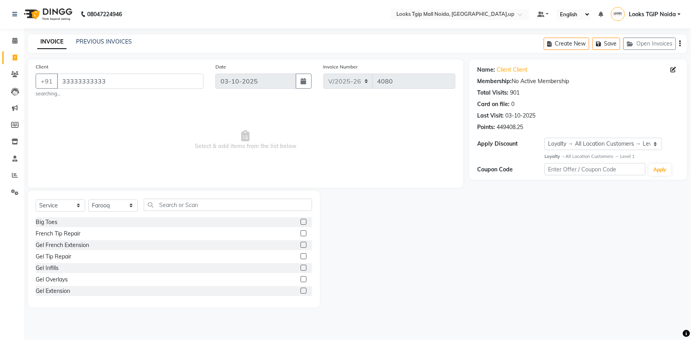
click at [163, 195] on div "Select Service Product Membership Package Voucher Prepaid Gift Card Select Styl…" at bounding box center [174, 249] width 292 height 117
click at [162, 201] on input "text" at bounding box center [228, 205] width 168 height 12
click at [63, 229] on div "Cutical Care Stylist Cut(M) Stylist Cut(M) Kids Cut(F) Kids Cut(F) Fringe Cut(F…" at bounding box center [174, 256] width 276 height 79
click at [64, 230] on div "Stylist Cut(M)" at bounding box center [53, 234] width 34 height 8
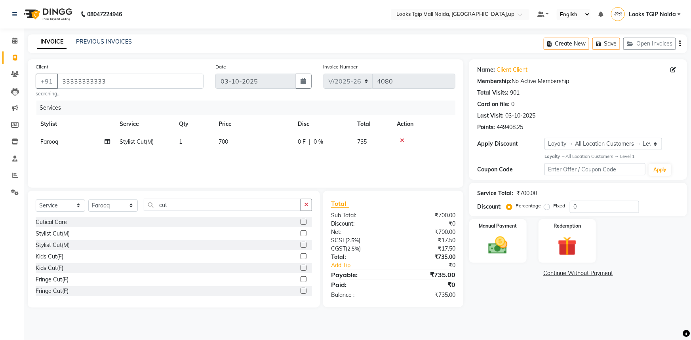
click at [265, 152] on div "Services Stylist Service Qty Price Disc Total Action Farooq Stylist Cut(M) 1 70…" at bounding box center [246, 140] width 420 height 79
drag, startPoint x: 272, startPoint y: 144, endPoint x: 254, endPoint y: 145, distance: 18.3
click at [254, 145] on td "700" at bounding box center [253, 142] width 79 height 18
click at [177, 138] on tr "Amaan Salmani Arjun_pdct Arun_pdct Atique Counter Sales Farooq Gautam_pdct Guri…" at bounding box center [246, 148] width 420 height 30
click at [501, 238] on img at bounding box center [498, 245] width 32 height 23
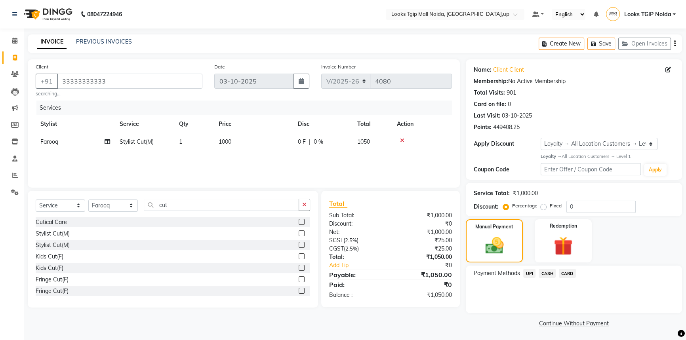
scroll to position [1, 0]
click at [533, 272] on span "UPI" at bounding box center [529, 272] width 12 height 9
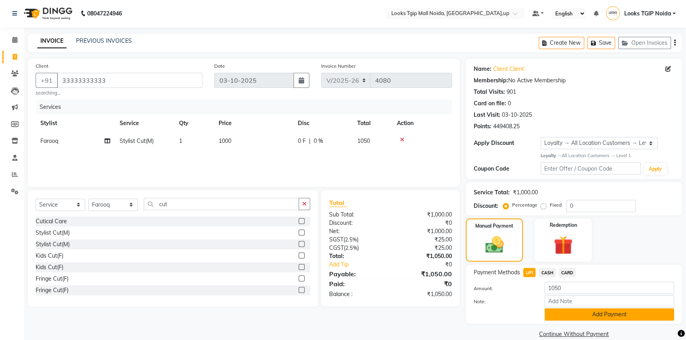
click at [569, 317] on button "Add Payment" at bounding box center [610, 315] width 130 height 12
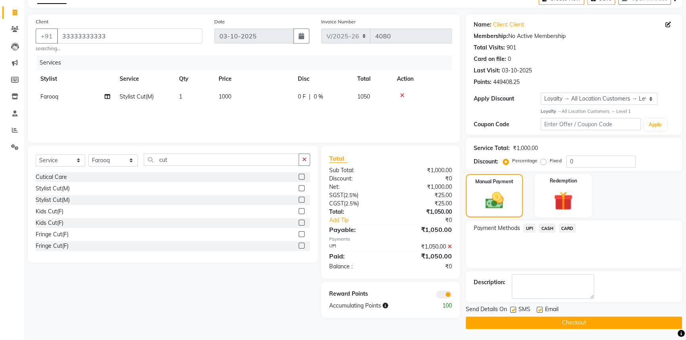
scroll to position [46, 0]
click at [514, 310] on label at bounding box center [513, 310] width 6 height 6
click at [514, 310] on input "checkbox" at bounding box center [512, 309] width 5 height 5
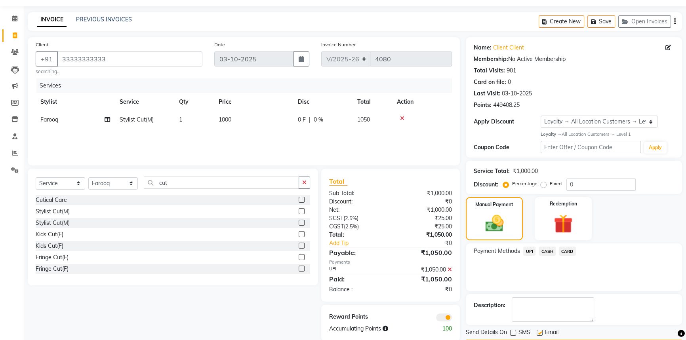
scroll to position [0, 0]
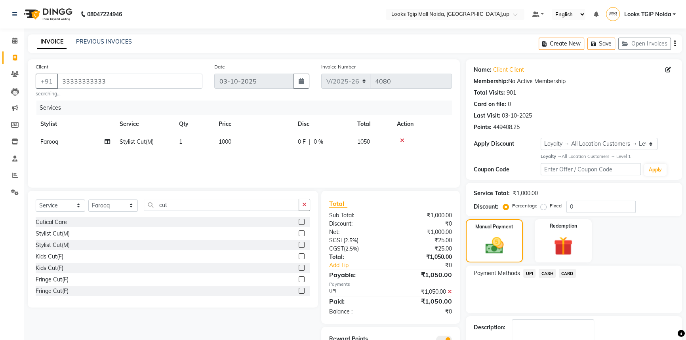
click at [532, 271] on span "UPI" at bounding box center [529, 273] width 12 height 9
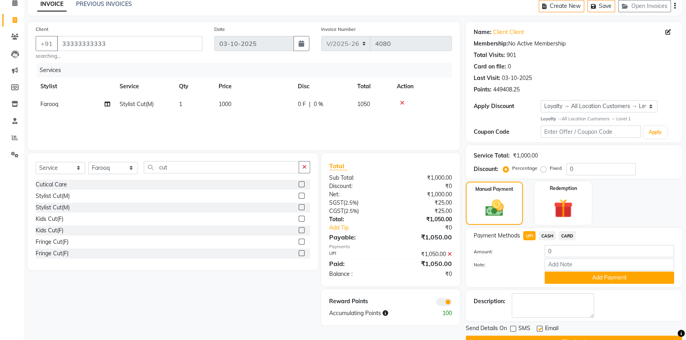
scroll to position [57, 0]
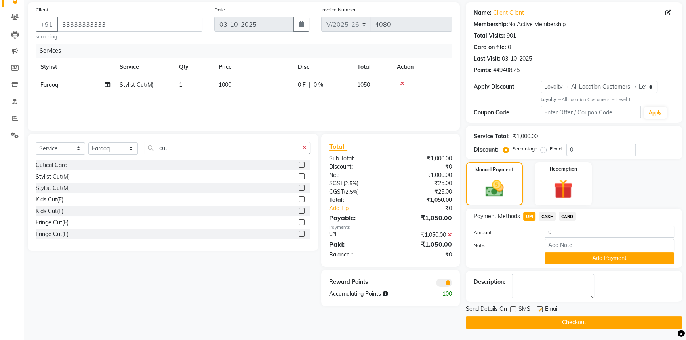
click at [550, 321] on button "Checkout" at bounding box center [574, 322] width 216 height 12
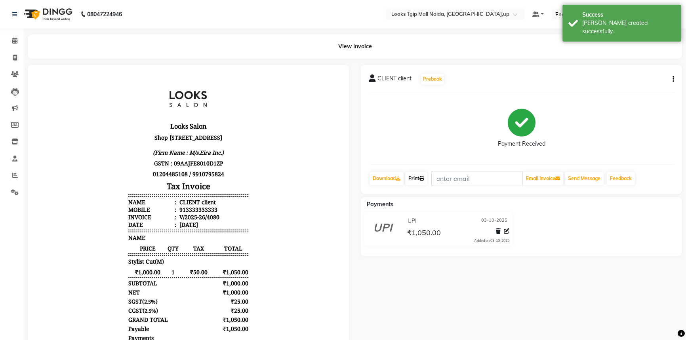
click at [418, 176] on link "Print" at bounding box center [416, 178] width 22 height 13
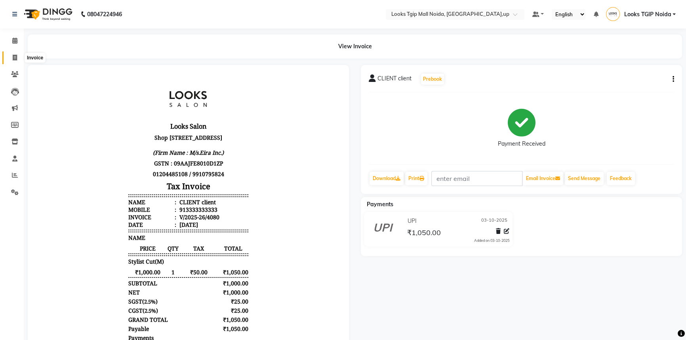
click at [14, 58] on icon at bounding box center [15, 58] width 4 height 6
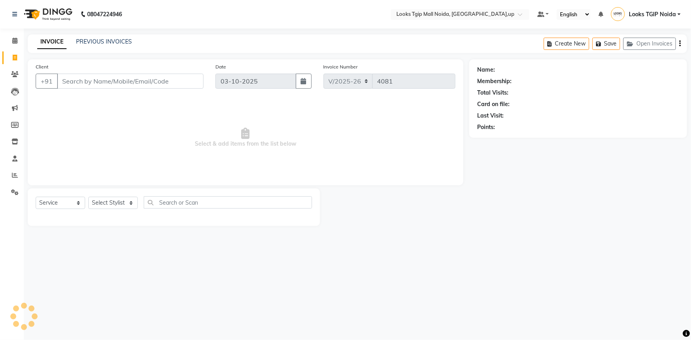
click at [87, 83] on input "Client" at bounding box center [130, 81] width 147 height 15
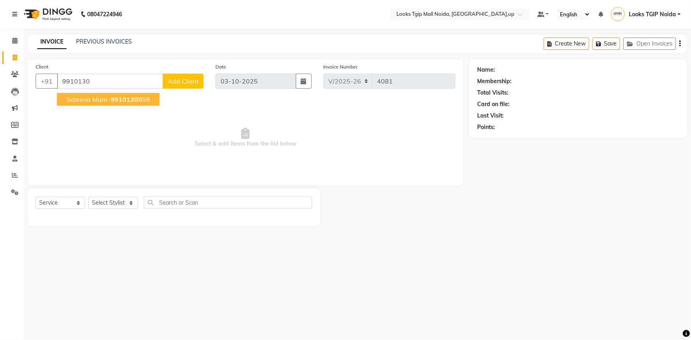
click at [135, 101] on span "9910130" at bounding box center [124, 99] width 28 height 8
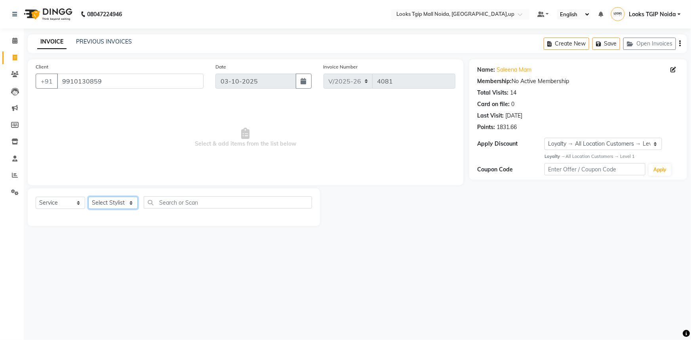
click at [128, 201] on select "Select Stylist [PERSON_NAME] Arun_pdct [PERSON_NAME] Counter Sales Farooq Gauta…" at bounding box center [113, 203] width 50 height 12
click at [88, 197] on select "Select Stylist [PERSON_NAME] Arun_pdct [PERSON_NAME] Counter Sales Farooq Gauta…" at bounding box center [113, 203] width 50 height 12
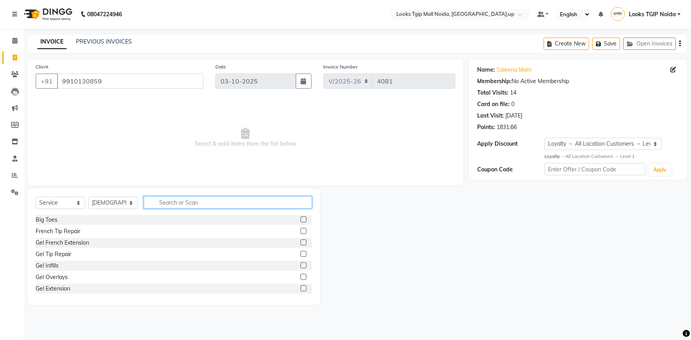
click at [177, 203] on input "text" at bounding box center [228, 202] width 168 height 12
click at [61, 232] on div "Stylist Cut(M)" at bounding box center [53, 231] width 34 height 8
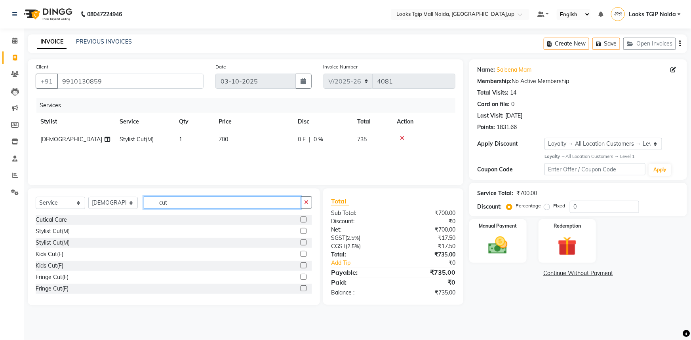
drag, startPoint x: 180, startPoint y: 205, endPoint x: 131, endPoint y: 206, distance: 48.7
click at [131, 206] on div "Select Service Product Membership Package Voucher Prepaid Gift Card Select Styl…" at bounding box center [174, 205] width 276 height 19
click at [69, 220] on div "Beard Trimming" at bounding box center [56, 220] width 40 height 8
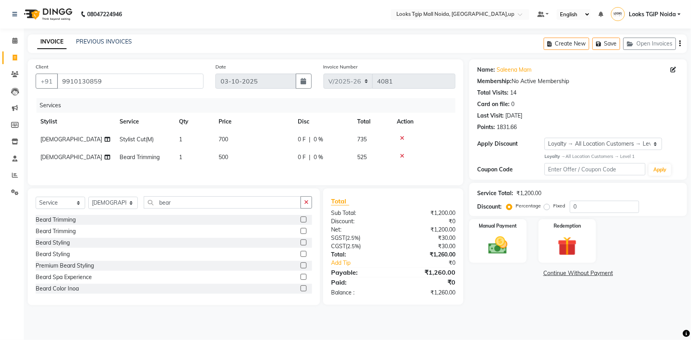
click at [230, 139] on td "700" at bounding box center [253, 140] width 79 height 18
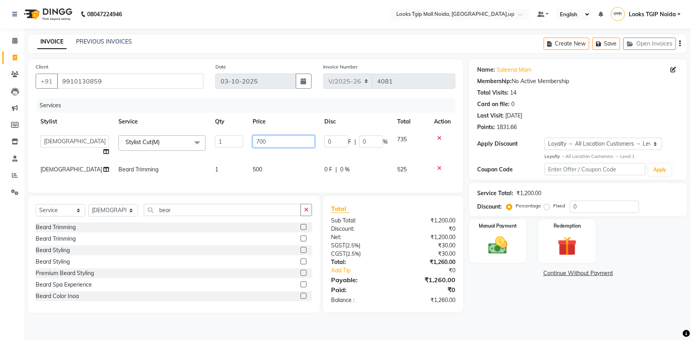
drag, startPoint x: 274, startPoint y: 141, endPoint x: 235, endPoint y: 143, distance: 38.9
click at [235, 143] on tr "Amaan Salmani Arjun_pdct Arun_pdct Atique Counter Sales Farooq Gautam_pdct Guri…" at bounding box center [246, 146] width 420 height 30
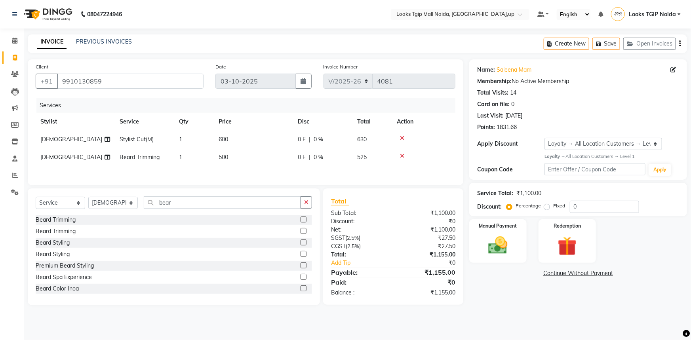
click at [278, 173] on div "Services Stylist Service Qty Price Disc Total Action Atique Stylist Cut(M) 1 60…" at bounding box center [246, 137] width 420 height 79
click at [242, 158] on td "500" at bounding box center [253, 158] width 79 height 18
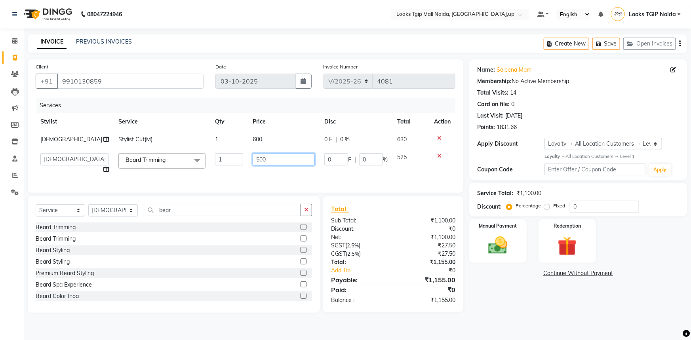
click at [270, 159] on input "500" at bounding box center [284, 159] width 62 height 12
drag, startPoint x: 270, startPoint y: 160, endPoint x: 241, endPoint y: 158, distance: 29.3
click at [241, 158] on tr "Amaan Salmani Arjun_pdct Arun_pdct Atique Counter Sales Farooq Gautam_pdct Guri…" at bounding box center [246, 164] width 420 height 30
click at [217, 175] on div "Services Stylist Service Qty Price Disc Total Action Atique Stylist Cut(M) 1 60…" at bounding box center [246, 141] width 420 height 87
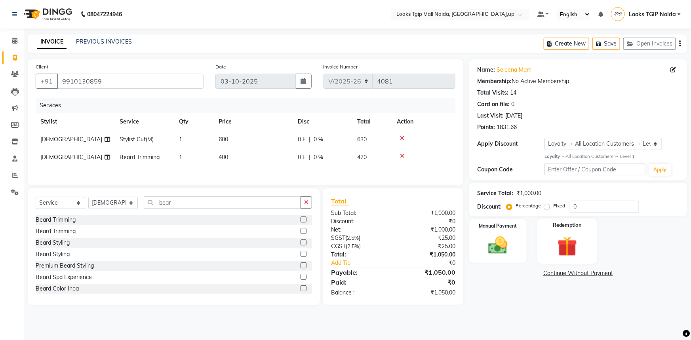
click at [568, 235] on img at bounding box center [567, 246] width 32 height 25
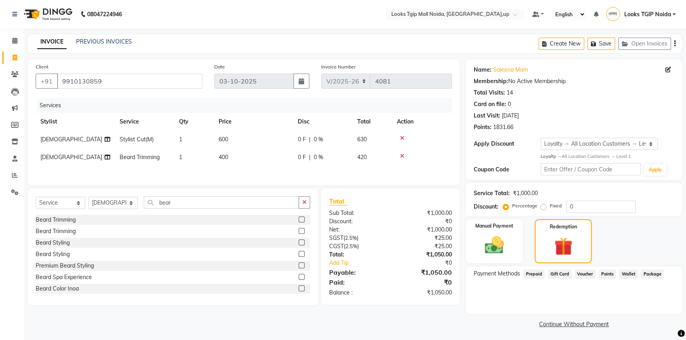
click at [606, 273] on span "Points" at bounding box center [607, 274] width 17 height 9
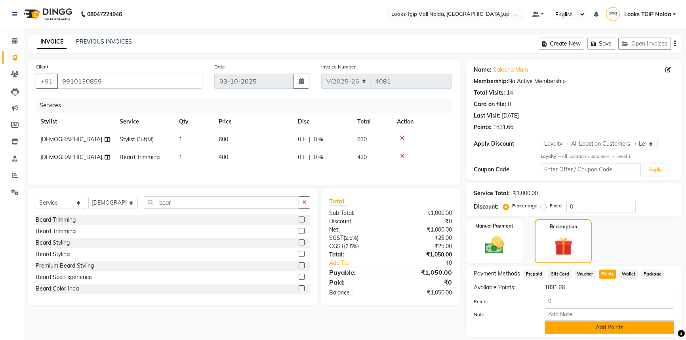
click at [596, 330] on button "Add Points" at bounding box center [610, 328] width 130 height 12
click at [589, 328] on button "Add Points" at bounding box center [610, 328] width 130 height 12
click at [559, 301] on input "0" at bounding box center [610, 301] width 130 height 12
drag, startPoint x: 559, startPoint y: 301, endPoint x: 525, endPoint y: 305, distance: 34.3
click at [525, 305] on div "Points: 0" at bounding box center [574, 301] width 212 height 13
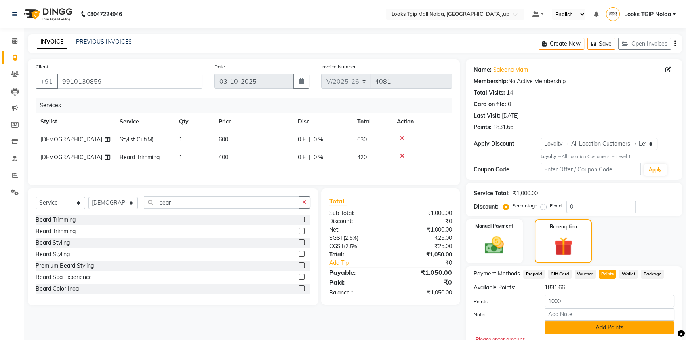
click at [615, 328] on button "Add Points" at bounding box center [610, 328] width 130 height 12
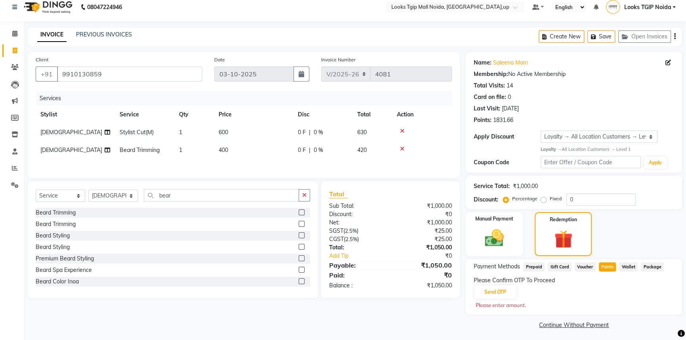
scroll to position [9, 0]
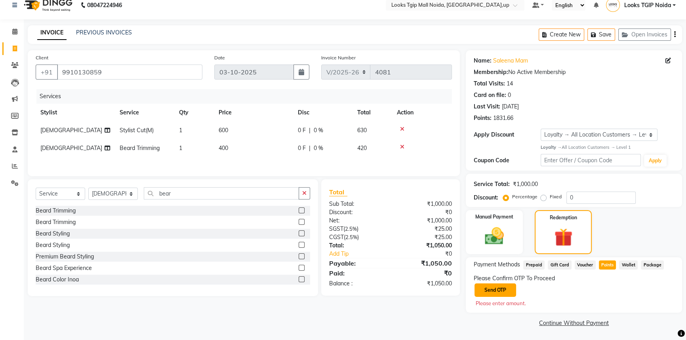
click at [502, 289] on button "Send OTP" at bounding box center [495, 290] width 42 height 13
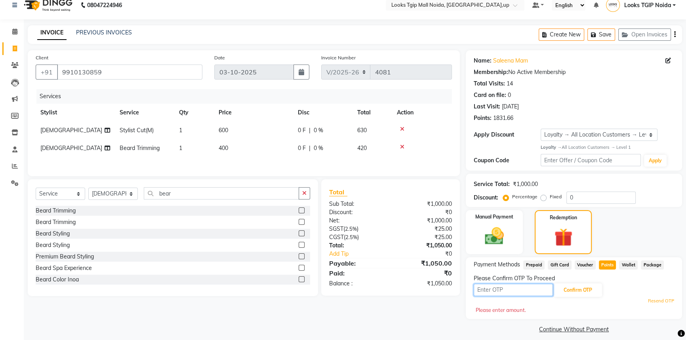
click at [499, 288] on input "text" at bounding box center [513, 290] width 79 height 12
click at [573, 286] on button "Confirm OTP" at bounding box center [578, 290] width 48 height 13
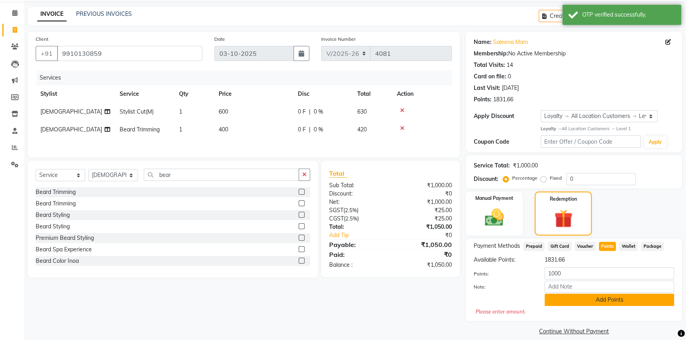
scroll to position [36, 0]
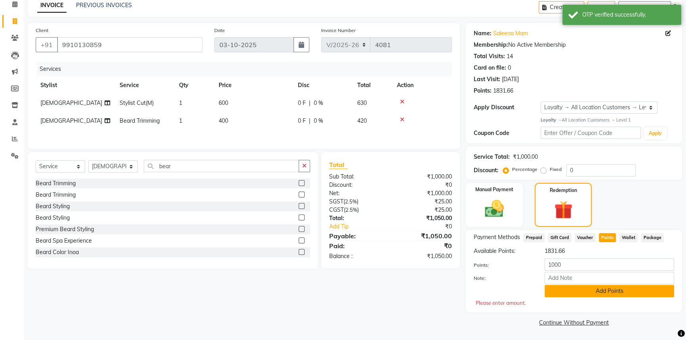
click at [591, 293] on button "Add Points" at bounding box center [610, 291] width 130 height 12
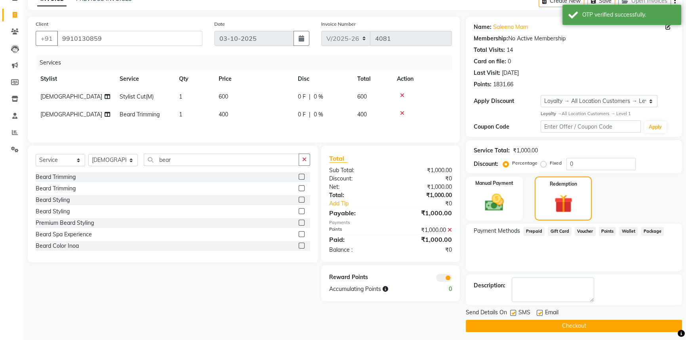
scroll to position [46, 0]
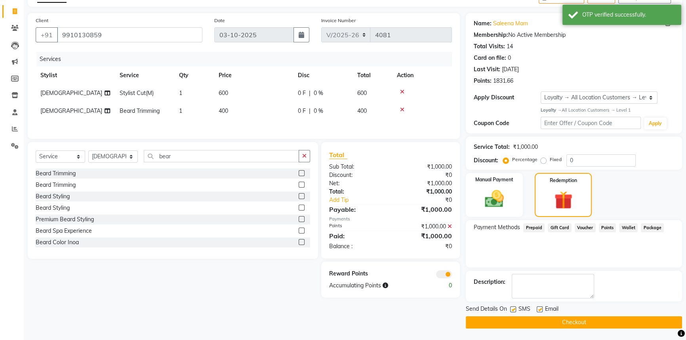
click at [581, 319] on button "Checkout" at bounding box center [574, 322] width 216 height 12
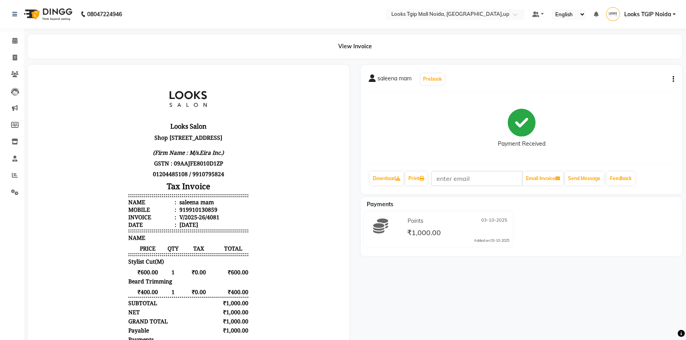
click at [12, 51] on li "Invoice" at bounding box center [12, 58] width 24 height 17
click at [18, 61] on span at bounding box center [15, 57] width 14 height 9
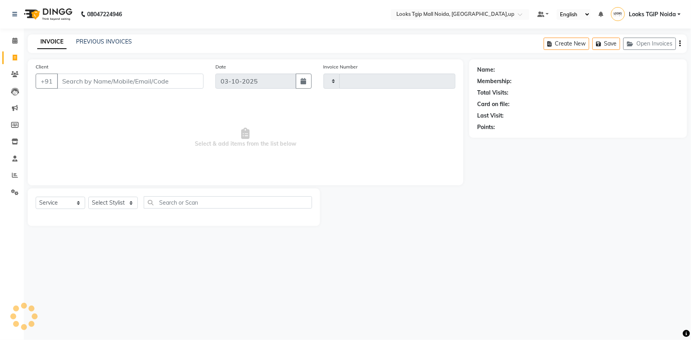
click at [93, 89] on div "Client +91" at bounding box center [120, 79] width 180 height 32
click at [131, 84] on input "Client" at bounding box center [130, 81] width 147 height 15
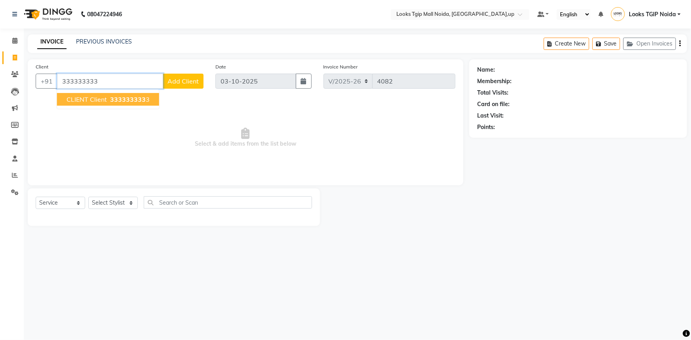
click at [117, 97] on span "333333333" at bounding box center [128, 99] width 36 height 8
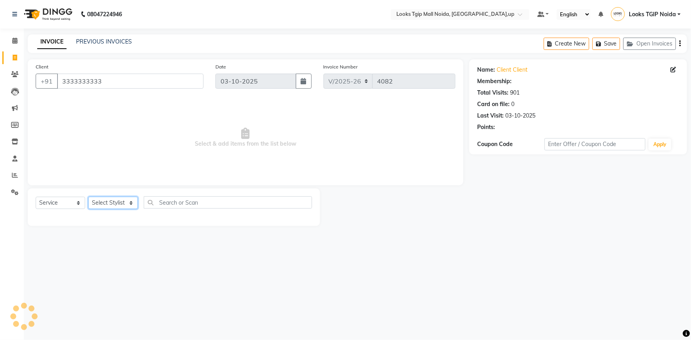
drag, startPoint x: 122, startPoint y: 206, endPoint x: 123, endPoint y: 200, distance: 6.9
click at [122, 206] on select "Select Stylist [PERSON_NAME] Arun_pdct [PERSON_NAME] Counter Sales Farooq Gauta…" at bounding box center [113, 203] width 50 height 12
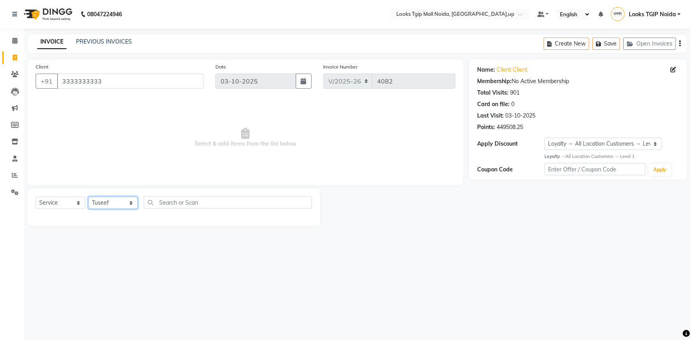
click at [88, 197] on select "Select Stylist [PERSON_NAME] Arun_pdct [PERSON_NAME] Counter Sales Farooq Gauta…" at bounding box center [113, 203] width 50 height 12
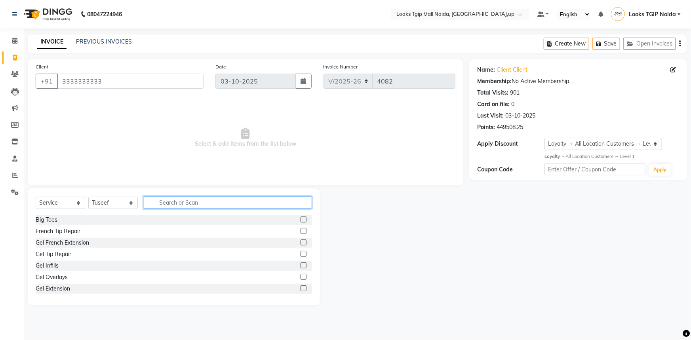
click at [176, 204] on input "text" at bounding box center [228, 202] width 168 height 12
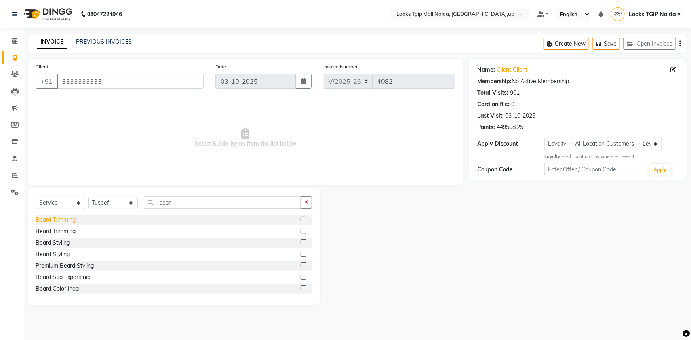
click at [61, 220] on div "Beard Trimming" at bounding box center [56, 220] width 40 height 8
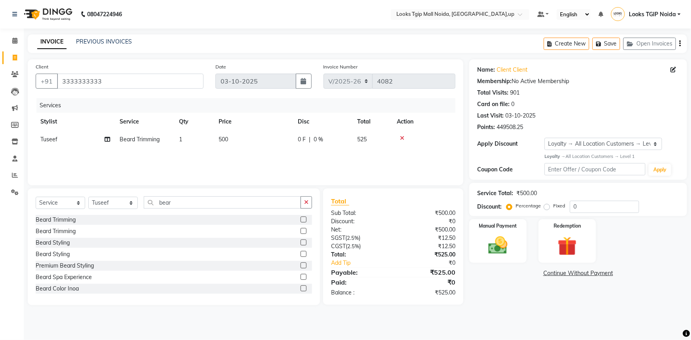
click at [248, 142] on td "500" at bounding box center [253, 140] width 79 height 18
click at [230, 147] on tr "Amaan Salmani Arjun_pdct Arun_pdct Atique Counter Sales Farooq Gautam_pdct Guri…" at bounding box center [246, 146] width 420 height 30
click at [516, 248] on div "Manual Payment" at bounding box center [498, 242] width 60 height 46
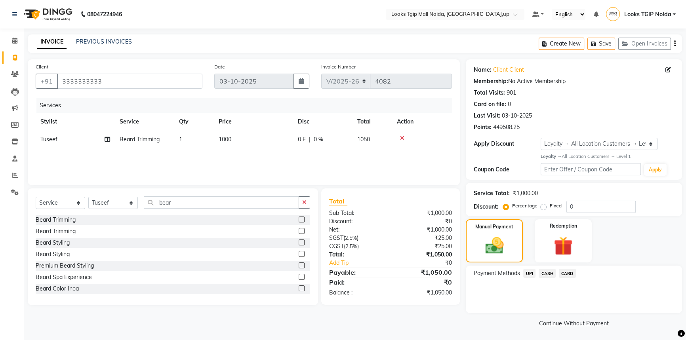
click at [529, 271] on span "UPI" at bounding box center [529, 273] width 12 height 9
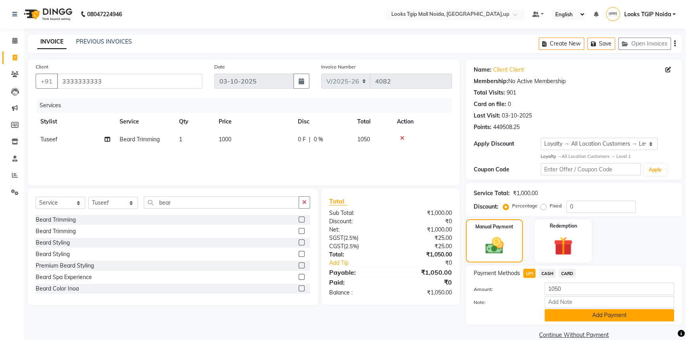
click at [567, 313] on button "Add Payment" at bounding box center [610, 315] width 130 height 12
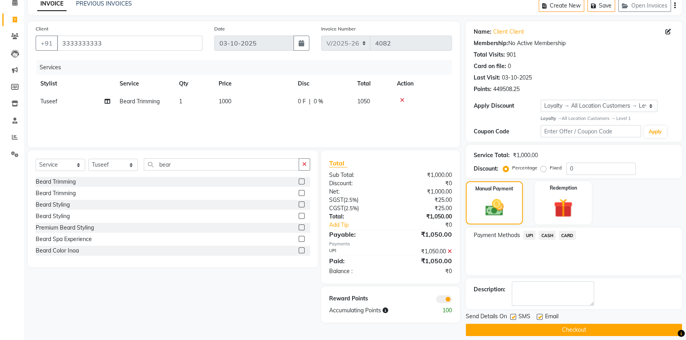
scroll to position [46, 0]
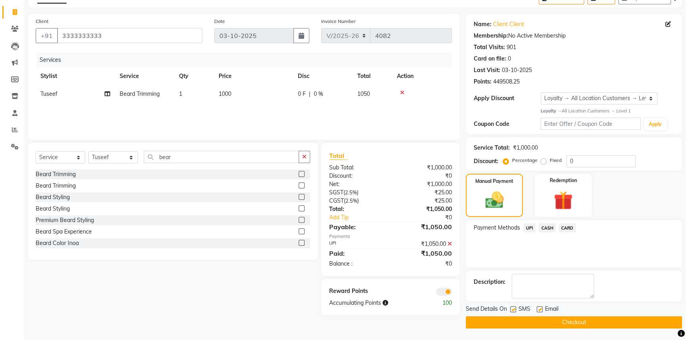
click at [515, 311] on label at bounding box center [513, 310] width 6 height 6
click at [515, 311] on input "checkbox" at bounding box center [512, 309] width 5 height 5
click at [516, 322] on button "Checkout" at bounding box center [574, 322] width 216 height 12
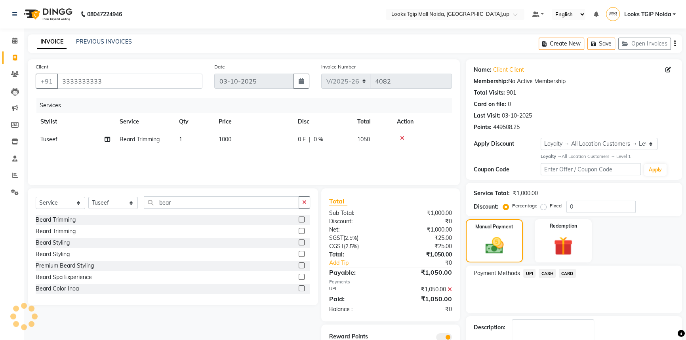
scroll to position [0, 0]
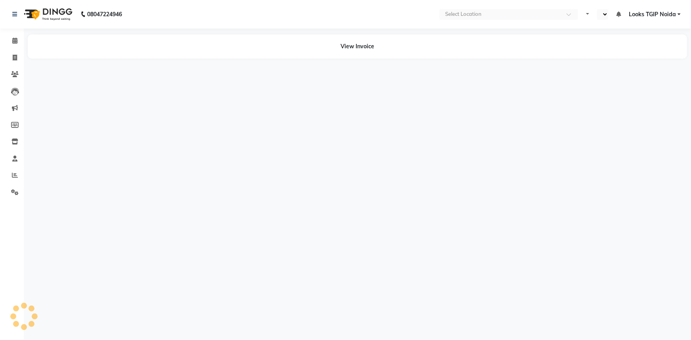
select select "en"
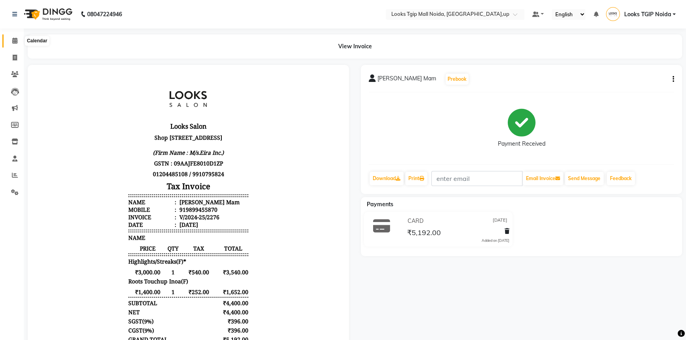
drag, startPoint x: 13, startPoint y: 39, endPoint x: 82, endPoint y: 0, distance: 78.4
click at [13, 39] on icon at bounding box center [14, 41] width 5 height 6
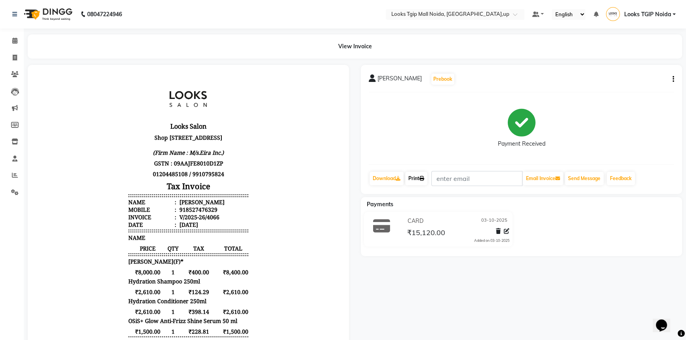
click at [419, 180] on link "Print" at bounding box center [416, 178] width 22 height 13
click at [10, 39] on span at bounding box center [15, 40] width 14 height 9
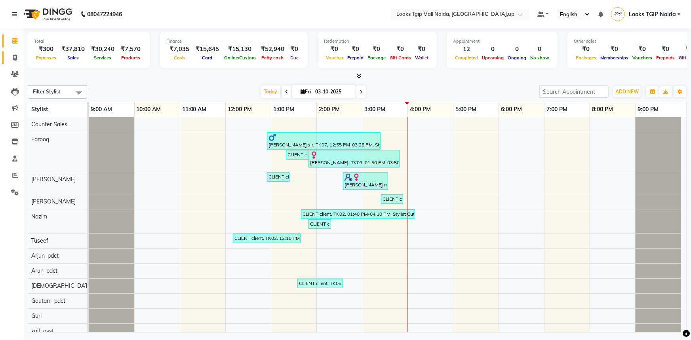
drag, startPoint x: 15, startPoint y: 63, endPoint x: 19, endPoint y: 62, distance: 4.1
click at [15, 63] on link "Invoice" at bounding box center [11, 57] width 19 height 13
select select "service"
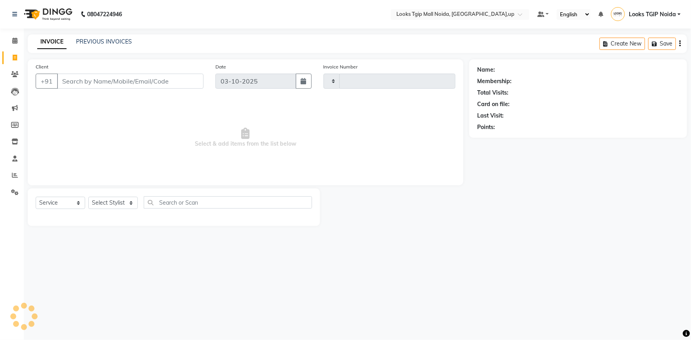
type input "4068"
select select "4358"
click at [88, 86] on input "Client" at bounding box center [130, 81] width 147 height 15
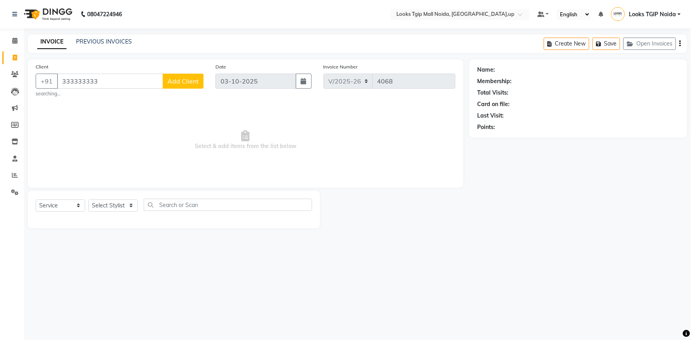
type input "333333333"
click at [166, 129] on span "Select & add items from the list below" at bounding box center [246, 140] width 420 height 79
click at [126, 80] on input "333333333" at bounding box center [110, 81] width 106 height 15
drag, startPoint x: 126, startPoint y: 80, endPoint x: 16, endPoint y: 82, distance: 109.7
click at [18, 86] on app-home "08047224946 Select Location × Looks Tgip Mall Noida, Noida,up Default Panel My …" at bounding box center [345, 120] width 691 height 240
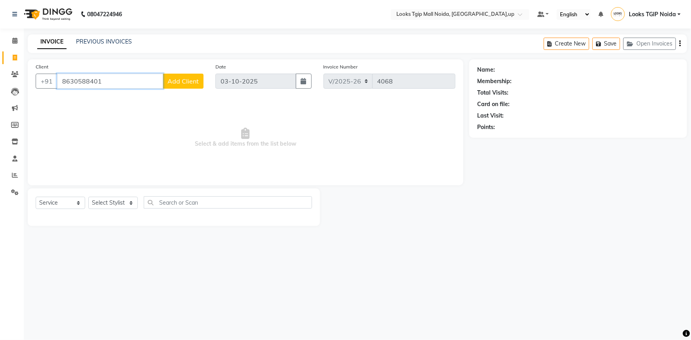
type input "8630588401"
click at [121, 196] on div "Select Service Product Membership Package Voucher Prepaid Gift Card Select Styl…" at bounding box center [174, 208] width 292 height 38
drag, startPoint x: 121, startPoint y: 204, endPoint x: 122, endPoint y: 198, distance: 5.2
click at [121, 204] on select "Select Stylist [PERSON_NAME] Arun_pdct [PERSON_NAME] Counter Sales Farooq Gauta…" at bounding box center [113, 203] width 50 height 12
select select "65336"
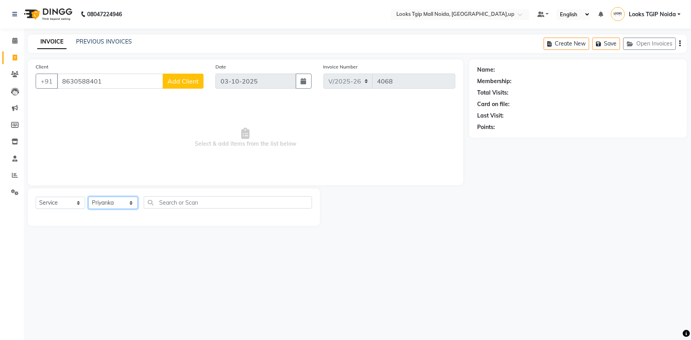
click at [88, 197] on select "Select Stylist [PERSON_NAME] Arun_pdct [PERSON_NAME] Counter Sales Farooq Gauta…" at bounding box center [113, 203] width 50 height 12
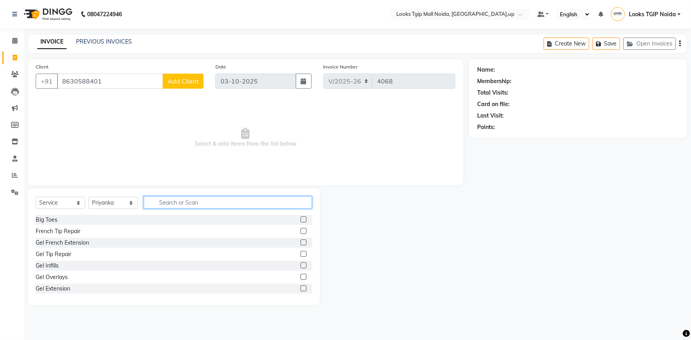
click at [175, 202] on input "text" at bounding box center [228, 202] width 168 height 12
type input "UNDER"
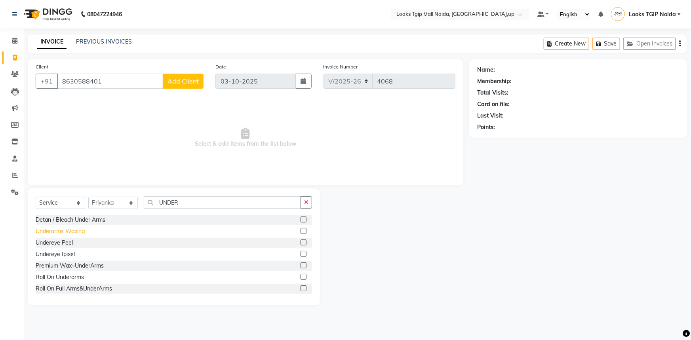
click at [82, 230] on div "Underarms Waxing" at bounding box center [60, 231] width 49 height 8
checkbox input "false"
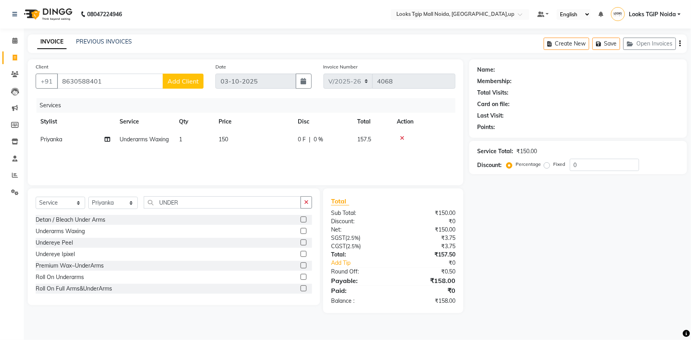
click at [265, 144] on td "150" at bounding box center [253, 140] width 79 height 18
select select "65336"
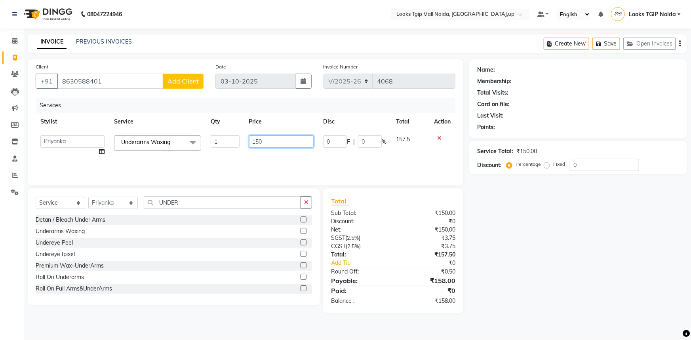
click at [238, 139] on tr "Amaan Salmani Arjun_pdct Arun_pdct Atique Counter Sales Farooq Gautam_pdct Guri…" at bounding box center [246, 146] width 420 height 30
type input "500"
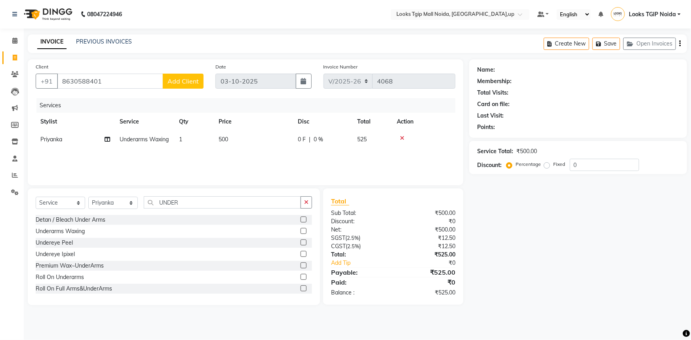
drag, startPoint x: 403, startPoint y: 236, endPoint x: 397, endPoint y: 223, distance: 14.4
click at [125, 87] on div "Client +91 8630588401 Add Client" at bounding box center [120, 79] width 180 height 32
click at [125, 86] on input "8630588401" at bounding box center [110, 81] width 106 height 15
click at [190, 81] on span "Add Client" at bounding box center [183, 81] width 31 height 8
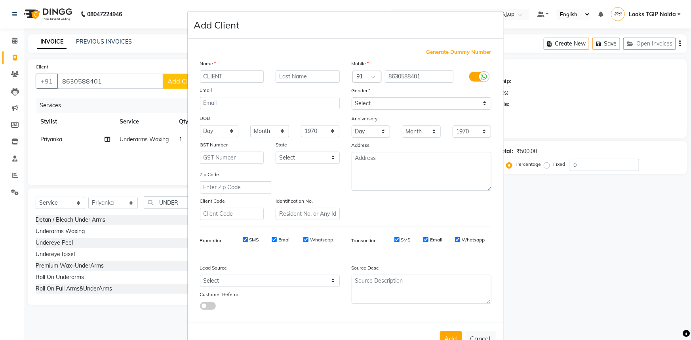
type input "CLIENT"
type input "..."
click at [407, 104] on select "Select Male Female Other Prefer Not To Say" at bounding box center [422, 103] width 140 height 12
select select "female"
click at [352, 97] on select "Select Male Female Other Prefer Not To Say" at bounding box center [422, 103] width 140 height 12
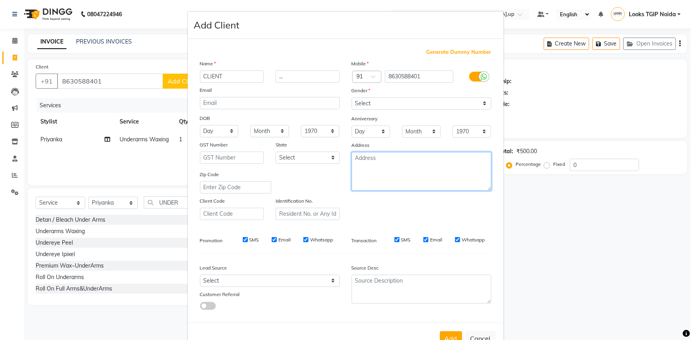
click at [406, 156] on textarea at bounding box center [422, 171] width 140 height 39
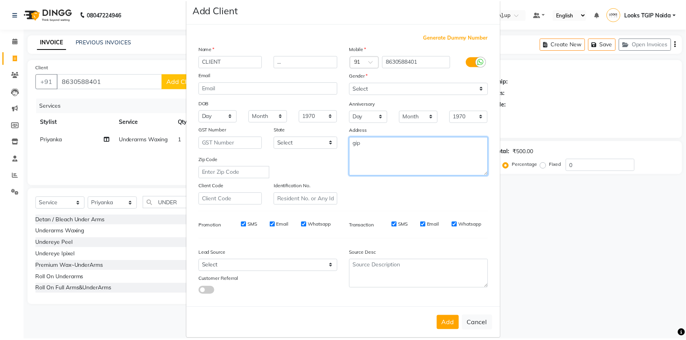
scroll to position [28, 0]
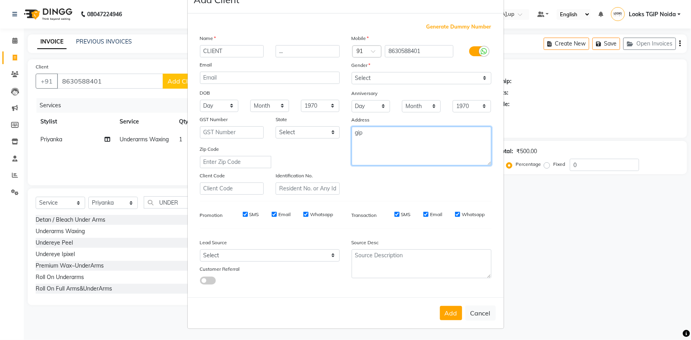
type textarea "gip"
click at [451, 314] on button "Add" at bounding box center [451, 313] width 22 height 14
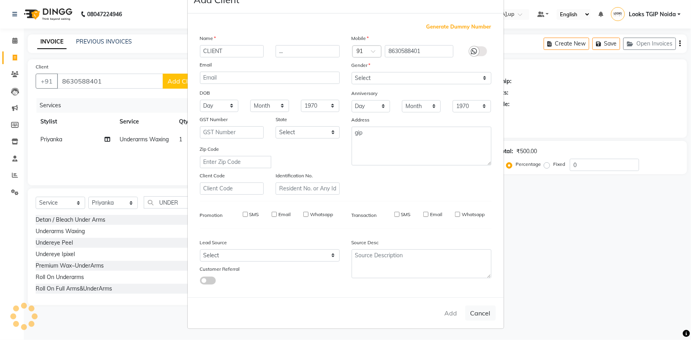
select select
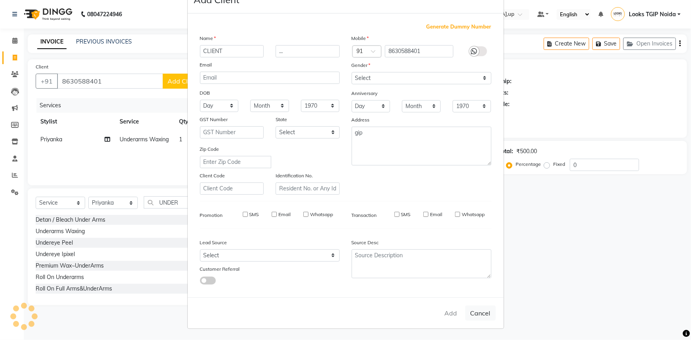
select select
checkbox input "false"
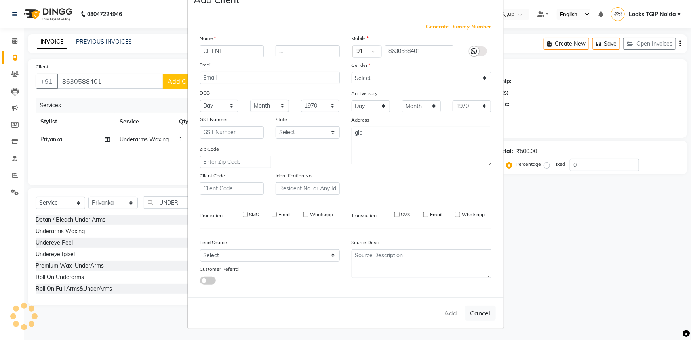
checkbox input "false"
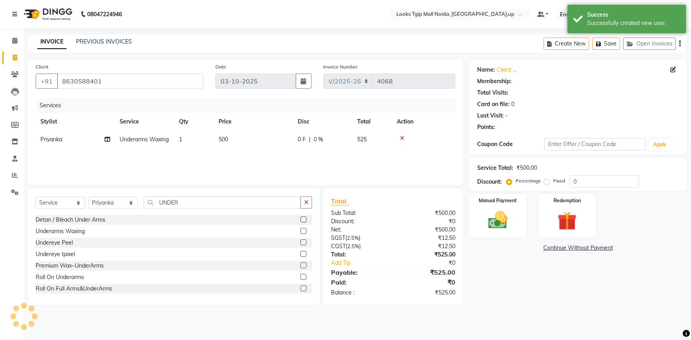
select select "1: Object"
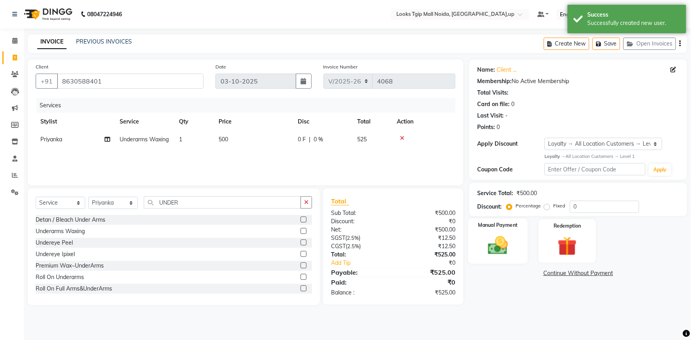
click at [514, 250] on div "Manual Payment" at bounding box center [498, 242] width 60 height 46
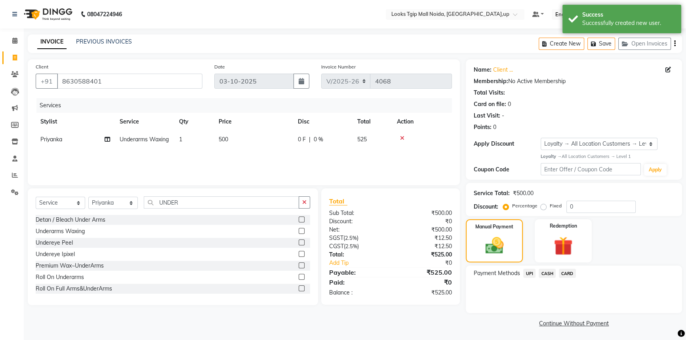
click at [552, 274] on span "CASH" at bounding box center [547, 273] width 17 height 9
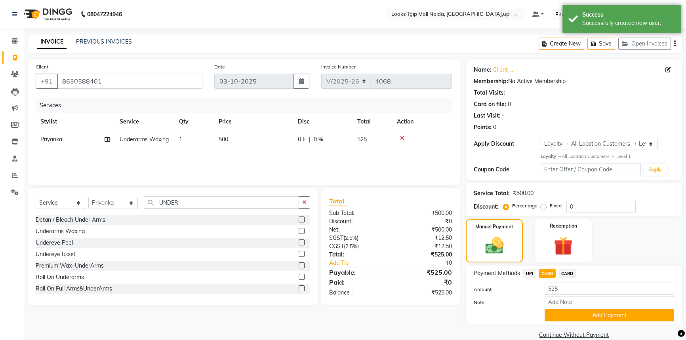
drag, startPoint x: 579, startPoint y: 316, endPoint x: 573, endPoint y: 309, distance: 9.3
click at [579, 315] on button "Add Payment" at bounding box center [610, 315] width 130 height 12
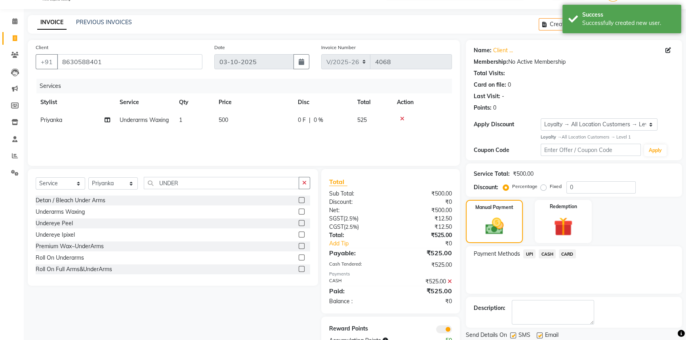
scroll to position [46, 0]
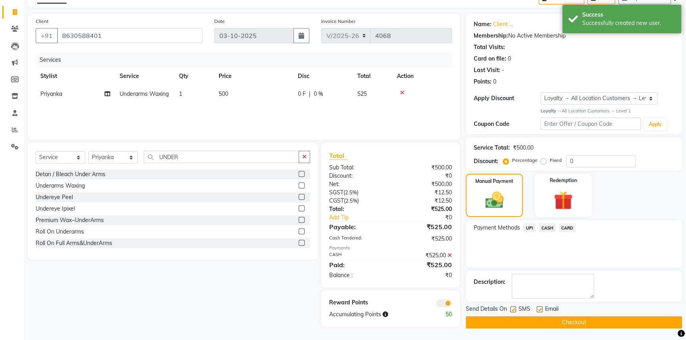
click at [513, 308] on label at bounding box center [513, 310] width 6 height 6
click at [513, 308] on input "checkbox" at bounding box center [512, 309] width 5 height 5
checkbox input "false"
drag, startPoint x: 532, startPoint y: 329, endPoint x: 529, endPoint y: 322, distance: 7.8
click at [531, 329] on main "INVOICE PREVIOUS INVOICES Create New Save Open Invoices Client +91 8630588401 D…" at bounding box center [355, 165] width 662 height 352
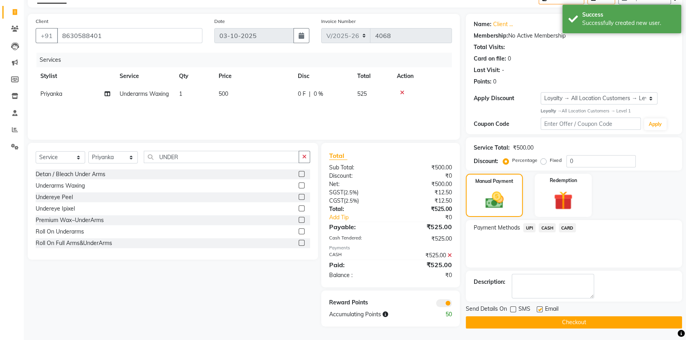
click at [527, 328] on button "Checkout" at bounding box center [574, 322] width 216 height 12
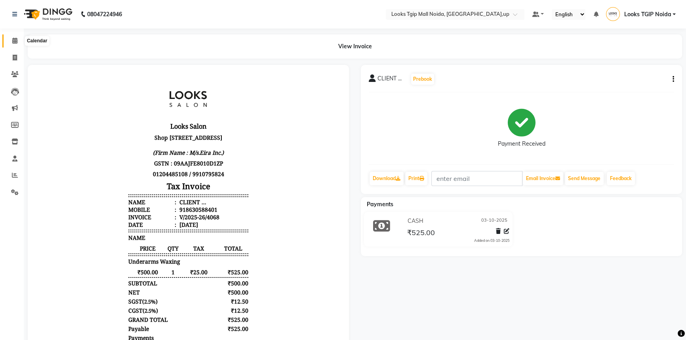
click at [13, 41] on icon at bounding box center [14, 41] width 5 height 6
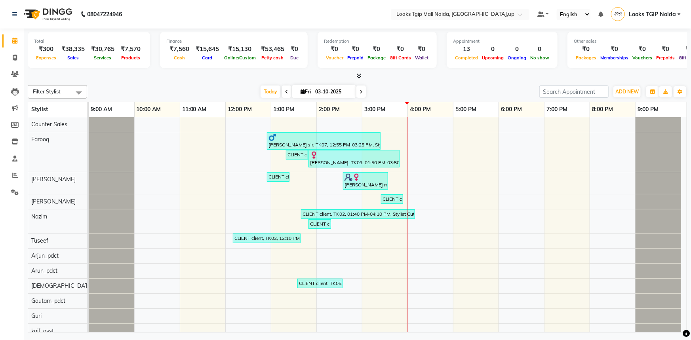
click at [359, 74] on icon at bounding box center [358, 76] width 5 height 6
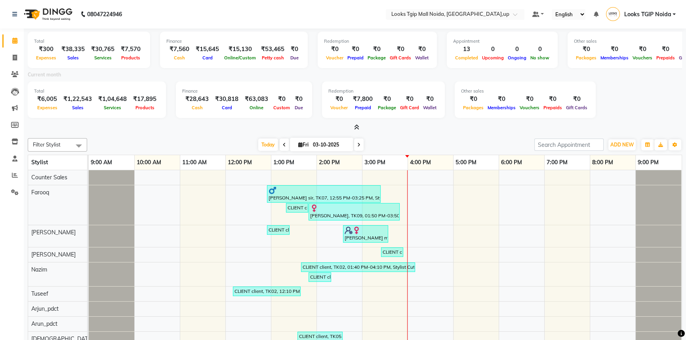
click at [355, 125] on icon at bounding box center [356, 127] width 5 height 6
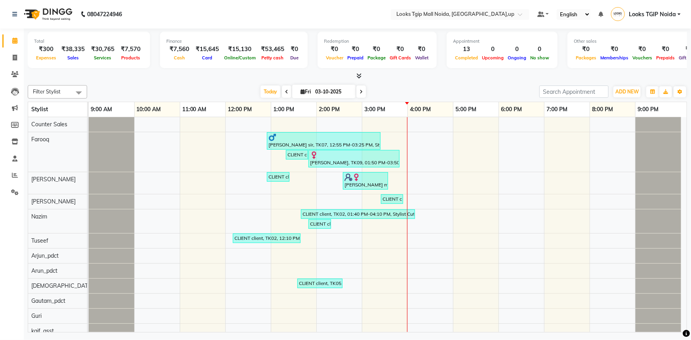
click at [358, 76] on icon at bounding box center [358, 76] width 5 height 6
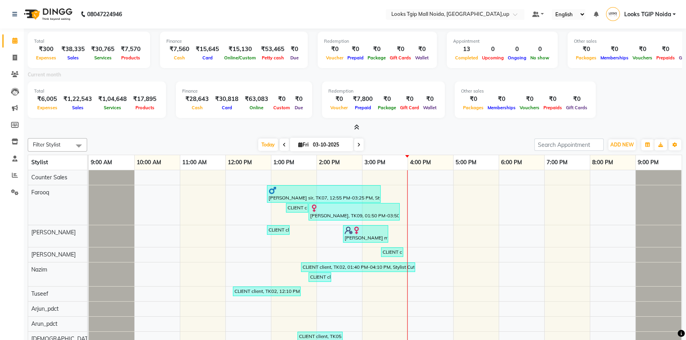
click at [356, 127] on icon at bounding box center [356, 127] width 5 height 6
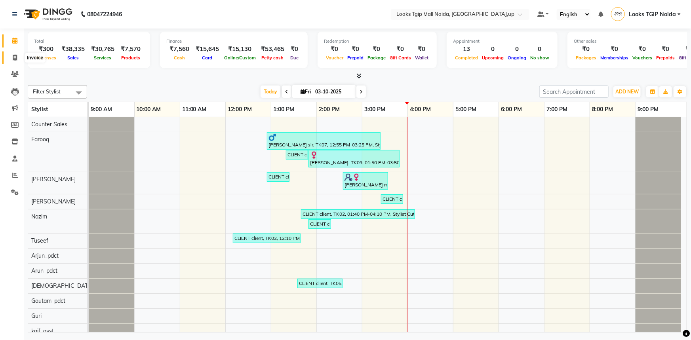
click at [15, 53] on span at bounding box center [15, 57] width 14 height 9
select select "service"
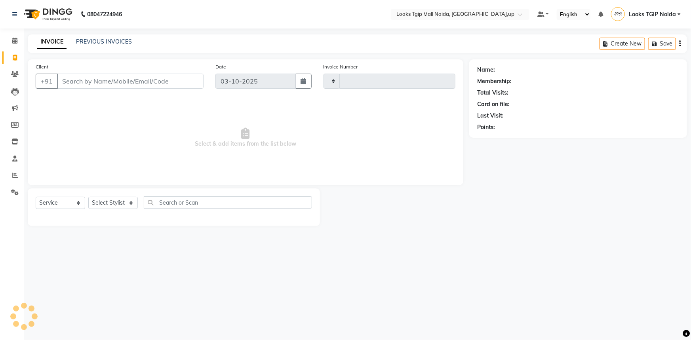
type input "4069"
select select "4358"
click at [87, 86] on input "Client" at bounding box center [130, 81] width 147 height 15
click at [98, 79] on input "Client" at bounding box center [130, 81] width 147 height 15
type input "9910229323"
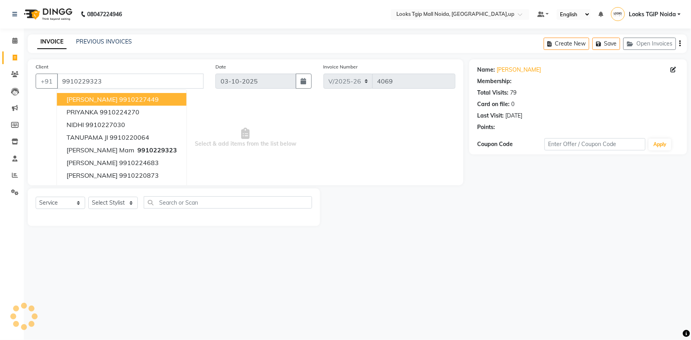
select select "1: Object"
click at [231, 130] on span "Select & add items from the list below" at bounding box center [246, 137] width 420 height 79
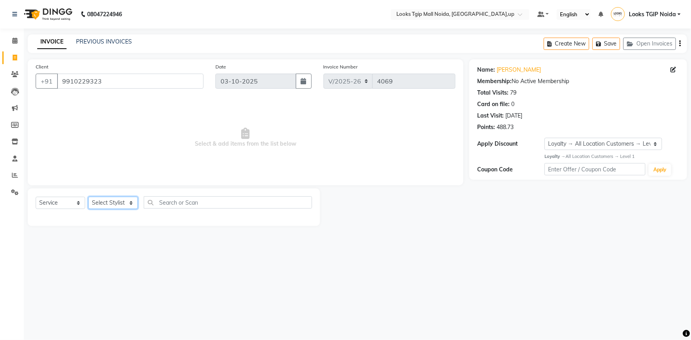
drag, startPoint x: 122, startPoint y: 204, endPoint x: 167, endPoint y: 103, distance: 110.5
click at [122, 203] on select "Select Stylist Amaan Salmani Arjun_pdct Arun_pdct Atique Counter Sales Farooq G…" at bounding box center [113, 203] width 50 height 12
click at [88, 197] on select "Select Stylist Amaan Salmani Arjun_pdct Arun_pdct Atique Counter Sales Farooq G…" at bounding box center [113, 203] width 50 height 12
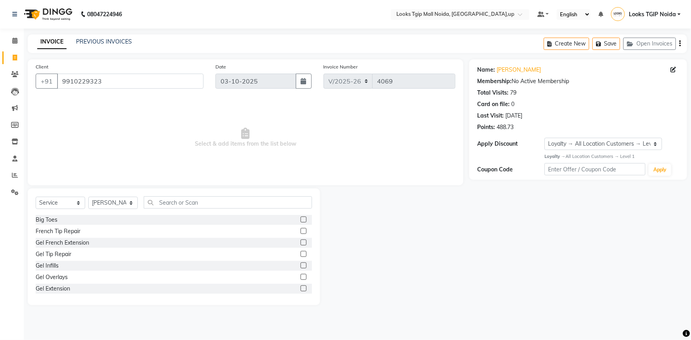
click at [135, 90] on div "Client +91 9910229323" at bounding box center [120, 79] width 180 height 32
click at [118, 198] on select "Select Stylist Amaan Salmani Arjun_pdct Arun_pdct Atique Counter Sales Farooq G…" at bounding box center [113, 203] width 50 height 12
select select "84892"
click at [88, 197] on select "Select Stylist Amaan Salmani Arjun_pdct Arun_pdct Atique Counter Sales Farooq G…" at bounding box center [113, 203] width 50 height 12
click at [180, 205] on input "text" at bounding box center [228, 202] width 168 height 12
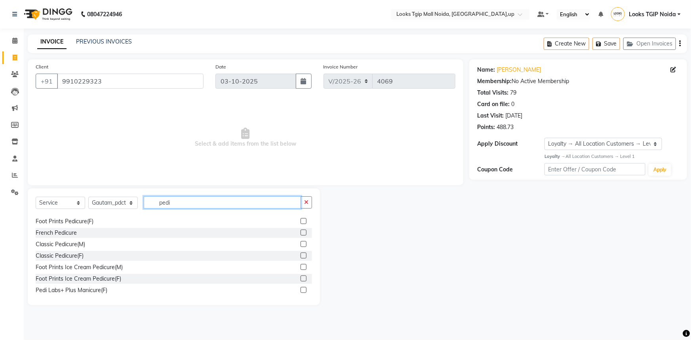
scroll to position [80, 0]
type input "pedi"
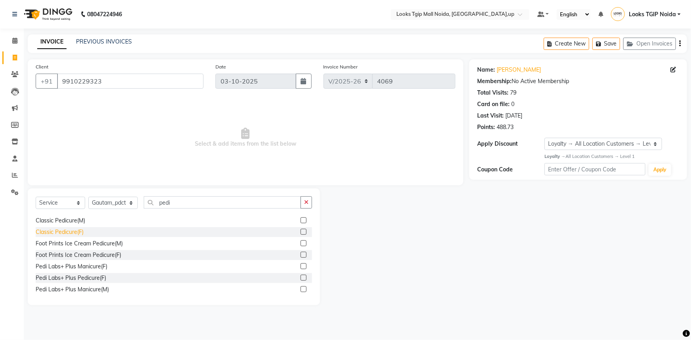
click at [71, 232] on div "Classic Pedicure(F)" at bounding box center [60, 232] width 48 height 8
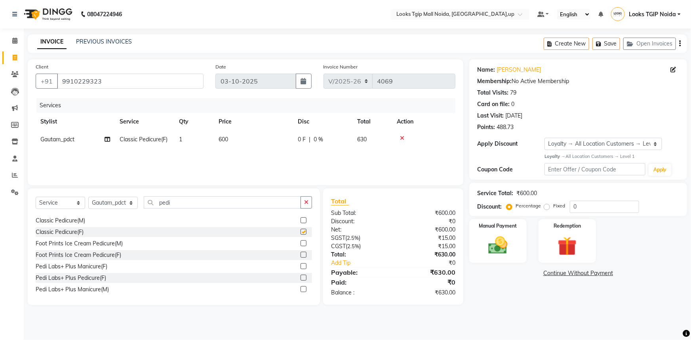
checkbox input "false"
click at [256, 141] on td "600" at bounding box center [253, 140] width 79 height 18
select select "84892"
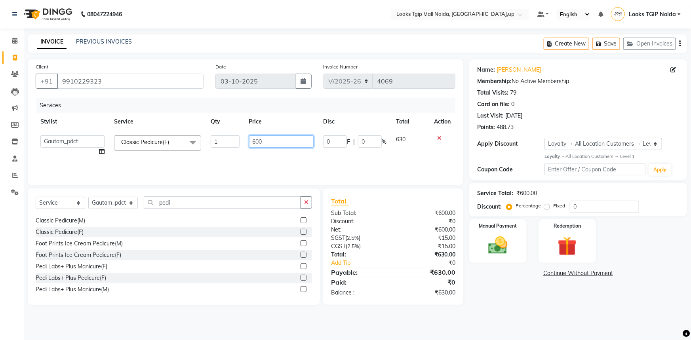
drag, startPoint x: 277, startPoint y: 142, endPoint x: 221, endPoint y: 147, distance: 56.1
click at [223, 147] on tr "Amaan Salmani Arjun_pdct Arun_pdct Atique Counter Sales Farooq Gautam_pdct Guri…" at bounding box center [246, 146] width 420 height 30
type input "850"
click at [218, 209] on div "Select Service Product Membership Package Voucher Prepaid Gift Card Select Styl…" at bounding box center [174, 205] width 276 height 19
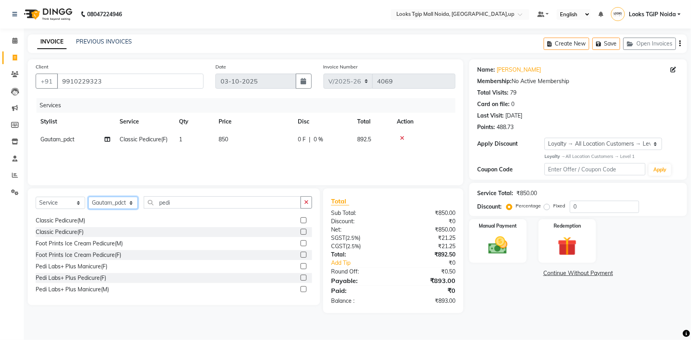
click at [127, 205] on select "Select Stylist Amaan Salmani Arjun_pdct Arun_pdct Atique Counter Sales Farooq G…" at bounding box center [113, 203] width 50 height 12
click at [88, 197] on select "Select Stylist Amaan Salmani Arjun_pdct Arun_pdct Atique Counter Sales Farooq G…" at bounding box center [113, 203] width 50 height 12
drag, startPoint x: 174, startPoint y: 201, endPoint x: 111, endPoint y: 194, distance: 63.7
click at [113, 198] on div "Select Service Product Membership Package Voucher Prepaid Gift Card Select Styl…" at bounding box center [174, 205] width 276 height 19
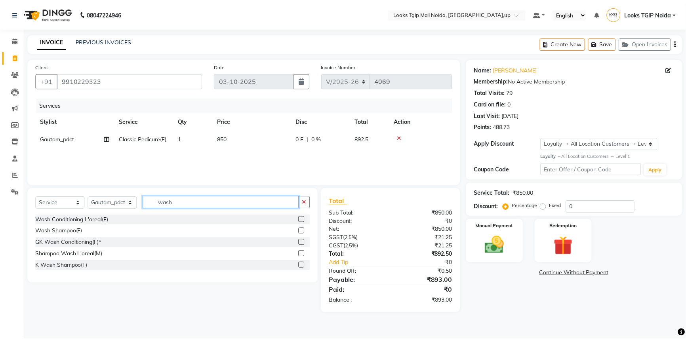
scroll to position [0, 0]
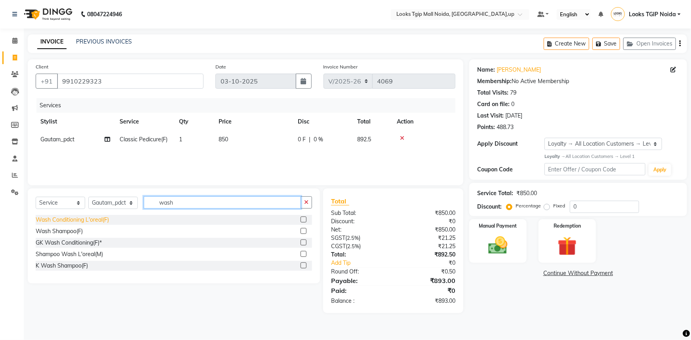
type input "wash"
click at [83, 220] on div "Wash Conditioning L'oreal(F)" at bounding box center [72, 220] width 73 height 8
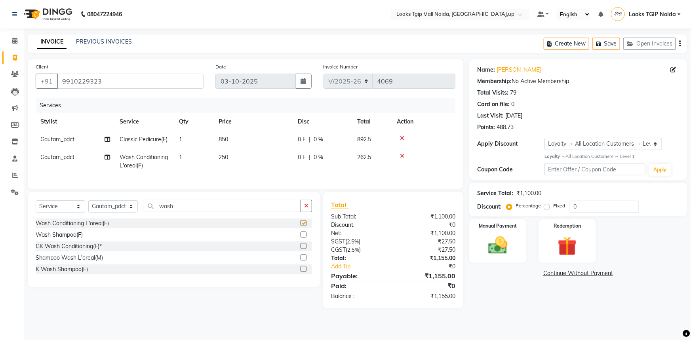
checkbox input "false"
click at [248, 157] on td "250" at bounding box center [253, 162] width 79 height 26
select select "84892"
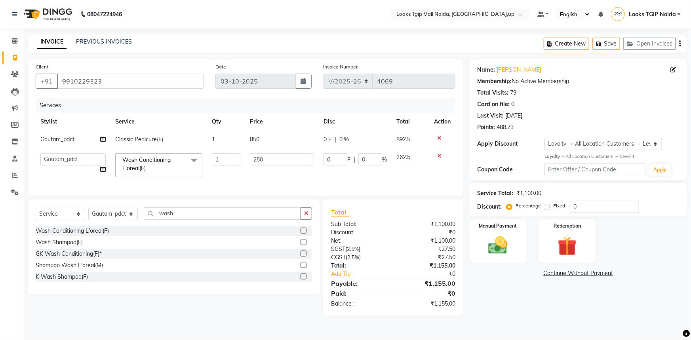
click at [144, 147] on tbody "Gautam_pdct Classic Pedicure(F) 1 850 0 F | 0 % 892.5 Amaan Salmani Arjun_pdct …" at bounding box center [246, 156] width 420 height 51
type input "500"
click at [381, 242] on div "Total Sub Total: ₹1,100.00 Discount: ₹0 Net: ₹1,100.00 SGST ( 2.5% ) ₹27.50 CGS…" at bounding box center [393, 258] width 124 height 101
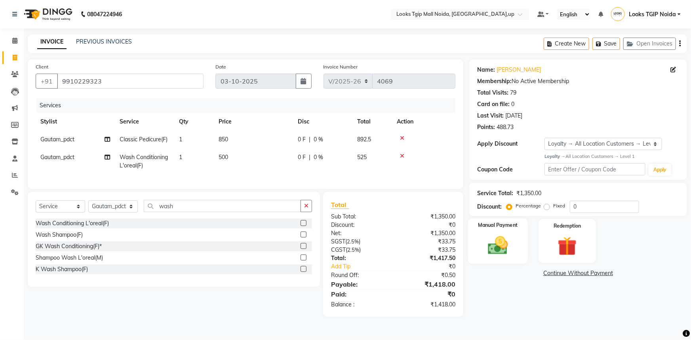
click at [500, 250] on img at bounding box center [498, 245] width 32 height 23
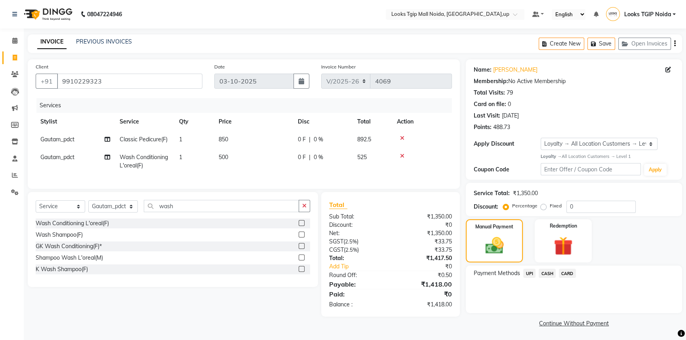
click at [557, 274] on div "CARD" at bounding box center [566, 274] width 20 height 11
click at [547, 270] on span "CASH" at bounding box center [547, 273] width 17 height 9
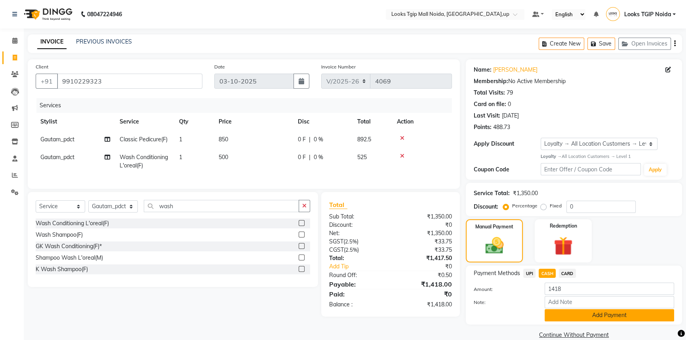
click at [576, 312] on button "Add Payment" at bounding box center [610, 315] width 130 height 12
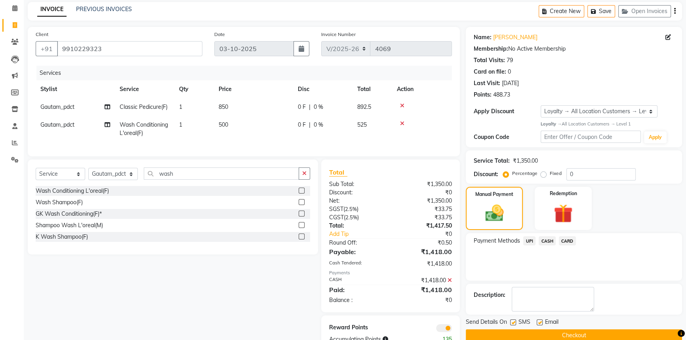
scroll to position [62, 0]
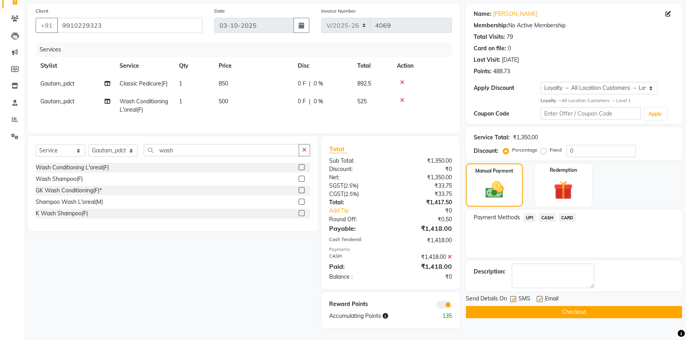
click at [513, 296] on label at bounding box center [513, 299] width 6 height 6
click at [513, 297] on input "checkbox" at bounding box center [512, 299] width 5 height 5
checkbox input "false"
drag, startPoint x: 518, startPoint y: 313, endPoint x: 513, endPoint y: 310, distance: 5.7
click at [518, 312] on div "Name: Sharmila Mam Membership: No Active Membership Total Visits: 79 Card on fi…" at bounding box center [577, 166] width 222 height 325
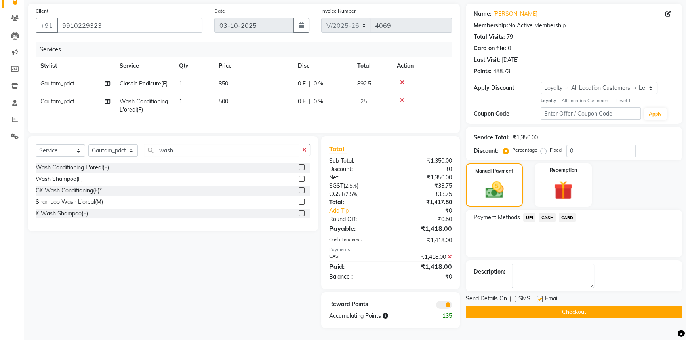
click at [488, 299] on div "Send Details On SMS Email Checkout" at bounding box center [574, 307] width 216 height 24
click at [487, 306] on button "Checkout" at bounding box center [574, 312] width 216 height 12
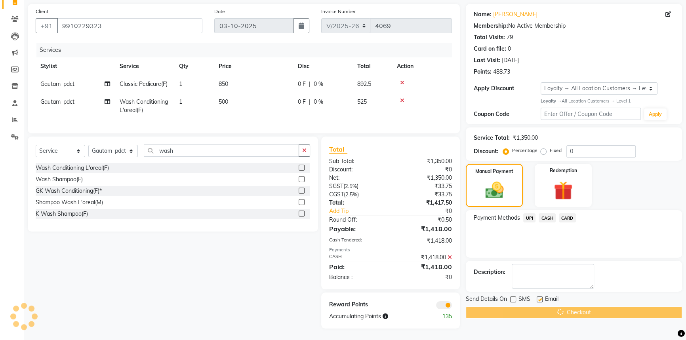
scroll to position [16, 0]
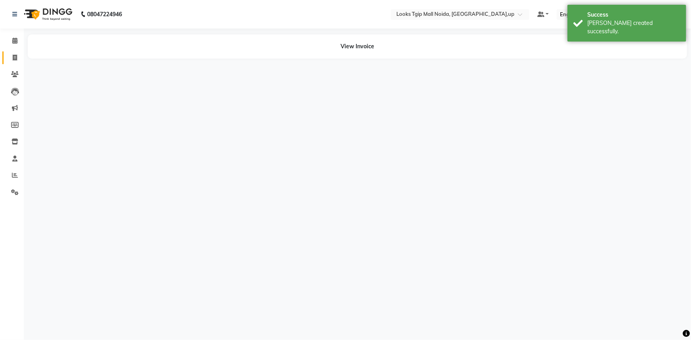
click at [9, 63] on link "Invoice" at bounding box center [11, 57] width 19 height 13
select select "4358"
select select "service"
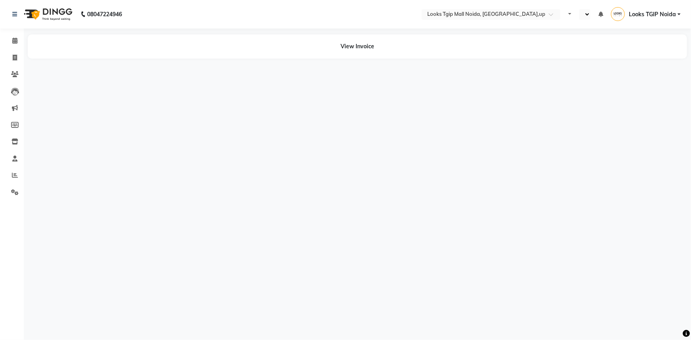
select select "en"
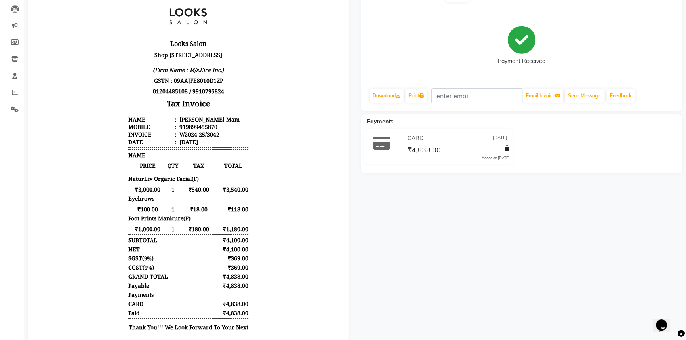
scroll to position [100, 0]
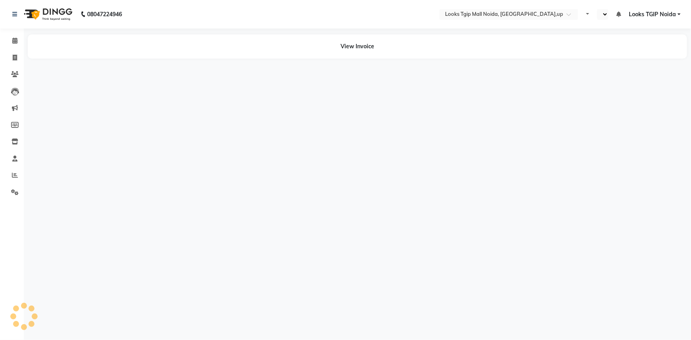
select select "en"
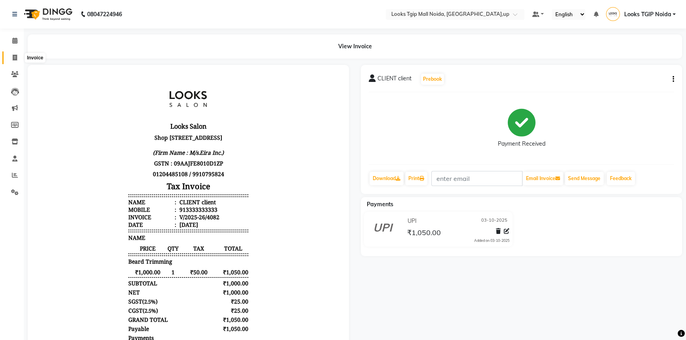
click at [16, 56] on icon at bounding box center [15, 58] width 4 height 6
select select "service"
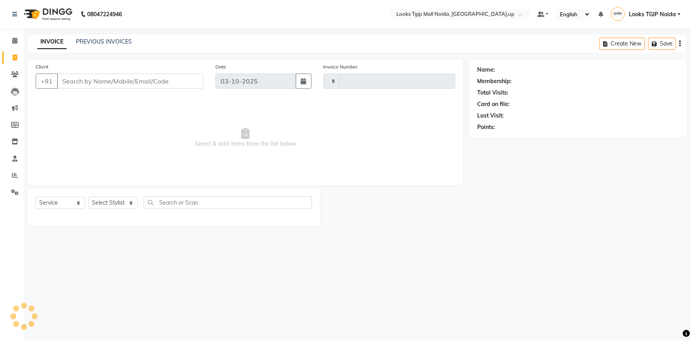
type input "4083"
select select "4358"
click at [16, 40] on icon at bounding box center [14, 41] width 5 height 6
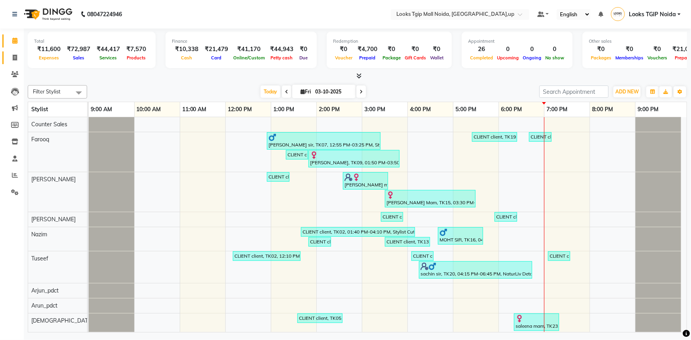
drag, startPoint x: 16, startPoint y: 59, endPoint x: 20, endPoint y: 62, distance: 4.5
click at [16, 59] on icon at bounding box center [15, 58] width 4 height 6
select select "service"
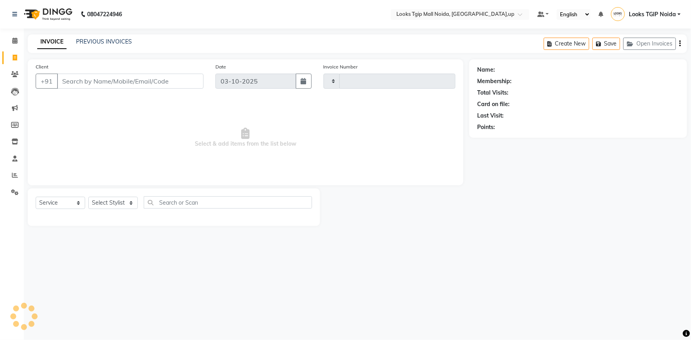
type input "4083"
select select "4358"
drag, startPoint x: 87, startPoint y: 74, endPoint x: 94, endPoint y: 73, distance: 7.6
click at [88, 74] on input "Client" at bounding box center [130, 81] width 147 height 15
click at [91, 77] on input "Client" at bounding box center [130, 81] width 147 height 15
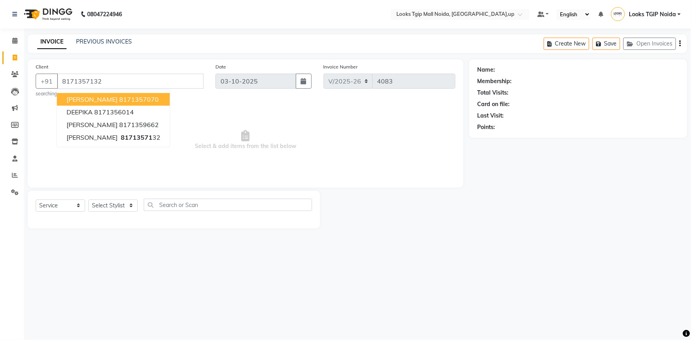
type input "8171357132"
select select "1: Object"
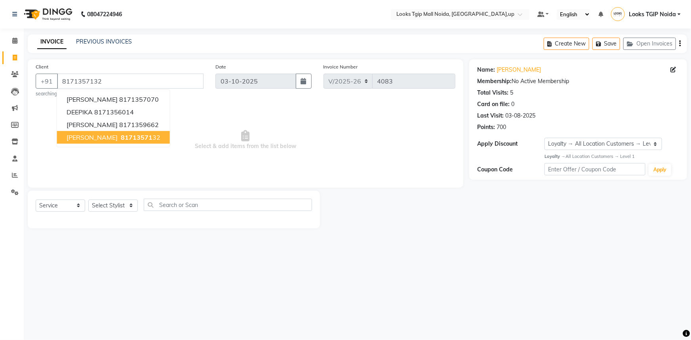
click at [190, 165] on span "Select & add items from the list below" at bounding box center [246, 140] width 420 height 79
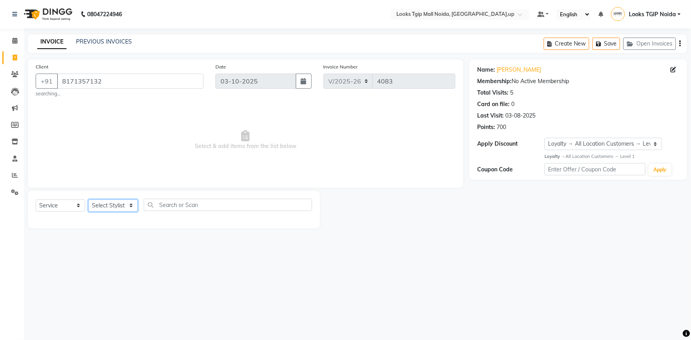
click at [110, 205] on select "Select Stylist [PERSON_NAME] Arun_pdct [PERSON_NAME] Counter Sales Farooq Gauta…" at bounding box center [113, 206] width 50 height 12
select select "31009"
click at [88, 200] on select "Select Stylist [PERSON_NAME] Arun_pdct [PERSON_NAME] Counter Sales Farooq Gauta…" at bounding box center [113, 206] width 50 height 12
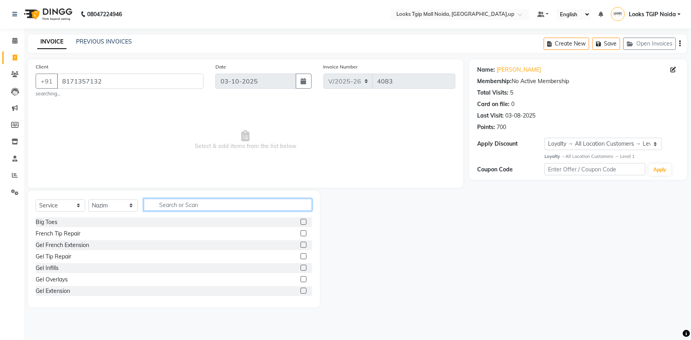
click at [153, 203] on input "text" at bounding box center [228, 205] width 168 height 12
type input "cut"
click at [57, 234] on div "Stylist Cut(M)" at bounding box center [53, 234] width 34 height 8
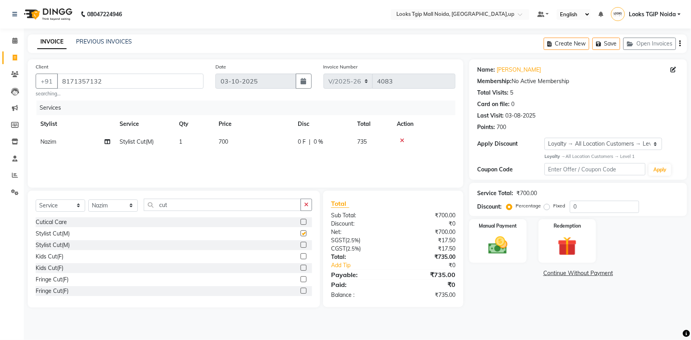
checkbox input "false"
drag, startPoint x: 179, startPoint y: 208, endPoint x: 106, endPoint y: 207, distance: 73.7
click at [106, 207] on div "Select Service Product Membership Package Voucher Prepaid Gift Card Select Styl…" at bounding box center [174, 208] width 276 height 19
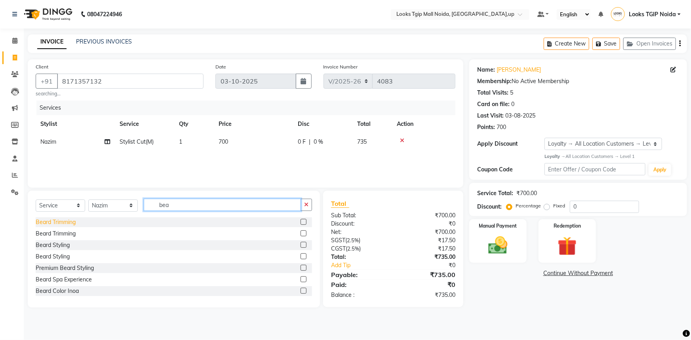
type input "bea"
click at [67, 223] on div "Beard Trimming" at bounding box center [56, 222] width 40 height 8
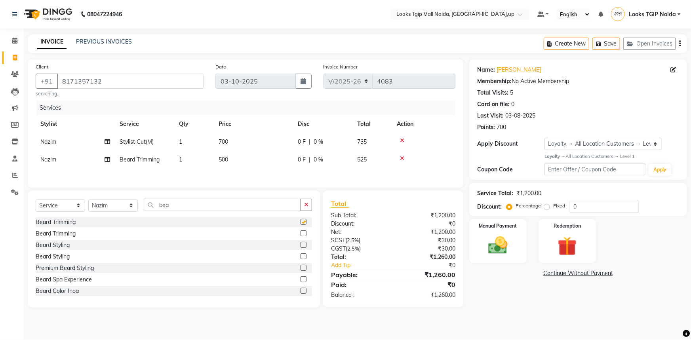
checkbox input "false"
click at [398, 250] on div "₹30.00" at bounding box center [427, 249] width 68 height 8
click at [499, 248] on img at bounding box center [498, 245] width 32 height 23
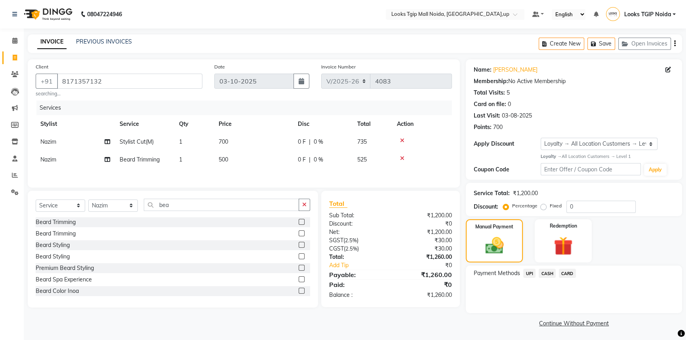
click at [528, 273] on span "UPI" at bounding box center [529, 273] width 12 height 9
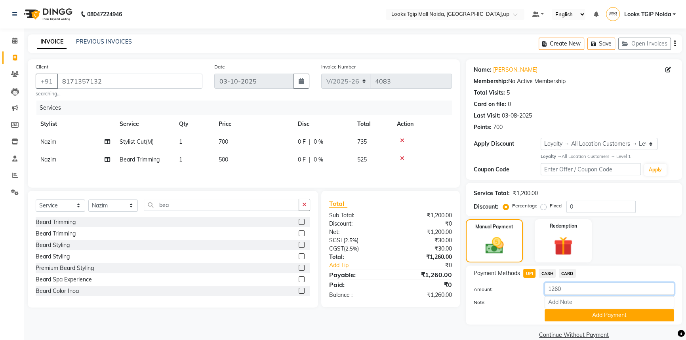
drag, startPoint x: 574, startPoint y: 293, endPoint x: 491, endPoint y: 281, distance: 84.0
click at [491, 281] on div "Payment Methods UPI CASH CARD Amount: 1260 Note: Add Payment" at bounding box center [574, 295] width 200 height 53
type input "260"
click at [594, 321] on button "Add Payment" at bounding box center [610, 315] width 130 height 12
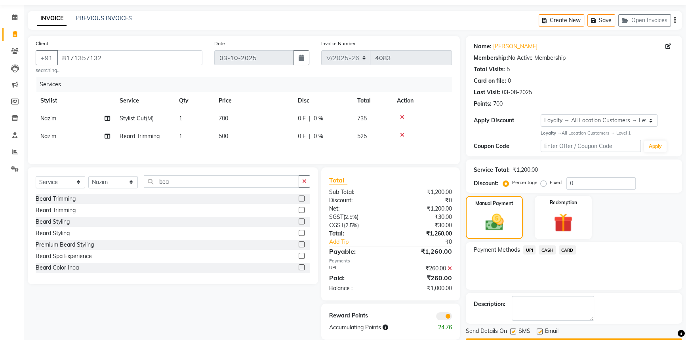
scroll to position [46, 0]
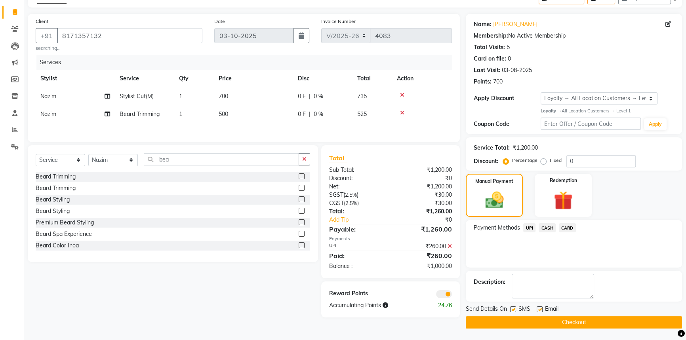
click at [549, 228] on span "CASH" at bounding box center [547, 227] width 17 height 9
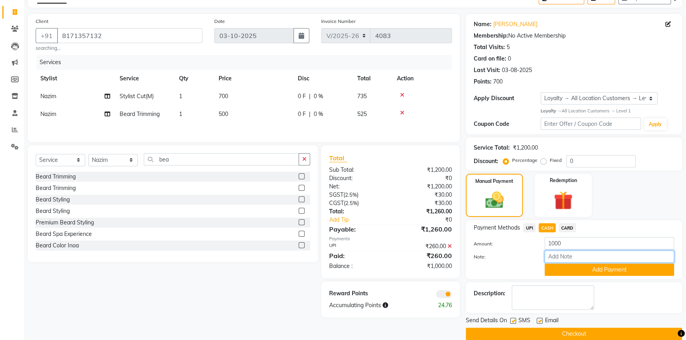
click at [559, 263] on div "Note:" at bounding box center [574, 257] width 212 height 13
click at [561, 270] on button "Add Payment" at bounding box center [610, 270] width 130 height 12
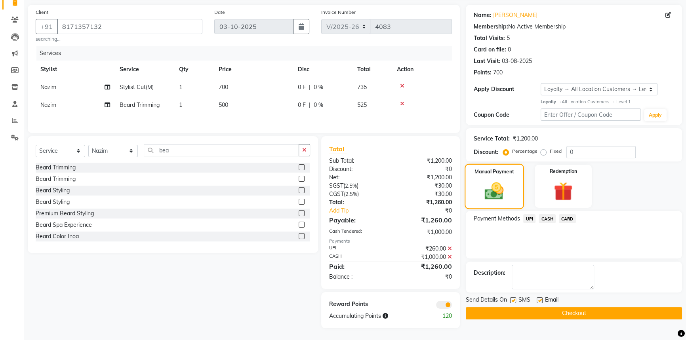
scroll to position [55, 0]
drag, startPoint x: 539, startPoint y: 312, endPoint x: 536, endPoint y: 310, distance: 4.1
click at [539, 311] on button "Checkout" at bounding box center [574, 313] width 216 height 12
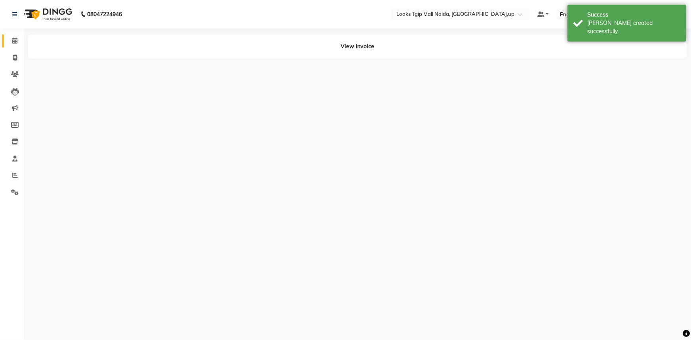
click at [14, 46] on link "Calendar" at bounding box center [11, 40] width 19 height 13
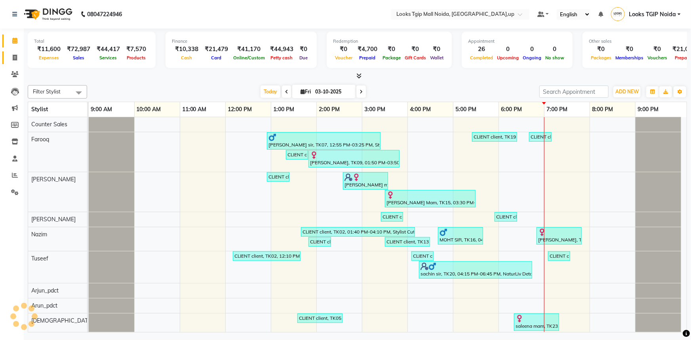
click at [7, 57] on link "Invoice" at bounding box center [11, 57] width 19 height 13
select select "service"
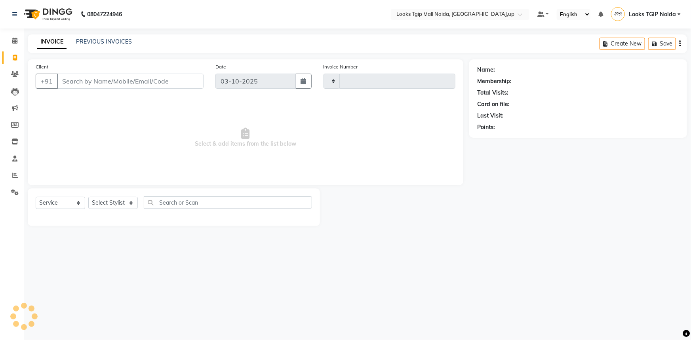
type input "4084"
click at [93, 83] on input "Client" at bounding box center [130, 81] width 147 height 15
select select "4358"
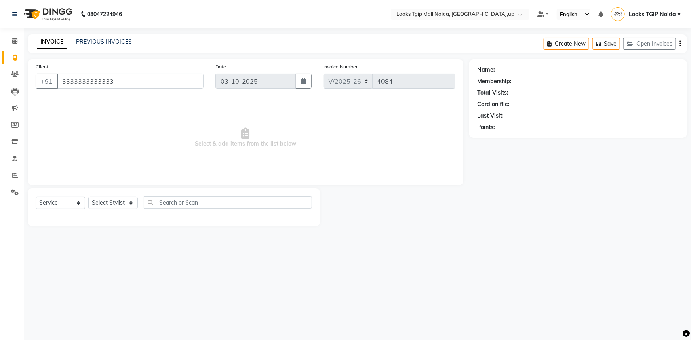
type input "3333333333333"
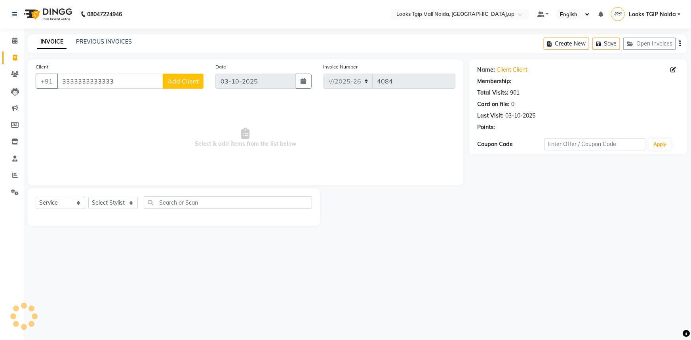
select select "1: Object"
click at [131, 189] on div "Client +91 3333333333333 Add Client Date 03-10-2025 Invoice Number V/2025 V/202…" at bounding box center [246, 142] width 448 height 167
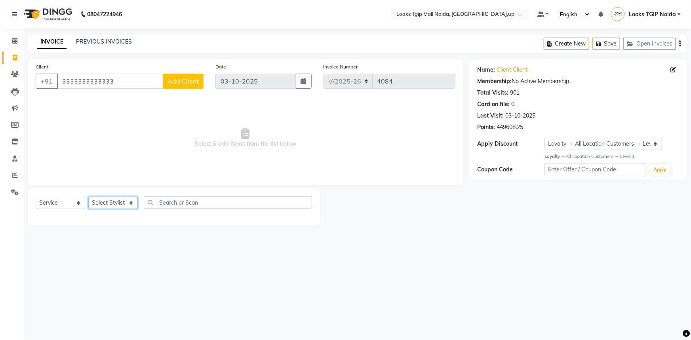
click at [126, 199] on select "Select Stylist [PERSON_NAME] Arun_pdct [PERSON_NAME] Counter Sales Farooq Gauta…" at bounding box center [113, 203] width 50 height 12
select select "50666"
click at [88, 197] on select "Select Stylist [PERSON_NAME] Arun_pdct [PERSON_NAME] Counter Sales Farooq Gauta…" at bounding box center [113, 203] width 50 height 12
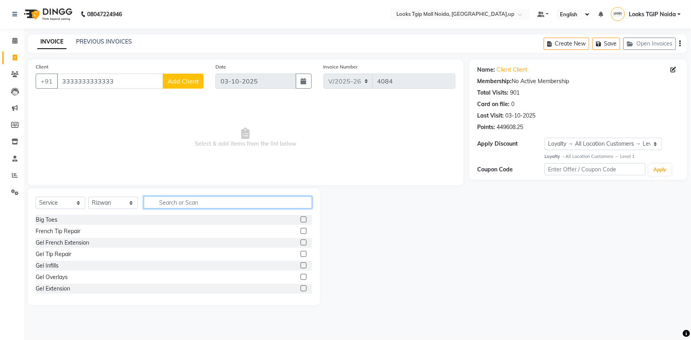
click at [162, 203] on input "text" at bounding box center [228, 202] width 168 height 12
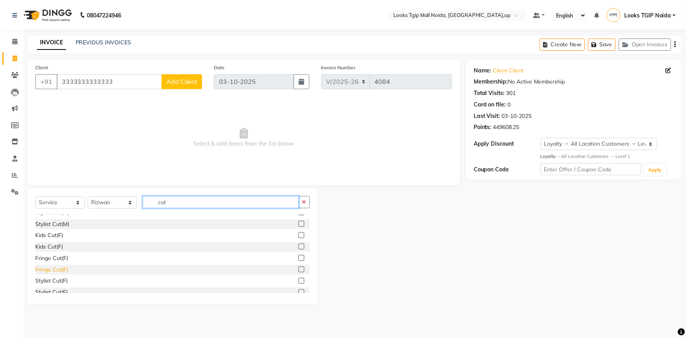
scroll to position [36, 0]
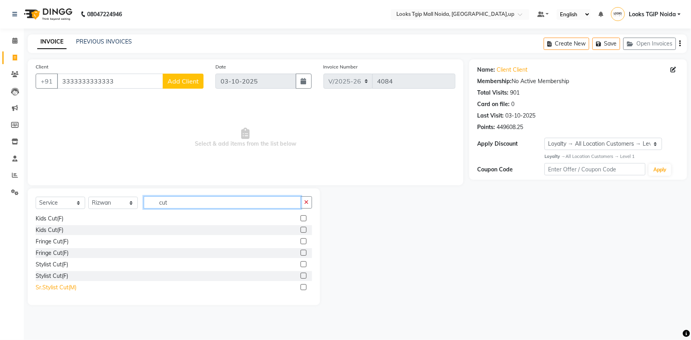
type input "cut"
click at [66, 287] on div "Sr.Stylist Cut(M)" at bounding box center [56, 288] width 41 height 8
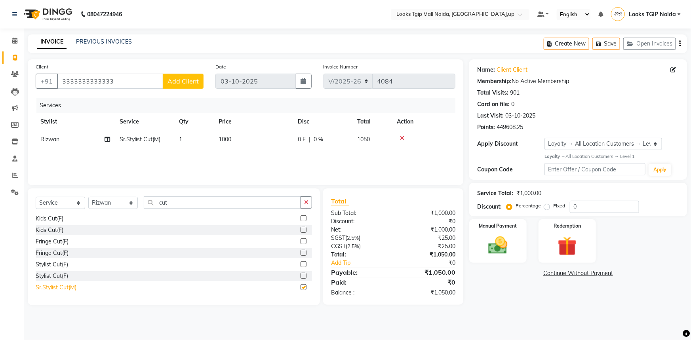
checkbox input "false"
click at [277, 144] on td "1000" at bounding box center [253, 140] width 79 height 18
select select "50666"
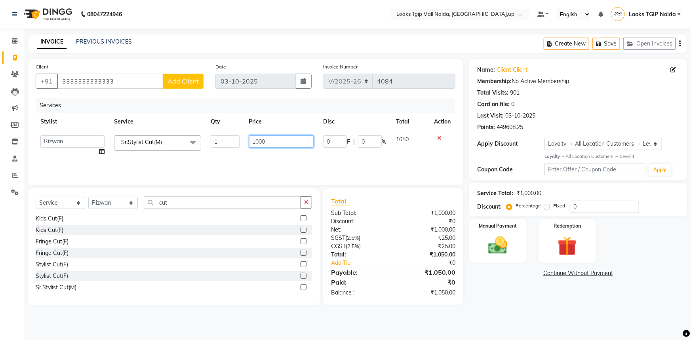
drag, startPoint x: 277, startPoint y: 144, endPoint x: 154, endPoint y: 148, distance: 123.6
click at [167, 147] on tr "Amaan Salmani Arjun_pdct Arun_pdct Atique Counter Sales Farooq Gautam_pdct Guri…" at bounding box center [246, 146] width 420 height 30
type input "1500"
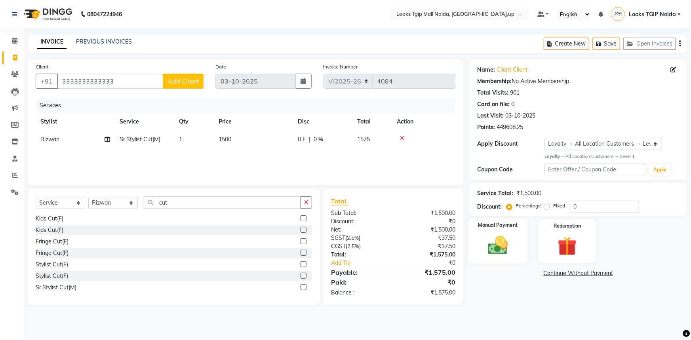
click at [495, 224] on label "Manual Payment" at bounding box center [498, 226] width 40 height 8
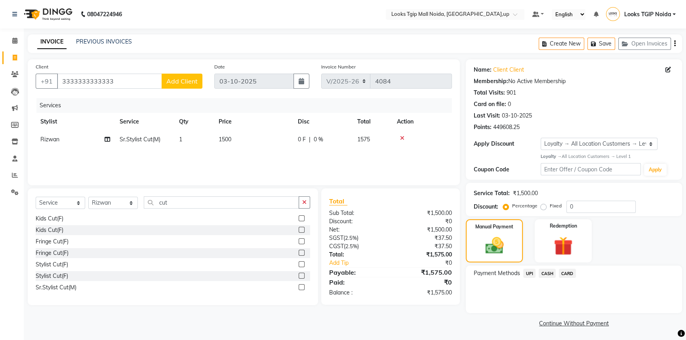
click at [531, 278] on div "UPI" at bounding box center [527, 274] width 15 height 11
click at [562, 271] on span "CARD" at bounding box center [567, 273] width 17 height 9
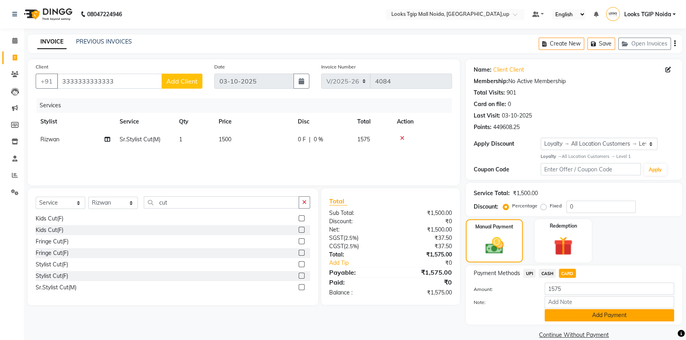
click at [562, 315] on button "Add Payment" at bounding box center [610, 315] width 130 height 12
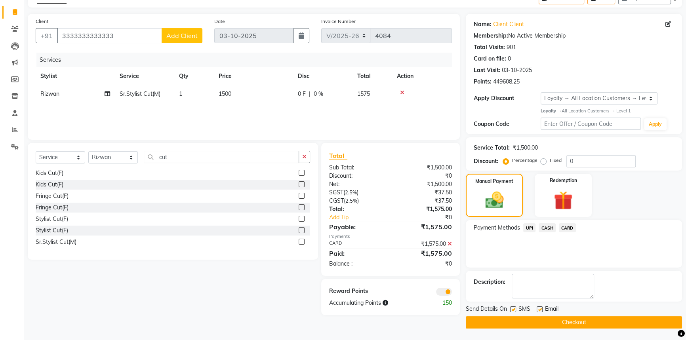
click at [510, 308] on label at bounding box center [513, 310] width 6 height 6
click at [510, 308] on input "checkbox" at bounding box center [512, 309] width 5 height 5
checkbox input "false"
click at [522, 324] on button "Checkout" at bounding box center [574, 322] width 216 height 12
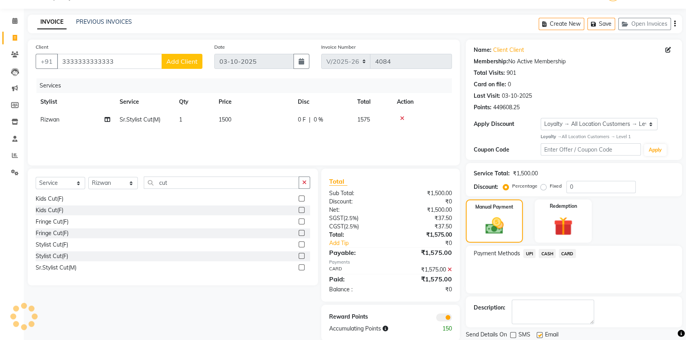
scroll to position [0, 0]
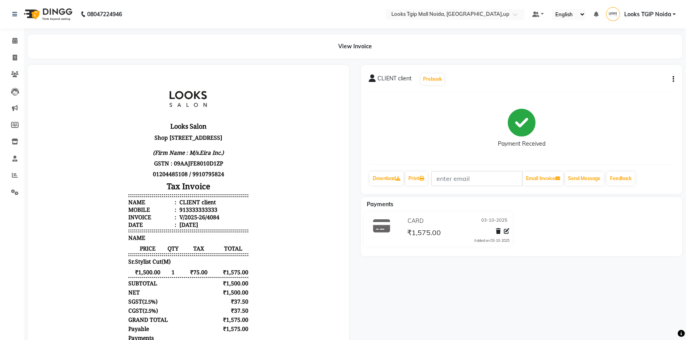
drag, startPoint x: 557, startPoint y: 389, endPoint x: 158, endPoint y: 221, distance: 432.3
click at [175, 283] on div "Looks Salon Shop No-37 & 37A, Ground Floor, The Great India Place, Noida Sector…" at bounding box center [188, 236] width 126 height 321
click at [17, 44] on span at bounding box center [15, 40] width 14 height 9
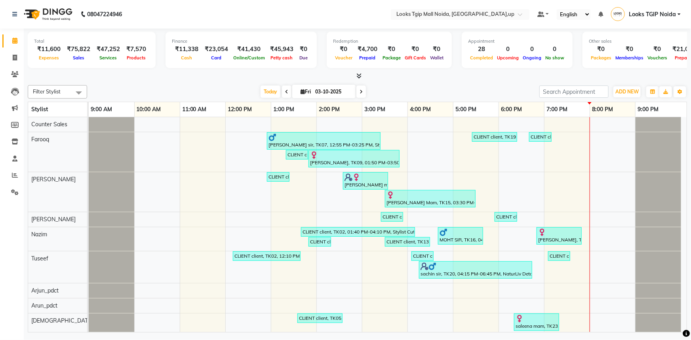
click at [11, 168] on li "Reports" at bounding box center [12, 175] width 24 height 17
click at [15, 177] on icon at bounding box center [15, 175] width 6 height 6
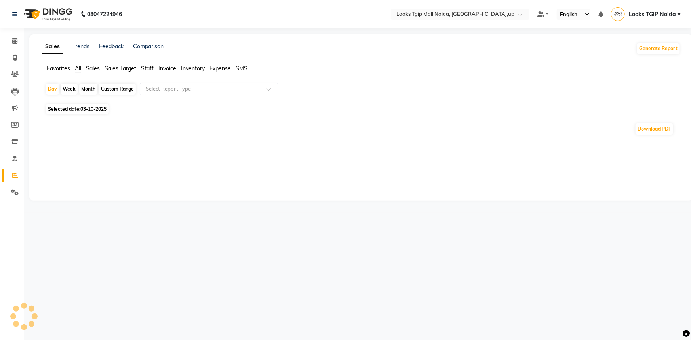
click at [152, 70] on span "Staff" at bounding box center [147, 68] width 13 height 7
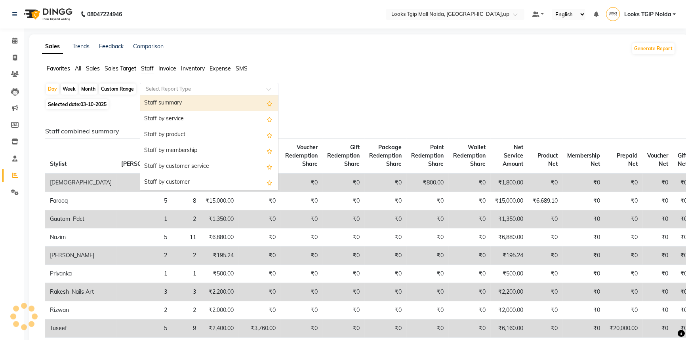
click at [209, 89] on input "text" at bounding box center [201, 89] width 114 height 8
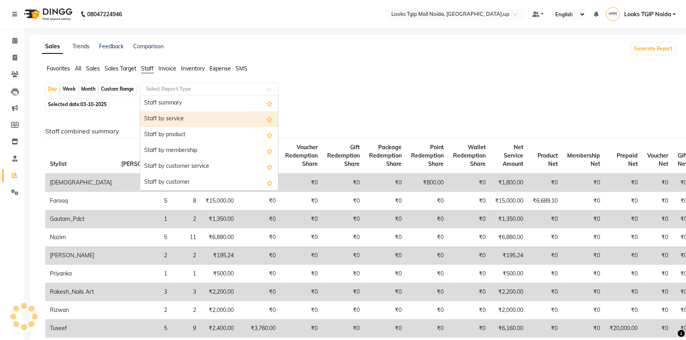
click at [201, 122] on div "Staff by service" at bounding box center [209, 119] width 138 height 16
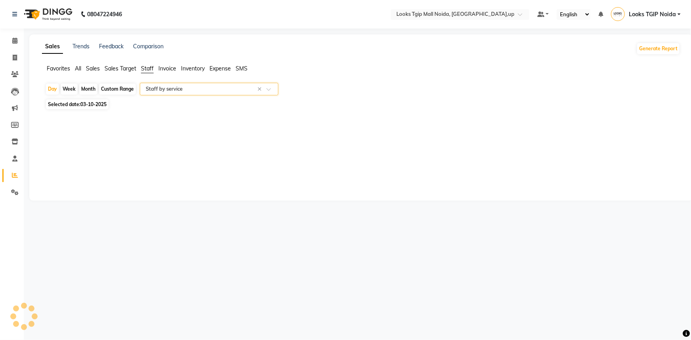
select select "filtered_report"
select select "pdf"
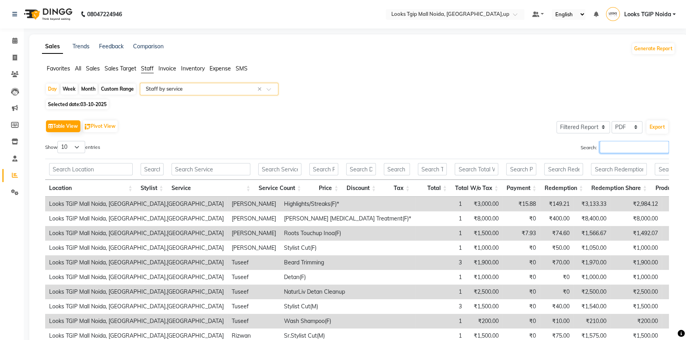
click at [625, 145] on input "Search:" at bounding box center [634, 147] width 69 height 12
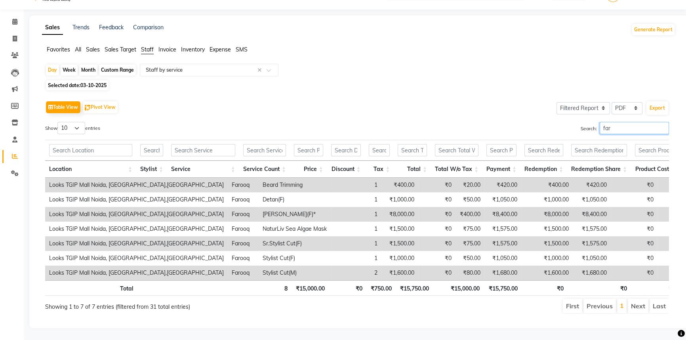
scroll to position [29, 0]
type input "far"
drag, startPoint x: 452, startPoint y: 290, endPoint x: 482, endPoint y: 293, distance: 29.9
click at [482, 293] on div "Show 10 25 50 100 entries Search: far Location Stylist Service Service Count Pr…" at bounding box center [357, 218] width 624 height 192
click at [476, 308] on ul "First Previous 1 Next Last" at bounding box center [489, 306] width 359 height 14
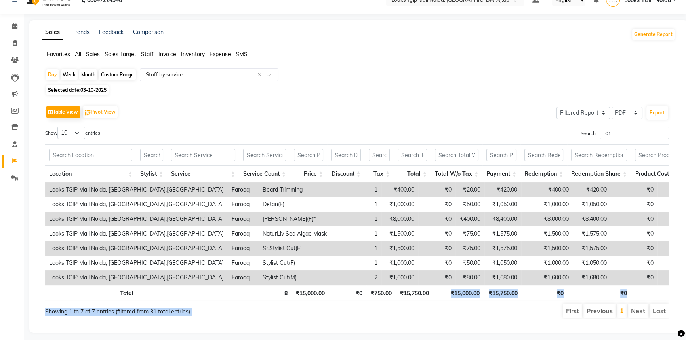
scroll to position [0, 0]
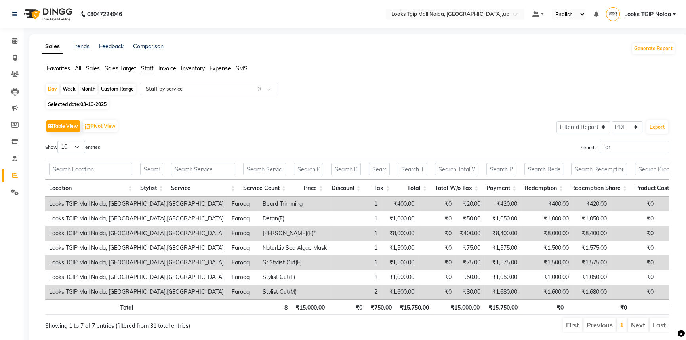
click at [325, 130] on div "Table View Pivot View Select Full Report Filtered Report Select CSV PDF Export" at bounding box center [357, 126] width 624 height 17
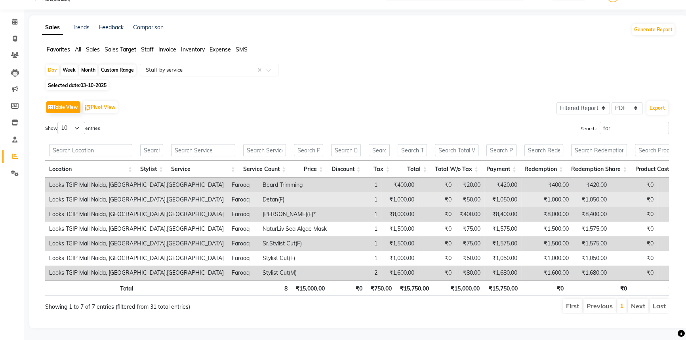
scroll to position [29, 0]
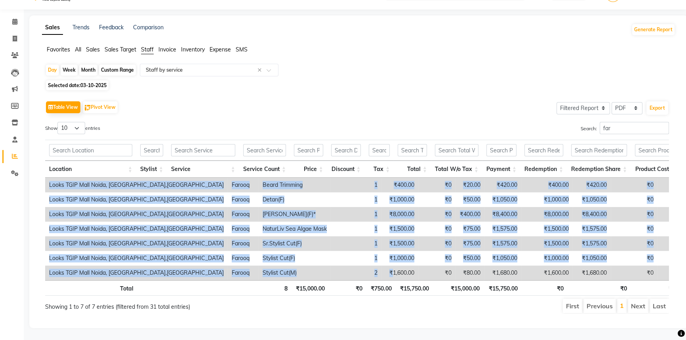
drag, startPoint x: 301, startPoint y: 262, endPoint x: 328, endPoint y: 263, distance: 27.7
click at [339, 270] on div "Location Stylist Service Service Count Price Discount Tax Total Total W/o Tax P…" at bounding box center [357, 229] width 624 height 103
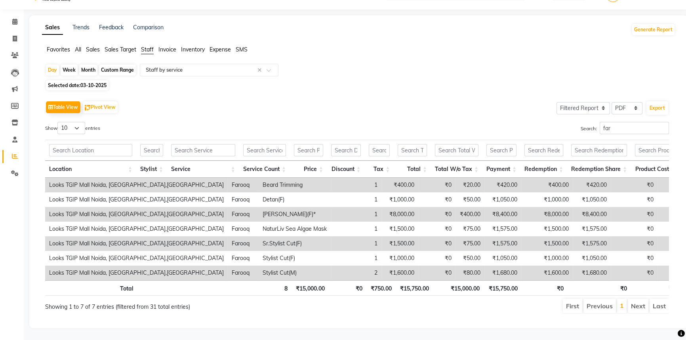
drag, startPoint x: 325, startPoint y: 263, endPoint x: 344, endPoint y: 268, distance: 20.2
click at [381, 266] on td "₹1,600.00" at bounding box center [399, 273] width 37 height 15
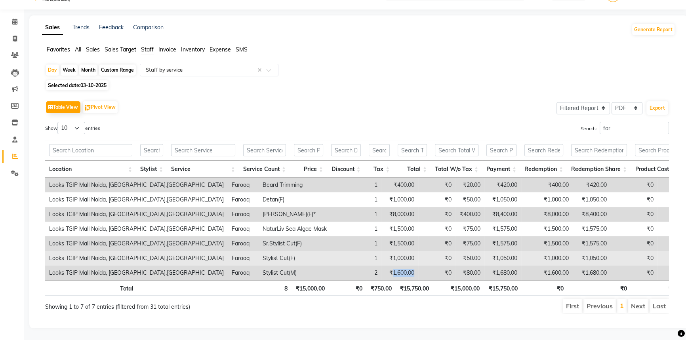
drag, startPoint x: 343, startPoint y: 267, endPoint x: 306, endPoint y: 251, distance: 40.8
click at [301, 266] on tr "Looks TGIP Mall Noida, Noida,UP Farooq Stylist Cut(M) 2 ₹1,600.00 ₹0 ₹80.00 ₹1,…" at bounding box center [407, 273] width 724 height 15
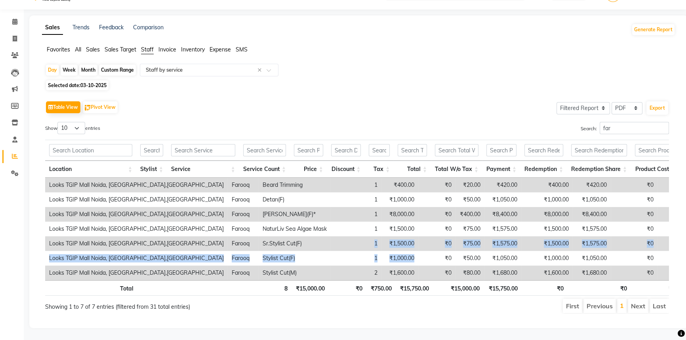
drag, startPoint x: 327, startPoint y: 242, endPoint x: 277, endPoint y: 238, distance: 50.1
click at [277, 238] on tbody "Looks TGIP Mall Noida, Noida,UP Farooq Beard Trimming 1 ₹400.00 ₹0 ₹20.00 ₹420.…" at bounding box center [407, 229] width 724 height 103
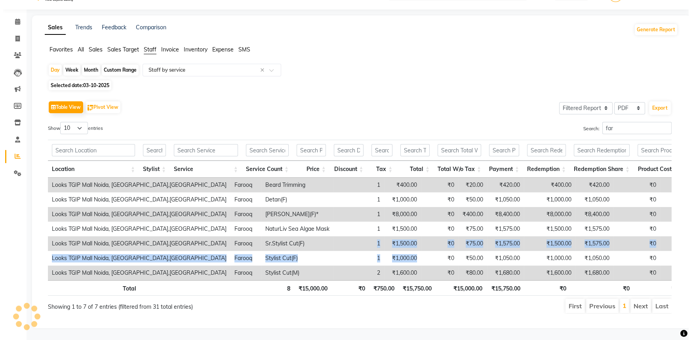
scroll to position [0, 0]
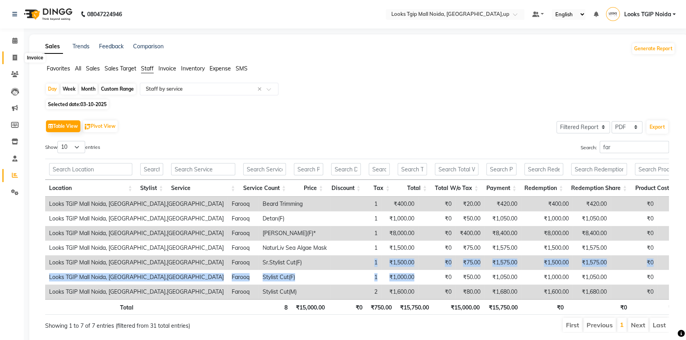
click at [11, 56] on span at bounding box center [15, 57] width 14 height 9
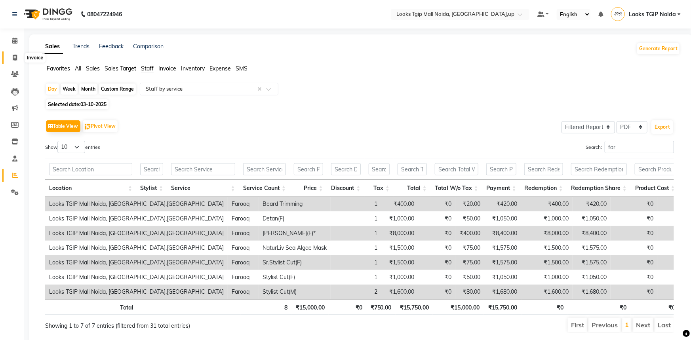
select select "service"
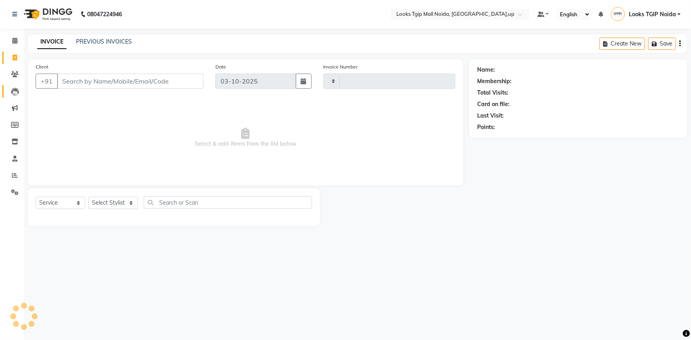
type input "4085"
select select "4358"
click at [67, 88] on input "Client" at bounding box center [130, 81] width 147 height 15
drag, startPoint x: 119, startPoint y: 196, endPoint x: 119, endPoint y: 190, distance: 6.7
click at [119, 196] on div "Select Service Product Membership Package Voucher Prepaid Gift Card Select Styl…" at bounding box center [174, 208] width 292 height 38
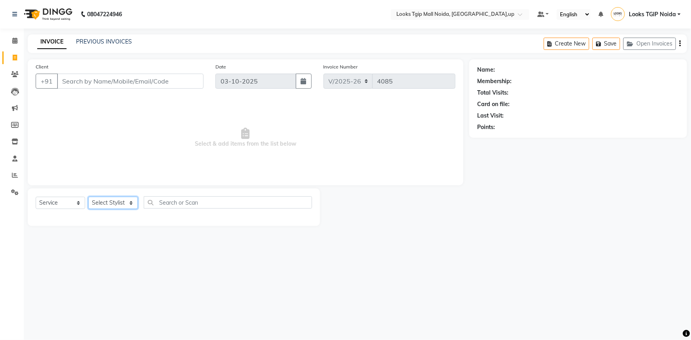
drag, startPoint x: 123, startPoint y: 202, endPoint x: 123, endPoint y: 198, distance: 4.4
click at [123, 202] on select "Select Stylist [PERSON_NAME] Arun_pdct [PERSON_NAME] Counter Sales Farooq Gauta…" at bounding box center [113, 203] width 50 height 12
select select "65336"
click at [88, 197] on select "Select Stylist [PERSON_NAME] Arun_pdct [PERSON_NAME] Counter Sales Farooq Gauta…" at bounding box center [113, 203] width 50 height 12
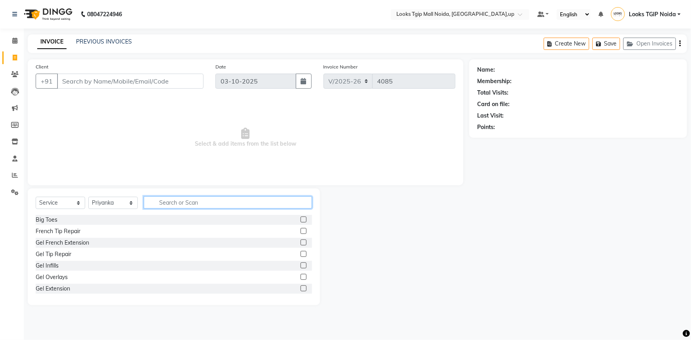
click at [182, 208] on input "text" at bounding box center [228, 202] width 168 height 12
type input "under"
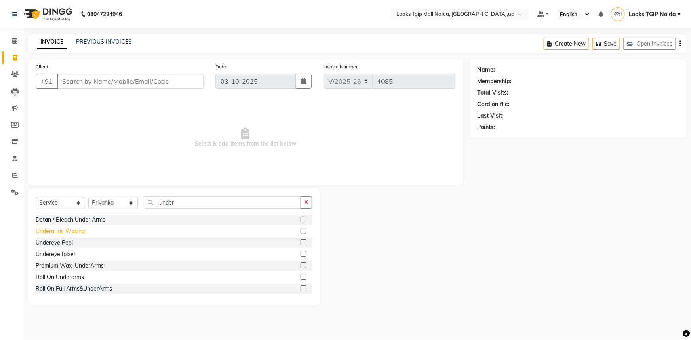
click at [79, 235] on div "Underarms Waxing" at bounding box center [60, 231] width 49 height 8
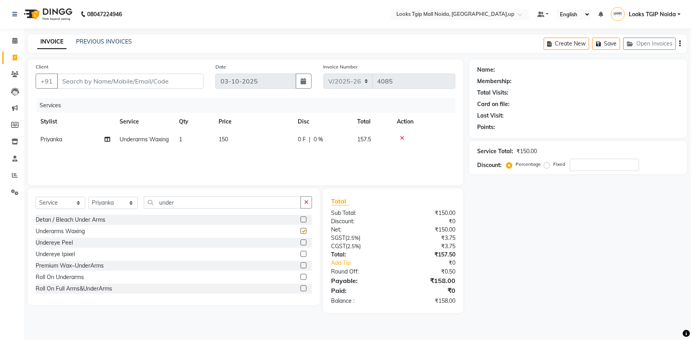
checkbox input "false"
click at [234, 141] on td "150" at bounding box center [253, 140] width 79 height 18
select select "65336"
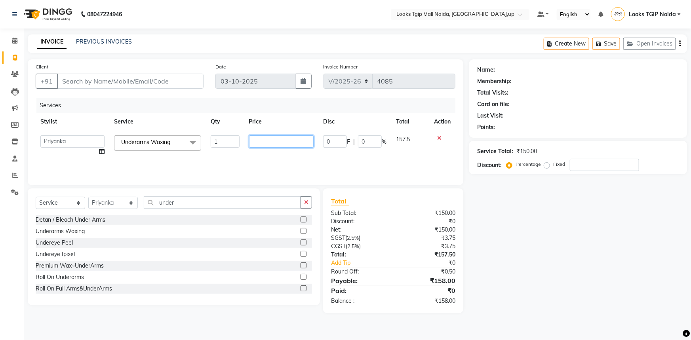
drag, startPoint x: 253, startPoint y: 141, endPoint x: 166, endPoint y: 147, distance: 87.3
click at [182, 145] on tr "Amaan Salmani Arjun_pdct Arun_pdct Atique Counter Sales Farooq Gautam_pdct Guri…" at bounding box center [246, 146] width 420 height 30
type input "500"
click at [188, 202] on input "under" at bounding box center [222, 202] width 157 height 12
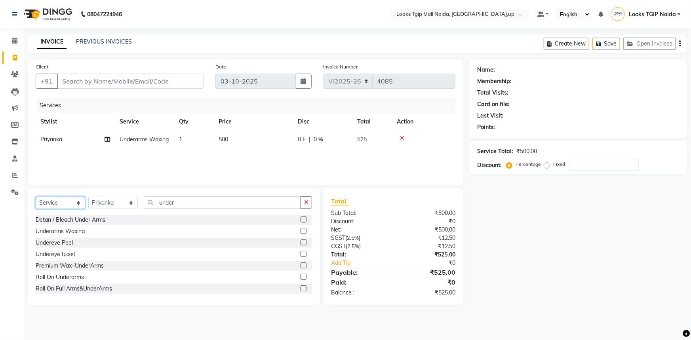
click at [75, 202] on select "Select Service Product Membership Package Voucher Prepaid Gift Card" at bounding box center [61, 203] width 50 height 12
select select "product"
click at [36, 197] on select "Select Service Product Membership Package Voucher Prepaid Gift Card" at bounding box center [61, 203] width 50 height 12
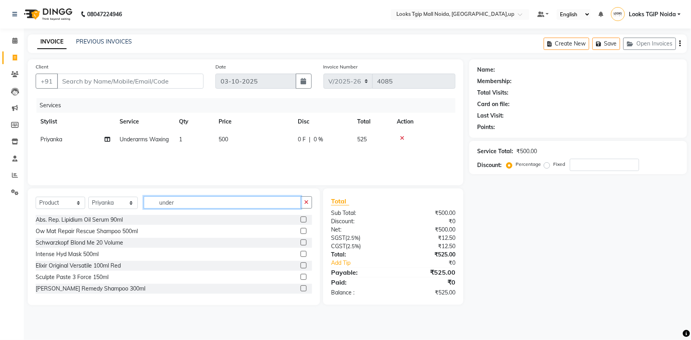
click at [177, 201] on input "under" at bounding box center [222, 202] width 157 height 12
drag, startPoint x: 131, startPoint y: 202, endPoint x: 131, endPoint y: 198, distance: 4.4
click at [131, 202] on select "Select Stylist [PERSON_NAME] Arun_pdct [PERSON_NAME] Counter Sales Farooq Gauta…" at bounding box center [113, 203] width 50 height 12
drag, startPoint x: 154, startPoint y: 82, endPoint x: 136, endPoint y: 76, distance: 18.5
click at [152, 81] on input "Client" at bounding box center [130, 81] width 147 height 15
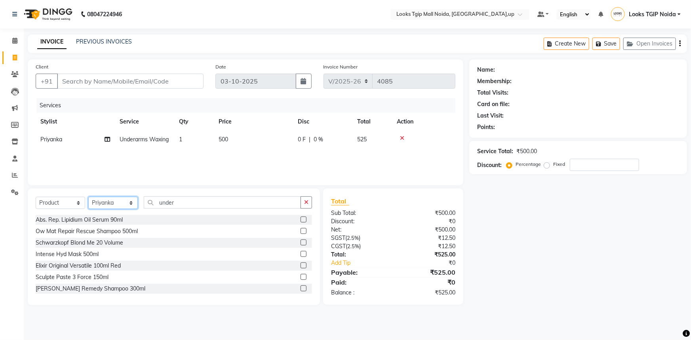
click at [118, 198] on select "Select Stylist [PERSON_NAME] Arun_pdct [PERSON_NAME] Counter Sales Farooq Gauta…" at bounding box center [113, 203] width 50 height 12
select select "23982"
click at [88, 197] on select "Select Stylist [PERSON_NAME] Arun_pdct [PERSON_NAME] Counter Sales Farooq Gauta…" at bounding box center [113, 203] width 50 height 12
click at [184, 207] on input "under" at bounding box center [222, 202] width 157 height 12
drag, startPoint x: 188, startPoint y: 203, endPoint x: 116, endPoint y: 198, distance: 71.5
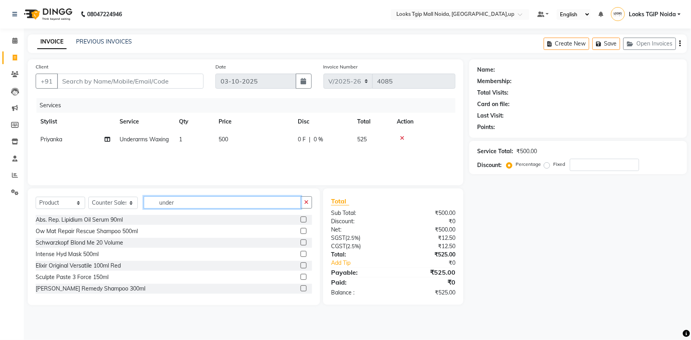
click at [115, 198] on div "Select Service Product Membership Package Voucher Prepaid Gift Card Select Styl…" at bounding box center [174, 205] width 276 height 19
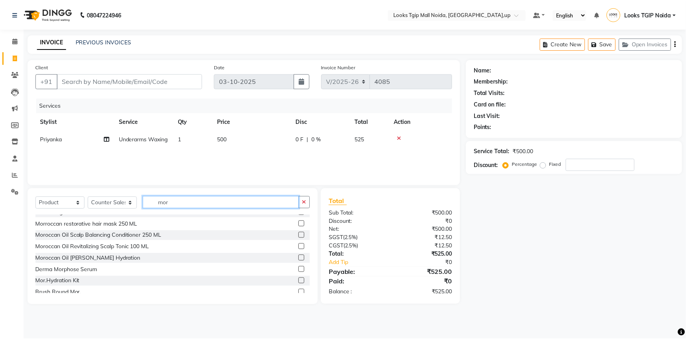
scroll to position [108, 0]
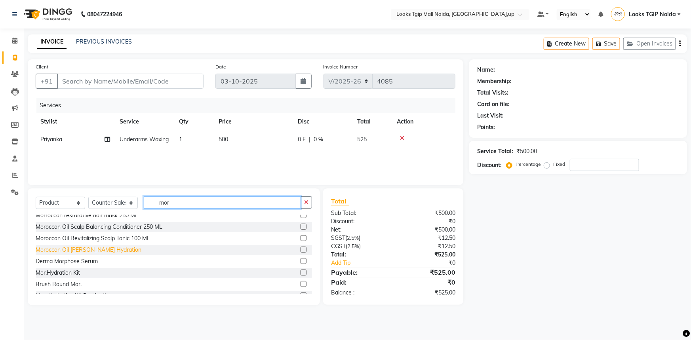
type input "mor"
click at [84, 250] on div "Moroccan Oil Marchesa Hydration" at bounding box center [89, 250] width 106 height 8
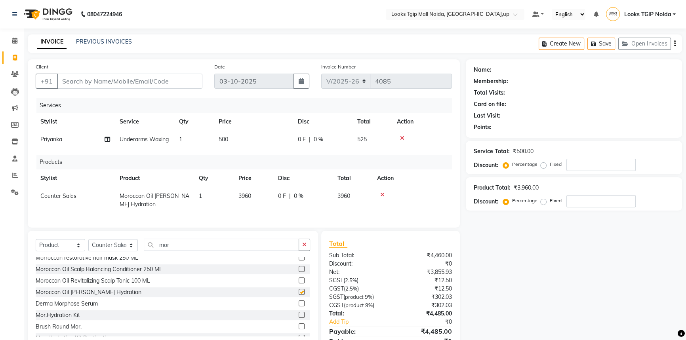
checkbox input "false"
click at [253, 213] on td "3960" at bounding box center [254, 200] width 40 height 26
select select "23982"
click at [255, 204] on input "3960" at bounding box center [253, 198] width 30 height 12
drag, startPoint x: 258, startPoint y: 206, endPoint x: 177, endPoint y: 214, distance: 81.3
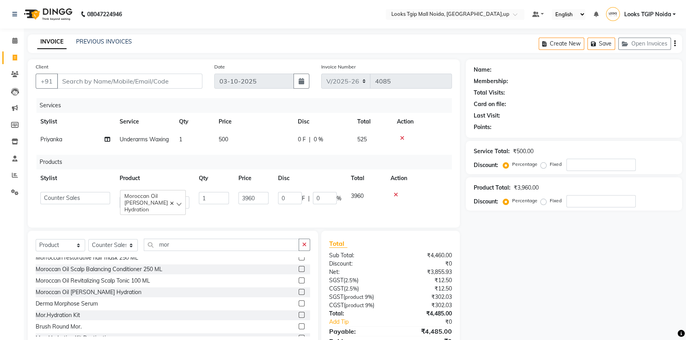
click at [179, 213] on tr "Amaan Salmani Arjun_pdct Arun_pdct Atique Counter Sales Farooq Gautam_pdct Guri…" at bounding box center [244, 200] width 416 height 26
type input "5040"
click at [370, 248] on div "Total Sub Total: ₹4,460.00 Discount: ₹0 Net: ₹3,855.93 SGST ( 2.5% ) ₹12.50 CGS…" at bounding box center [390, 297] width 139 height 133
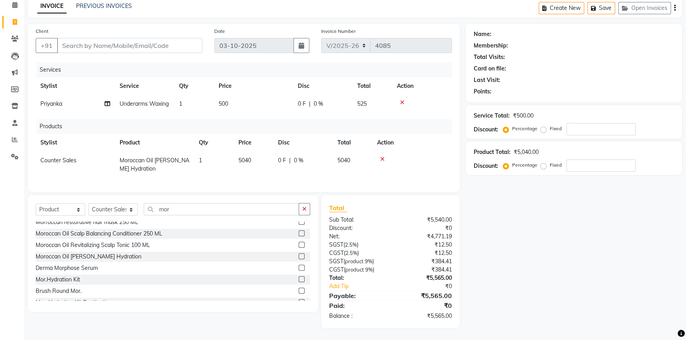
scroll to position [50, 0]
click at [389, 269] on div "CGST ( product 9% )" at bounding box center [356, 270] width 67 height 8
click at [149, 38] on input "Client" at bounding box center [129, 45] width 145 height 15
click at [158, 38] on input "Client" at bounding box center [129, 45] width 145 height 15
type input "3"
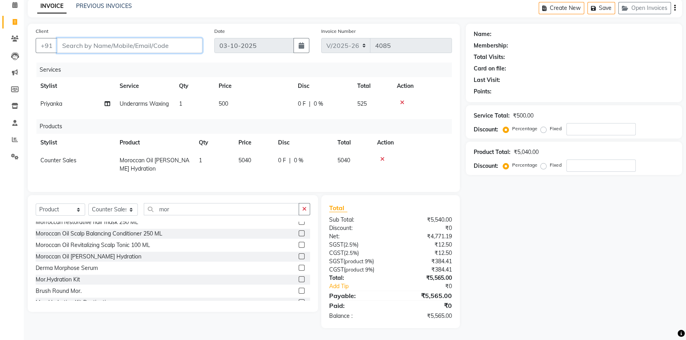
type input "0"
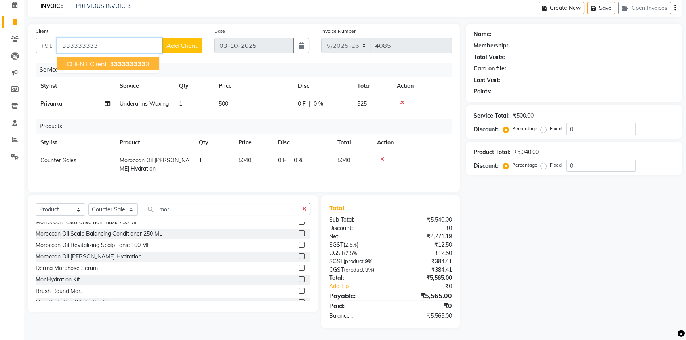
click at [116, 60] on span "333333333" at bounding box center [128, 64] width 36 height 8
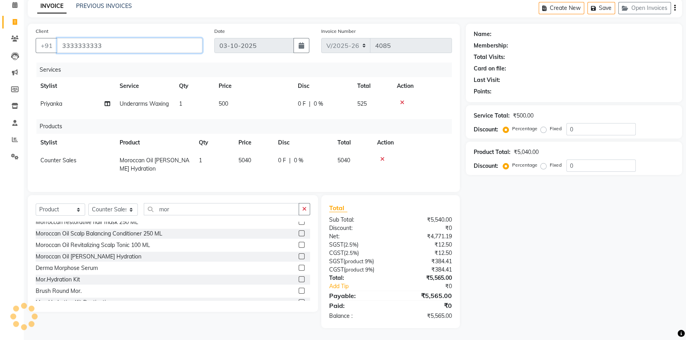
type input "3333333333"
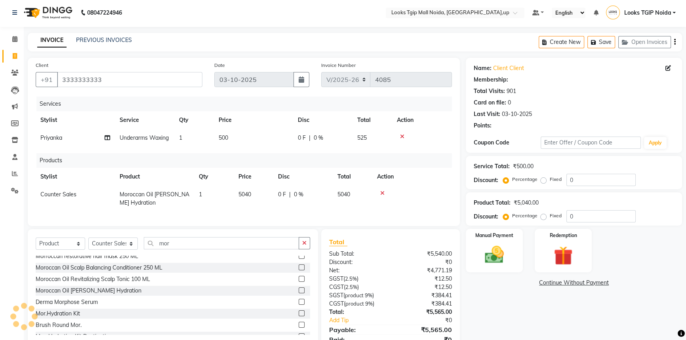
scroll to position [0, 0]
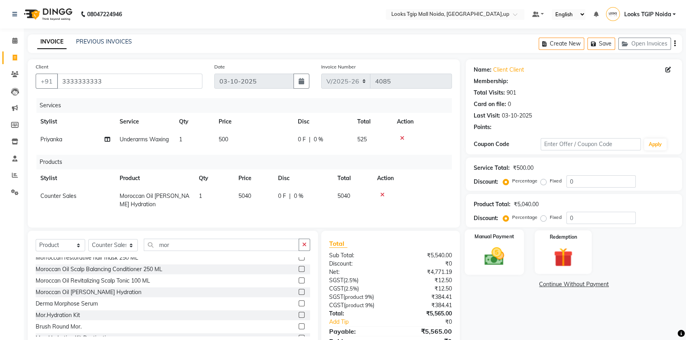
click at [488, 254] on img at bounding box center [494, 256] width 32 height 23
select select "1: Object"
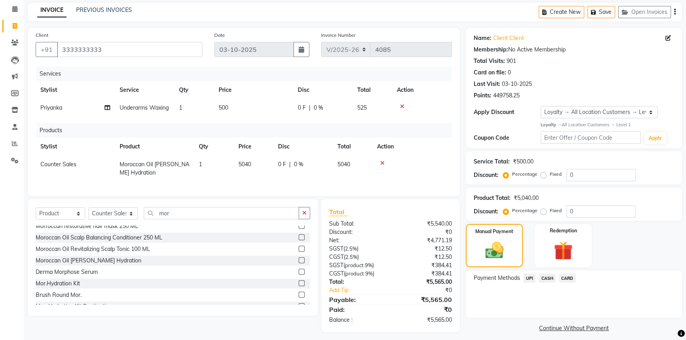
scroll to position [50, 0]
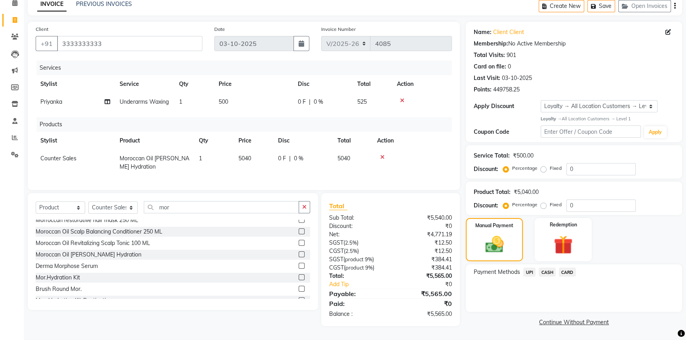
click at [533, 268] on span "UPI" at bounding box center [529, 272] width 12 height 9
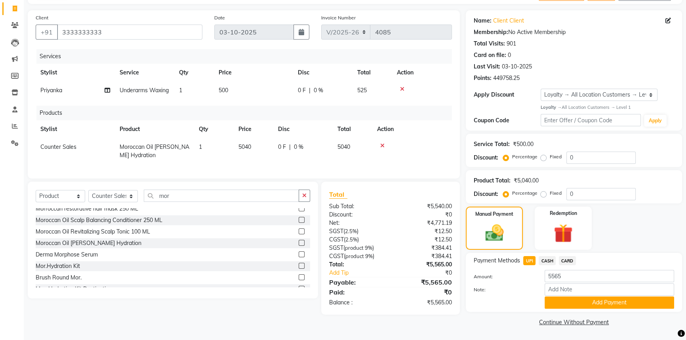
click at [539, 261] on span "CASH" at bounding box center [547, 260] width 17 height 9
click at [527, 260] on span "UPI" at bounding box center [529, 260] width 12 height 9
click at [556, 220] on div "Redemption" at bounding box center [562, 228] width 59 height 45
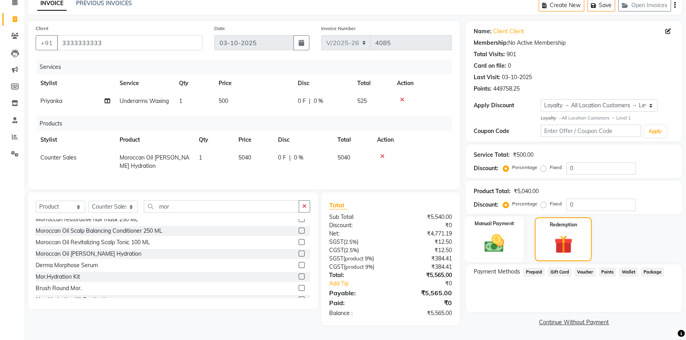
click at [495, 232] on img at bounding box center [494, 243] width 32 height 23
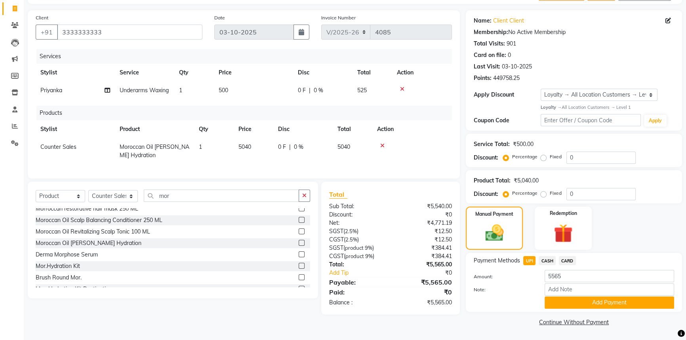
click at [533, 256] on span "UPI" at bounding box center [529, 260] width 12 height 9
click at [606, 302] on button "Add Payment" at bounding box center [610, 303] width 130 height 12
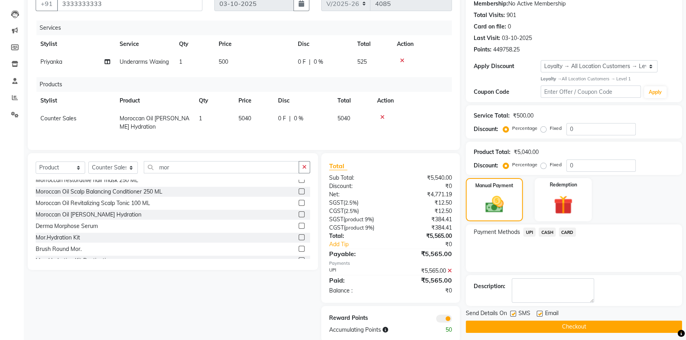
scroll to position [106, 0]
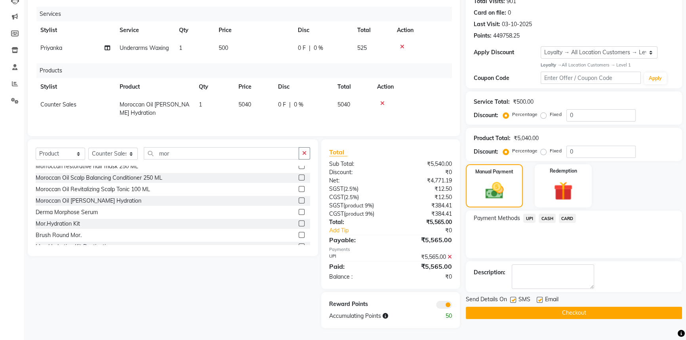
click at [515, 297] on label at bounding box center [513, 300] width 6 height 6
click at [515, 298] on input "checkbox" at bounding box center [512, 300] width 5 height 5
checkbox input "false"
click at [444, 304] on span at bounding box center [444, 305] width 16 height 8
click at [452, 306] on input "checkbox" at bounding box center [452, 306] width 0 height 0
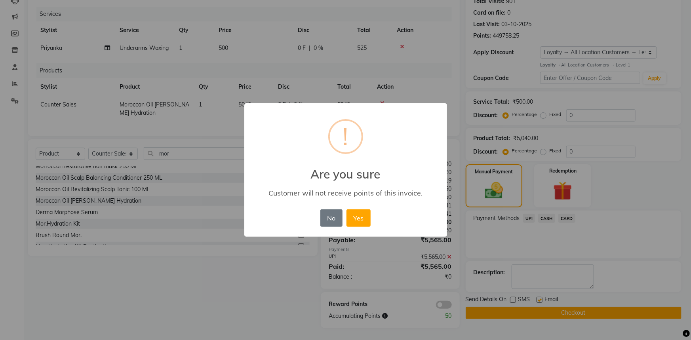
click at [347, 210] on button "Yes" at bounding box center [359, 218] width 24 height 17
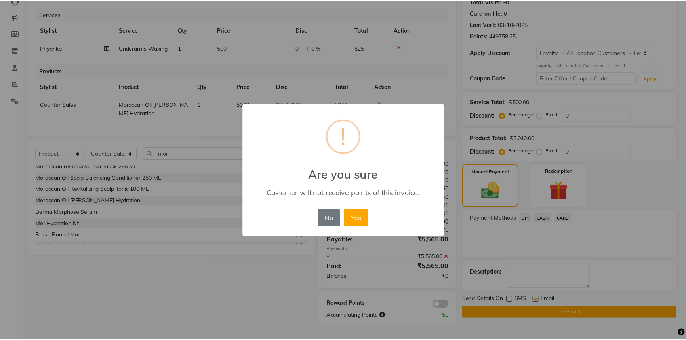
scroll to position [94, 0]
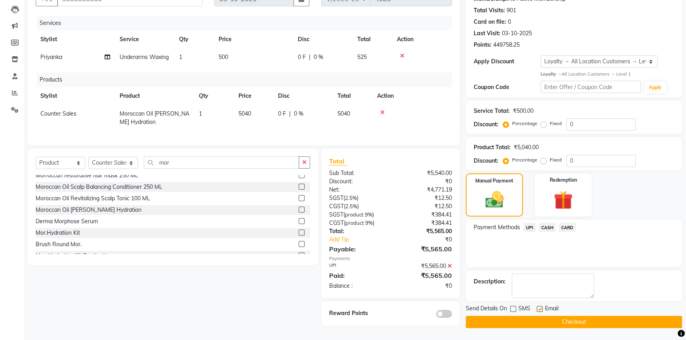
drag, startPoint x: 511, startPoint y: 309, endPoint x: 495, endPoint y: 310, distance: 15.9
click at [510, 316] on button "Checkout" at bounding box center [574, 322] width 216 height 12
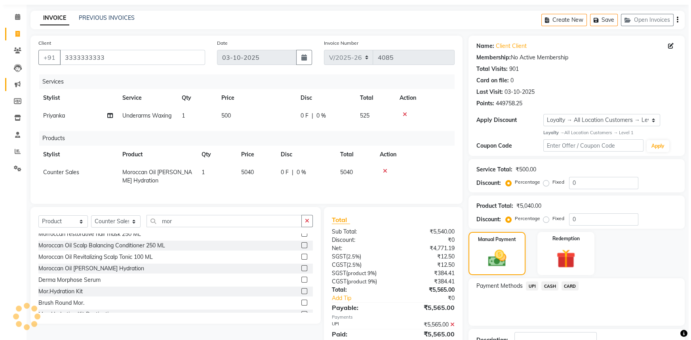
scroll to position [0, 0]
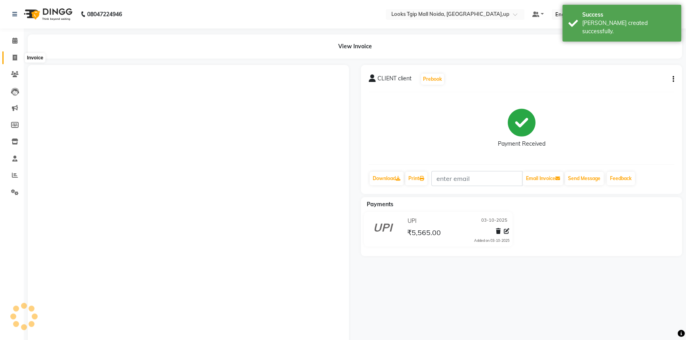
click at [16, 53] on span at bounding box center [15, 57] width 14 height 9
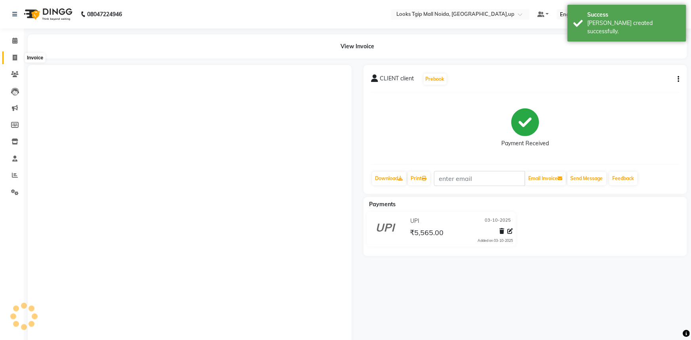
select select "4358"
select select "service"
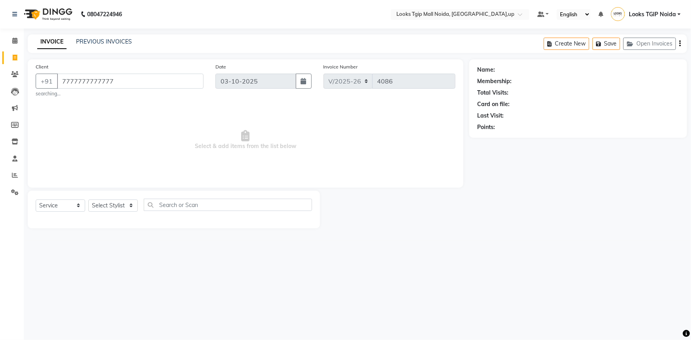
type input "7777777777777"
select select "1: Object"
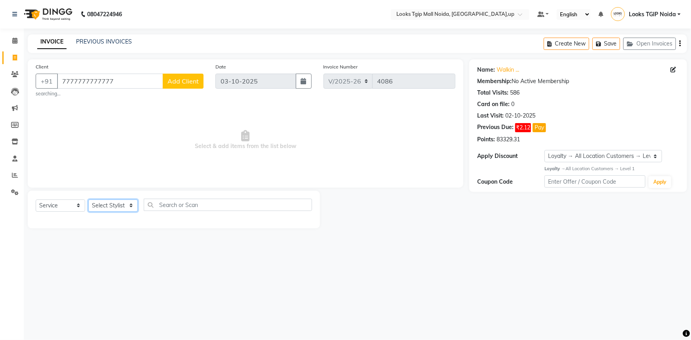
click at [110, 200] on select "Select Stylist [PERSON_NAME] Arun_pdct [PERSON_NAME] Counter Sales Farooq Gauta…" at bounding box center [113, 206] width 50 height 12
select select "43888"
click at [88, 200] on select "Select Stylist [PERSON_NAME] Arun_pdct [PERSON_NAME] Counter Sales Farooq Gauta…" at bounding box center [113, 206] width 50 height 12
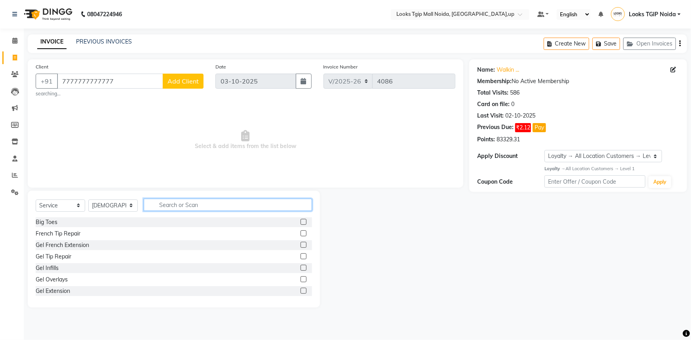
click at [172, 206] on input "text" at bounding box center [228, 205] width 168 height 12
type input "cut"
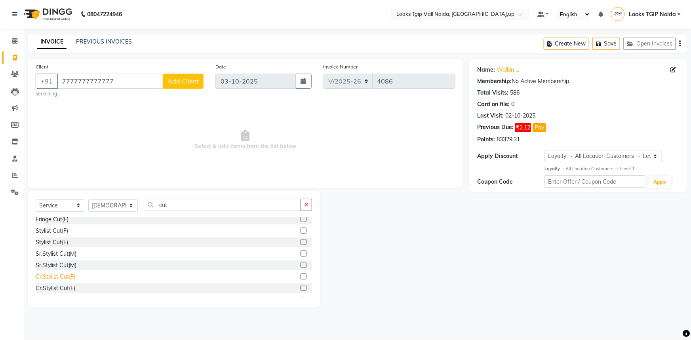
click at [63, 280] on div "Cr.Stylist Cut(F)" at bounding box center [56, 277] width 40 height 8
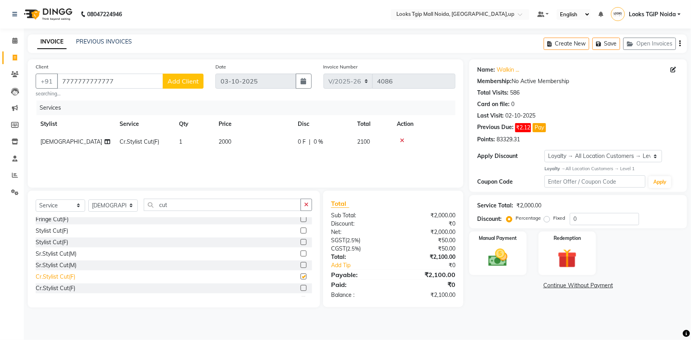
checkbox input "false"
click at [236, 147] on td "2000" at bounding box center [253, 142] width 79 height 18
select select "43888"
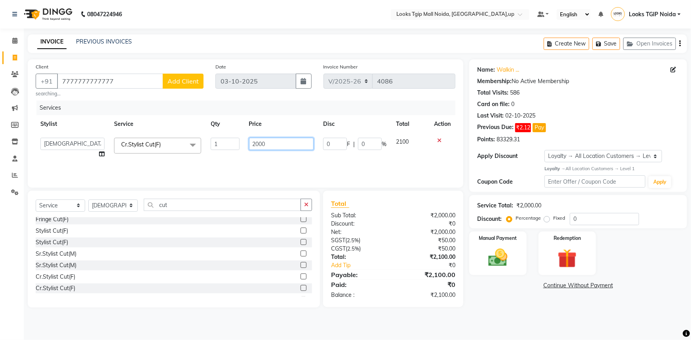
drag, startPoint x: 277, startPoint y: 144, endPoint x: 230, endPoint y: 148, distance: 47.7
click at [230, 148] on tr "Amaan Salmani Arjun_pdct Arun_pdct Atique Counter Sales Farooq Gautam_pdct Guri…" at bounding box center [246, 148] width 420 height 30
type input "1000"
click at [242, 165] on div "Services Stylist Service Qty Price Disc Total Action Amaan Salmani Arjun_pdct A…" at bounding box center [246, 140] width 420 height 79
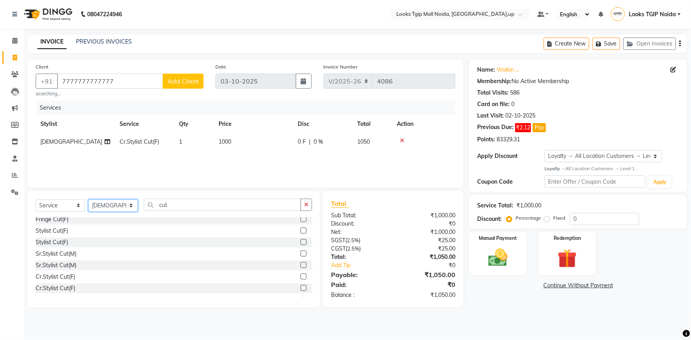
click at [131, 206] on select "Select Stylist [PERSON_NAME] Arun_pdct [PERSON_NAME] Counter Sales Farooq Gauta…" at bounding box center [113, 206] width 50 height 12
select select "23814"
click at [88, 200] on select "Select Stylist [PERSON_NAME] Arun_pdct [PERSON_NAME] Counter Sales Farooq Gauta…" at bounding box center [113, 206] width 50 height 12
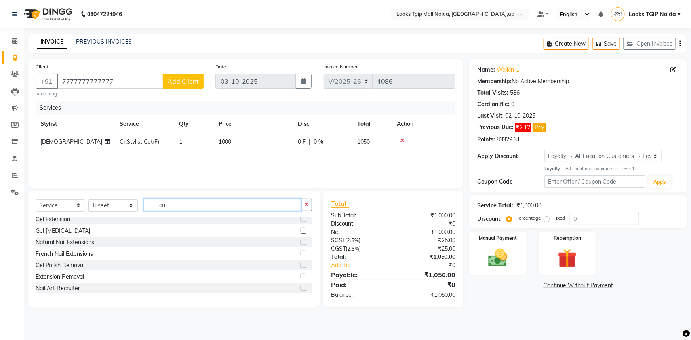
click at [173, 206] on input "cut" at bounding box center [222, 205] width 157 height 12
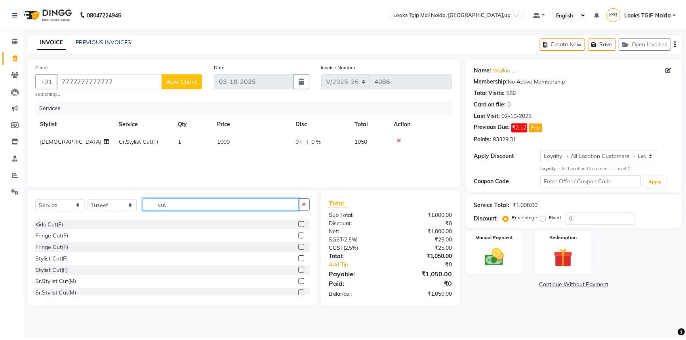
scroll to position [0, 0]
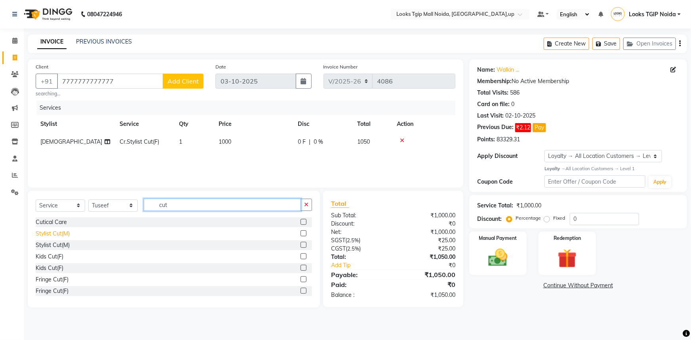
type input "cut"
click at [56, 232] on div "Stylist Cut(M)" at bounding box center [53, 234] width 34 height 8
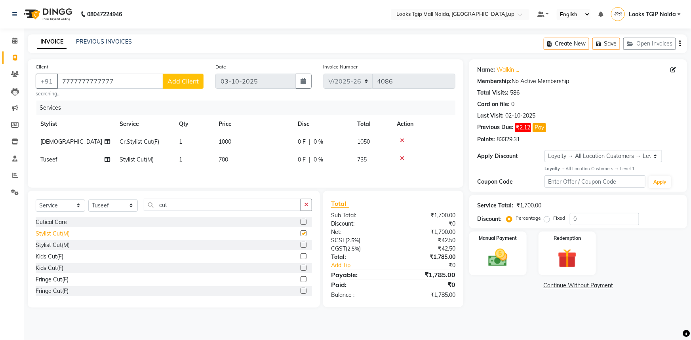
checkbox input "false"
click at [226, 168] on td "700" at bounding box center [253, 160] width 79 height 18
select select "23814"
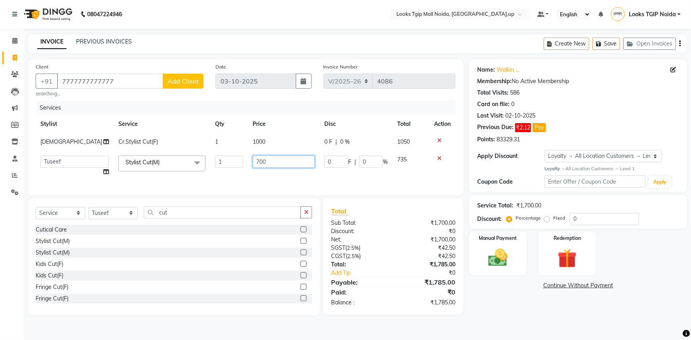
drag, startPoint x: 289, startPoint y: 158, endPoint x: 242, endPoint y: 158, distance: 46.7
click at [242, 158] on tr "Amaan Salmani Arjun_pdct Arun_pdct Atique Counter Sales Farooq Gautam_pdct Guri…" at bounding box center [246, 166] width 420 height 30
type input "400"
click at [290, 181] on div "Client +91 7777777777777 Add Client searching... Date 03-10-2025 Invoice Number…" at bounding box center [246, 127] width 436 height 136
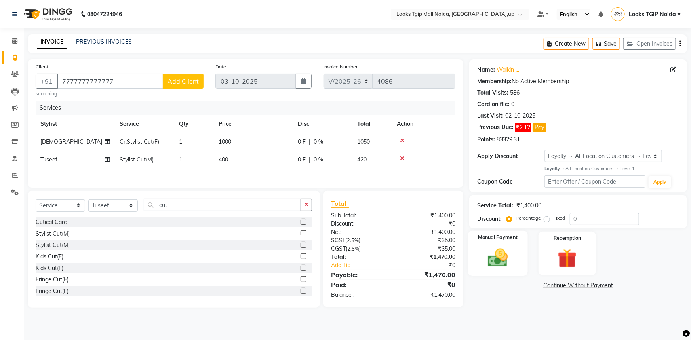
click at [516, 247] on div "Manual Payment" at bounding box center [498, 254] width 60 height 46
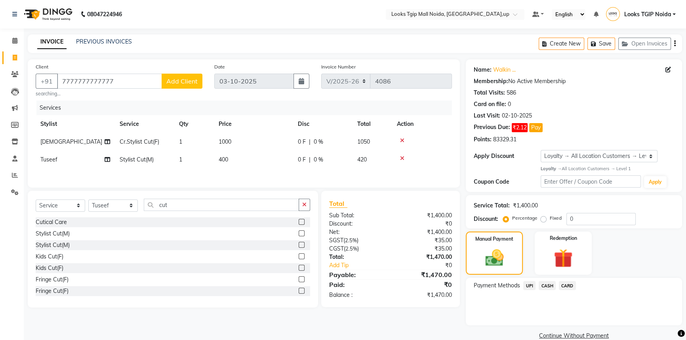
click at [529, 285] on span "UPI" at bounding box center [529, 285] width 12 height 9
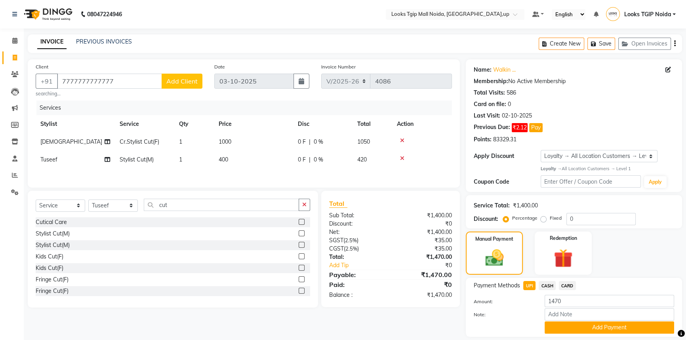
click at [565, 285] on span "CARD" at bounding box center [567, 285] width 17 height 9
click at [619, 324] on button "Add Payment" at bounding box center [610, 328] width 130 height 12
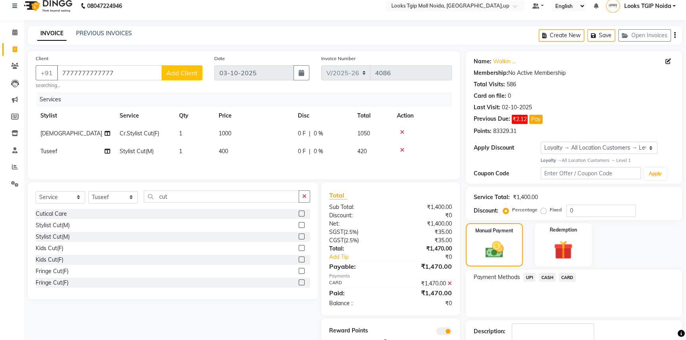
scroll to position [58, 0]
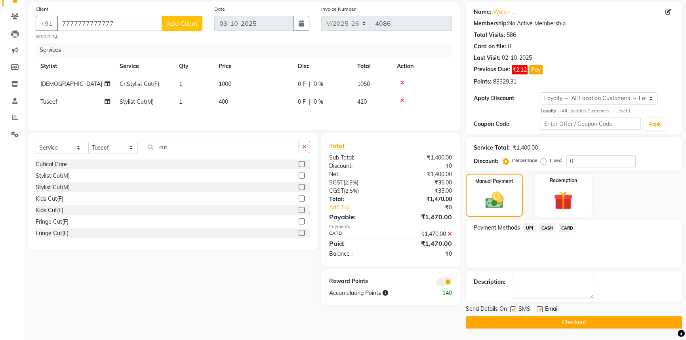
click at [610, 321] on button "Checkout" at bounding box center [574, 322] width 216 height 12
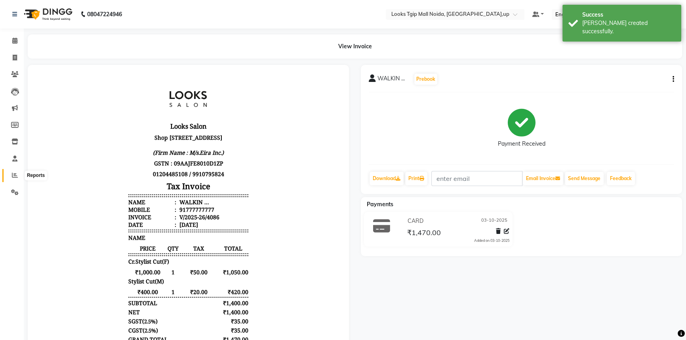
click at [14, 175] on icon at bounding box center [15, 175] width 6 height 6
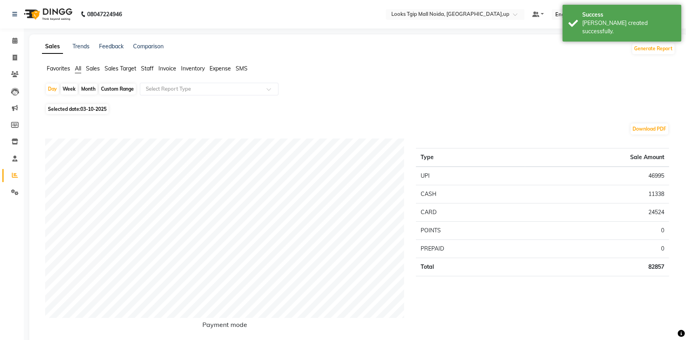
click at [149, 69] on span "Staff" at bounding box center [147, 68] width 13 height 7
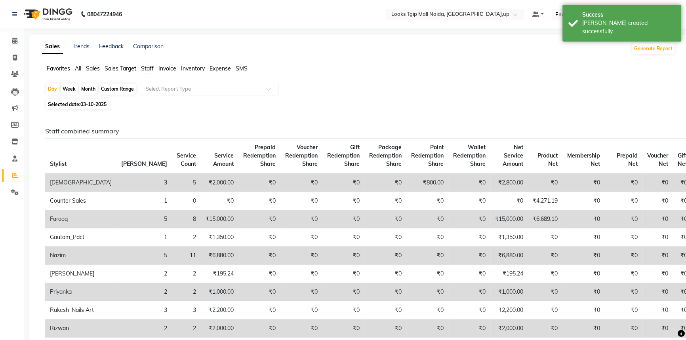
click at [90, 106] on span "03-10-2025" at bounding box center [93, 104] width 26 height 6
select select "10"
select select "2025"
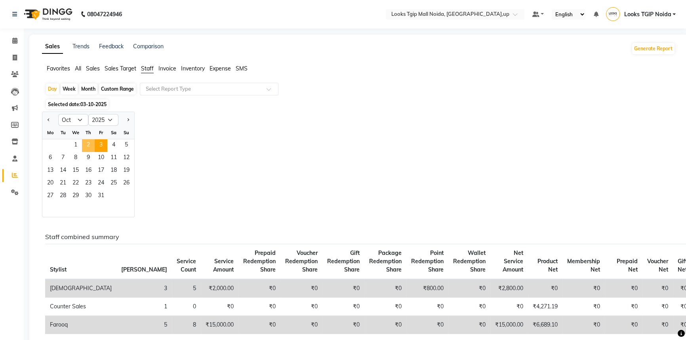
click at [84, 145] on span "2" at bounding box center [88, 145] width 13 height 13
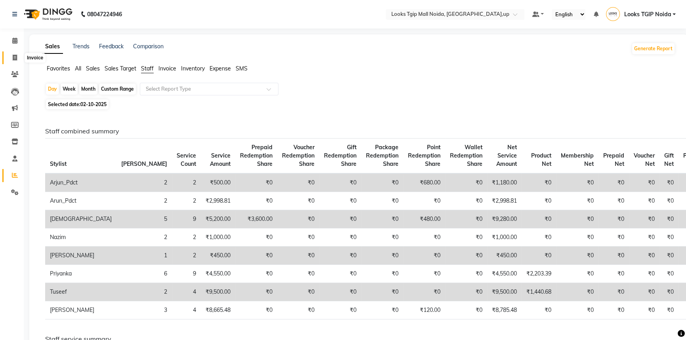
click at [16, 57] on icon at bounding box center [15, 58] width 4 height 6
select select "service"
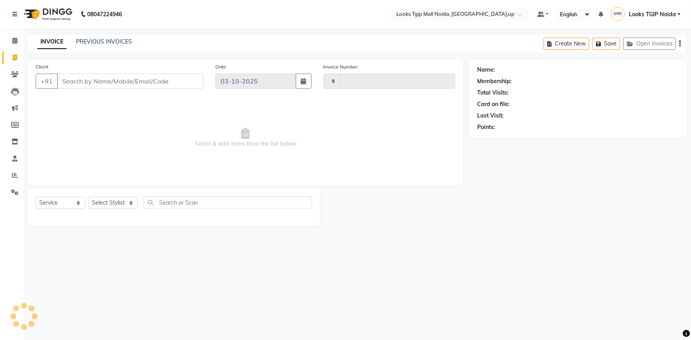
type input "4087"
select select "4358"
click at [13, 56] on icon at bounding box center [15, 58] width 4 height 6
select select "service"
type input "4087"
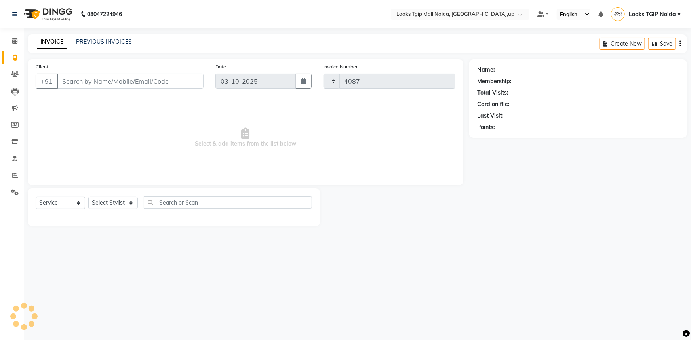
select select "4358"
click at [16, 170] on link "Reports" at bounding box center [11, 175] width 19 height 13
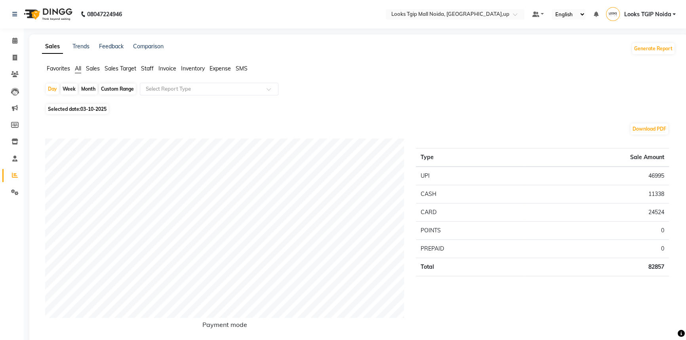
click at [149, 70] on span "Staff" at bounding box center [147, 68] width 13 height 7
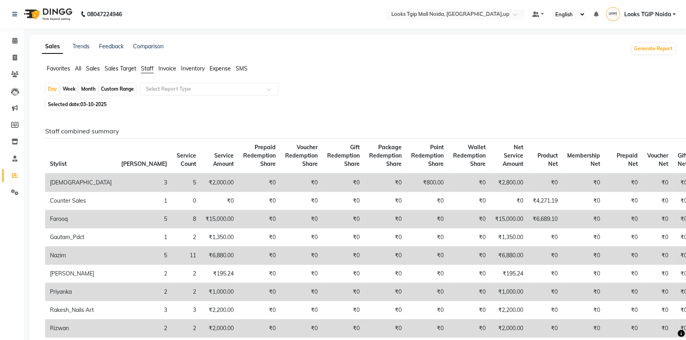
click at [85, 105] on span "03-10-2025" at bounding box center [93, 104] width 26 height 6
select select "10"
select select "2025"
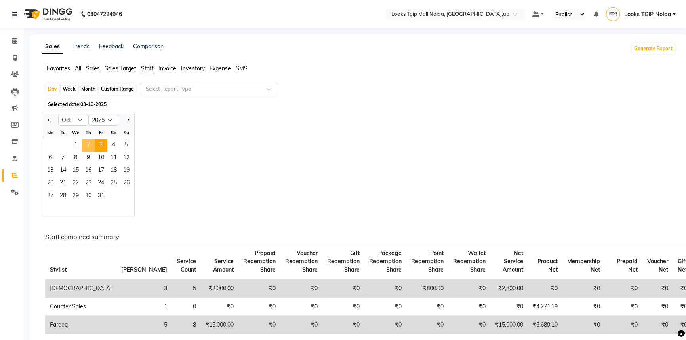
click at [91, 144] on span "2" at bounding box center [88, 145] width 13 height 13
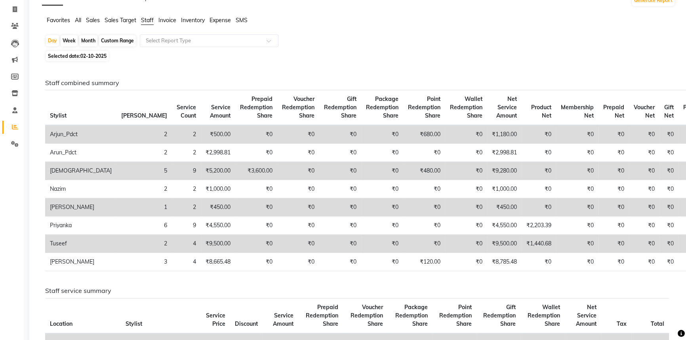
scroll to position [36, 0]
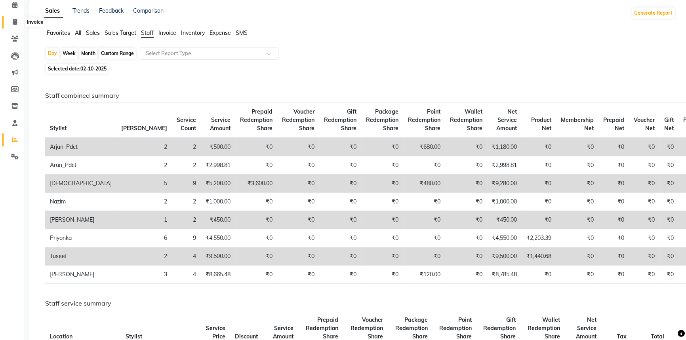
click at [16, 19] on icon at bounding box center [15, 22] width 4 height 6
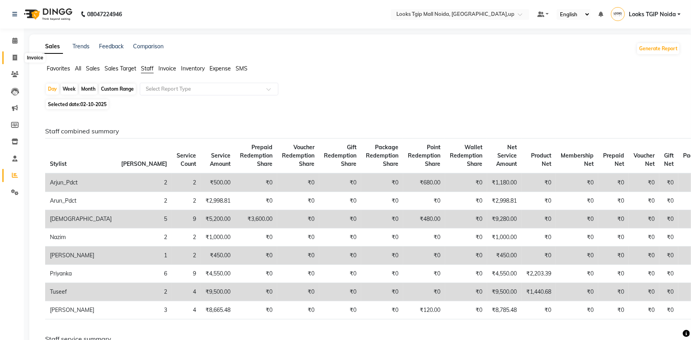
select select "service"
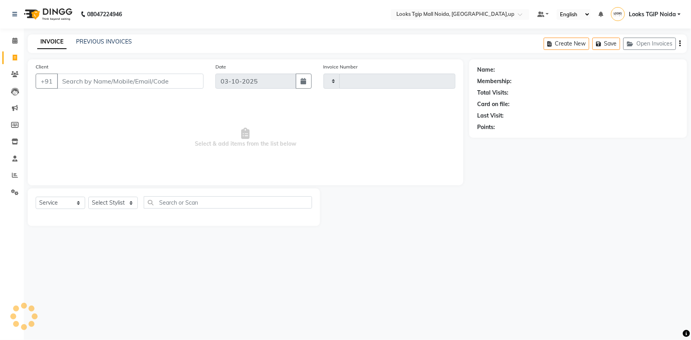
type input "4087"
select select "4358"
click at [15, 174] on icon at bounding box center [15, 175] width 6 height 6
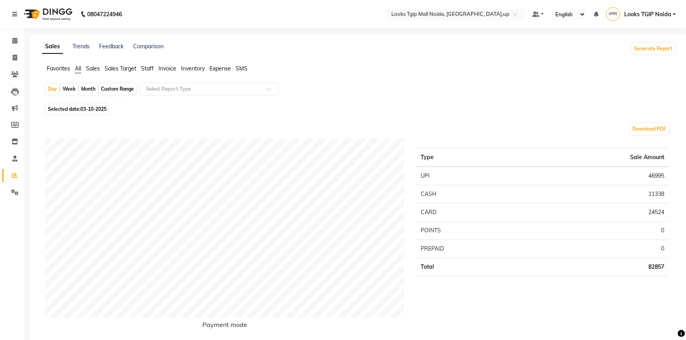
click at [152, 69] on span "Staff" at bounding box center [147, 68] width 13 height 7
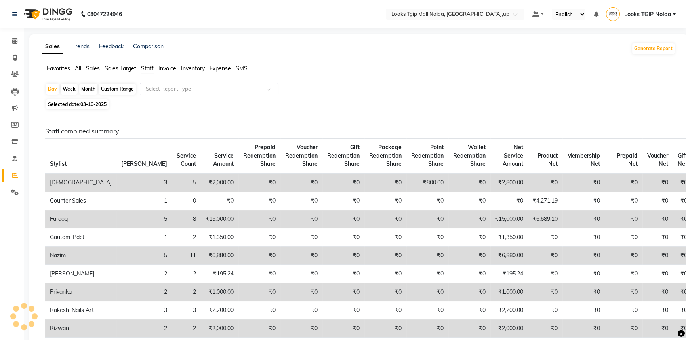
click at [86, 104] on span "03-10-2025" at bounding box center [93, 104] width 26 height 6
select select "10"
select select "2025"
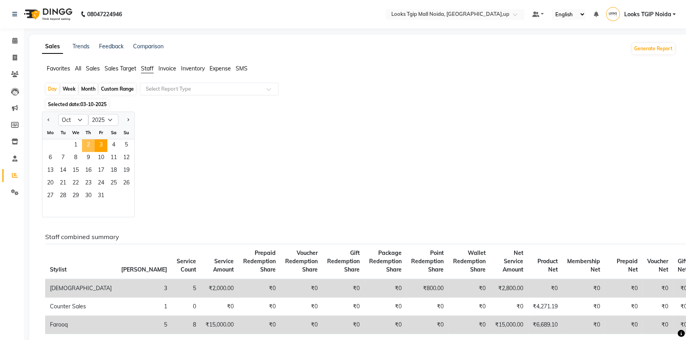
click at [84, 141] on span "2" at bounding box center [88, 145] width 13 height 13
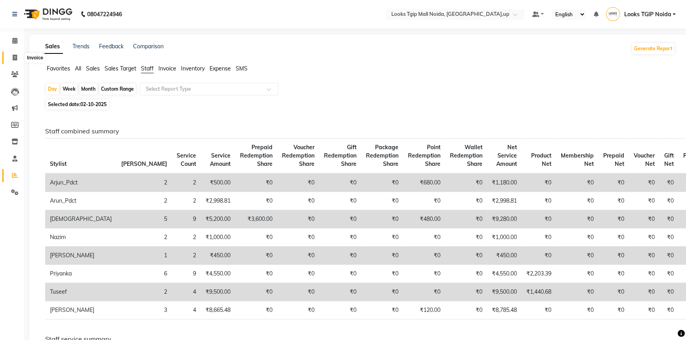
click at [15, 56] on icon at bounding box center [15, 58] width 4 height 6
select select "service"
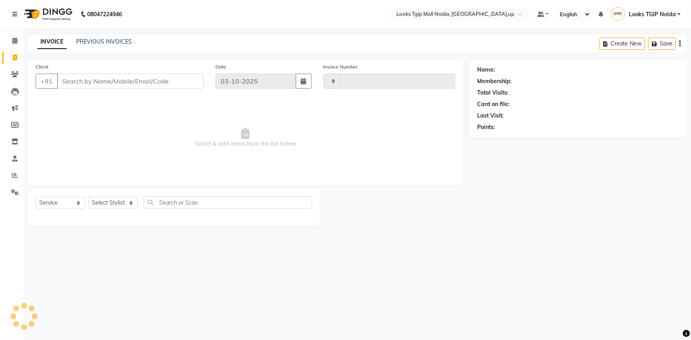
type input "4087"
select select "4358"
click at [160, 83] on input "Client" at bounding box center [130, 81] width 147 height 15
click at [164, 82] on input "Client" at bounding box center [130, 81] width 147 height 15
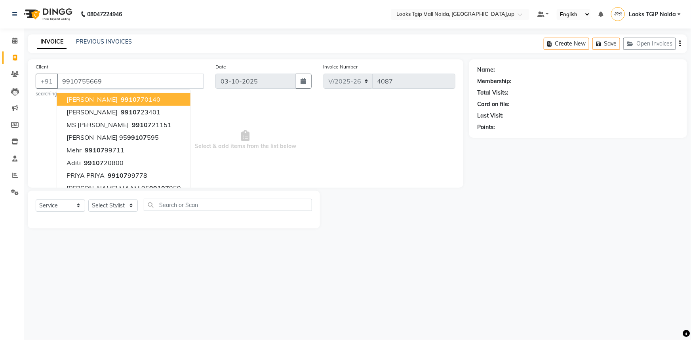
type input "9910755669"
select select "1: Object"
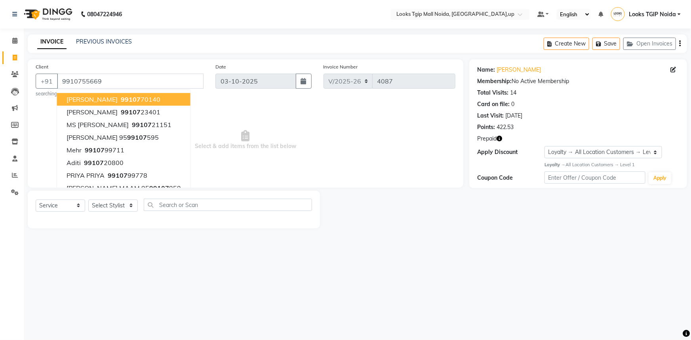
drag, startPoint x: 239, startPoint y: 161, endPoint x: 161, endPoint y: 197, distance: 85.9
click at [239, 160] on span "Select & add items from the list below" at bounding box center [246, 140] width 420 height 79
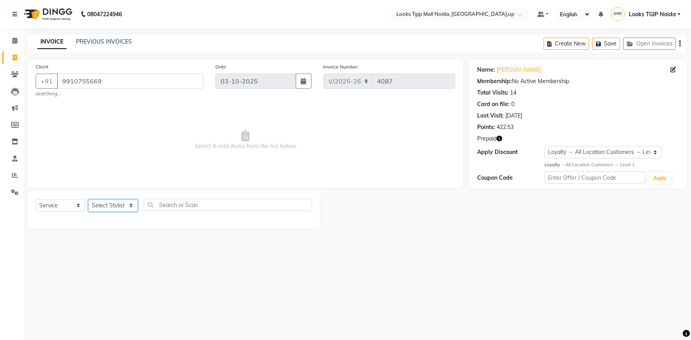
click at [115, 202] on select "Select Stylist [PERSON_NAME] Arun_pdct [PERSON_NAME] Counter Sales Farooq Gauta…" at bounding box center [113, 206] width 50 height 12
select select "31009"
click at [88, 200] on select "Select Stylist [PERSON_NAME] Arun_pdct [PERSON_NAME] Counter Sales Farooq Gauta…" at bounding box center [113, 206] width 50 height 12
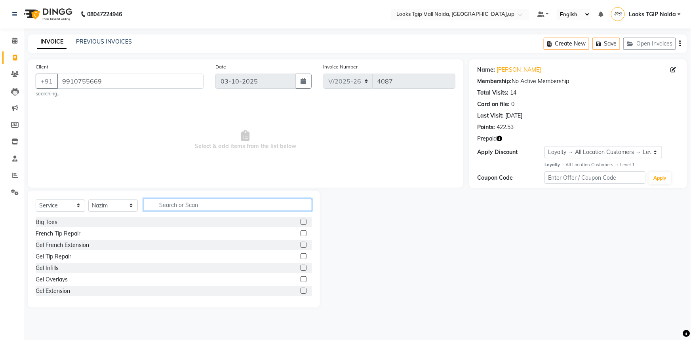
click at [174, 210] on input "text" at bounding box center [228, 205] width 168 height 12
type input "spa"
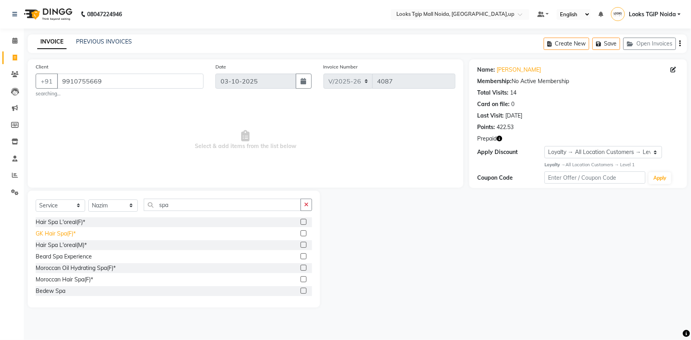
click at [51, 234] on div "GK Hair Spa(F)*" at bounding box center [56, 234] width 40 height 8
checkbox input "false"
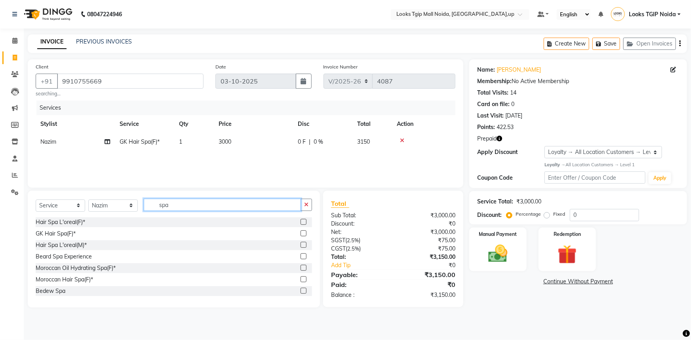
click at [195, 206] on input "spa" at bounding box center [222, 205] width 157 height 12
drag, startPoint x: 89, startPoint y: 205, endPoint x: 57, endPoint y: 204, distance: 32.1
click at [65, 204] on div "Select Service Product Membership Package Voucher Prepaid Gift Card Select Styl…" at bounding box center [174, 208] width 276 height 19
type input "cut"
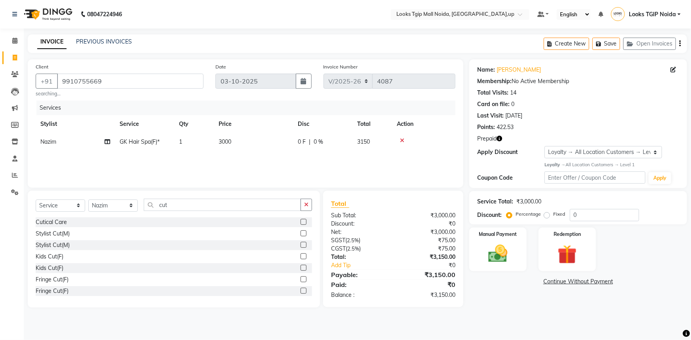
drag, startPoint x: 53, startPoint y: 231, endPoint x: 171, endPoint y: 226, distance: 118.1
click at [53, 231] on div "Stylist Cut(M)" at bounding box center [53, 234] width 34 height 8
checkbox input "false"
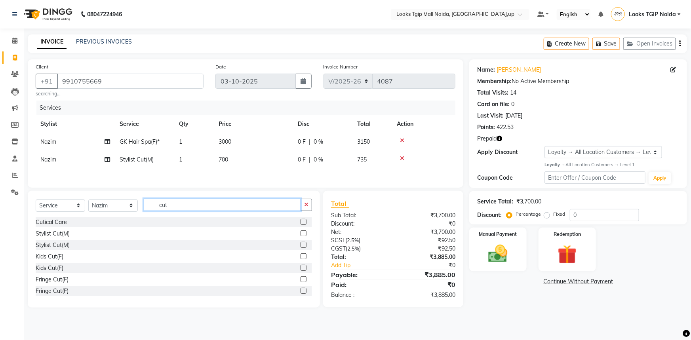
drag, startPoint x: 187, startPoint y: 209, endPoint x: 79, endPoint y: 200, distance: 108.1
click at [108, 208] on div "Select Service Product Membership Package Voucher Prepaid Gift Card Select Styl…" at bounding box center [174, 208] width 276 height 19
type input "bear"
click at [67, 224] on div "Beard Trimming" at bounding box center [56, 222] width 40 height 8
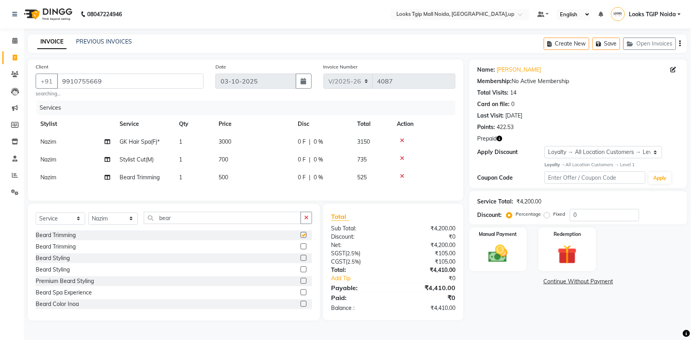
checkbox input "false"
drag, startPoint x: 185, startPoint y: 222, endPoint x: 8, endPoint y: 212, distance: 177.7
click at [70, 219] on div "Select Service Product Membership Package Voucher Prepaid Gift Card Select Styl…" at bounding box center [174, 221] width 276 height 19
type input "de"
click at [55, 238] on div "Detan(F)" at bounding box center [47, 235] width 22 height 8
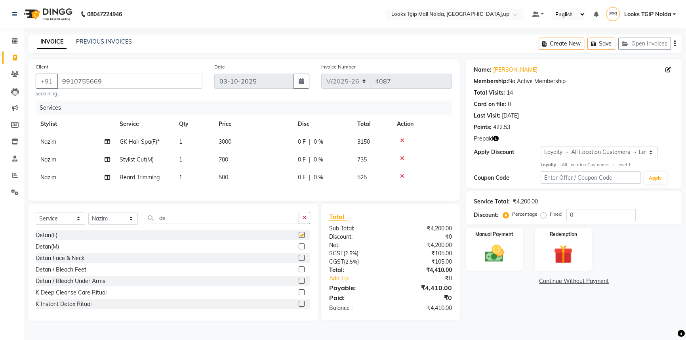
checkbox input "false"
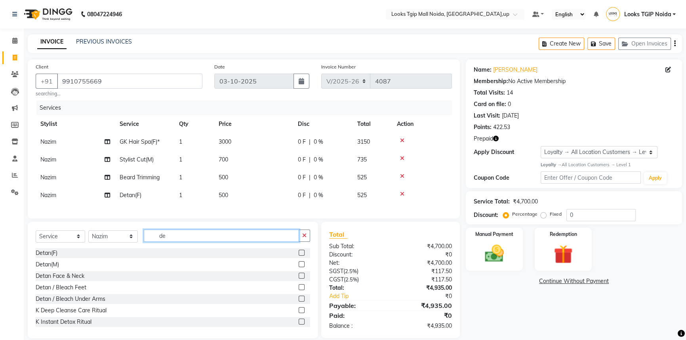
drag, startPoint x: 193, startPoint y: 235, endPoint x: 0, endPoint y: 246, distance: 193.5
click at [0, 245] on app-home "08047224946 Select Location × Looks Tgip Mall Noida, Noida,up Default Panel My …" at bounding box center [343, 175] width 686 height 350
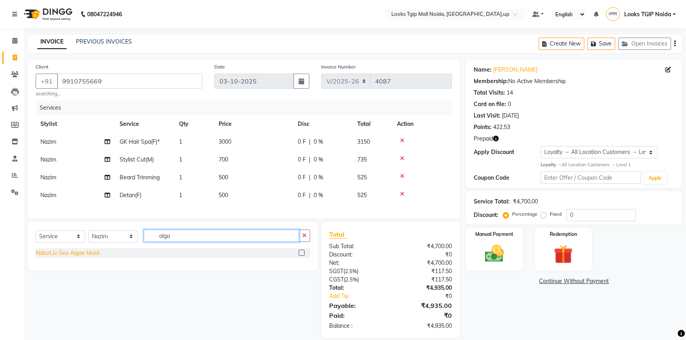
type input "alga"
click at [91, 257] on div "NaturLiv Sea Algae Mask" at bounding box center [68, 253] width 64 height 8
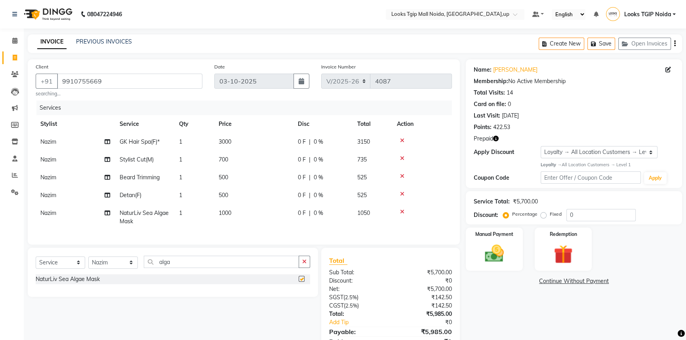
checkbox input "false"
click at [255, 196] on td "500" at bounding box center [253, 196] width 79 height 18
select select "31009"
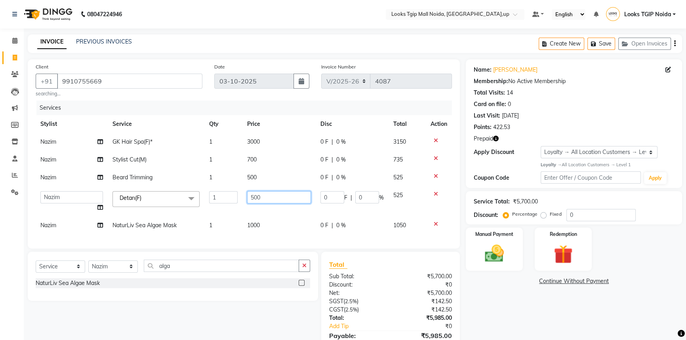
click at [111, 197] on tr "Amaan Salmani Arjun_pdct Arun_pdct Atique Counter Sales Farooq Gautam_pdct Guri…" at bounding box center [244, 202] width 416 height 30
type input "1000"
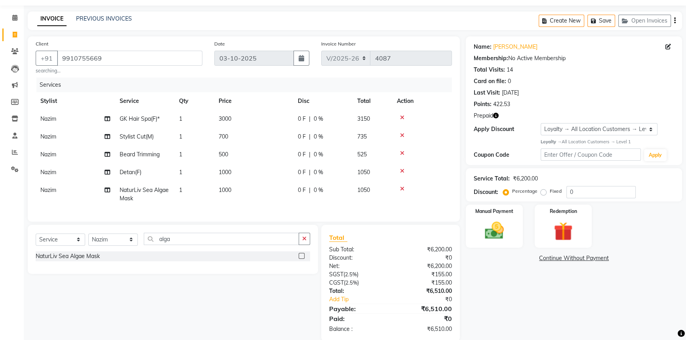
scroll to position [42, 0]
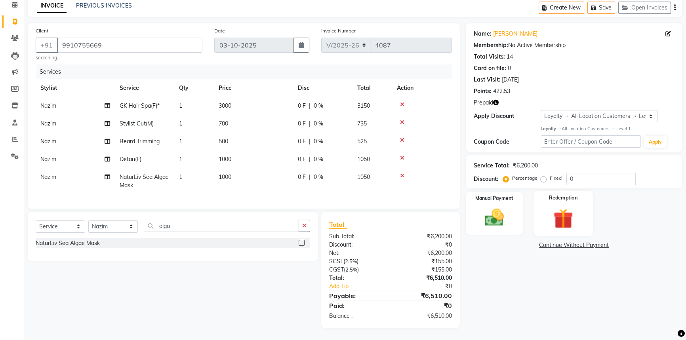
click at [579, 206] on img at bounding box center [563, 218] width 32 height 25
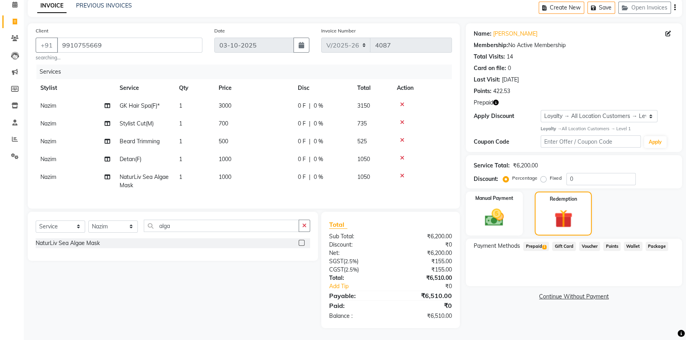
click at [539, 242] on span "Prepaid 1" at bounding box center [536, 246] width 26 height 9
click at [651, 273] on button "Add" at bounding box center [655, 278] width 29 height 13
click at [499, 270] on button "Send OTP" at bounding box center [495, 271] width 42 height 13
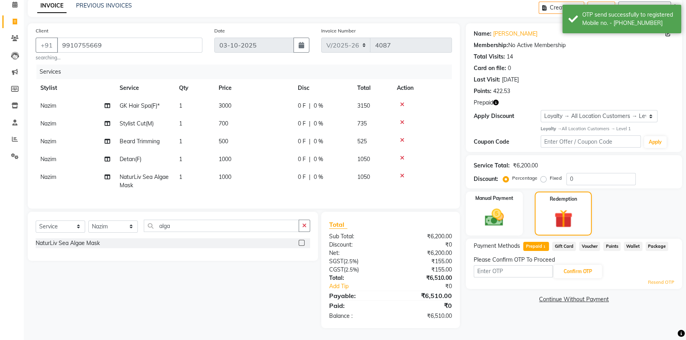
click at [508, 258] on div "Please Confirm OTP To Proceed" at bounding box center [574, 260] width 200 height 8
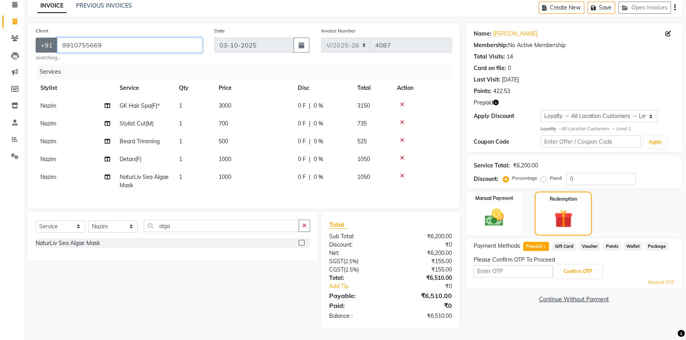
drag, startPoint x: 135, startPoint y: 41, endPoint x: 47, endPoint y: 36, distance: 87.6
click at [47, 38] on div "+91 9910755669" at bounding box center [119, 45] width 167 height 15
click at [510, 266] on input "text" at bounding box center [513, 271] width 79 height 12
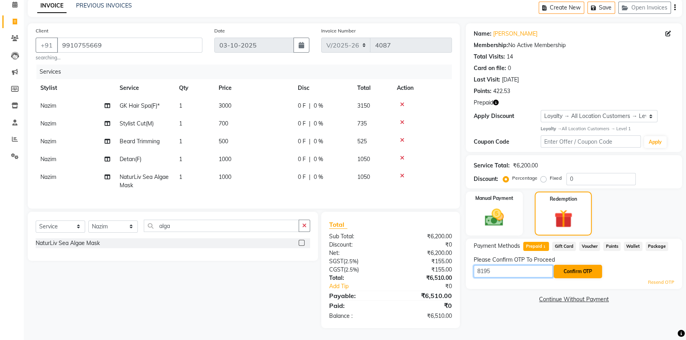
type input "8195"
click at [594, 267] on button "Confirm OTP" at bounding box center [578, 271] width 48 height 13
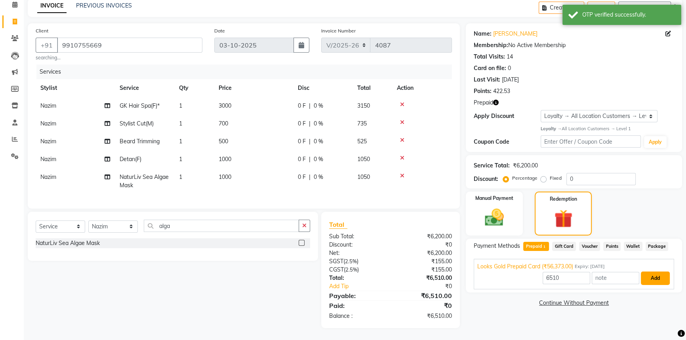
click at [649, 272] on button "Add" at bounding box center [655, 278] width 29 height 13
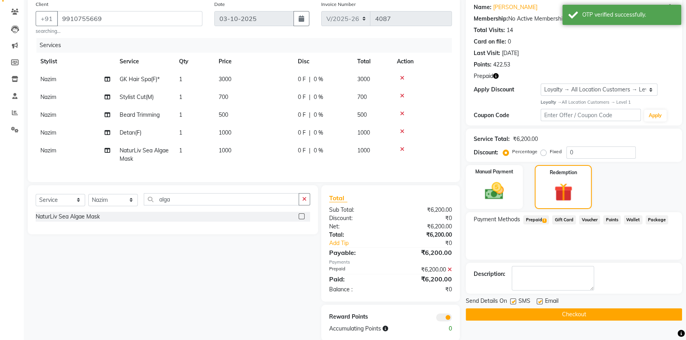
scroll to position [81, 0]
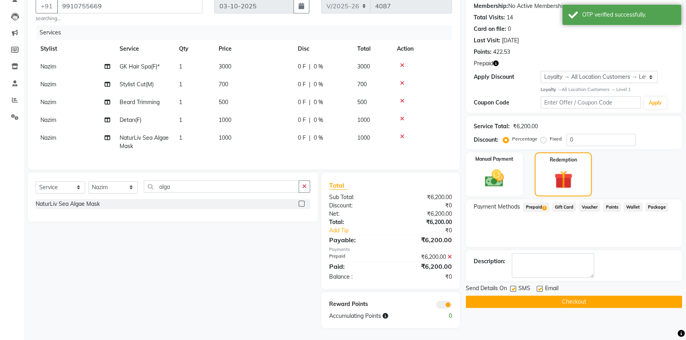
click at [513, 286] on label at bounding box center [513, 289] width 6 height 6
click at [513, 287] on input "checkbox" at bounding box center [512, 289] width 5 height 5
checkbox input "false"
click at [502, 238] on div "Payment Methods Prepaid 1 Gift Card Voucher Points Wallet Package" at bounding box center [574, 224] width 216 height 48
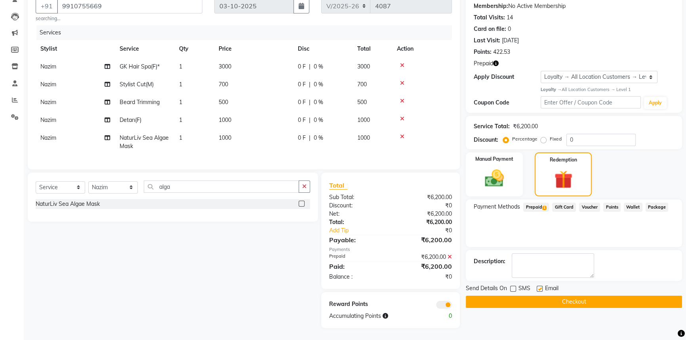
click at [536, 298] on button "Checkout" at bounding box center [574, 302] width 216 height 12
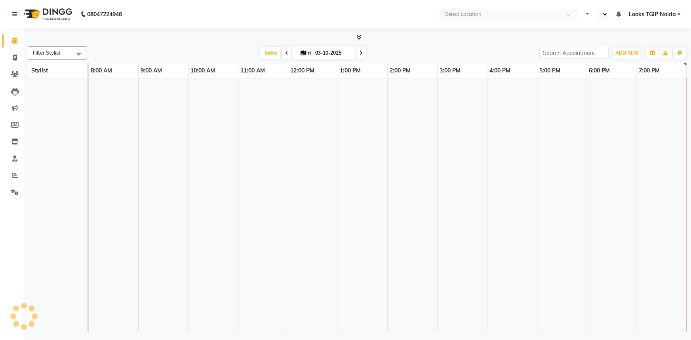
select select "en"
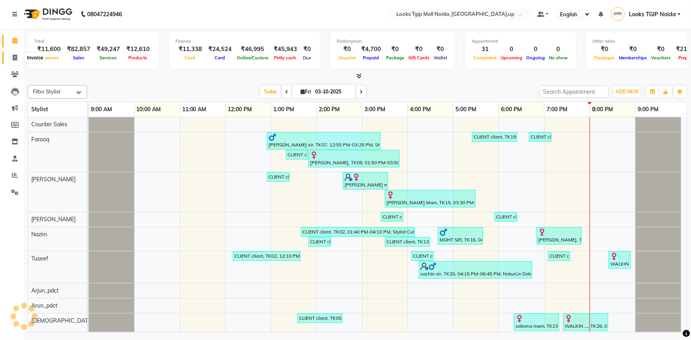
drag, startPoint x: 11, startPoint y: 61, endPoint x: 179, endPoint y: 30, distance: 169.9
click at [11, 61] on span at bounding box center [15, 57] width 14 height 9
select select "service"
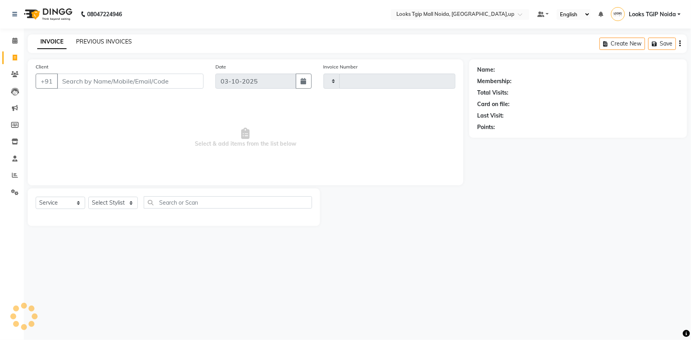
type input "4087"
select select "4358"
click at [110, 42] on link "PREVIOUS INVOICES" at bounding box center [104, 41] width 56 height 7
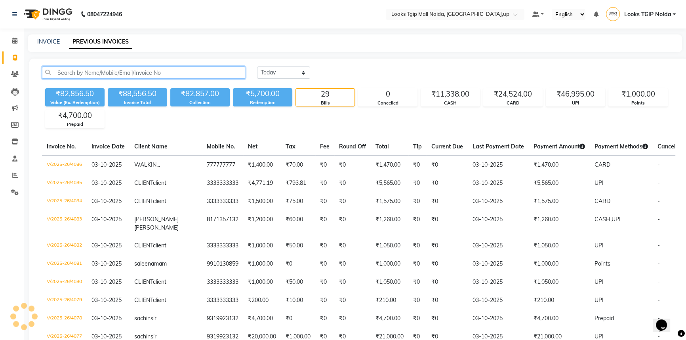
drag, startPoint x: 126, startPoint y: 77, endPoint x: 130, endPoint y: 73, distance: 5.3
click at [126, 77] on input "text" at bounding box center [143, 73] width 203 height 12
paste input "9910755669"
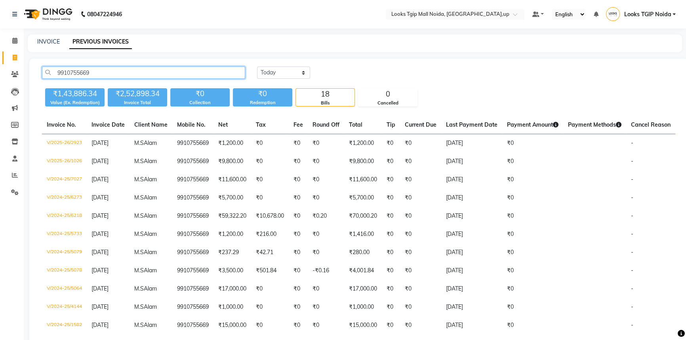
type input "9910755669"
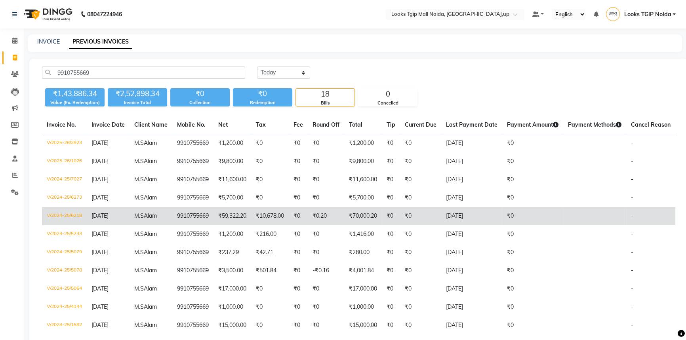
click at [457, 221] on td "[DATE]" at bounding box center [471, 216] width 61 height 18
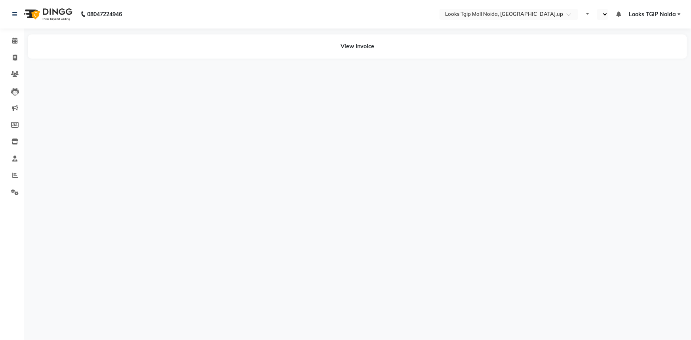
select select "en"
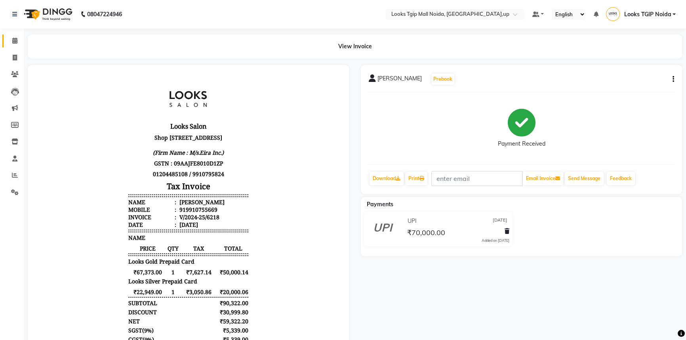
click at [17, 47] on link "Calendar" at bounding box center [11, 40] width 19 height 13
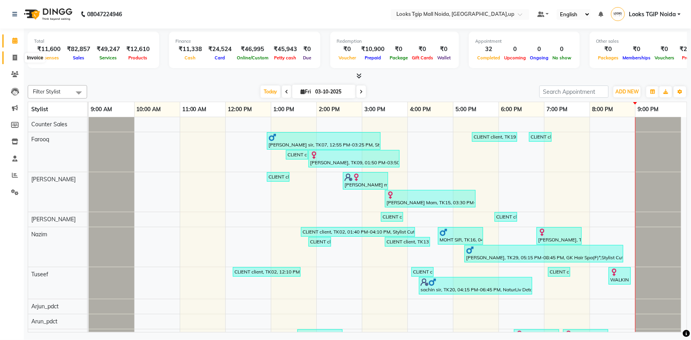
click at [18, 54] on span at bounding box center [15, 57] width 14 height 9
select select "service"
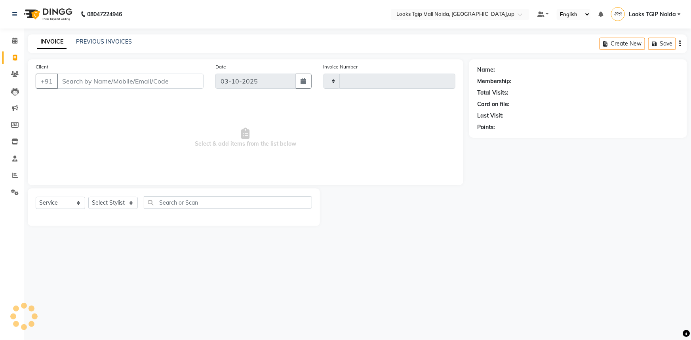
click at [154, 85] on input "Client" at bounding box center [130, 81] width 147 height 15
type input "4088"
select select "4358"
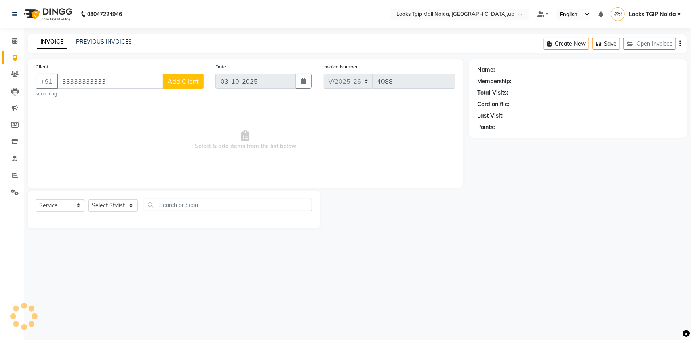
type input "33333333333"
click at [123, 200] on select "Select Stylist" at bounding box center [113, 206] width 50 height 12
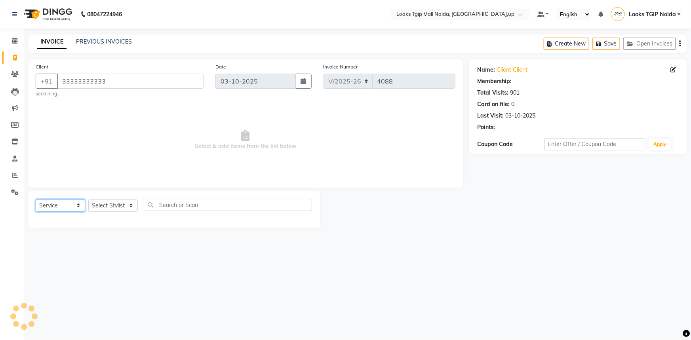
click at [64, 208] on select "Select Service Product Membership Package Voucher Prepaid Gift Card" at bounding box center [61, 206] width 50 height 12
select select "product"
click at [36, 200] on select "Select Service Product Membership Package Voucher Prepaid Gift Card" at bounding box center [61, 206] width 50 height 12
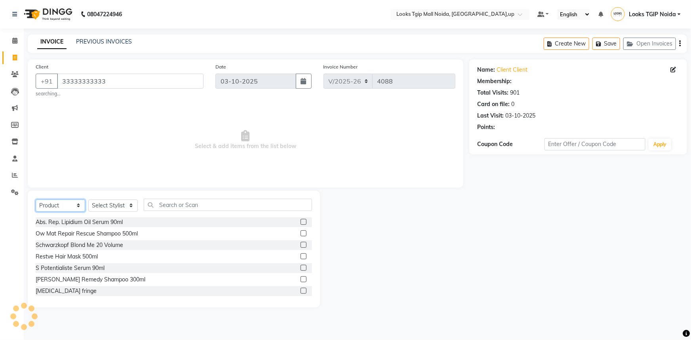
select select "1: Object"
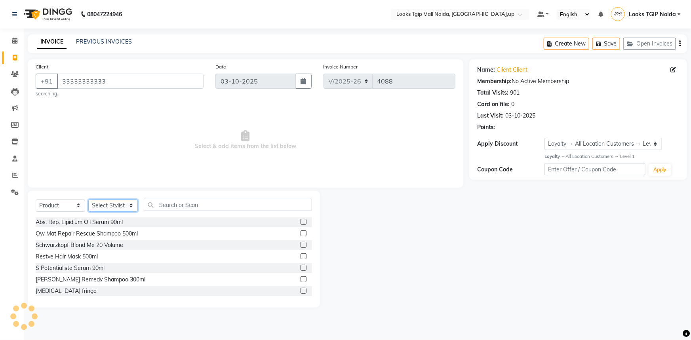
drag, startPoint x: 117, startPoint y: 206, endPoint x: 123, endPoint y: 194, distance: 13.3
click at [117, 206] on select "Select Stylist" at bounding box center [113, 206] width 50 height 12
select select "50666"
click at [88, 200] on select "Select Stylist [PERSON_NAME] Arun_pdct [PERSON_NAME] Counter Sales Farooq Gauta…" at bounding box center [113, 206] width 50 height 12
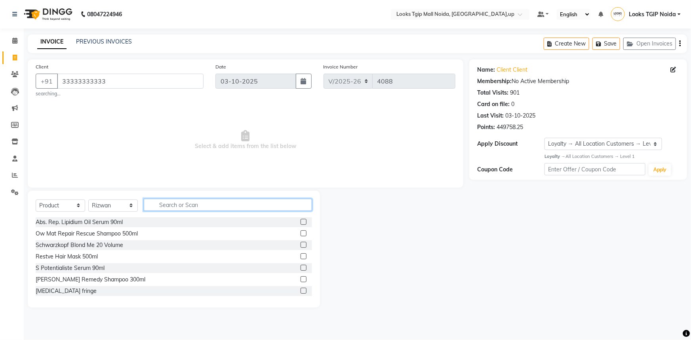
click at [170, 206] on input "text" at bounding box center [228, 205] width 168 height 12
click at [170, 207] on input "text" at bounding box center [228, 205] width 168 height 12
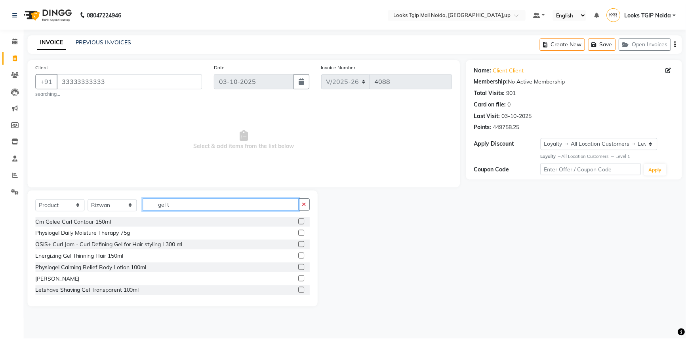
scroll to position [1, 0]
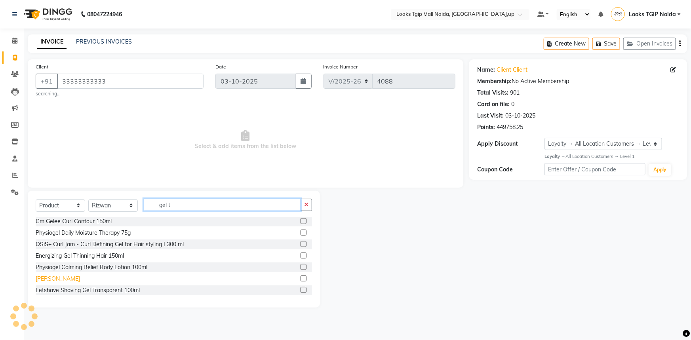
type input "gel t"
click at [75, 278] on div "[PERSON_NAME]" at bounding box center [58, 279] width 44 height 8
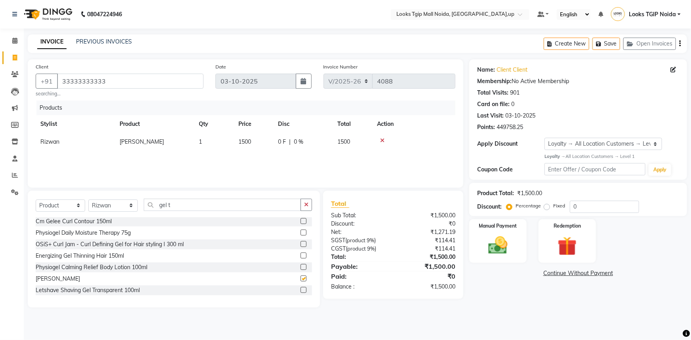
checkbox input "false"
click at [256, 150] on td "1500" at bounding box center [254, 142] width 40 height 18
select select "50666"
drag, startPoint x: 263, startPoint y: 141, endPoint x: 164, endPoint y: 149, distance: 98.9
click at [169, 149] on tr "[PERSON_NAME] Arun_pdct [PERSON_NAME] Counter Sales Farooq Gautam_pdct Guri kai…" at bounding box center [246, 144] width 420 height 22
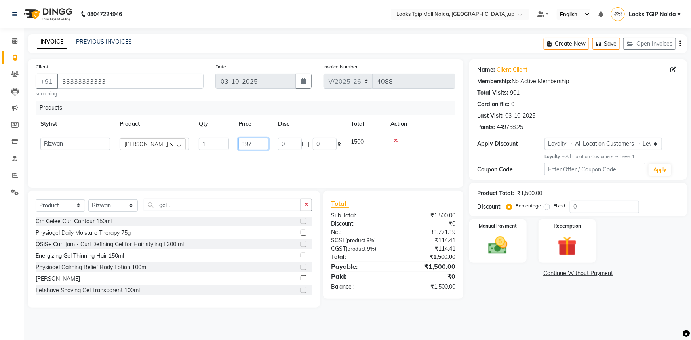
type input "1975"
click at [373, 215] on div "Sub Total:" at bounding box center [359, 215] width 68 height 8
click at [452, 230] on div "₹1,673.73" at bounding box center [427, 232] width 68 height 8
click at [484, 232] on div "Manual Payment" at bounding box center [498, 242] width 60 height 46
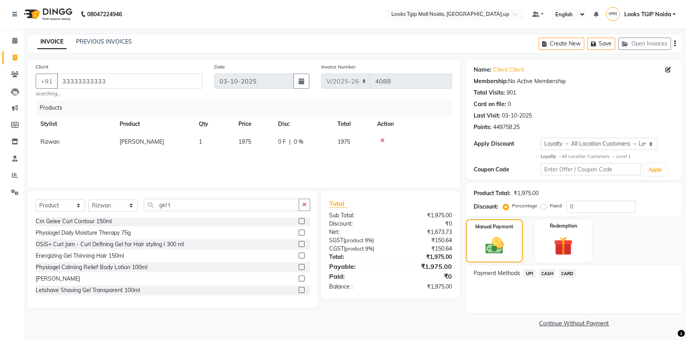
click at [534, 274] on span "UPI" at bounding box center [529, 273] width 12 height 9
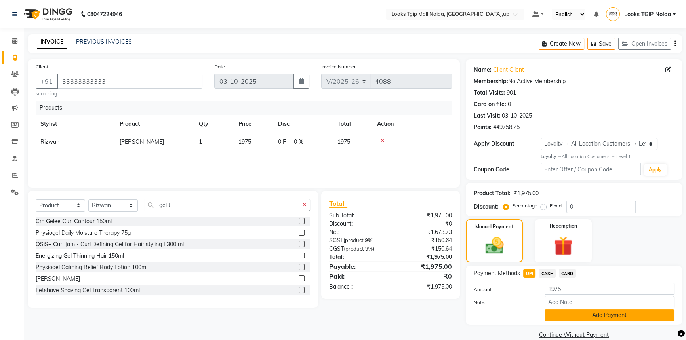
click at [552, 310] on button "Add Payment" at bounding box center [610, 315] width 130 height 12
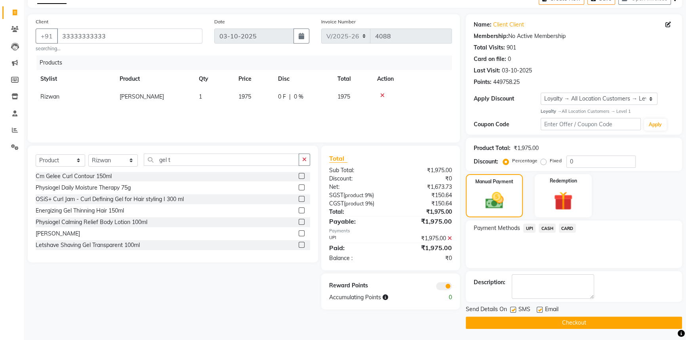
scroll to position [46, 0]
click at [512, 310] on label at bounding box center [513, 310] width 6 height 6
click at [512, 310] on input "checkbox" at bounding box center [512, 309] width 5 height 5
checkbox input "false"
click at [528, 322] on button "Checkout" at bounding box center [574, 322] width 216 height 12
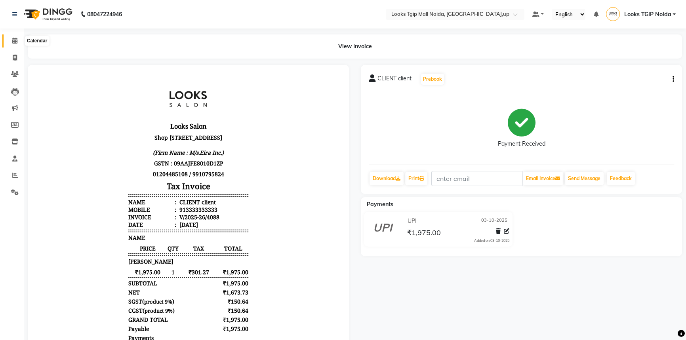
click at [15, 36] on span at bounding box center [15, 40] width 14 height 9
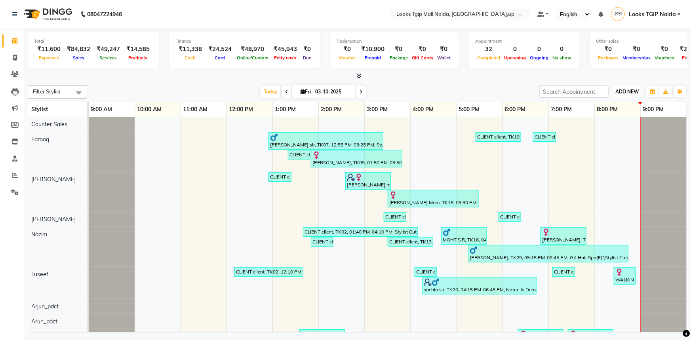
click at [628, 94] on span "ADD NEW" at bounding box center [626, 92] width 23 height 6
click at [621, 128] on link "Add Expense" at bounding box center [609, 127] width 63 height 10
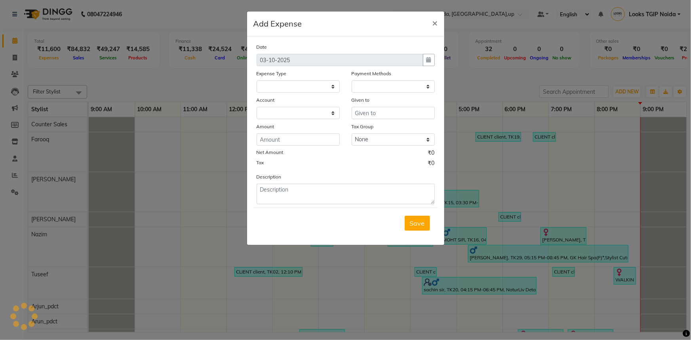
select select "1"
select select "3164"
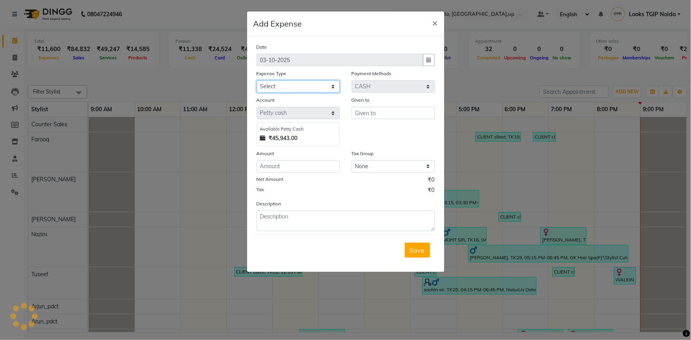
click at [317, 86] on select "Select Accommodation Aesthetics Bank Deposit BLINKIT Cash Handover Client Refun…" at bounding box center [298, 86] width 83 height 12
select select "24070"
click at [257, 81] on select "Select Accommodation Aesthetics Bank Deposit BLINKIT Cash Handover Client Refun…" at bounding box center [298, 86] width 83 height 12
click at [381, 117] on input "text" at bounding box center [393, 113] width 83 height 12
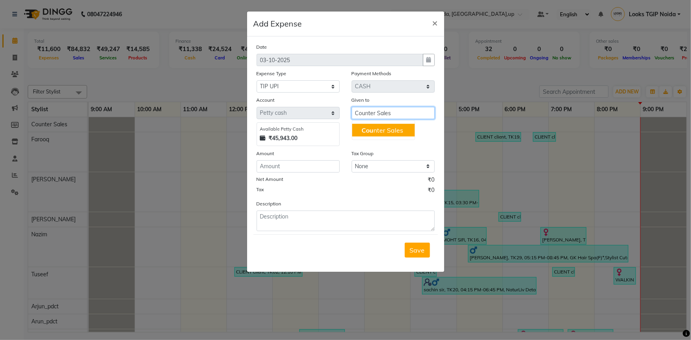
type input "Counter Sales"
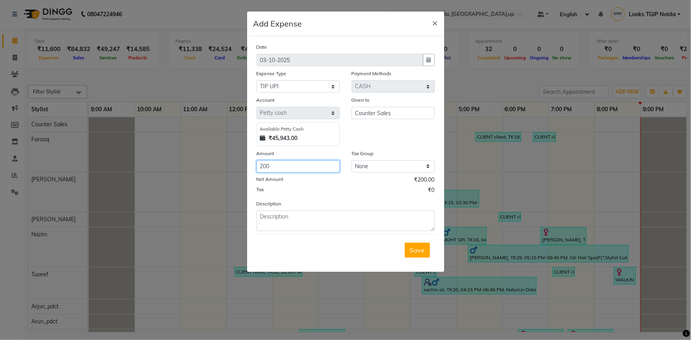
type input "200"
type textarea "upi tip"
click at [427, 256] on button "Save" at bounding box center [417, 250] width 25 height 15
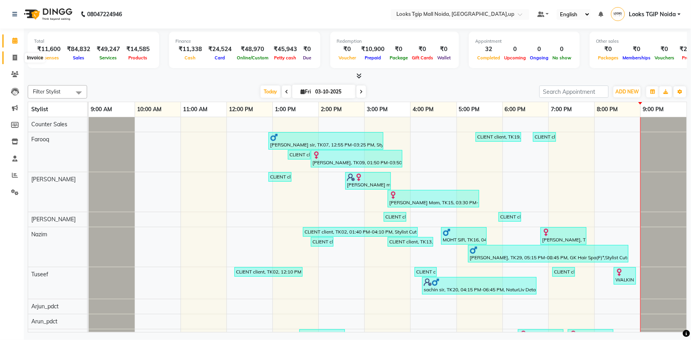
drag, startPoint x: 12, startPoint y: 58, endPoint x: 30, endPoint y: 63, distance: 18.6
click at [12, 58] on span at bounding box center [15, 57] width 14 height 9
select select "4358"
select select "service"
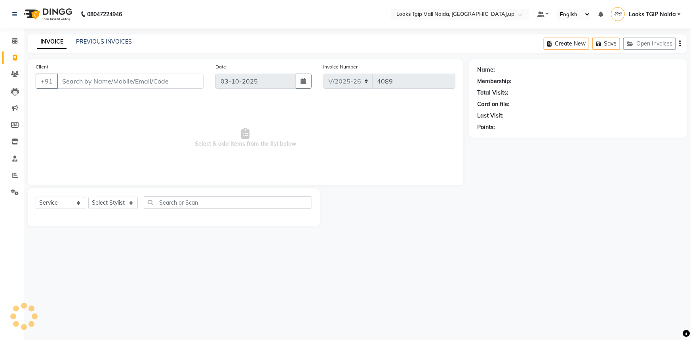
click at [126, 71] on div "Client +91" at bounding box center [120, 79] width 180 height 32
click at [115, 84] on input "Client" at bounding box center [130, 81] width 147 height 15
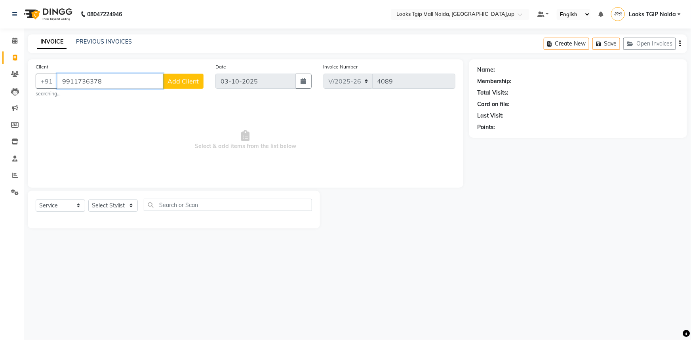
type input "9911736378"
click at [176, 75] on button "Add Client" at bounding box center [183, 81] width 41 height 15
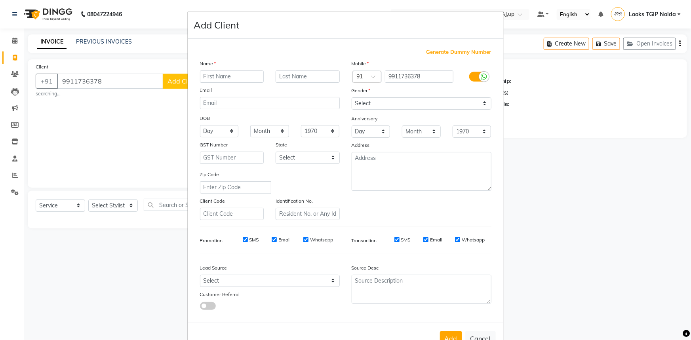
click at [241, 82] on input "text" at bounding box center [232, 76] width 64 height 12
type input "[PERSON_NAME]"
type input "mam"
click at [402, 103] on select "Select [DEMOGRAPHIC_DATA] [DEMOGRAPHIC_DATA] Other Prefer Not To Say" at bounding box center [422, 103] width 140 height 12
select select "[DEMOGRAPHIC_DATA]"
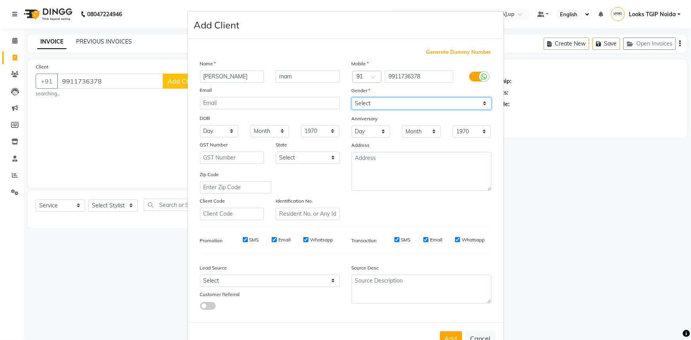
click at [352, 97] on select "Select [DEMOGRAPHIC_DATA] [DEMOGRAPHIC_DATA] Other Prefer Not To Say" at bounding box center [422, 103] width 140 height 12
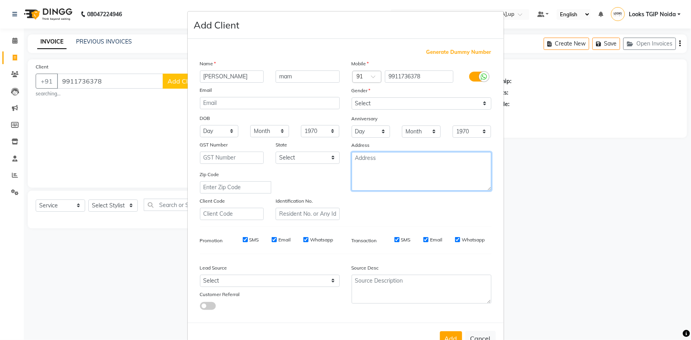
click at [401, 179] on textarea at bounding box center [422, 171] width 140 height 39
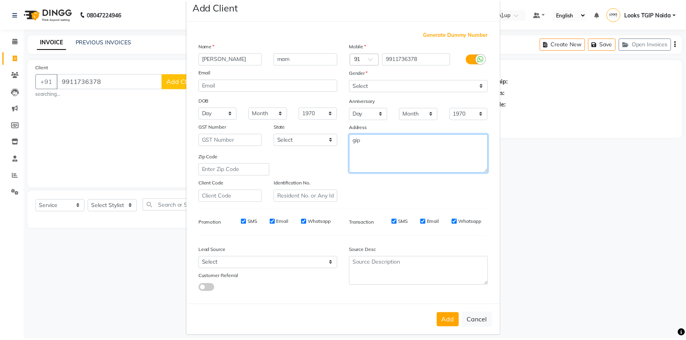
scroll to position [28, 0]
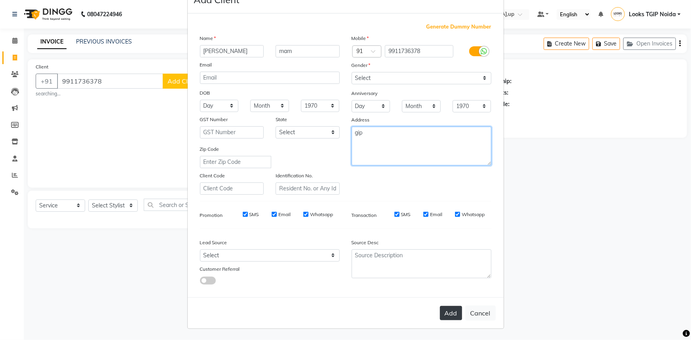
type textarea "gip"
click at [450, 308] on button "Add" at bounding box center [451, 313] width 22 height 14
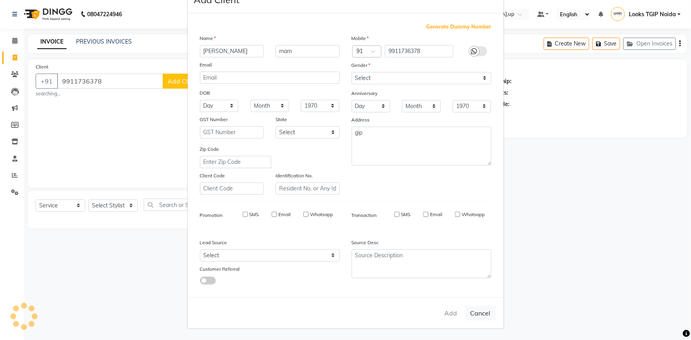
select select
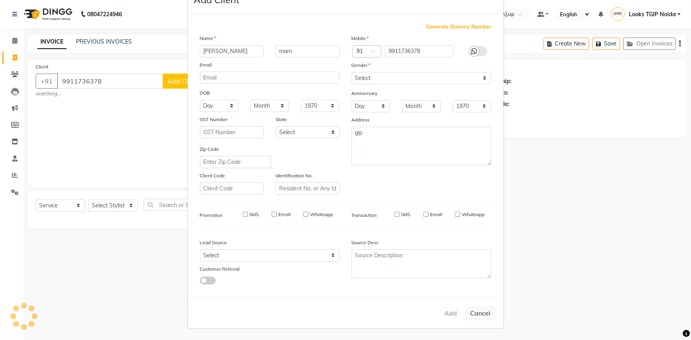
select select
checkbox input "false"
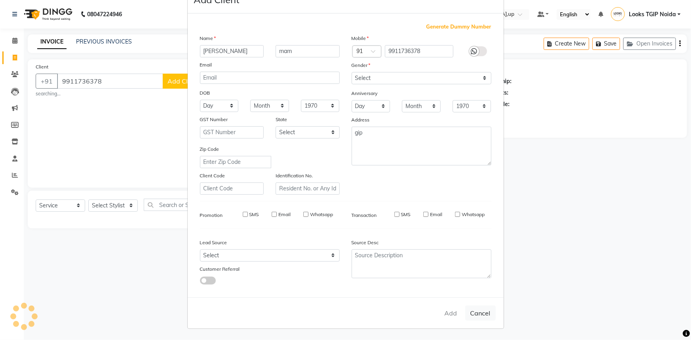
checkbox input "false"
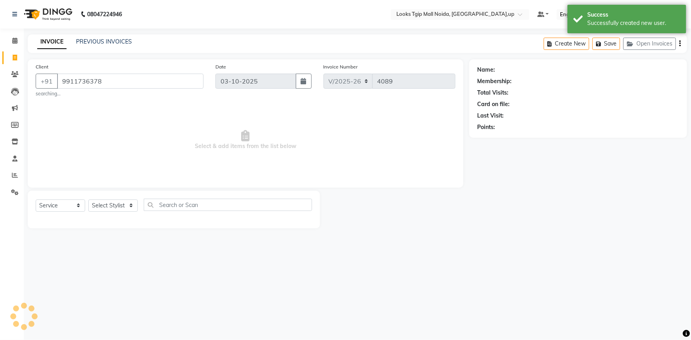
select select "1: Object"
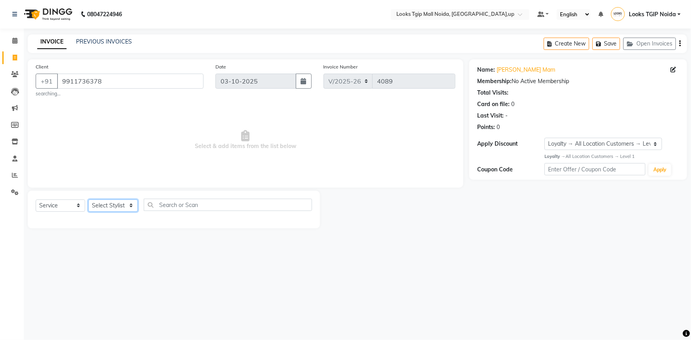
drag, startPoint x: 125, startPoint y: 207, endPoint x: 124, endPoint y: 202, distance: 5.6
click at [125, 207] on select "Select Stylist [PERSON_NAME] Arun_pdct [PERSON_NAME] Counter Sales Farooq Gauta…" at bounding box center [113, 206] width 50 height 12
select select "23818"
click at [88, 200] on select "Select Stylist [PERSON_NAME] Arun_pdct [PERSON_NAME] Counter Sales Farooq Gauta…" at bounding box center [113, 206] width 50 height 12
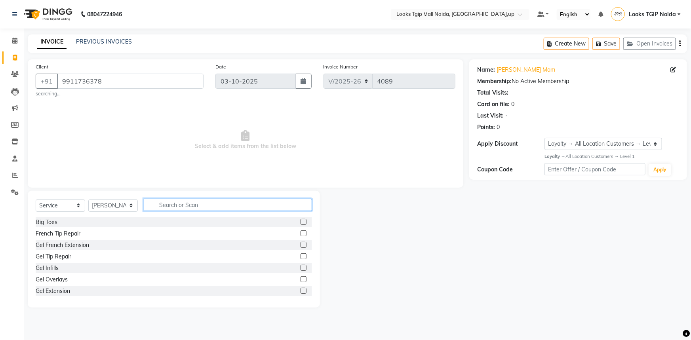
click at [183, 204] on input "text" at bounding box center [228, 205] width 168 height 12
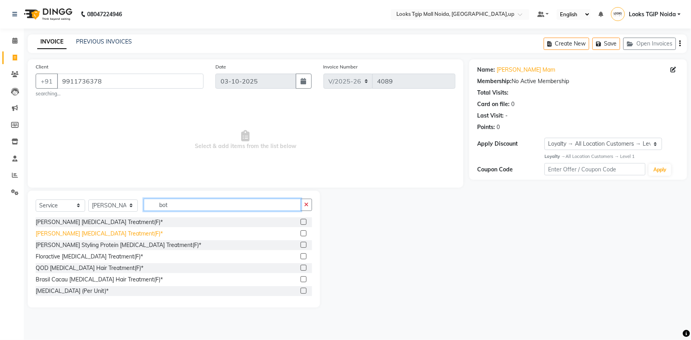
type input "bot"
click at [103, 233] on div "[PERSON_NAME] [MEDICAL_DATA] Treatment(F)*" at bounding box center [99, 234] width 127 height 8
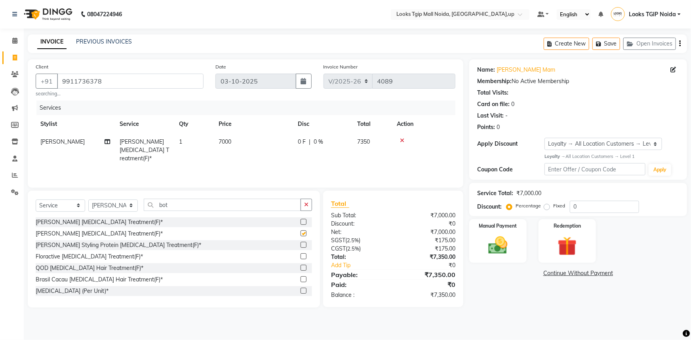
checkbox input "false"
click at [253, 141] on td "7000" at bounding box center [253, 150] width 79 height 34
select select "23818"
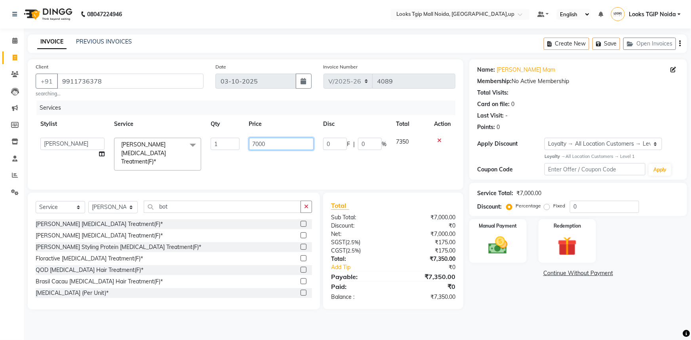
click at [198, 143] on tr "[PERSON_NAME] Arjun_pdct Arun_pdct [PERSON_NAME] Counter Sales Farooq Gautam_pd…" at bounding box center [246, 154] width 420 height 42
type input "9500"
click at [339, 232] on div "Net:" at bounding box center [359, 234] width 68 height 8
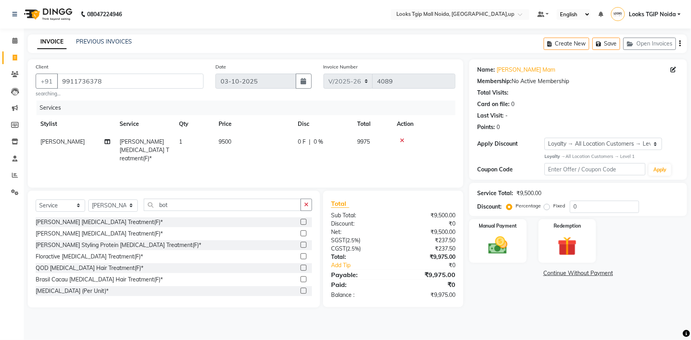
click at [257, 145] on td "9500" at bounding box center [253, 150] width 79 height 34
select select "23818"
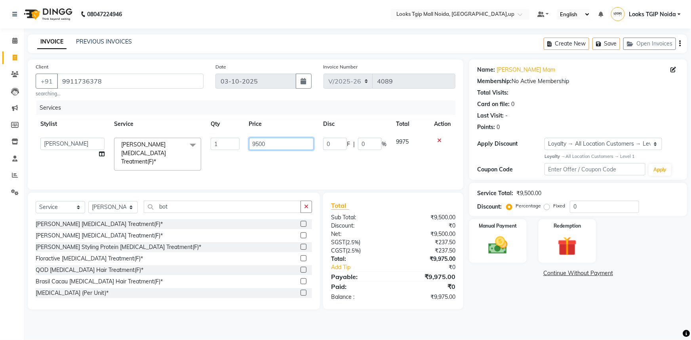
click at [198, 139] on tr "[PERSON_NAME] Arjun_pdct Arun_pdct [PERSON_NAME] Counter Sales Farooq Gautam_pd…" at bounding box center [246, 154] width 420 height 42
type input "9000"
click at [408, 214] on div "₹9,500.00" at bounding box center [427, 217] width 68 height 8
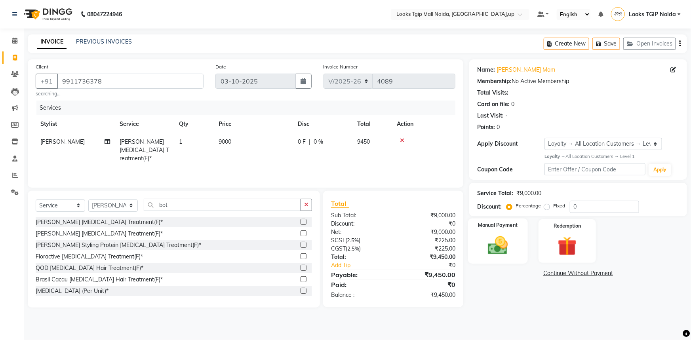
drag, startPoint x: 499, startPoint y: 233, endPoint x: 509, endPoint y: 246, distance: 16.6
click at [499, 233] on div "Manual Payment" at bounding box center [498, 242] width 60 height 46
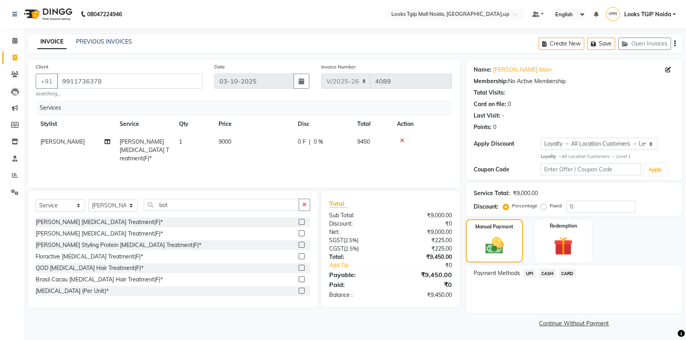
click at [571, 274] on span "CARD" at bounding box center [567, 273] width 17 height 9
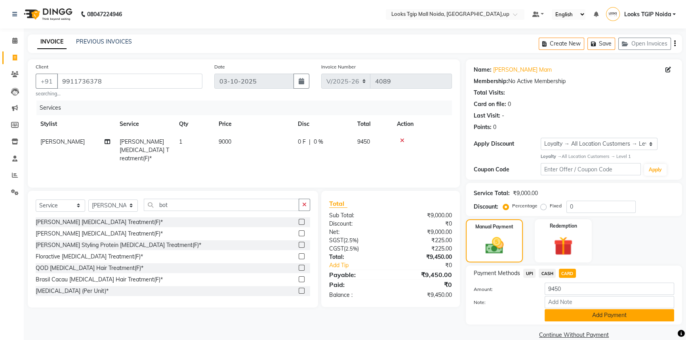
click at [577, 319] on button "Add Payment" at bounding box center [610, 315] width 130 height 12
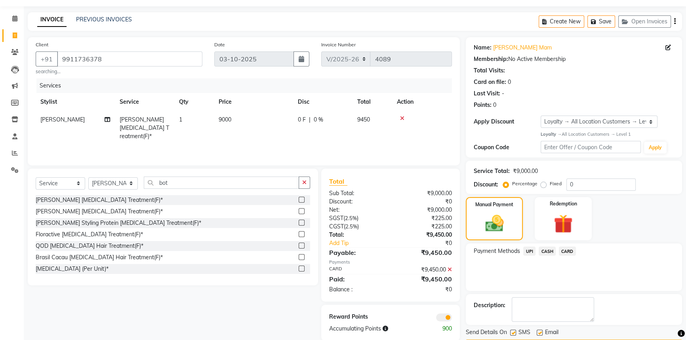
scroll to position [46, 0]
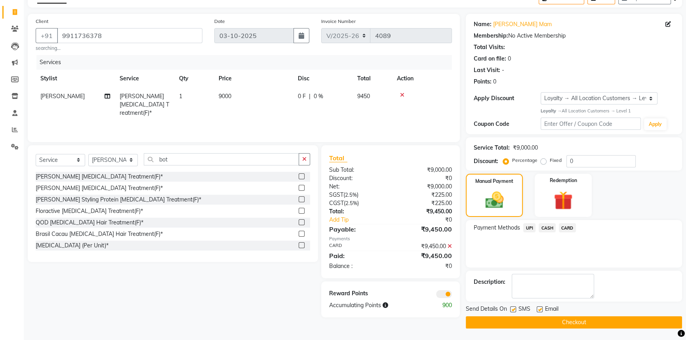
click at [541, 325] on button "Checkout" at bounding box center [574, 322] width 216 height 12
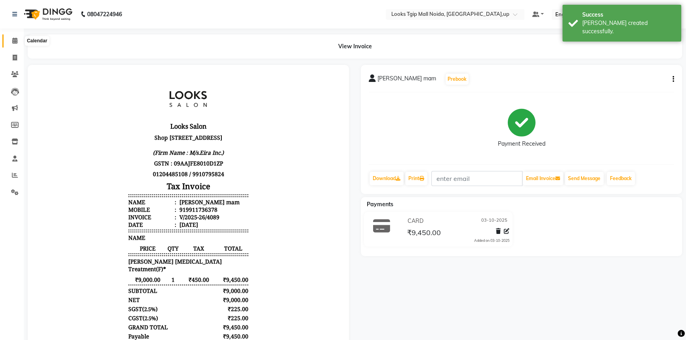
click at [17, 43] on span at bounding box center [15, 40] width 14 height 9
